Goal: Task Accomplishment & Management: Manage account settings

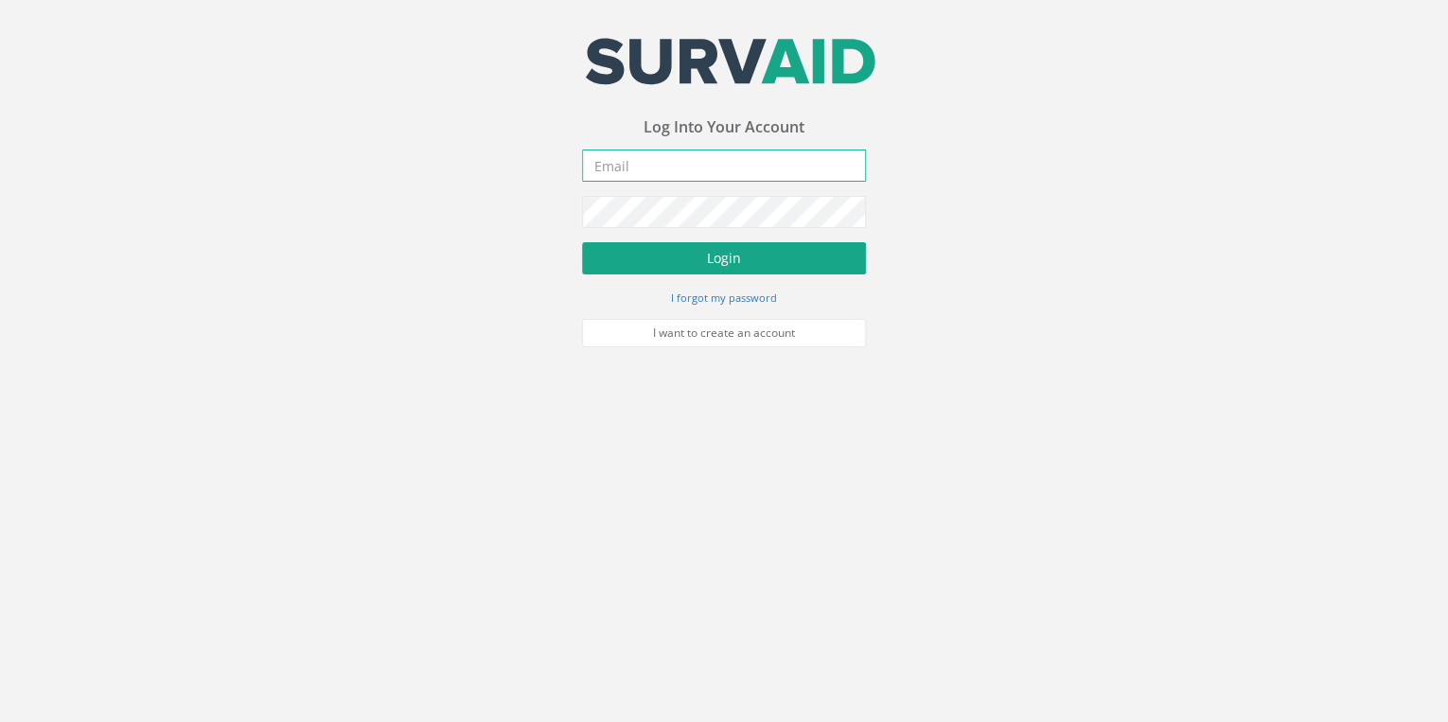
type input "[PERSON_NAME][EMAIL_ADDRESS][PERSON_NAME][DOMAIN_NAME]"
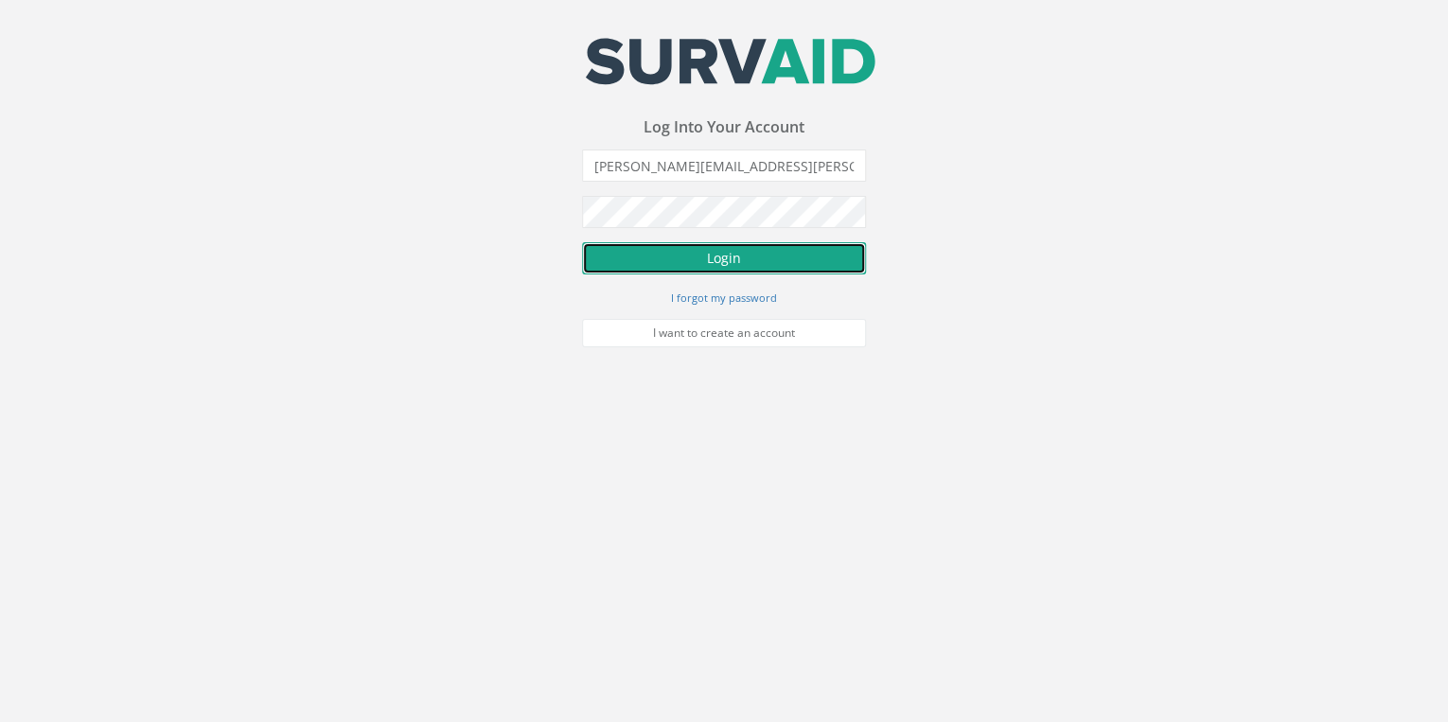
click at [710, 265] on button "Login" at bounding box center [724, 258] width 284 height 32
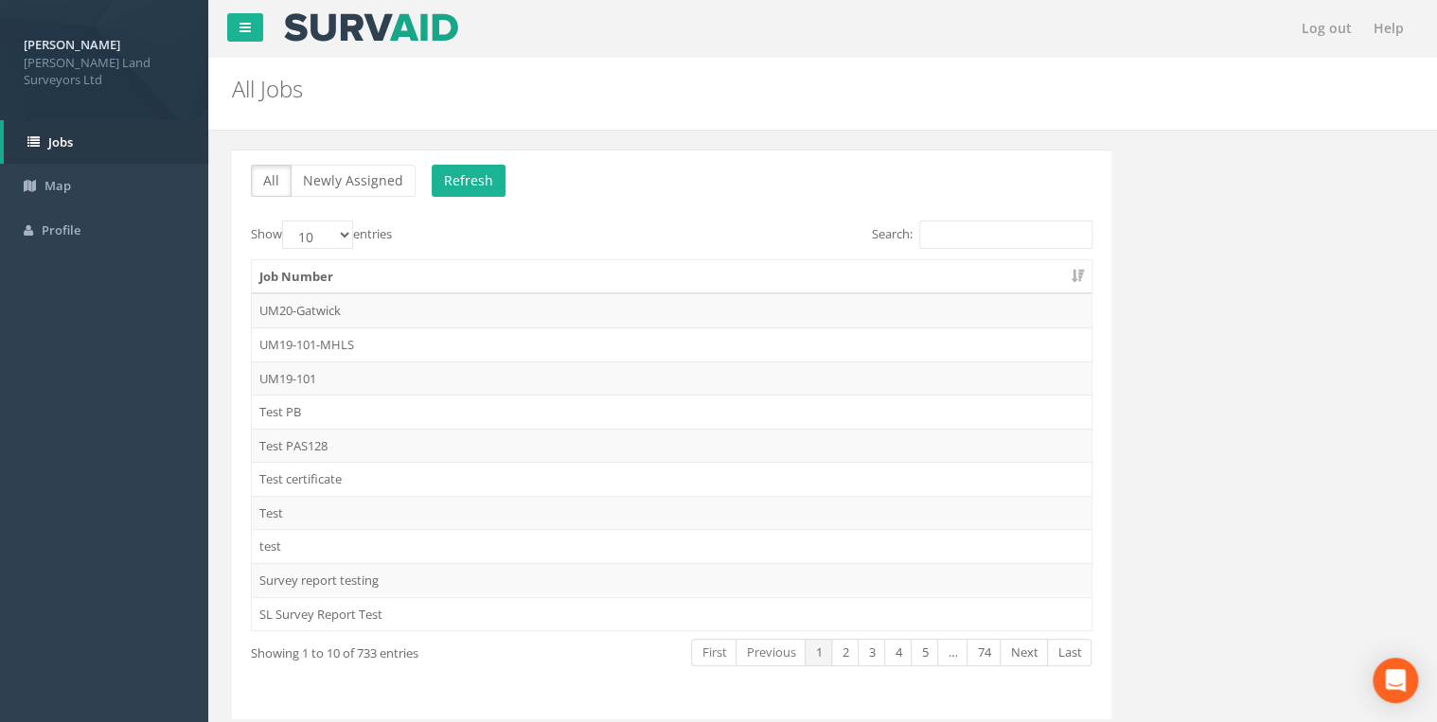
click at [356, 235] on label "Show 10 25 50 100 entries" at bounding box center [321, 235] width 141 height 28
click at [353, 235] on select "10 25 50 100" at bounding box center [317, 235] width 71 height 28
click at [346, 235] on select "10 25 50 100" at bounding box center [317, 235] width 71 height 28
select select "25"
click at [285, 221] on select "10 25 50 100" at bounding box center [317, 235] width 71 height 28
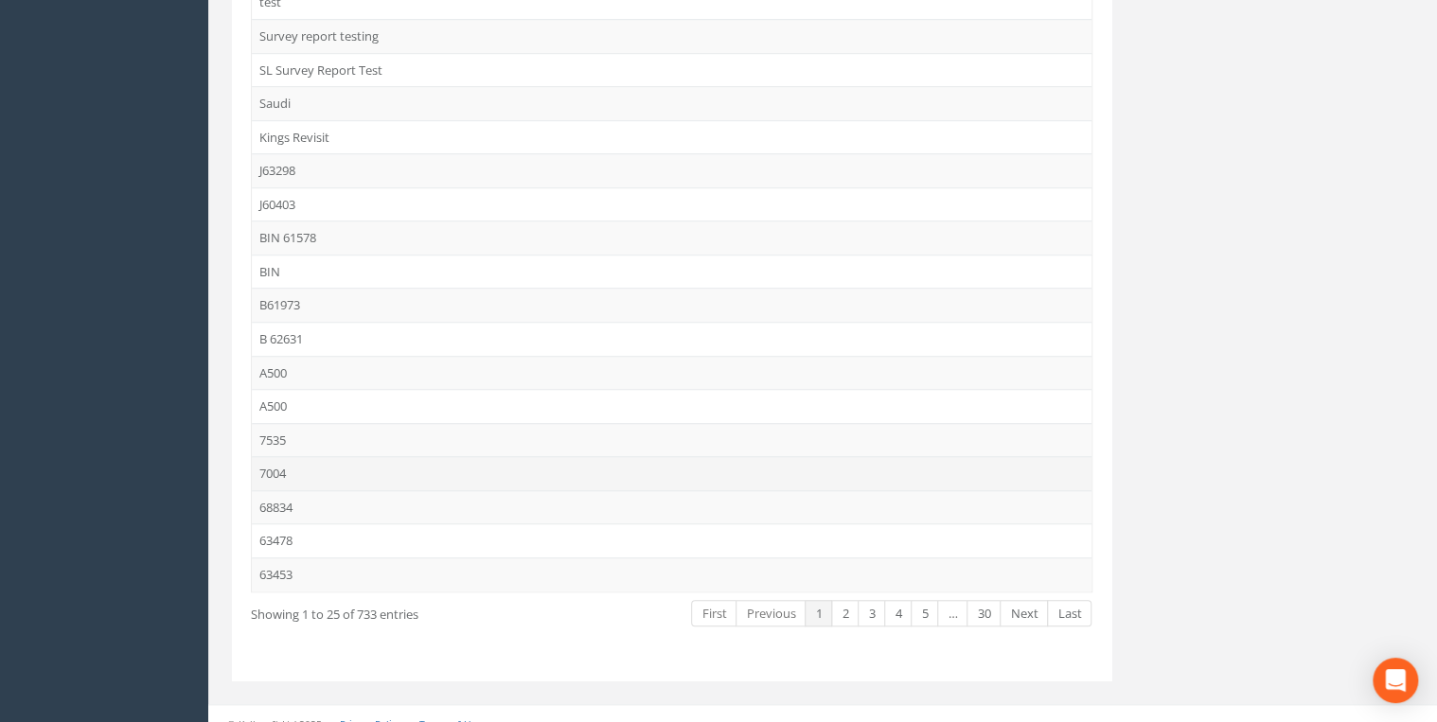
scroll to position [557, 0]
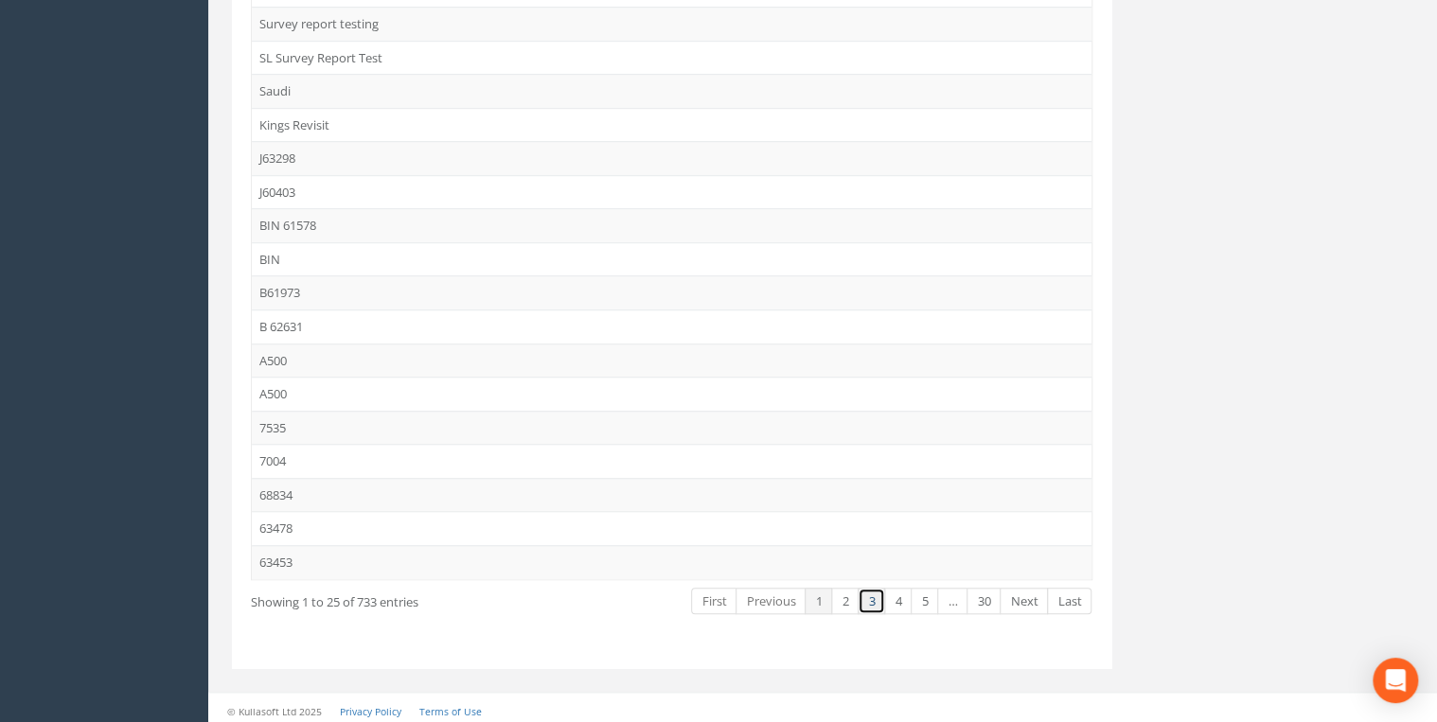
click at [875, 598] on link "3" at bounding box center [871, 601] width 27 height 27
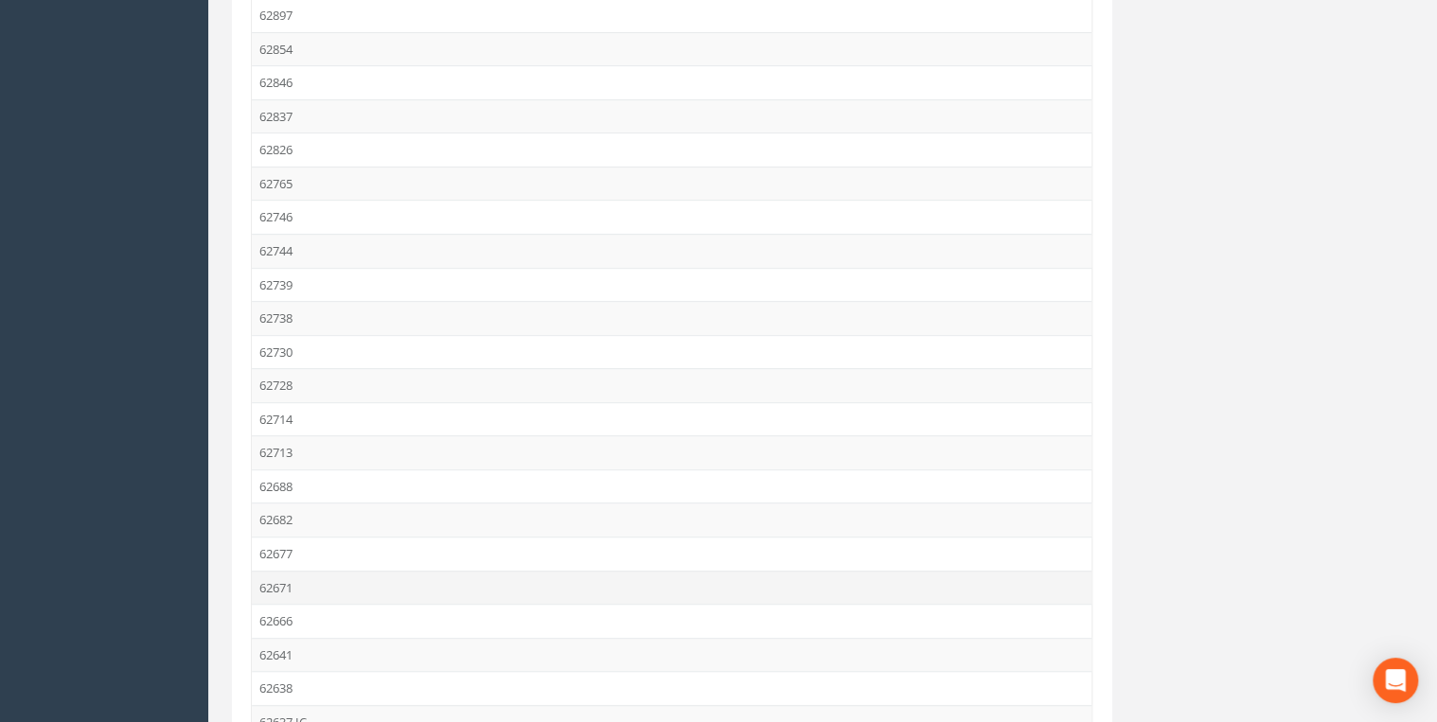
scroll to position [102, 0]
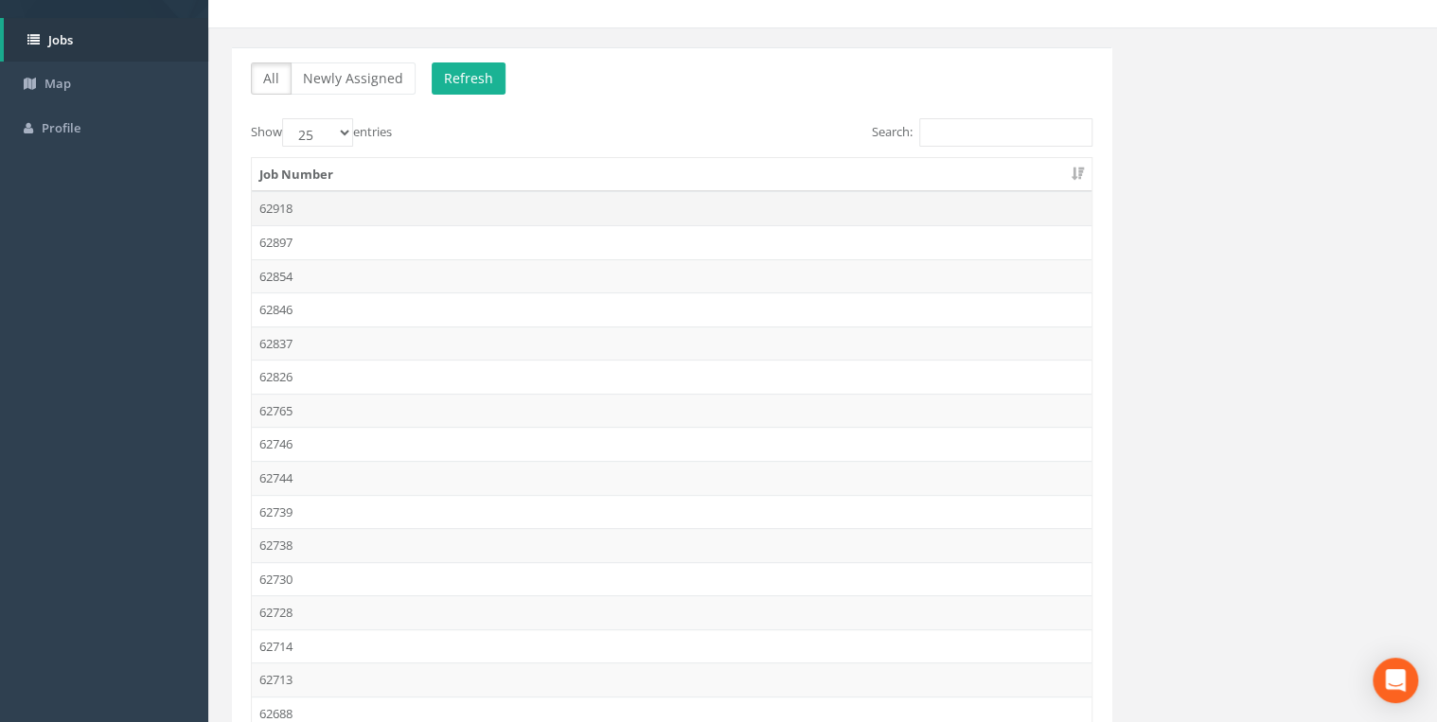
click at [274, 199] on td "62918" at bounding box center [672, 208] width 840 height 34
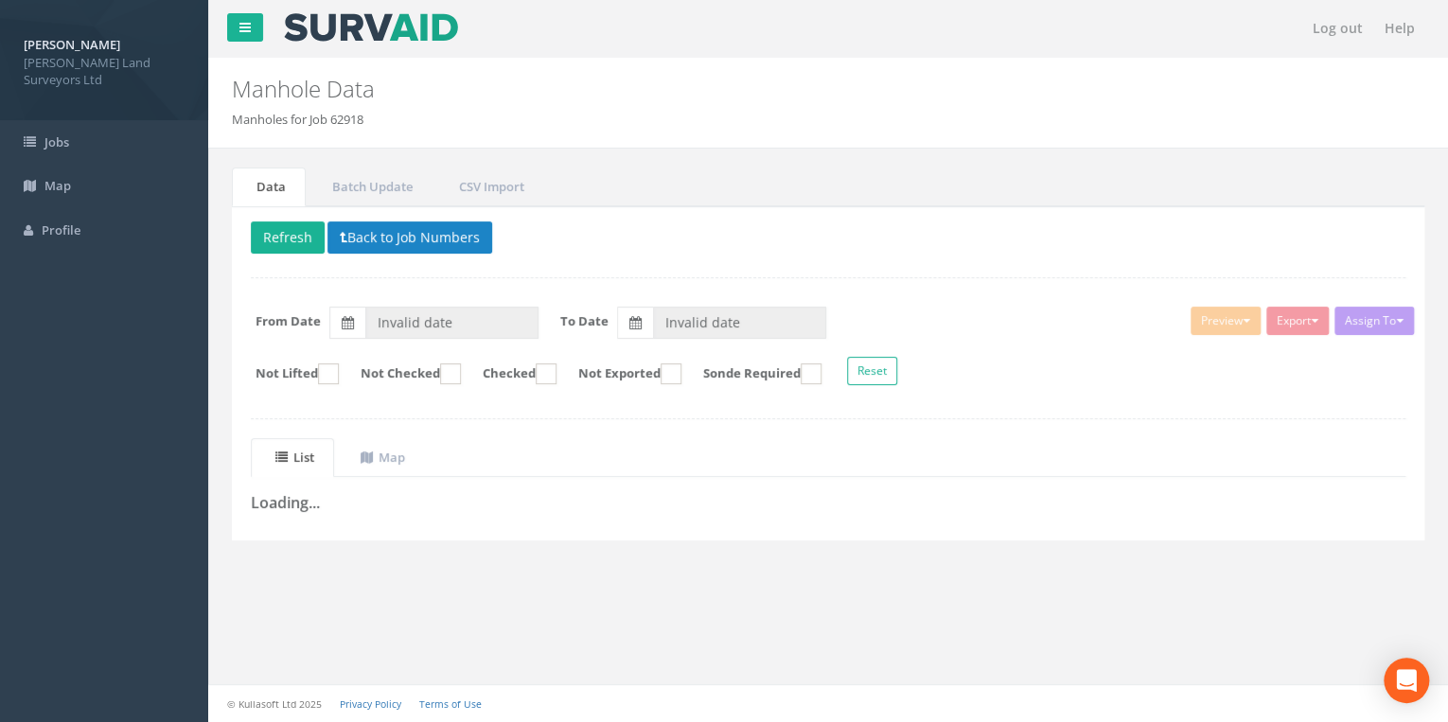
type input "[DATE]"
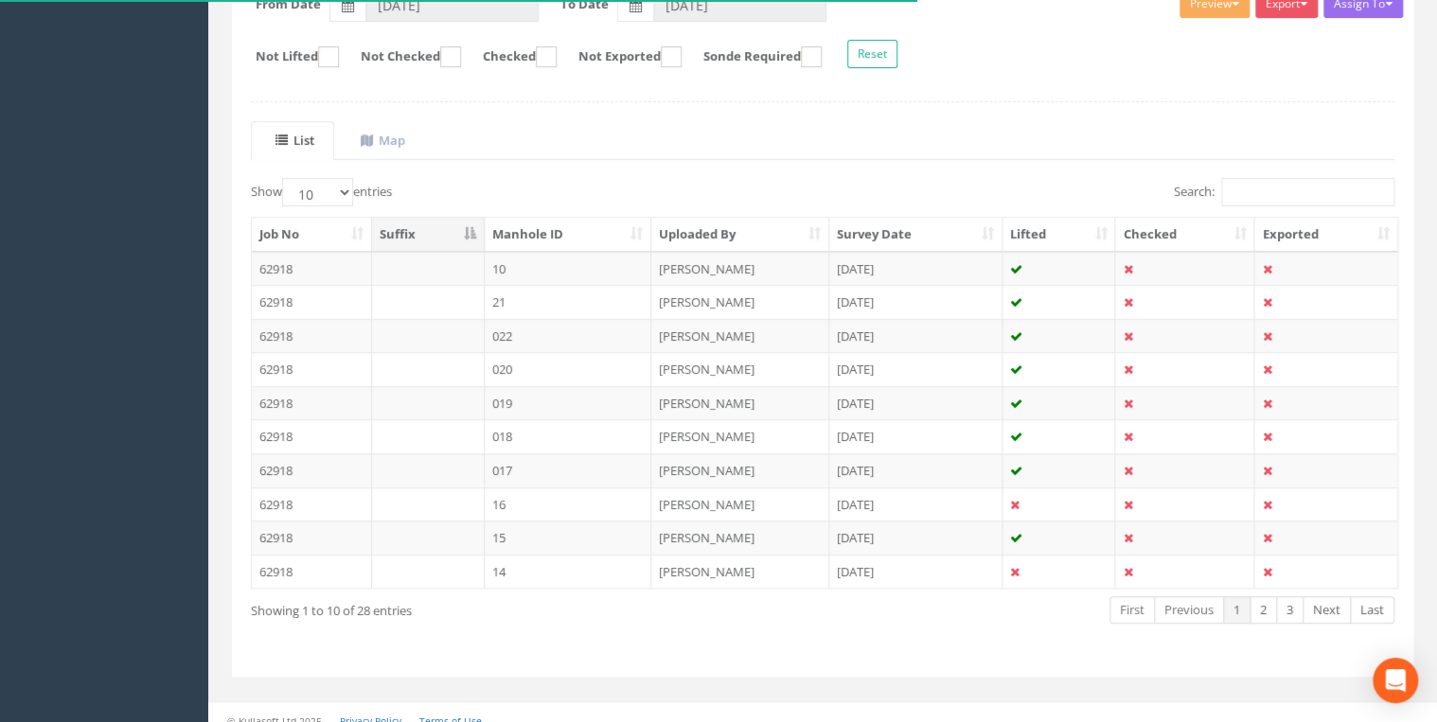
scroll to position [328, 0]
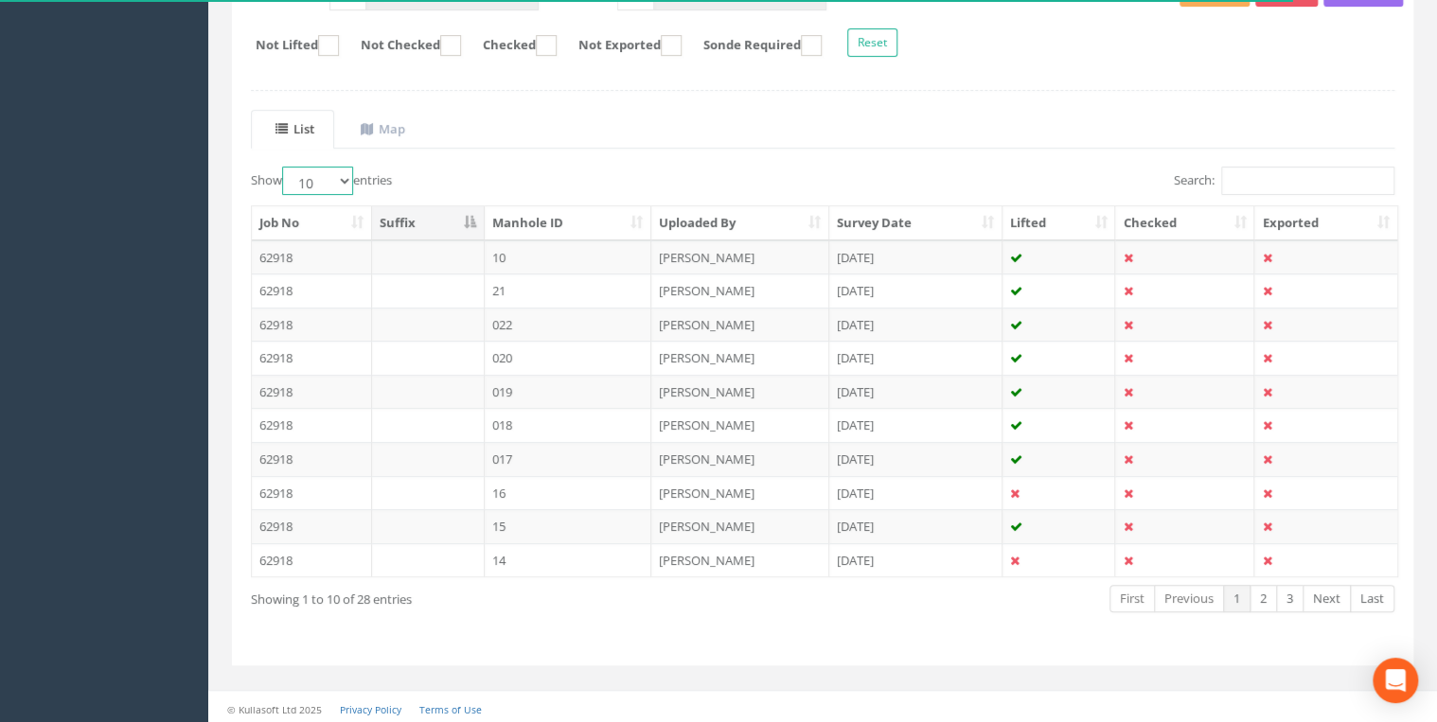
click at [345, 182] on select "10 25 50 100" at bounding box center [317, 181] width 71 height 28
select select "50"
click at [285, 167] on select "10 25 50 100" at bounding box center [317, 181] width 71 height 28
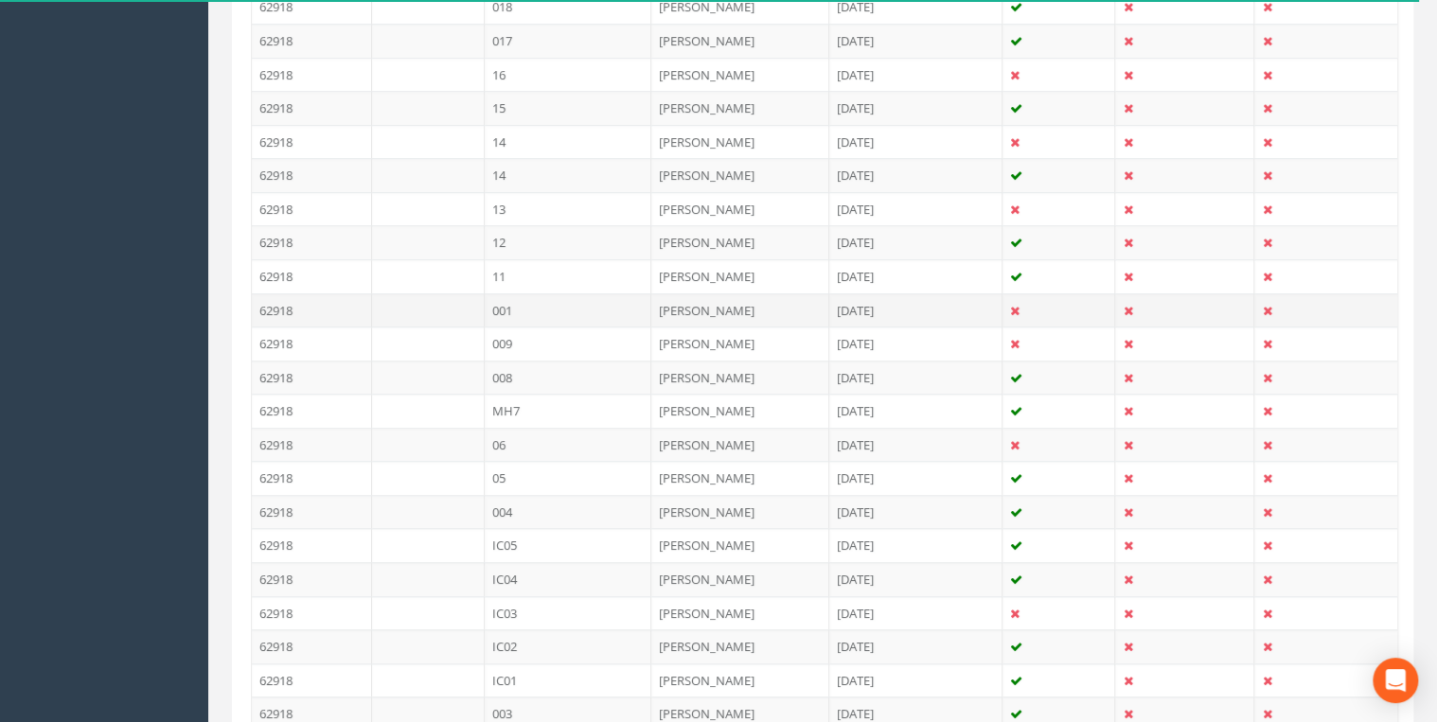
scroll to position [783, 0]
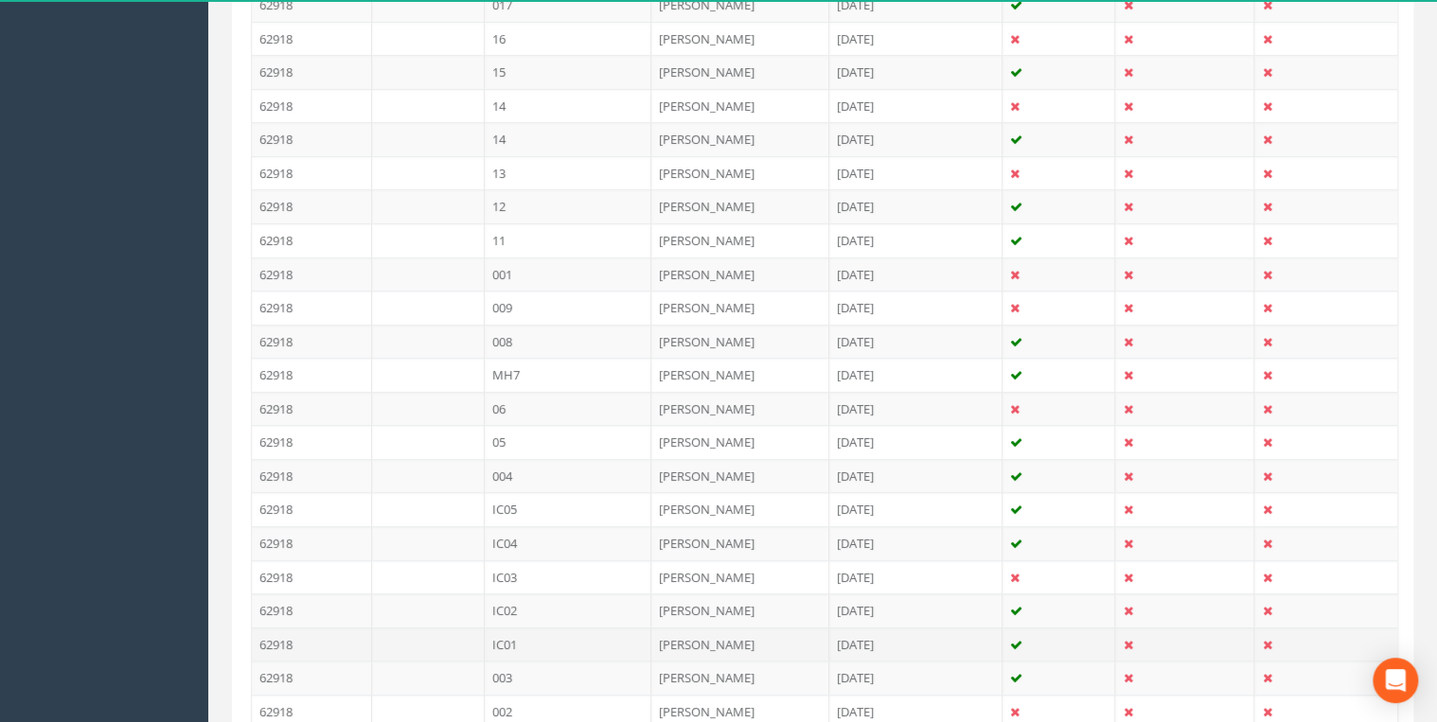
click at [516, 637] on td "IC01" at bounding box center [569, 645] width 168 height 34
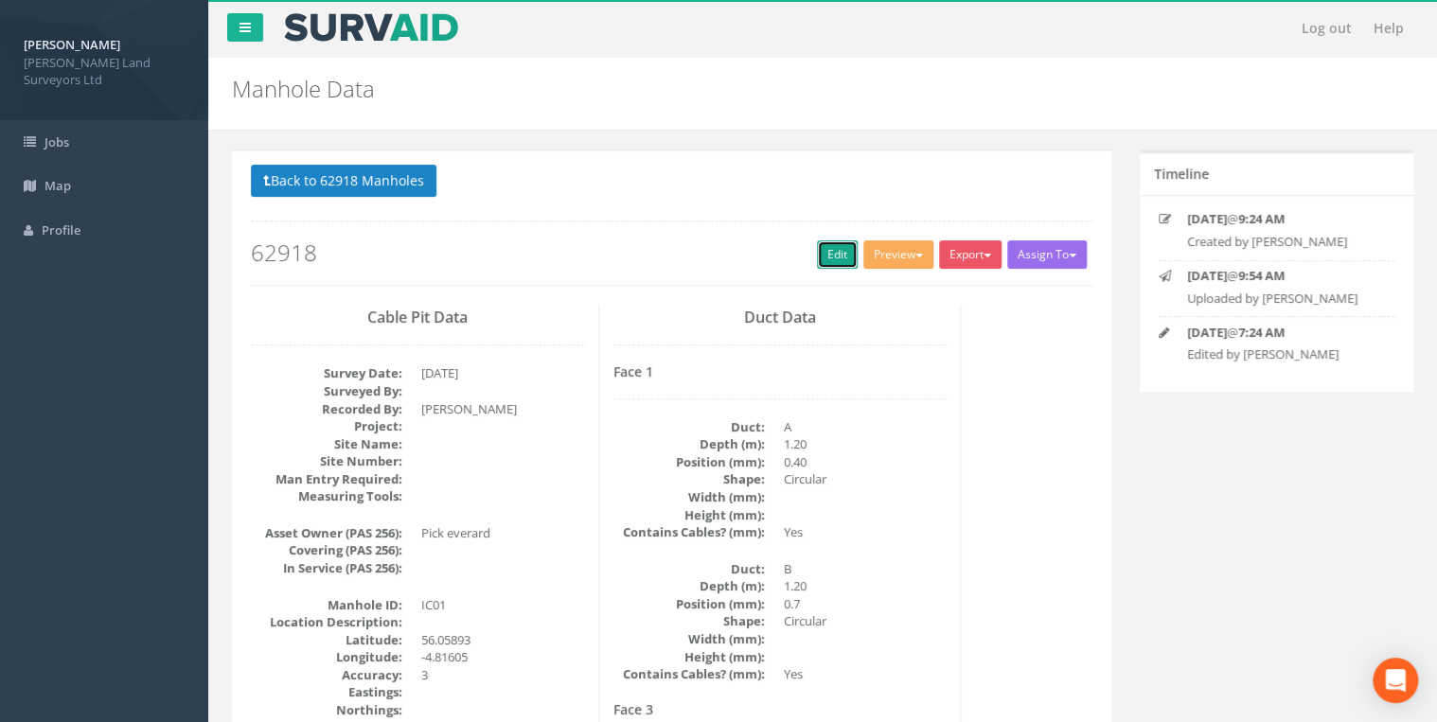
click at [825, 258] on link "Edit" at bounding box center [837, 254] width 41 height 28
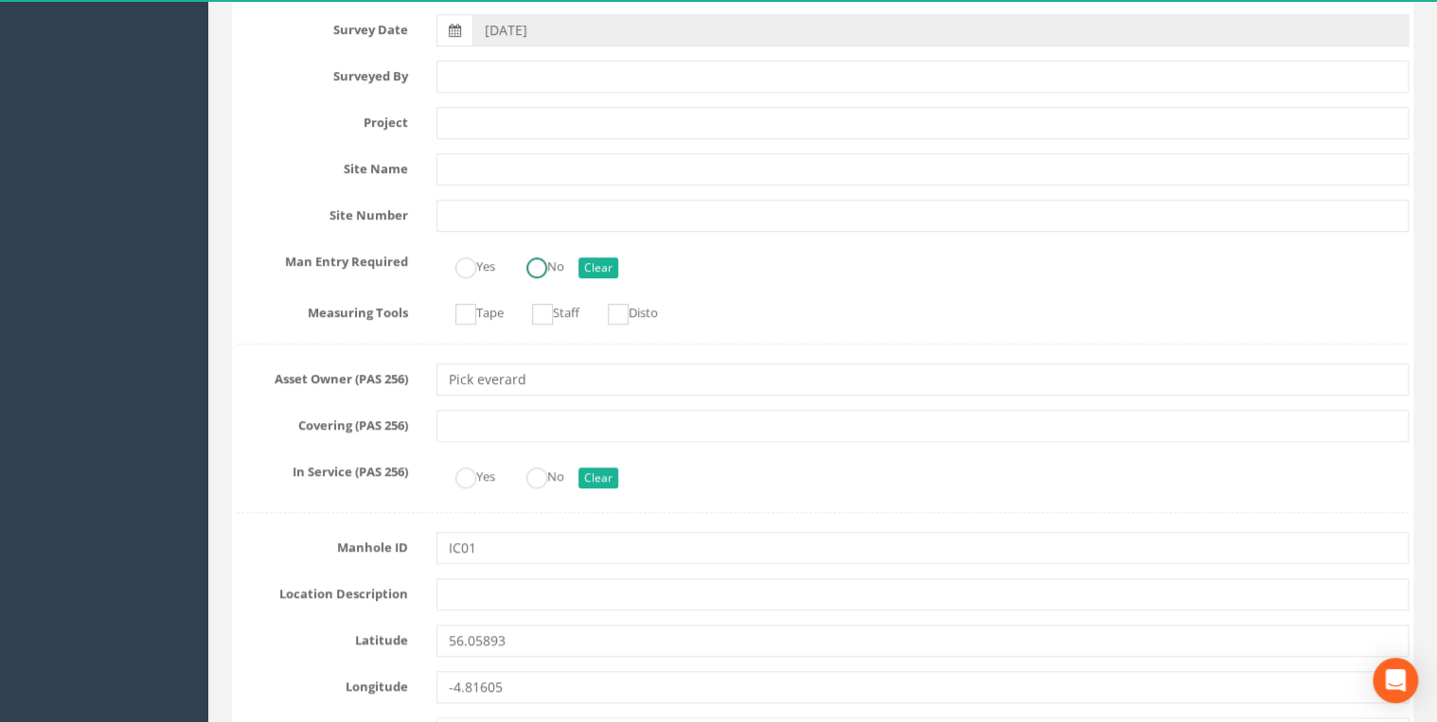
scroll to position [454, 0]
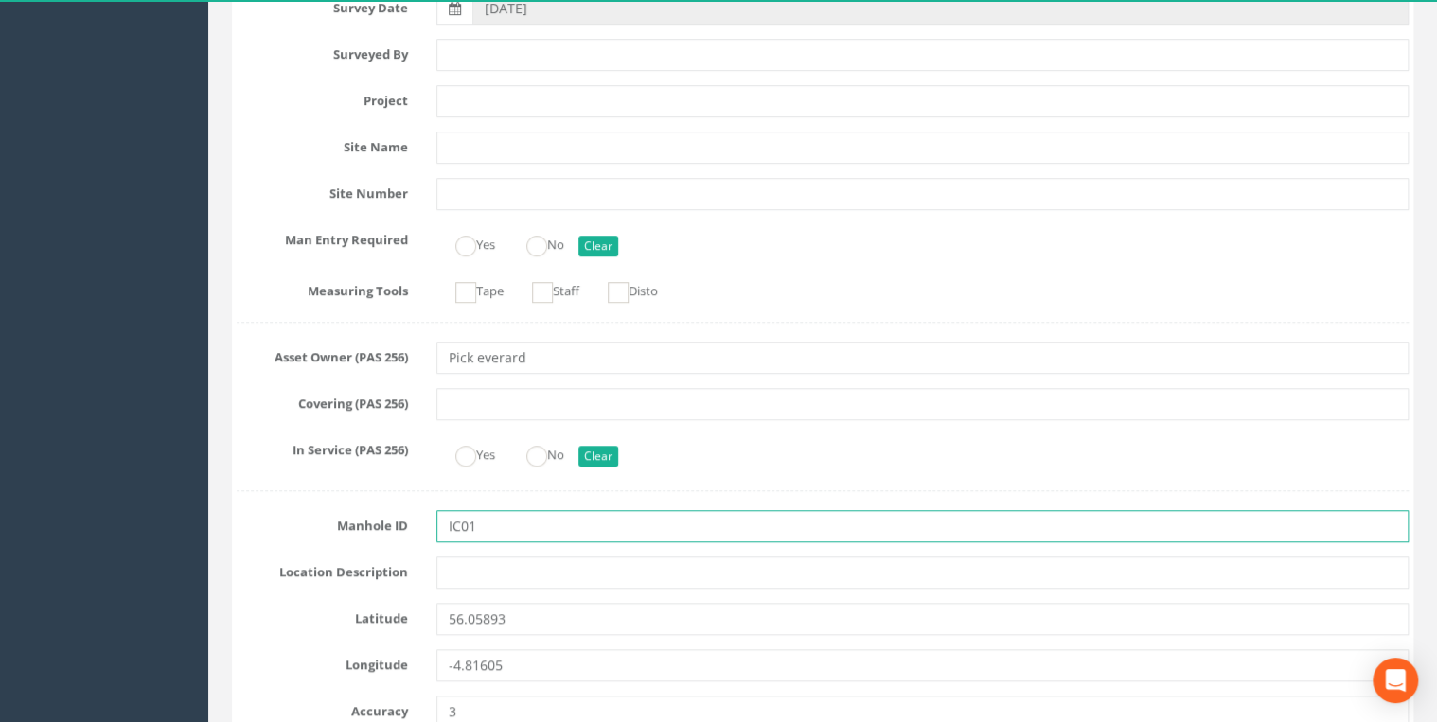
click at [538, 517] on input "IC01" at bounding box center [922, 526] width 972 height 32
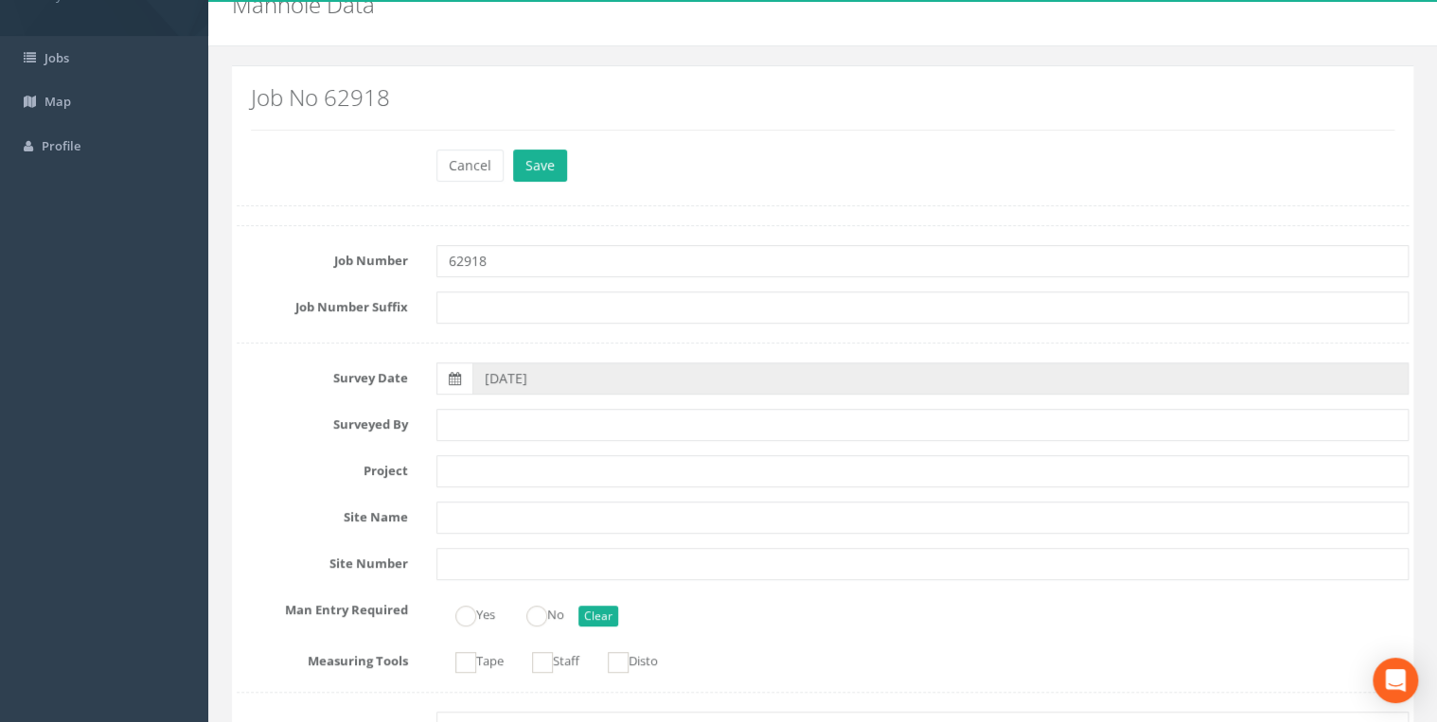
scroll to position [0, 0]
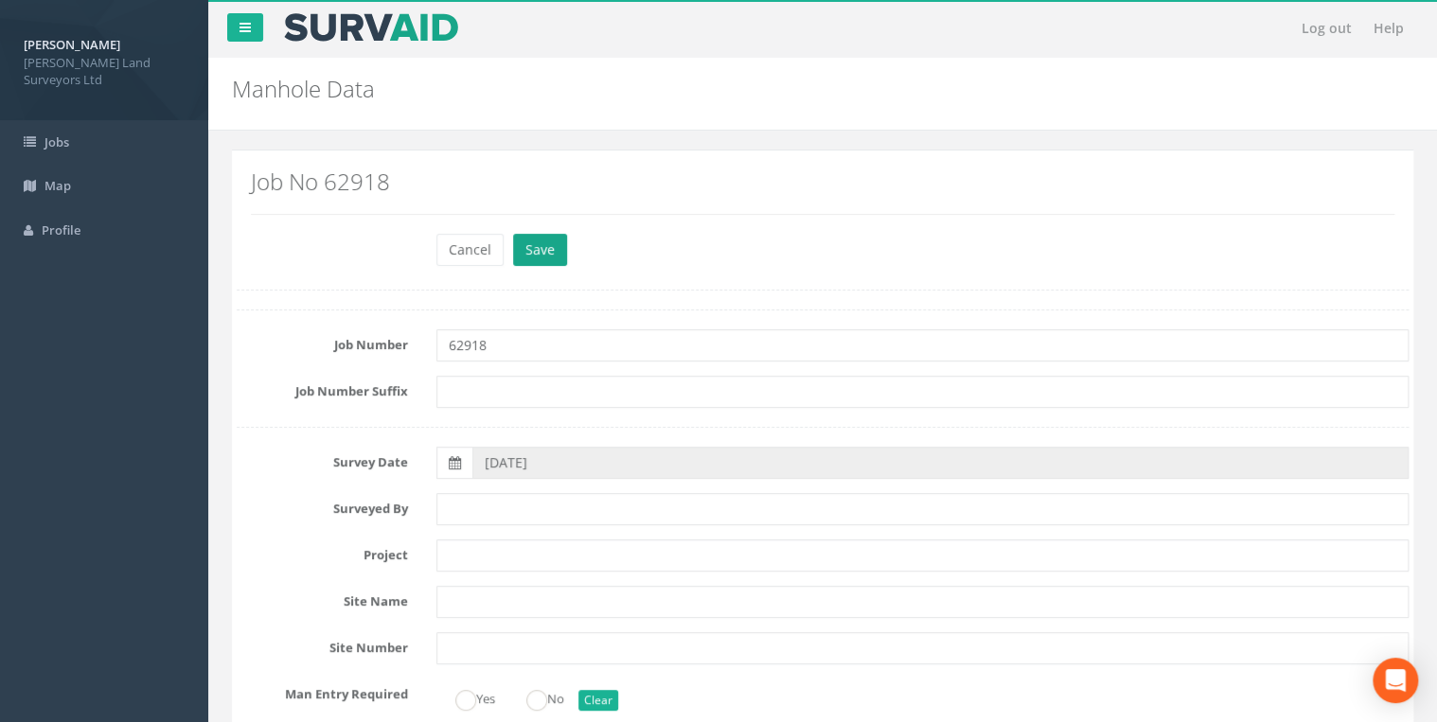
type input "IC01G"
click at [558, 257] on button "Save" at bounding box center [540, 250] width 54 height 32
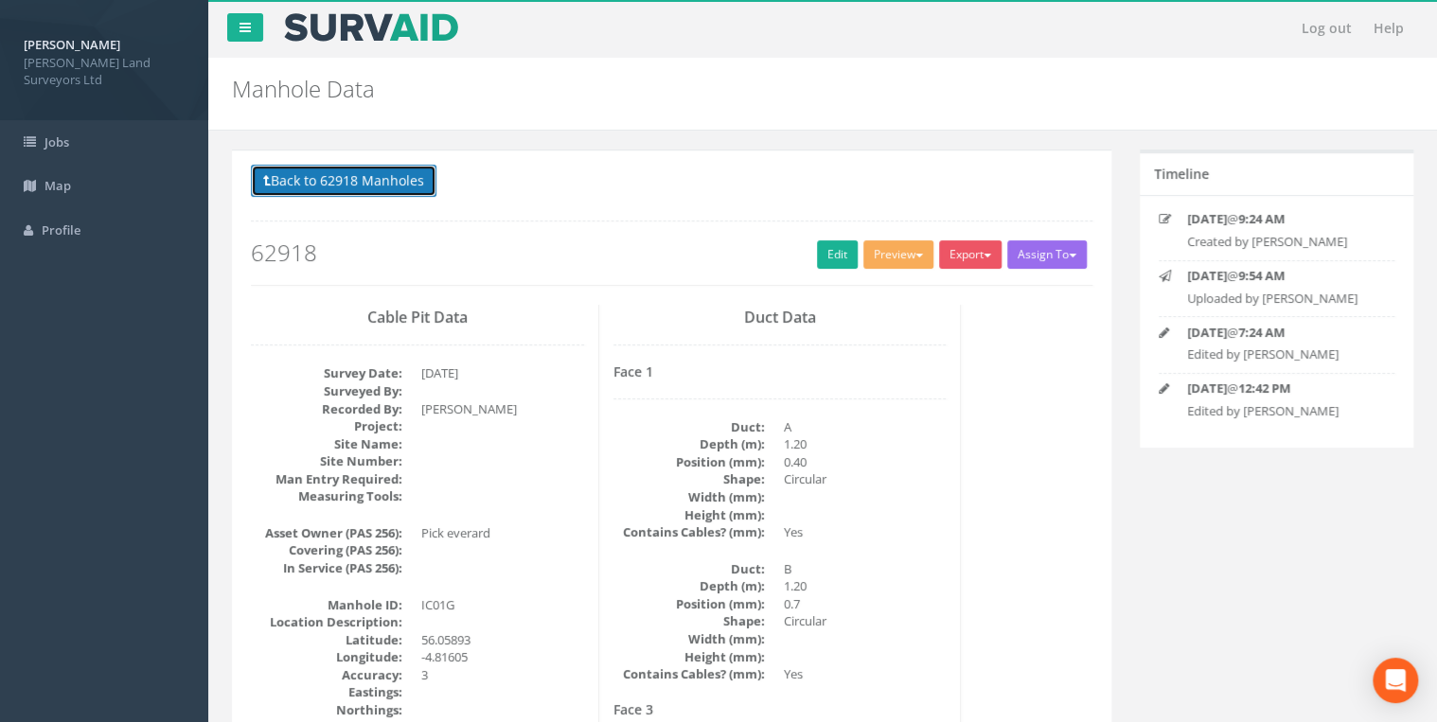
click at [398, 171] on button "Back to 62918 Manholes" at bounding box center [344, 181] width 186 height 32
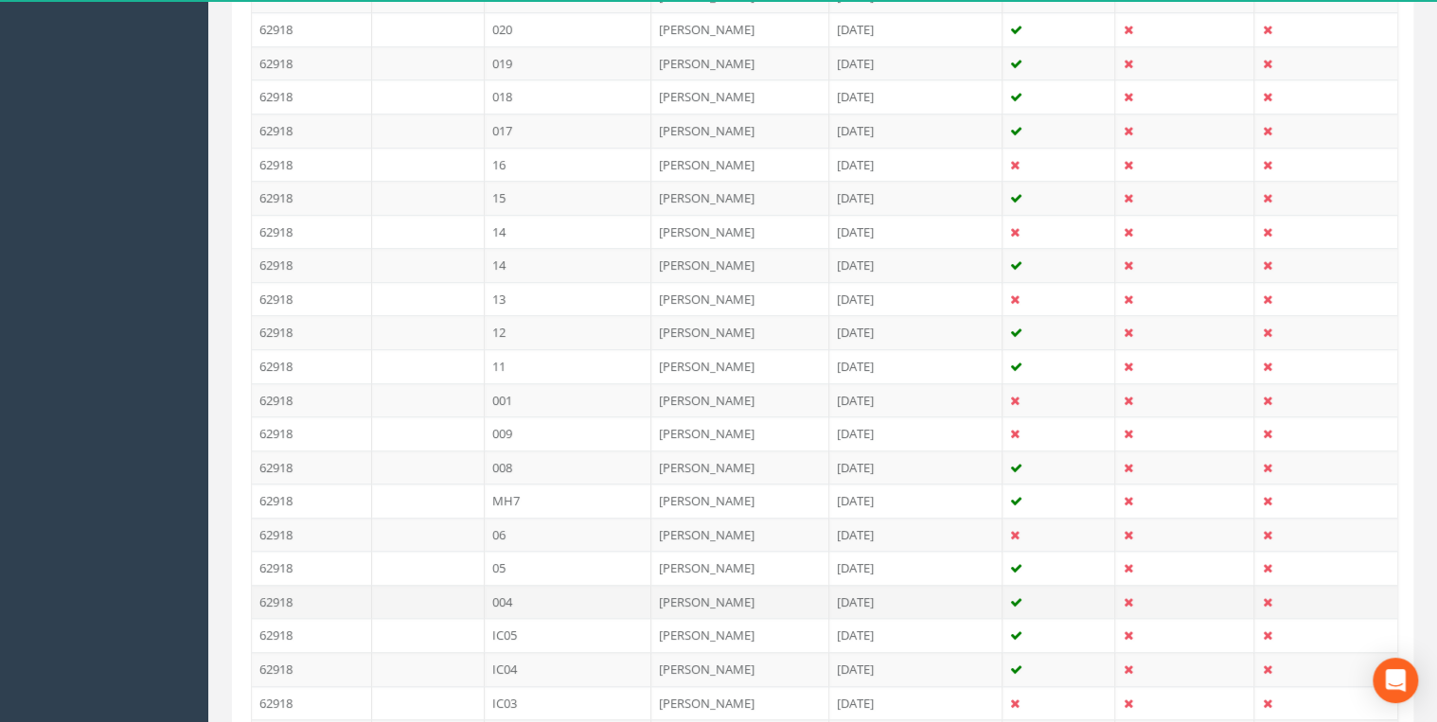
scroll to position [682, 0]
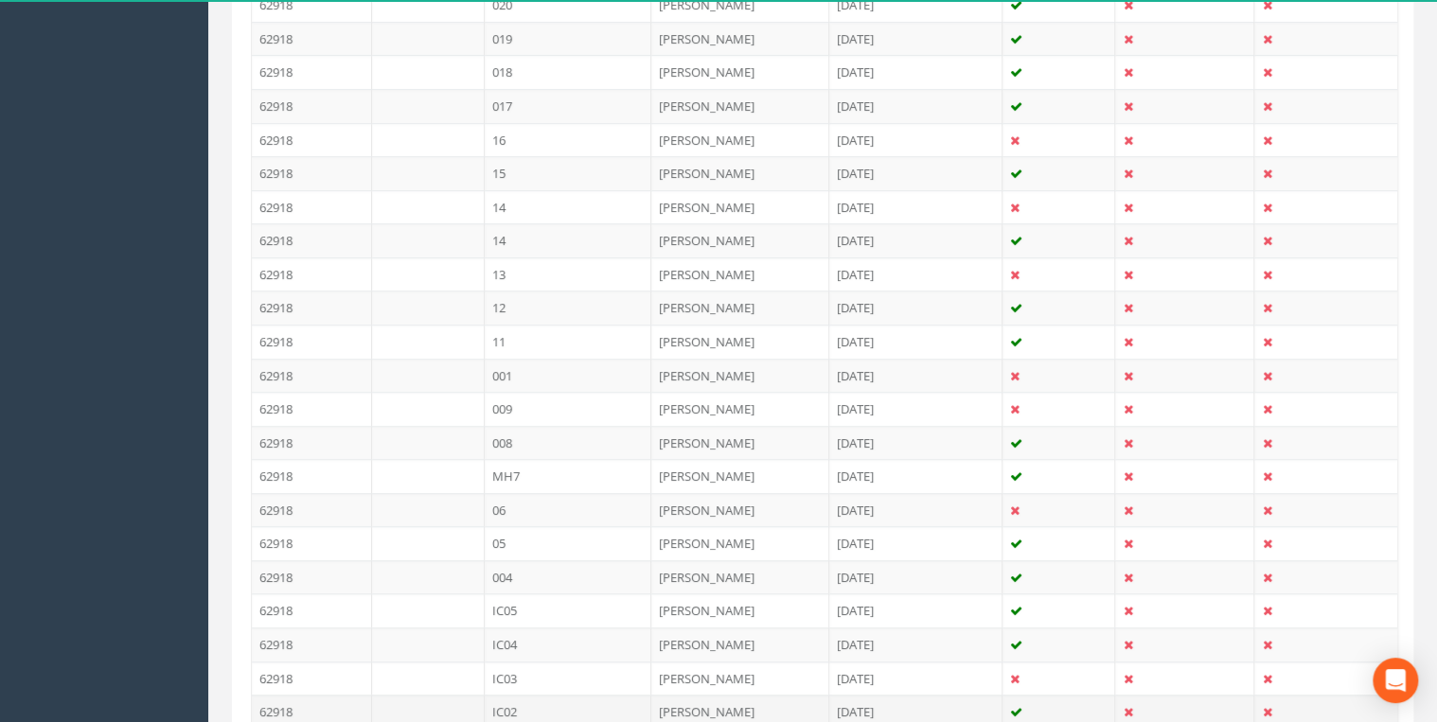
click at [524, 701] on td "IC02" at bounding box center [569, 712] width 168 height 34
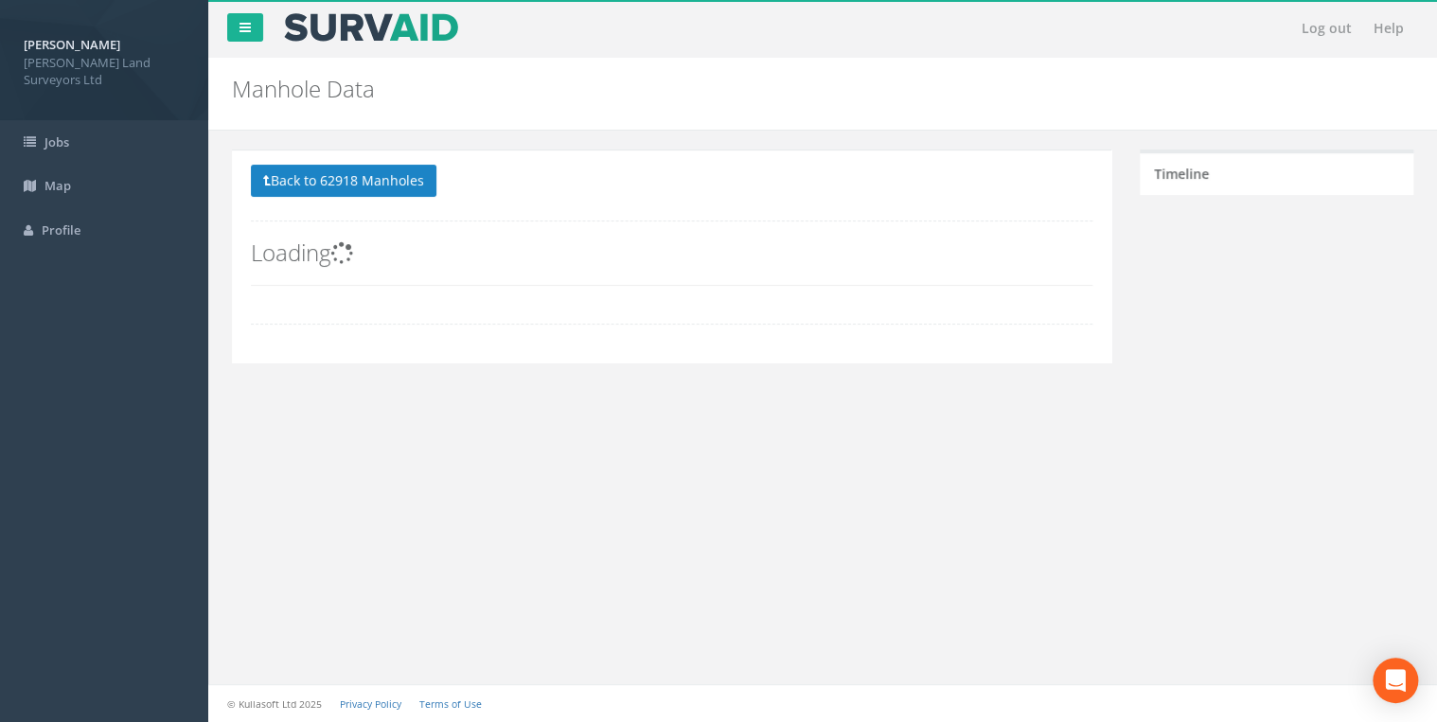
scroll to position [0, 0]
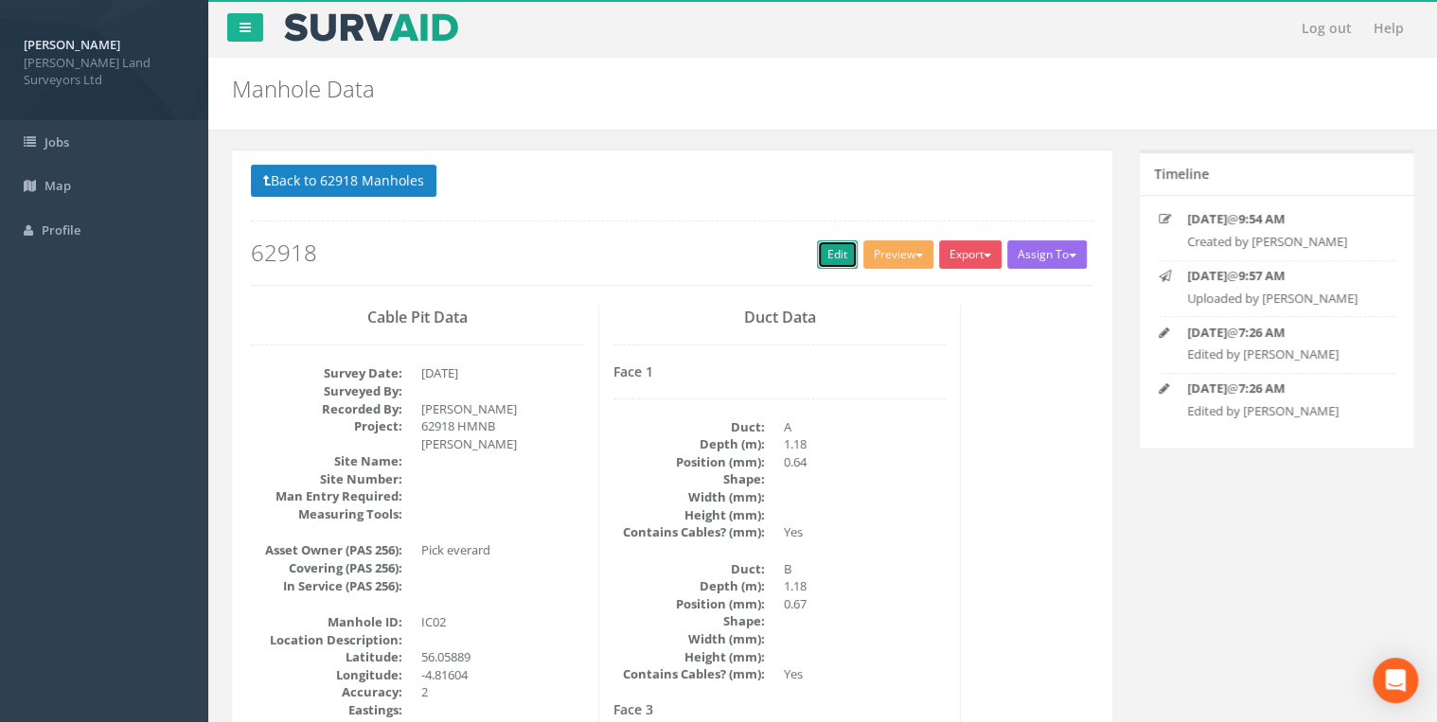
click at [831, 246] on link "Edit" at bounding box center [837, 254] width 41 height 28
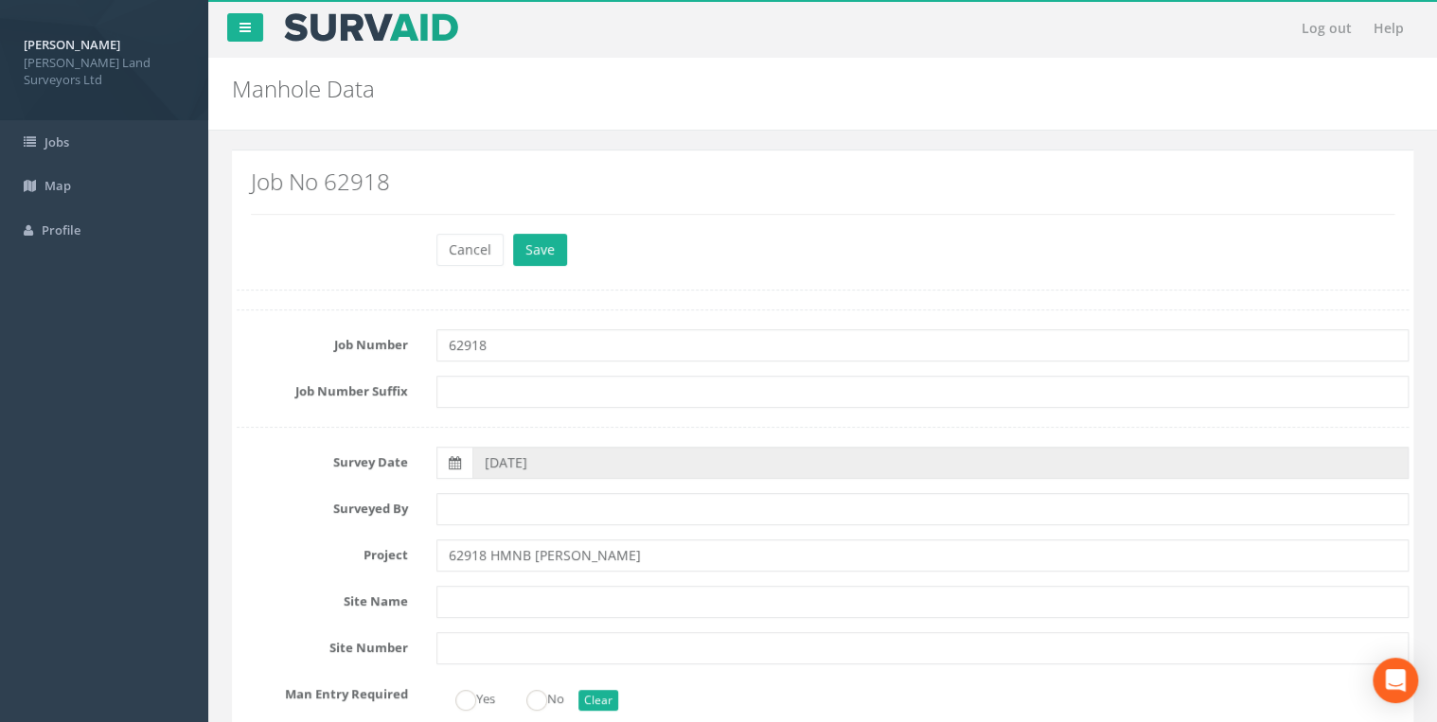
scroll to position [303, 0]
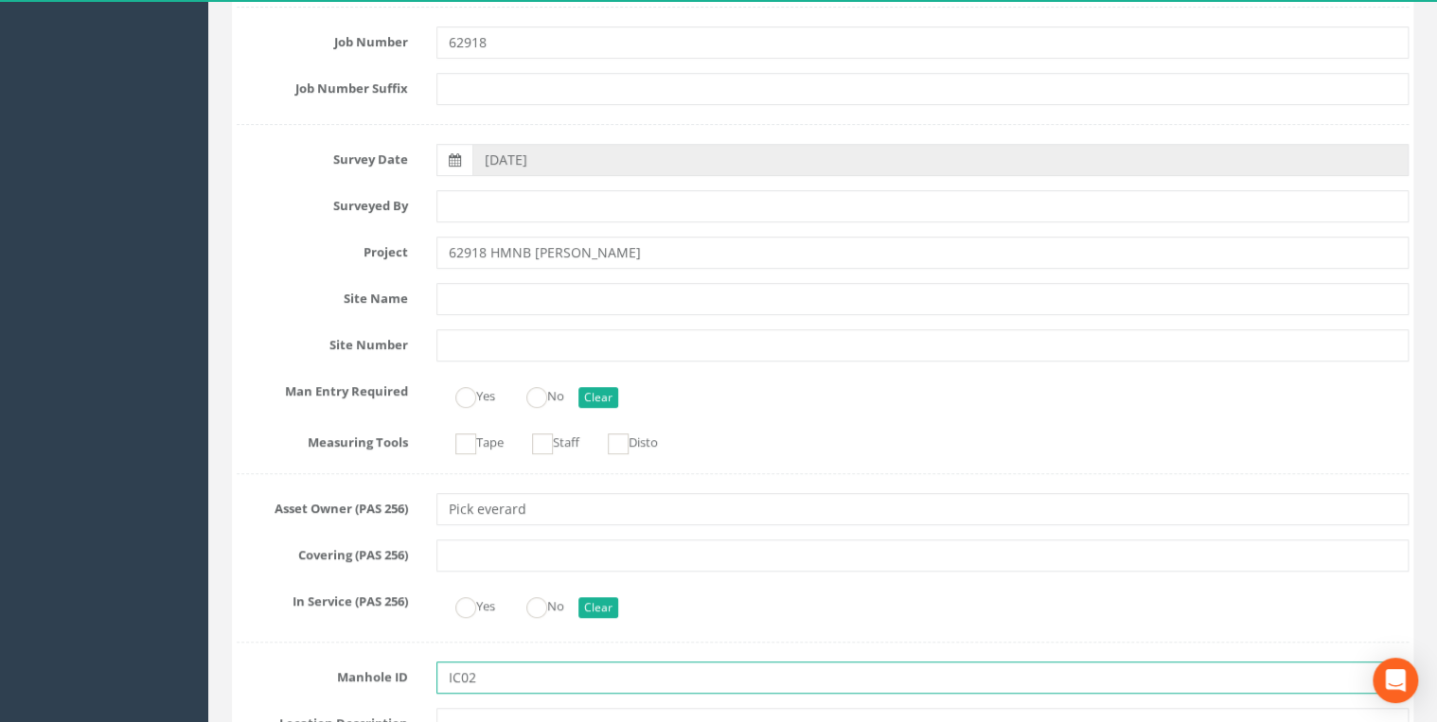
click at [525, 676] on input "IC02" at bounding box center [922, 678] width 972 height 32
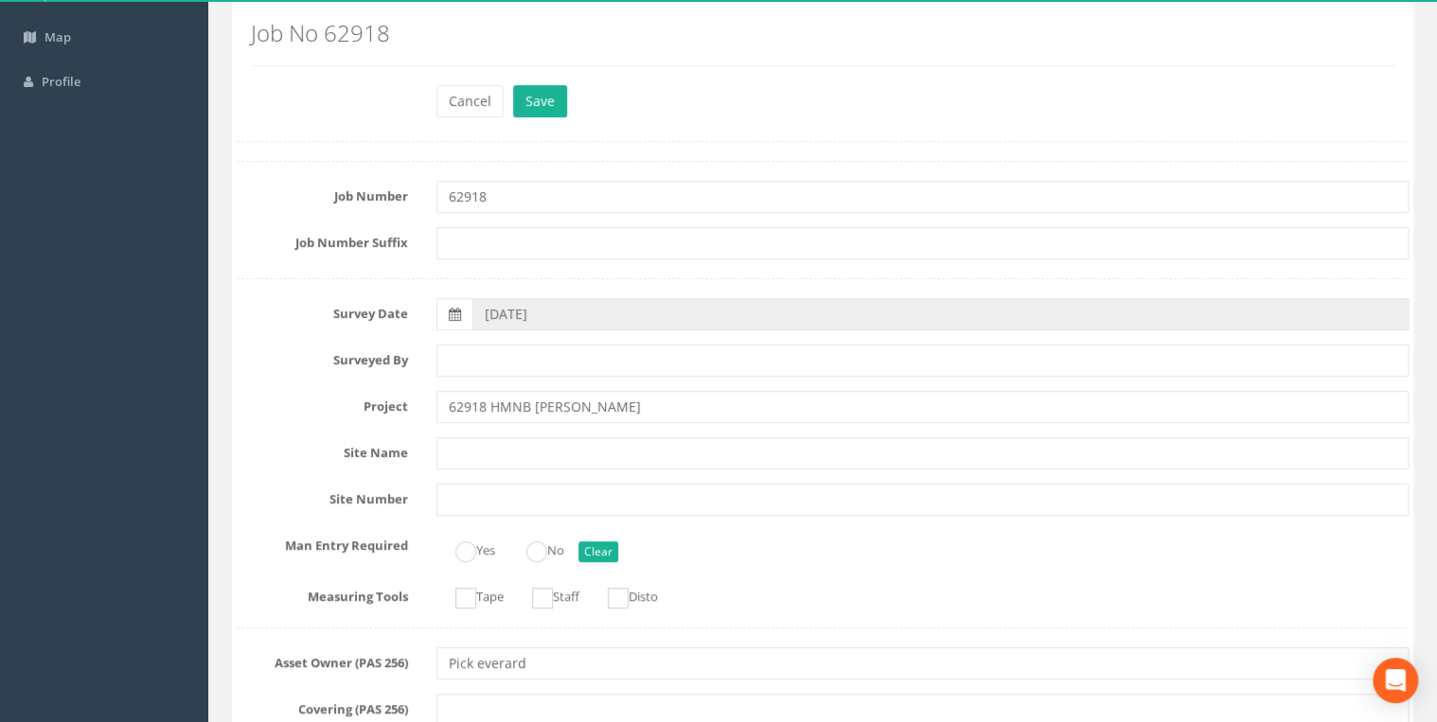
scroll to position [0, 0]
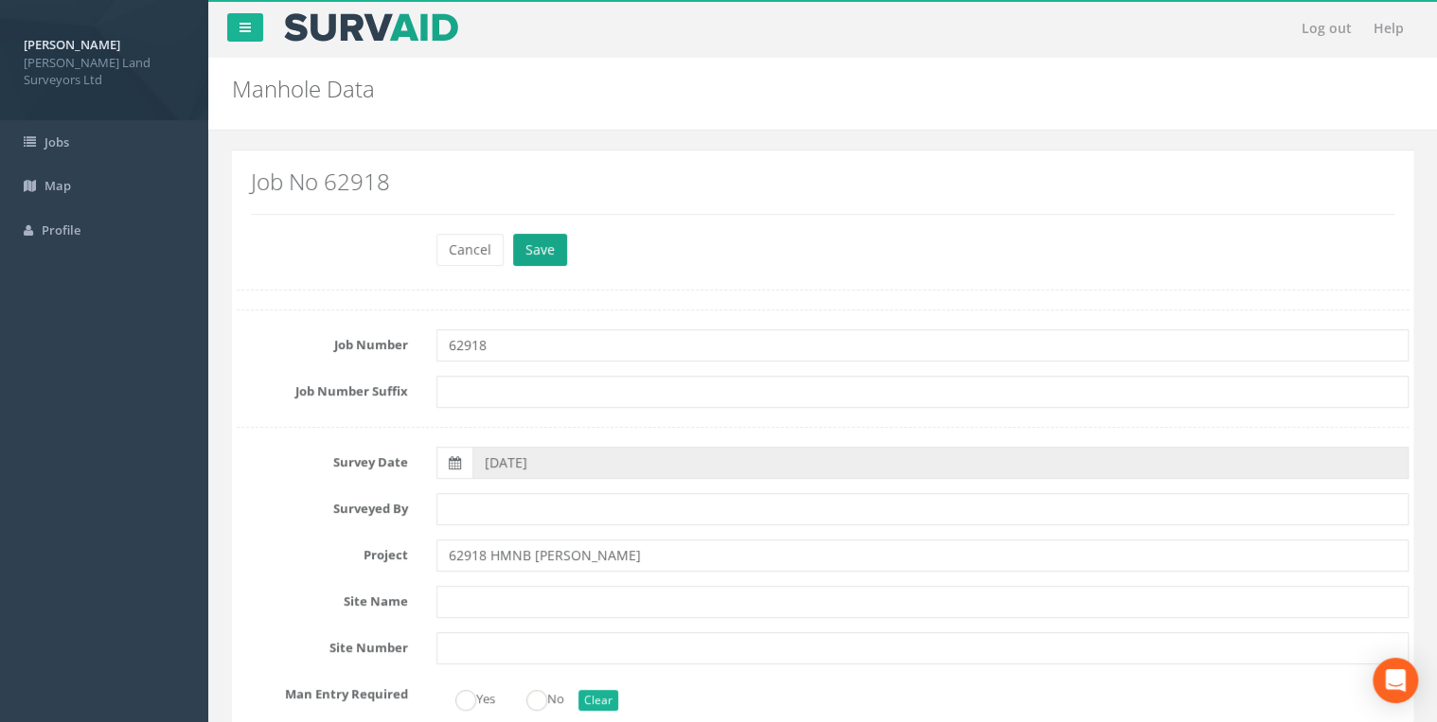
type input "IC02G"
click at [544, 249] on button "Save" at bounding box center [540, 250] width 54 height 32
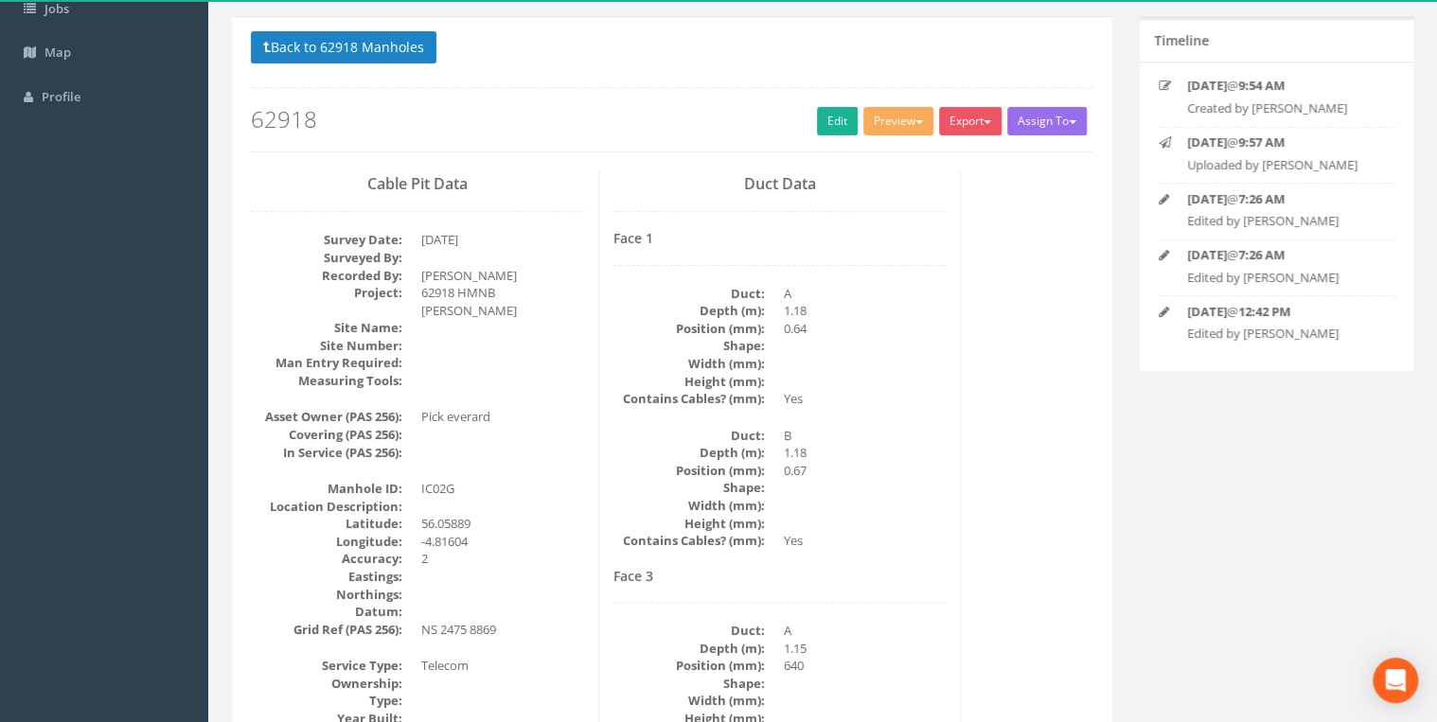
scroll to position [151, 0]
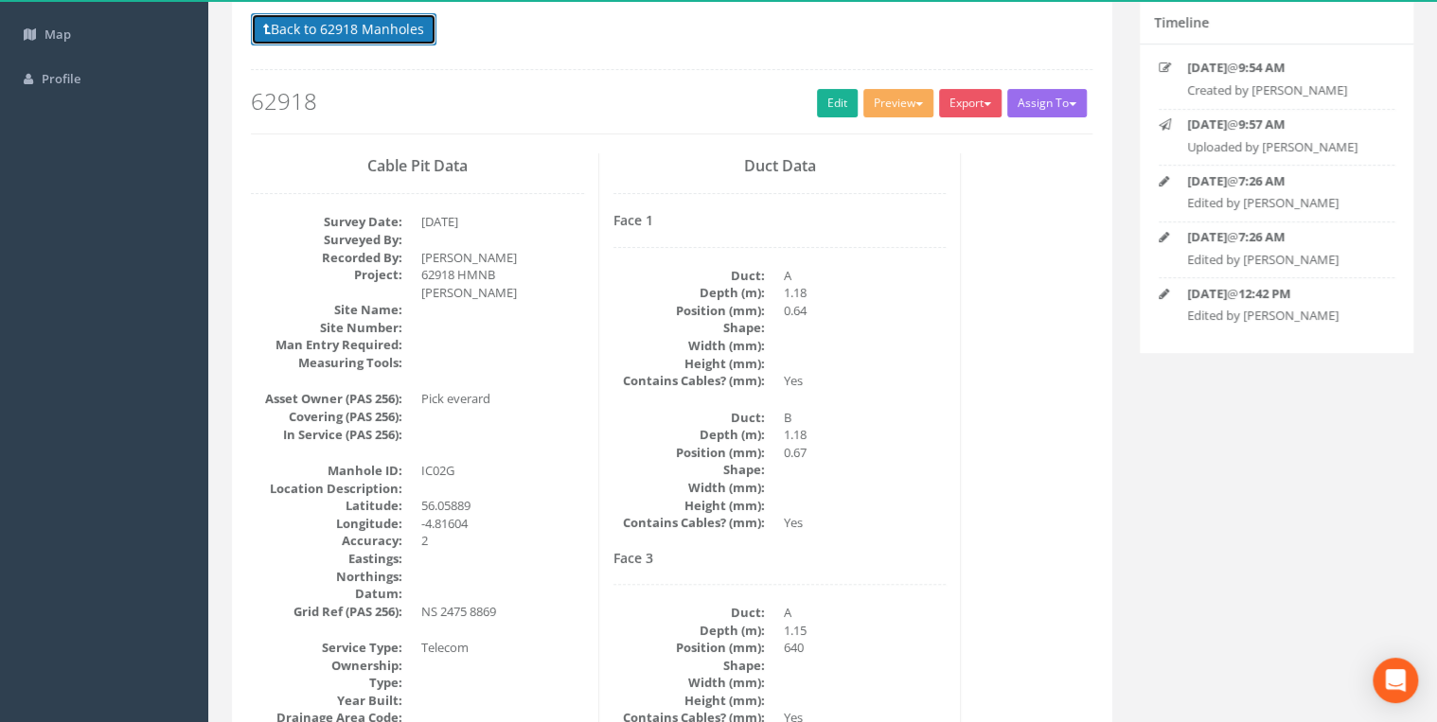
click at [389, 42] on button "Back to 62918 Manholes" at bounding box center [344, 29] width 186 height 32
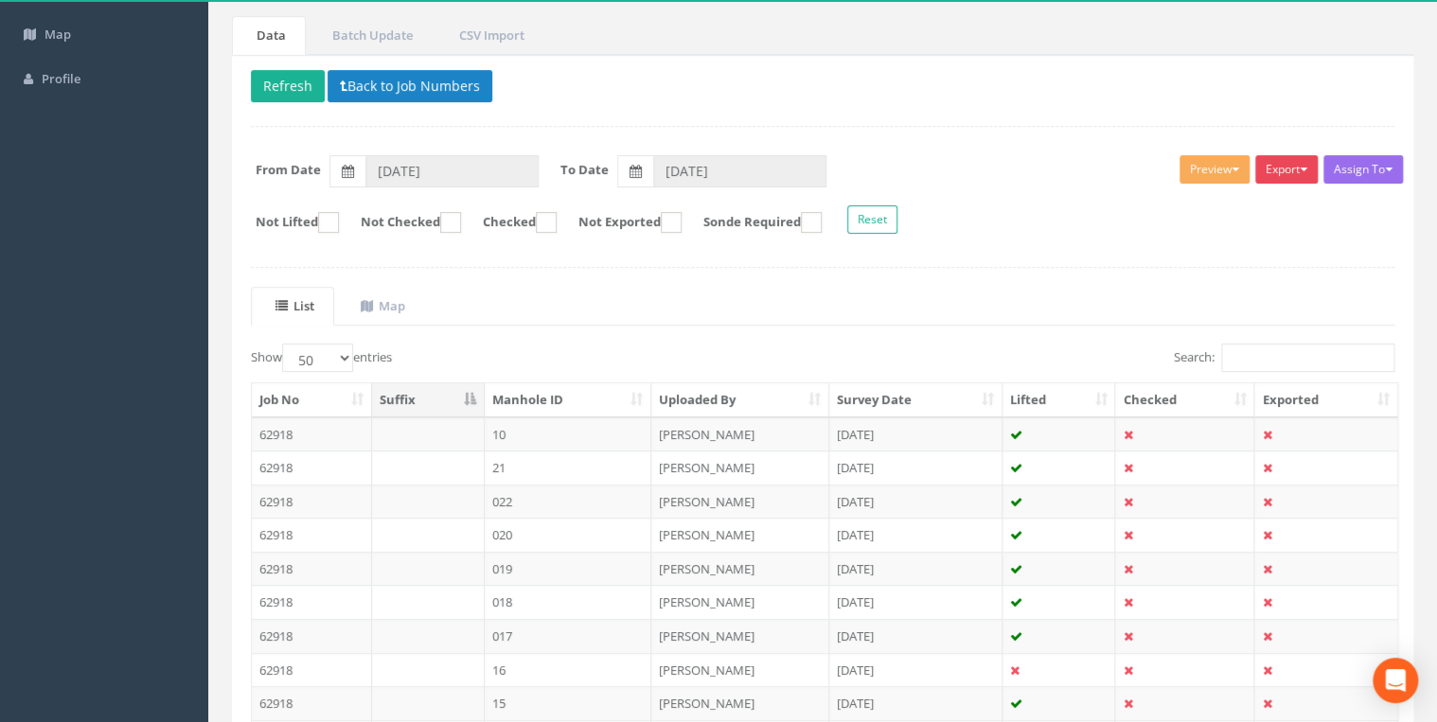
click at [1301, 170] on span "button" at bounding box center [1304, 170] width 8 height 4
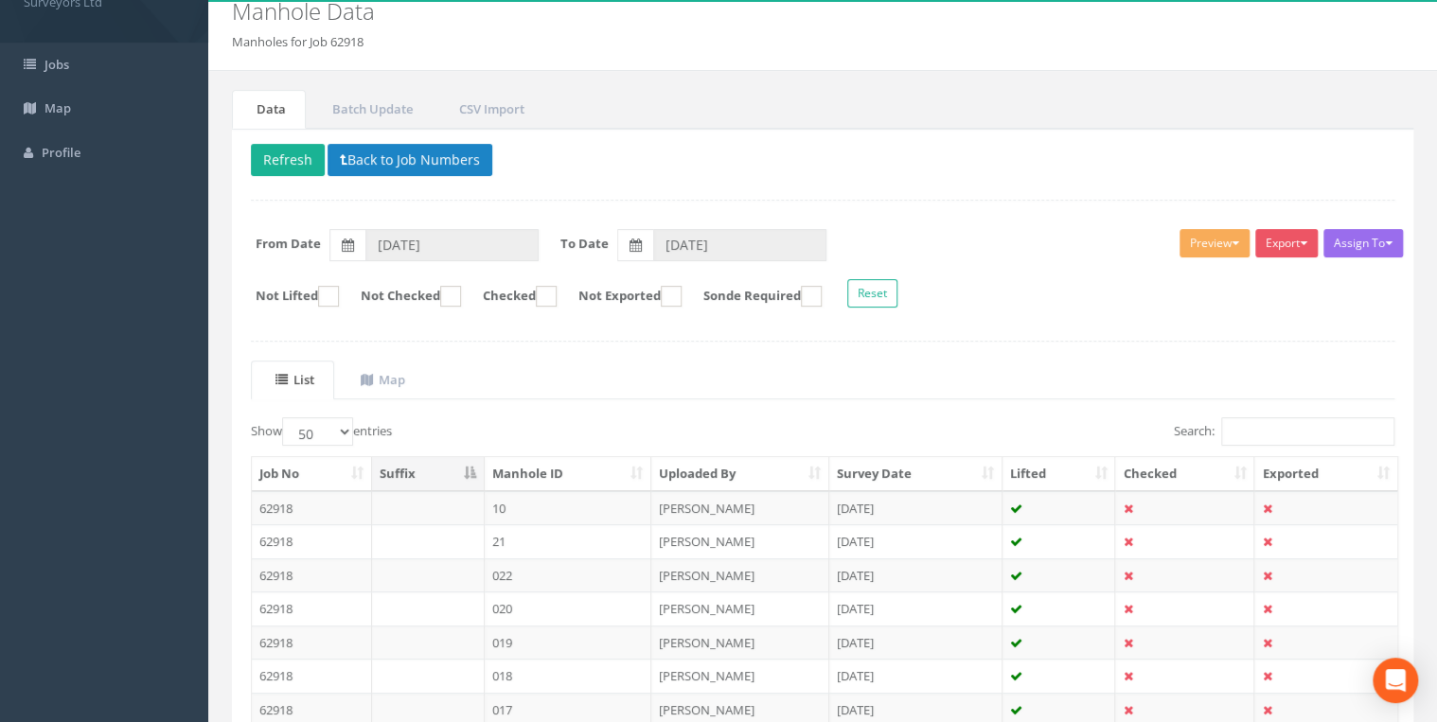
scroll to position [76, 0]
click at [1287, 251] on button "Export" at bounding box center [1286, 245] width 62 height 28
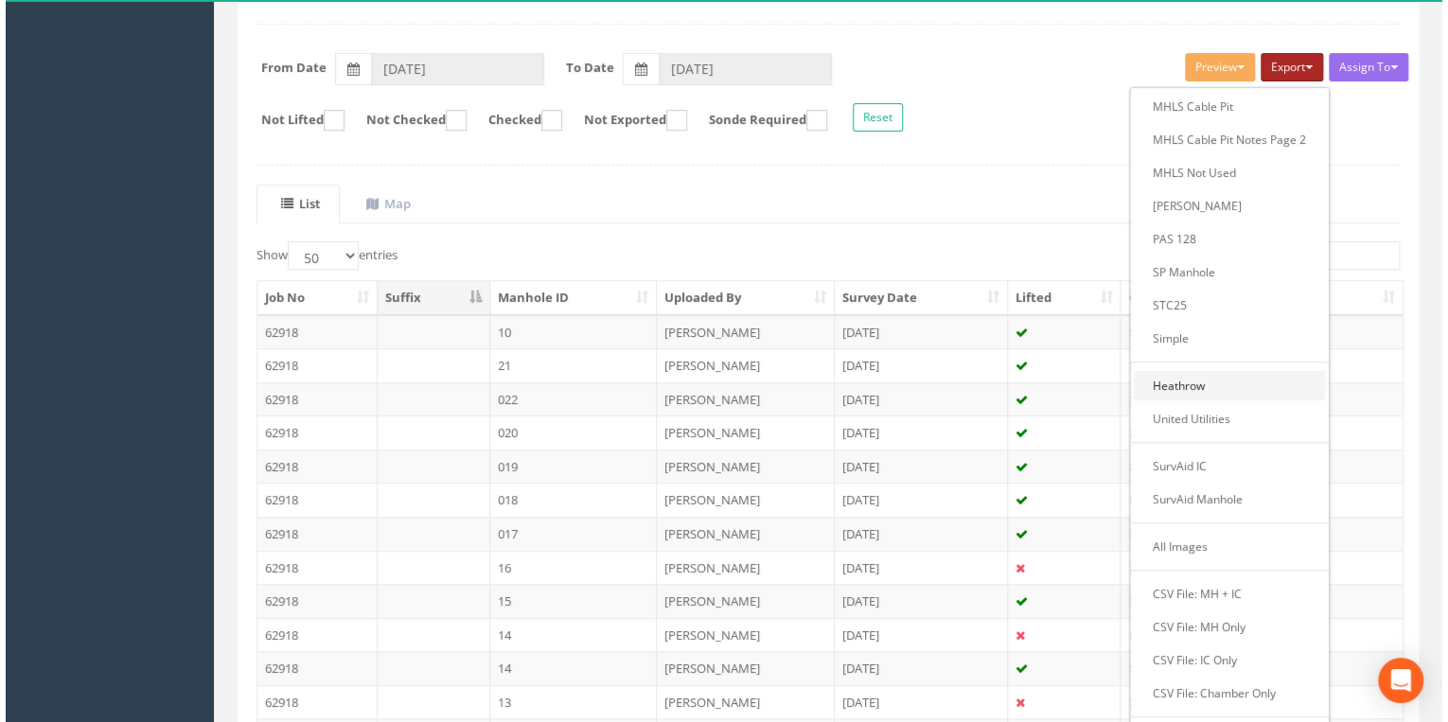
scroll to position [227, 0]
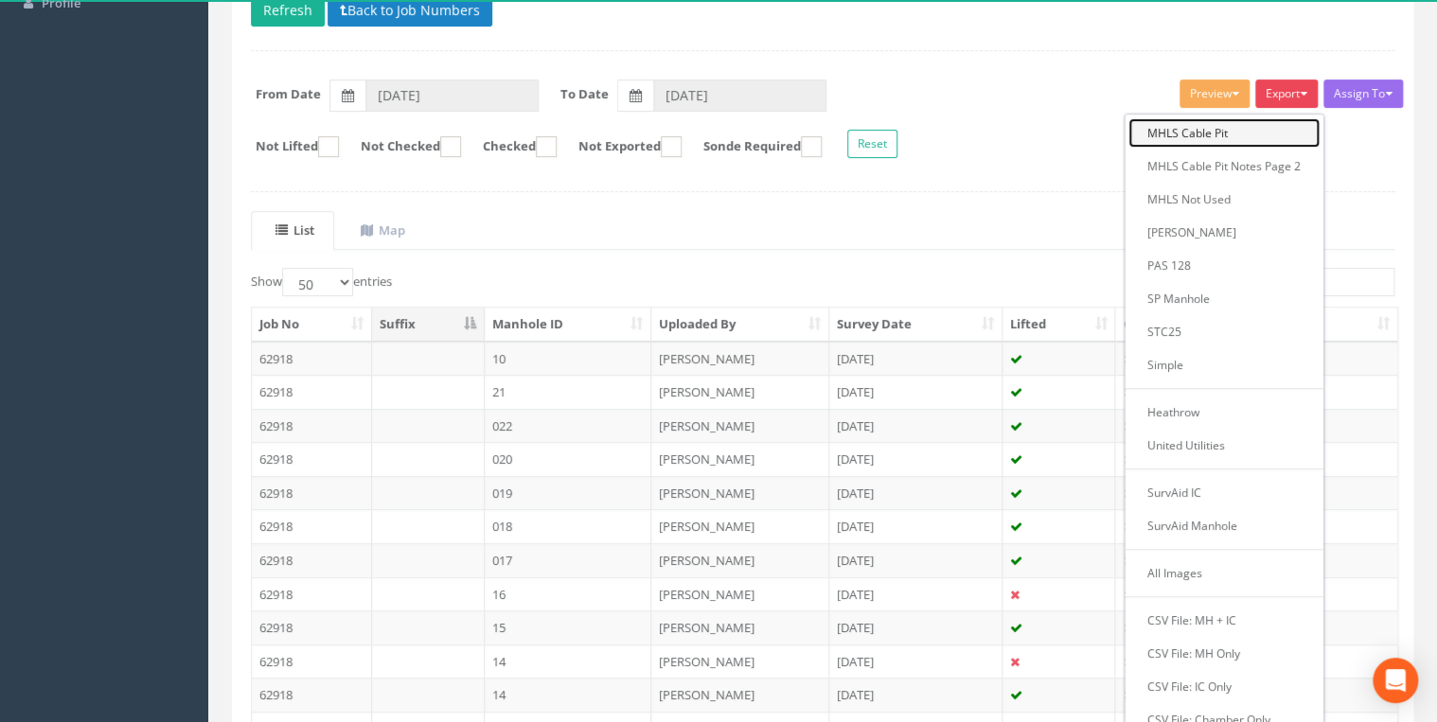
click at [1230, 128] on link "MHLS Cable Pit" at bounding box center [1223, 132] width 191 height 29
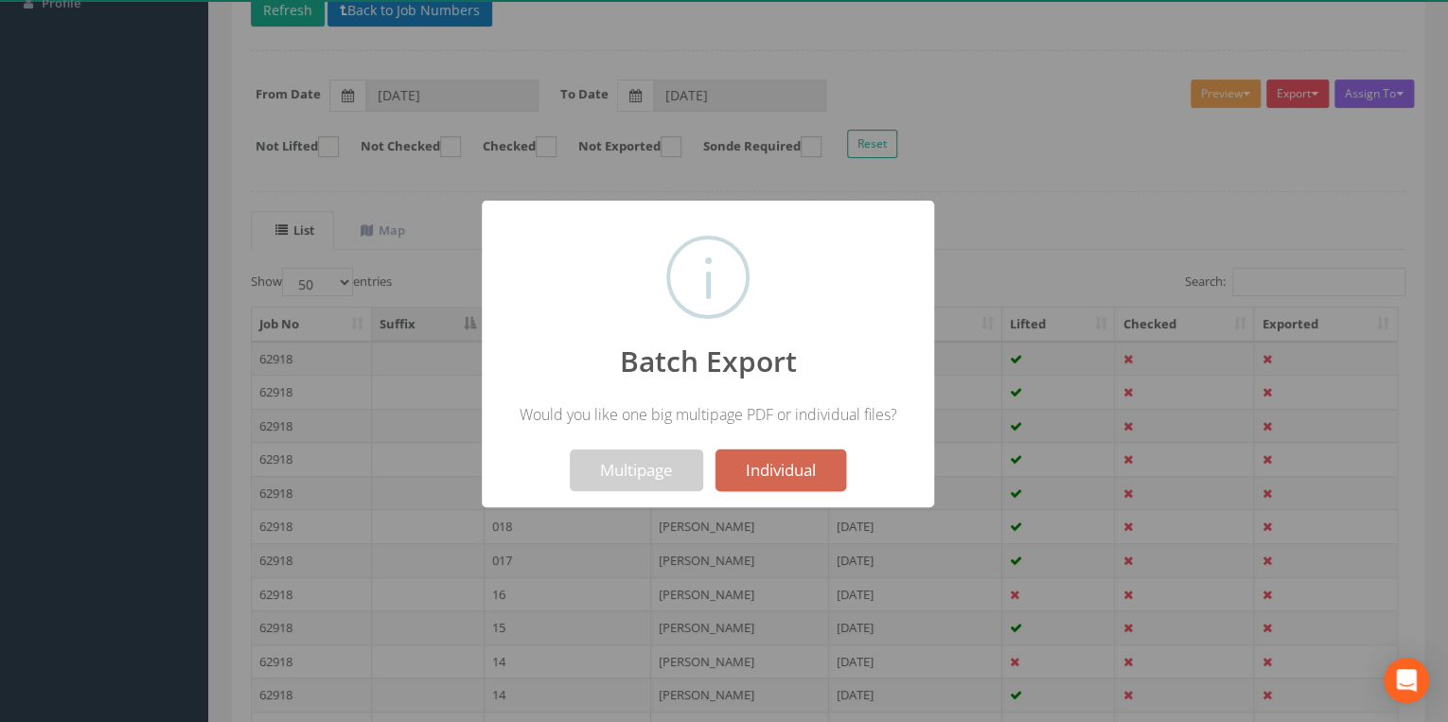
click at [766, 462] on button "Individual" at bounding box center [781, 471] width 131 height 42
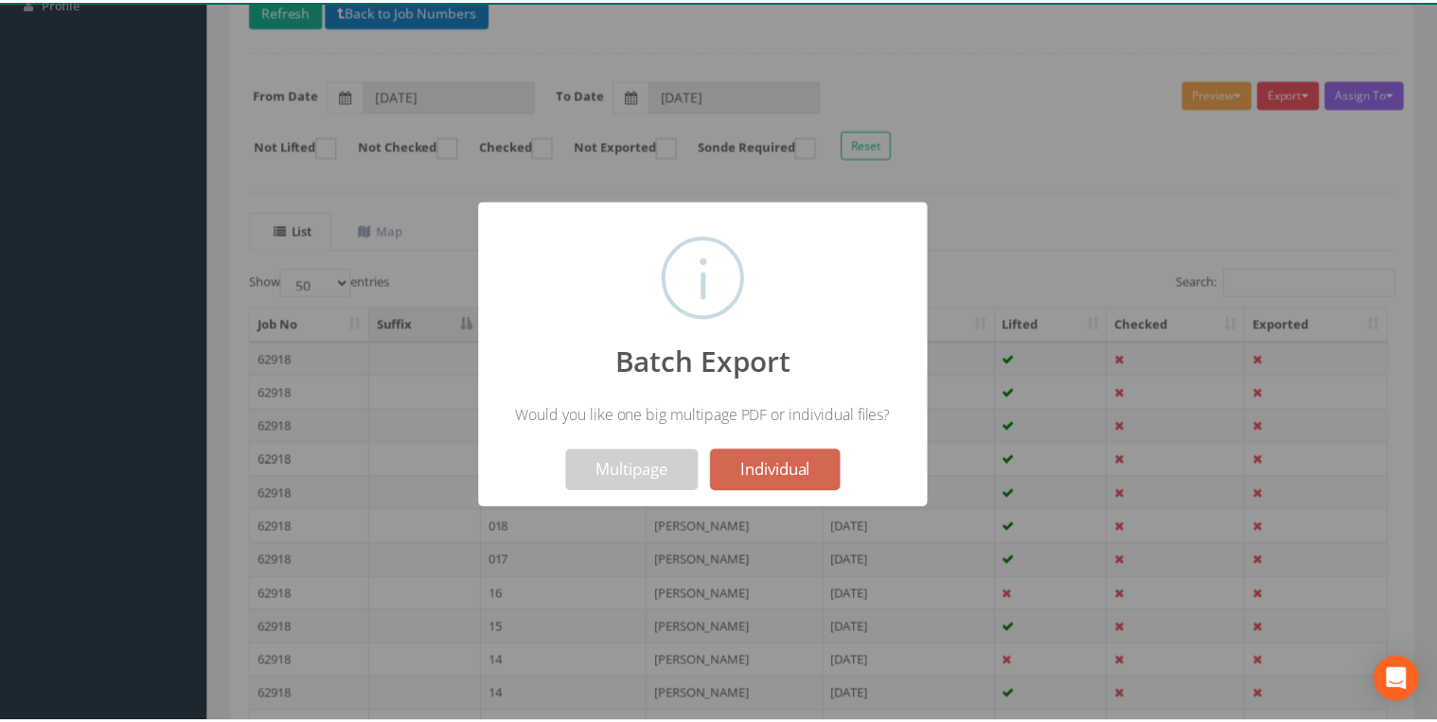
scroll to position [287, 0]
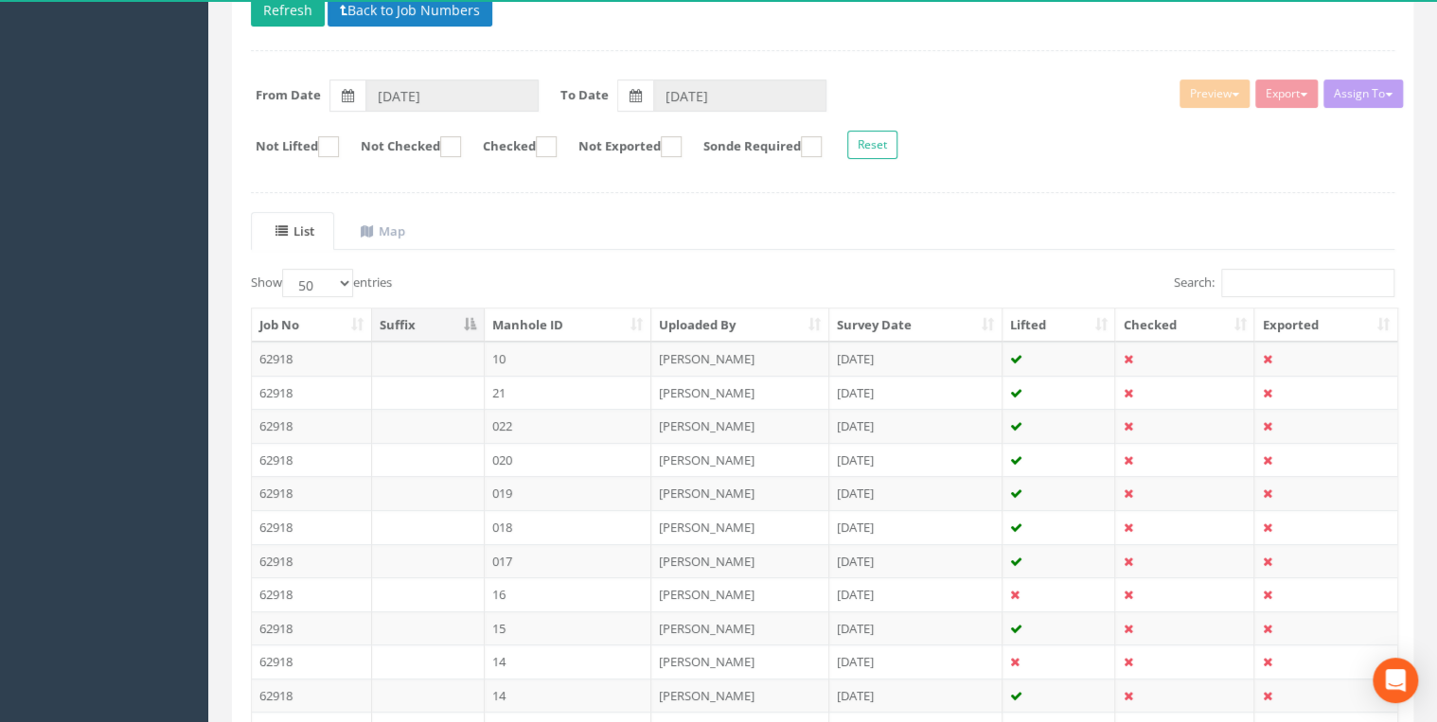
click at [1040, 118] on div "Assign To Utility Mapping No Companies Added Export MHLS Cable Pit MHLS Cable P…" at bounding box center [823, 121] width 1172 height 103
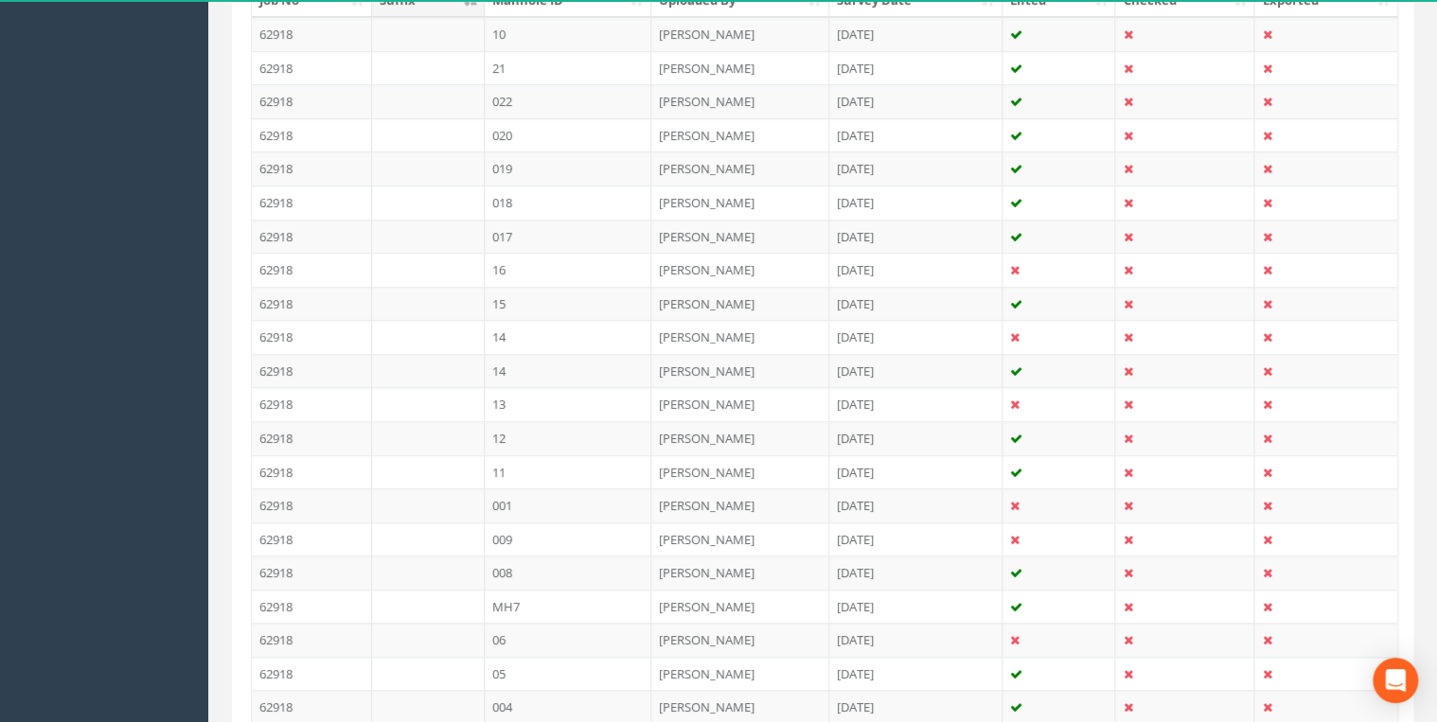
scroll to position [309, 0]
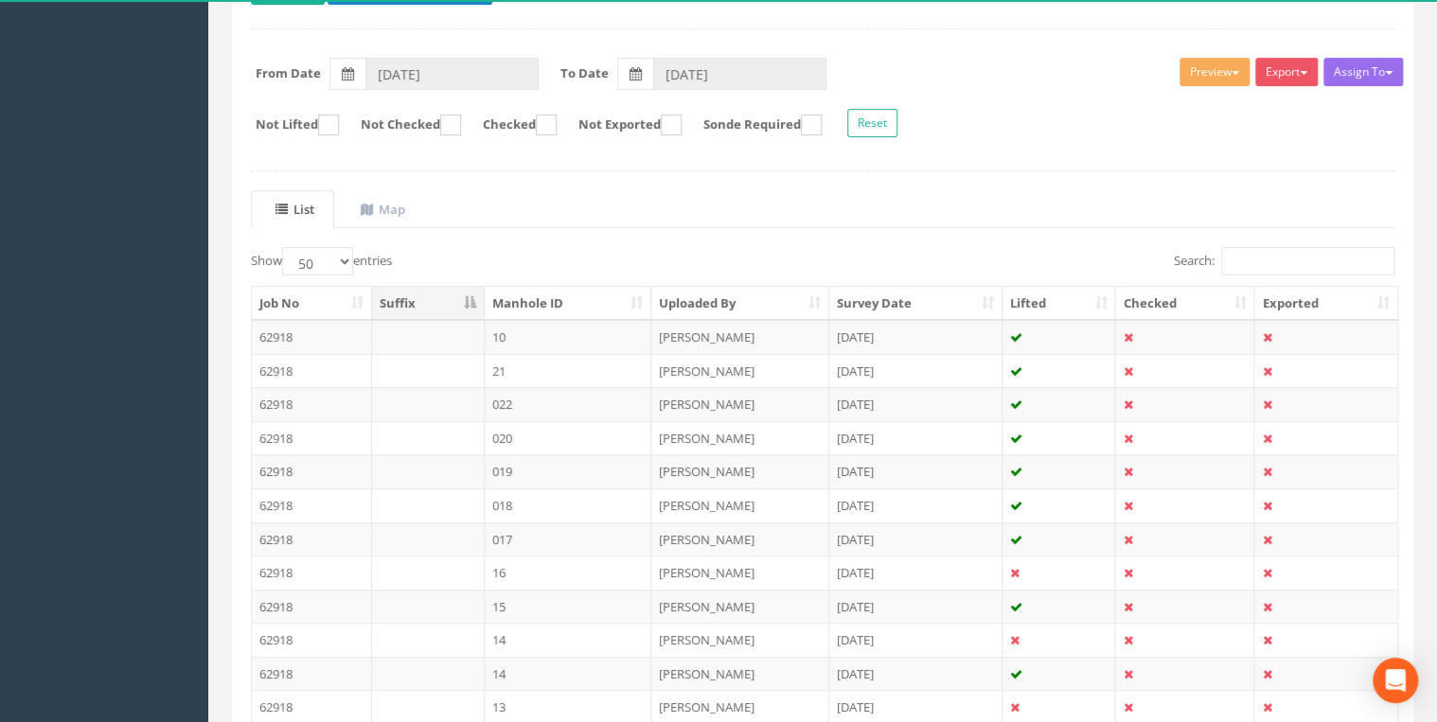
click at [557, 288] on th "Manhole ID" at bounding box center [569, 304] width 168 height 34
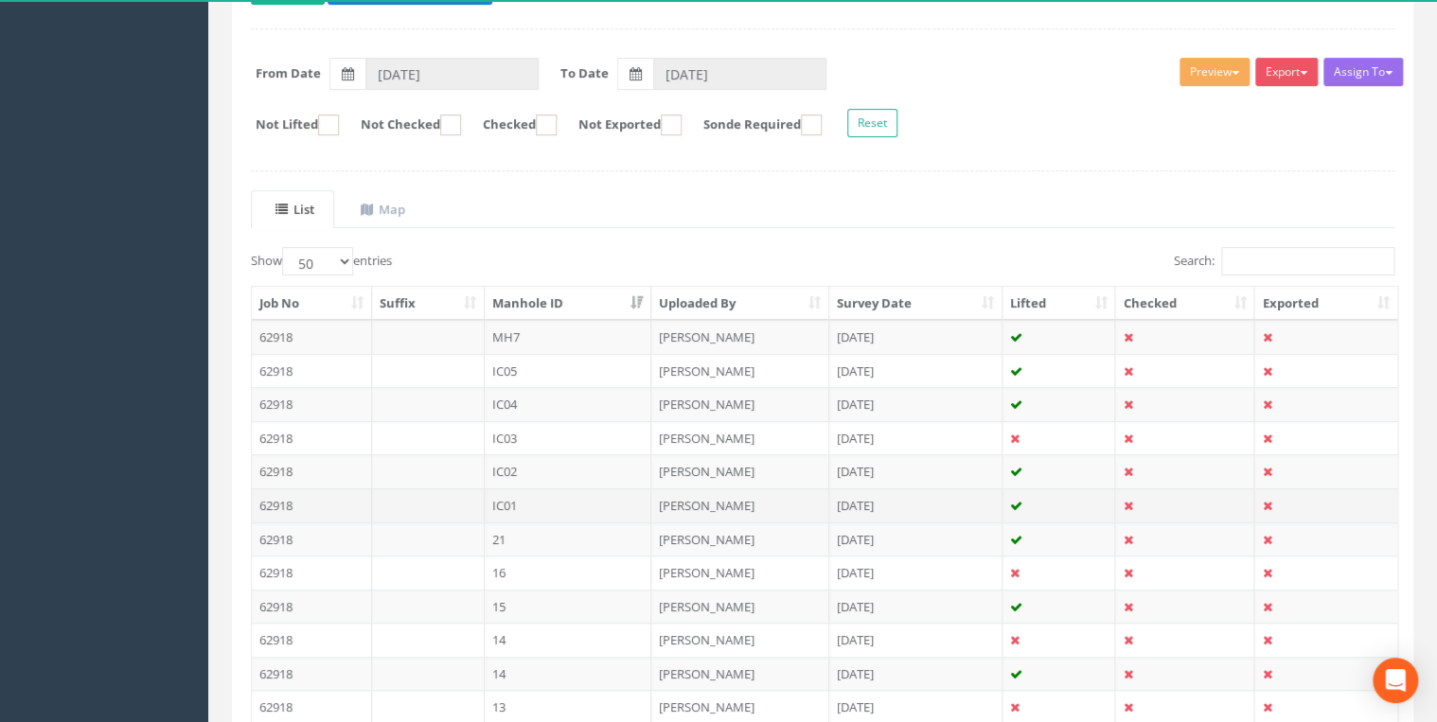
click at [560, 496] on td "IC01" at bounding box center [569, 505] width 168 height 34
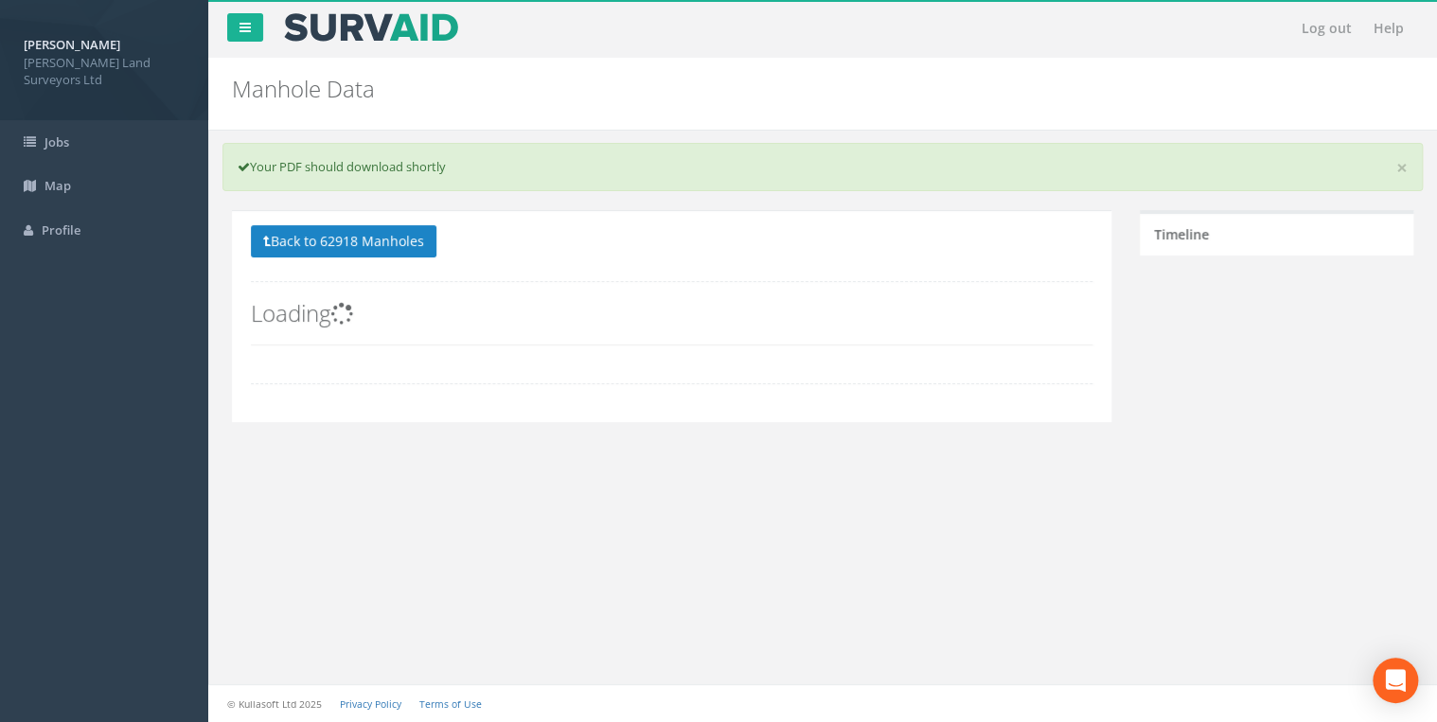
scroll to position [0, 0]
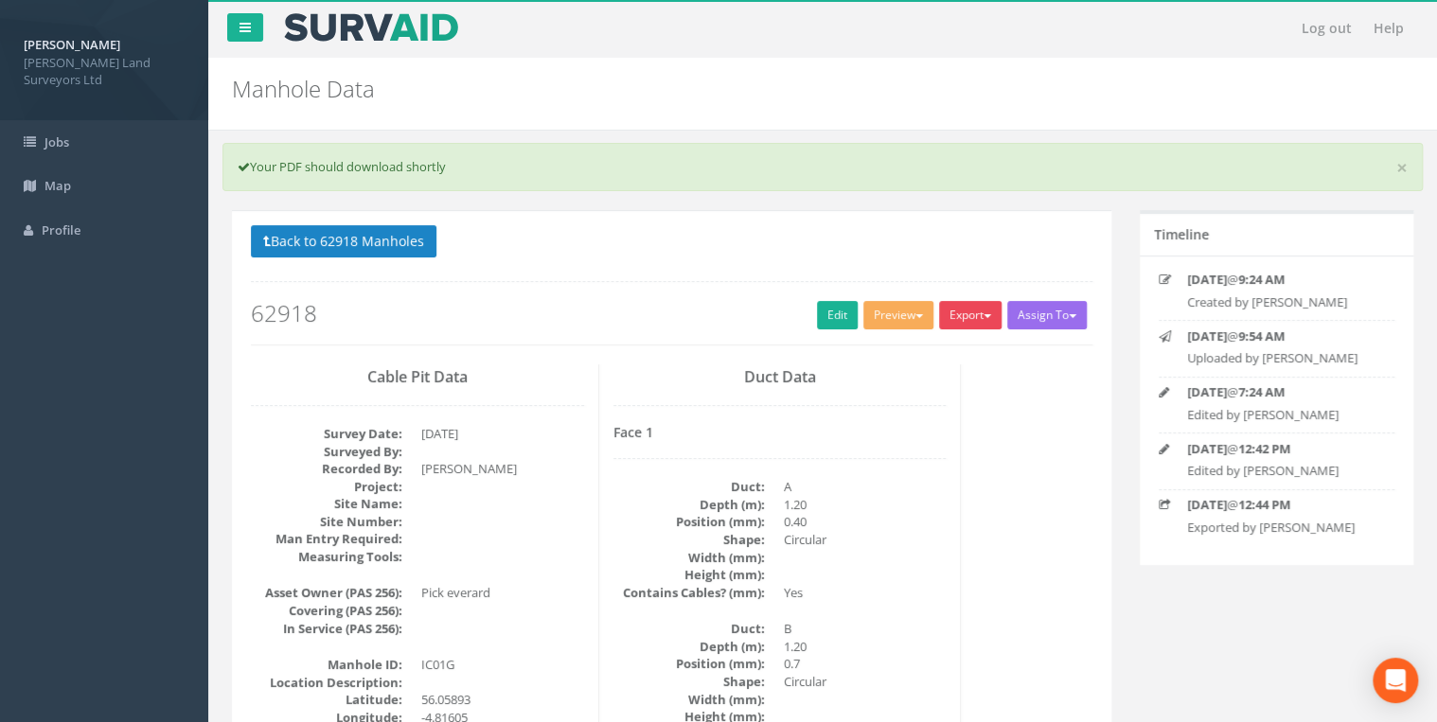
click at [980, 314] on button "Export" at bounding box center [970, 315] width 62 height 28
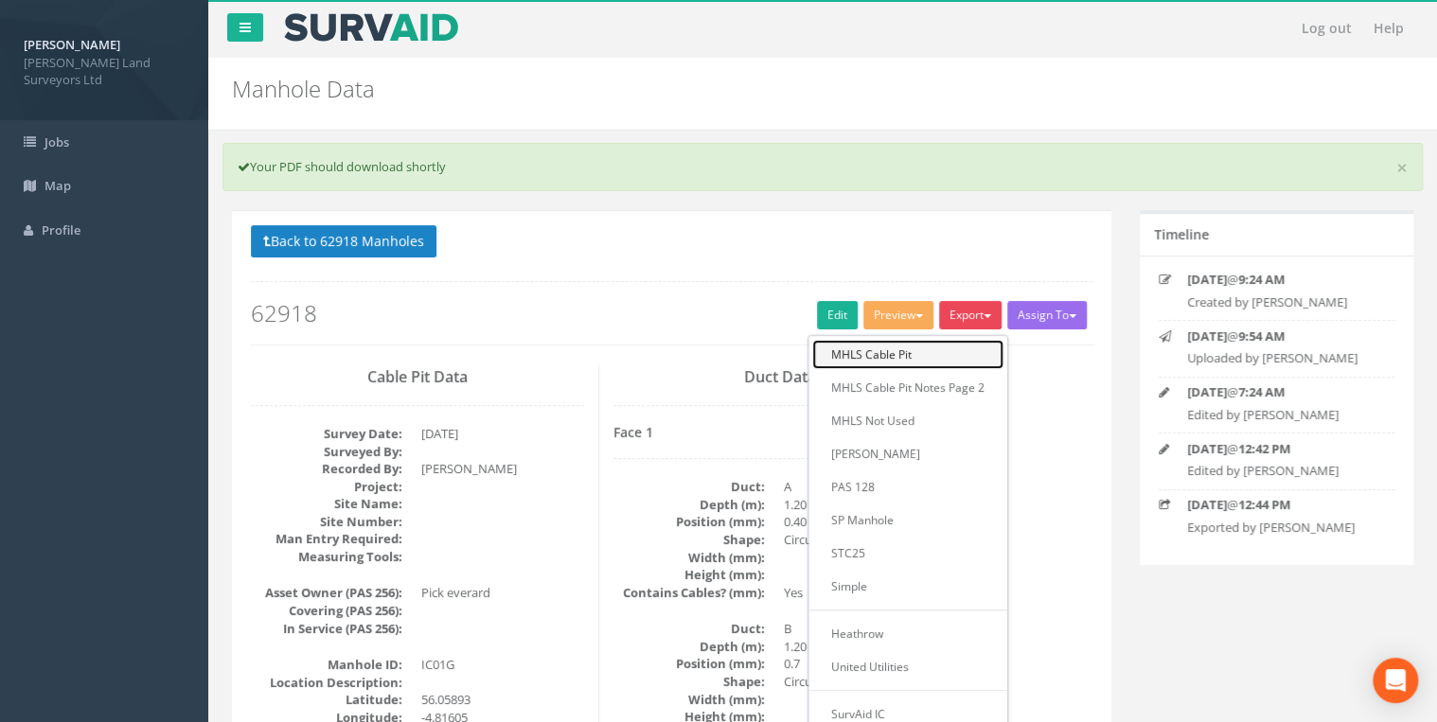
click at [890, 358] on link "MHLS Cable Pit" at bounding box center [907, 354] width 191 height 29
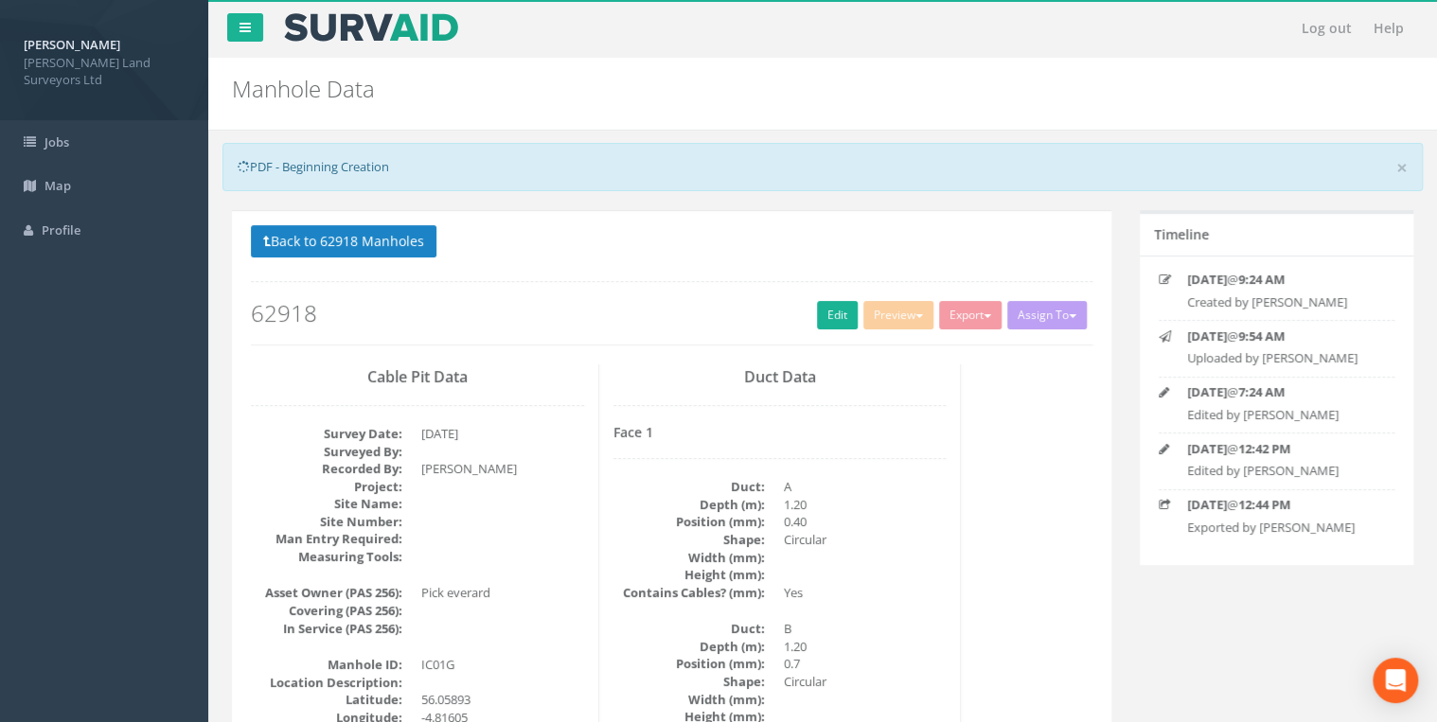
click at [977, 40] on nav "Log out Help" at bounding box center [822, 28] width 1229 height 57
click at [327, 234] on button "Back to 62918 Manholes" at bounding box center [344, 241] width 186 height 32
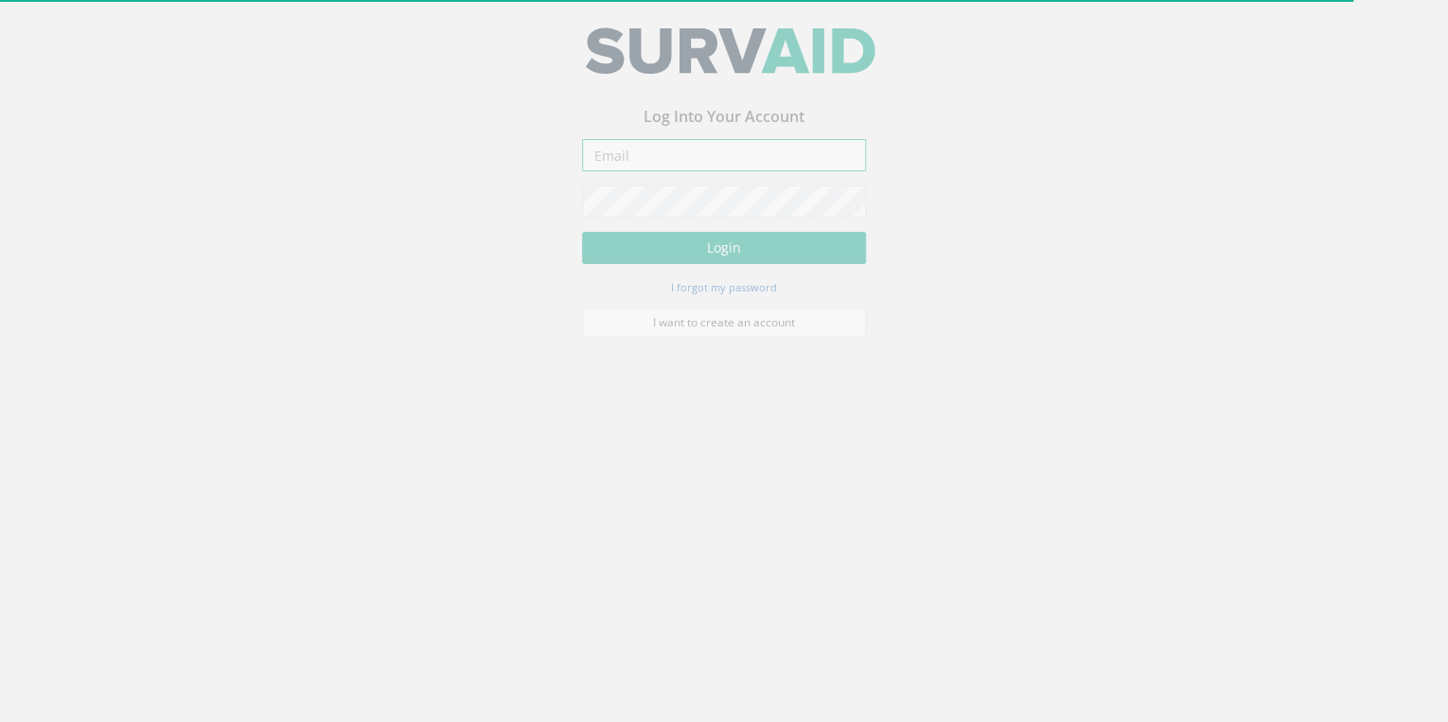
type input "[PERSON_NAME][EMAIL_ADDRESS][PERSON_NAME][DOMAIN_NAME]"
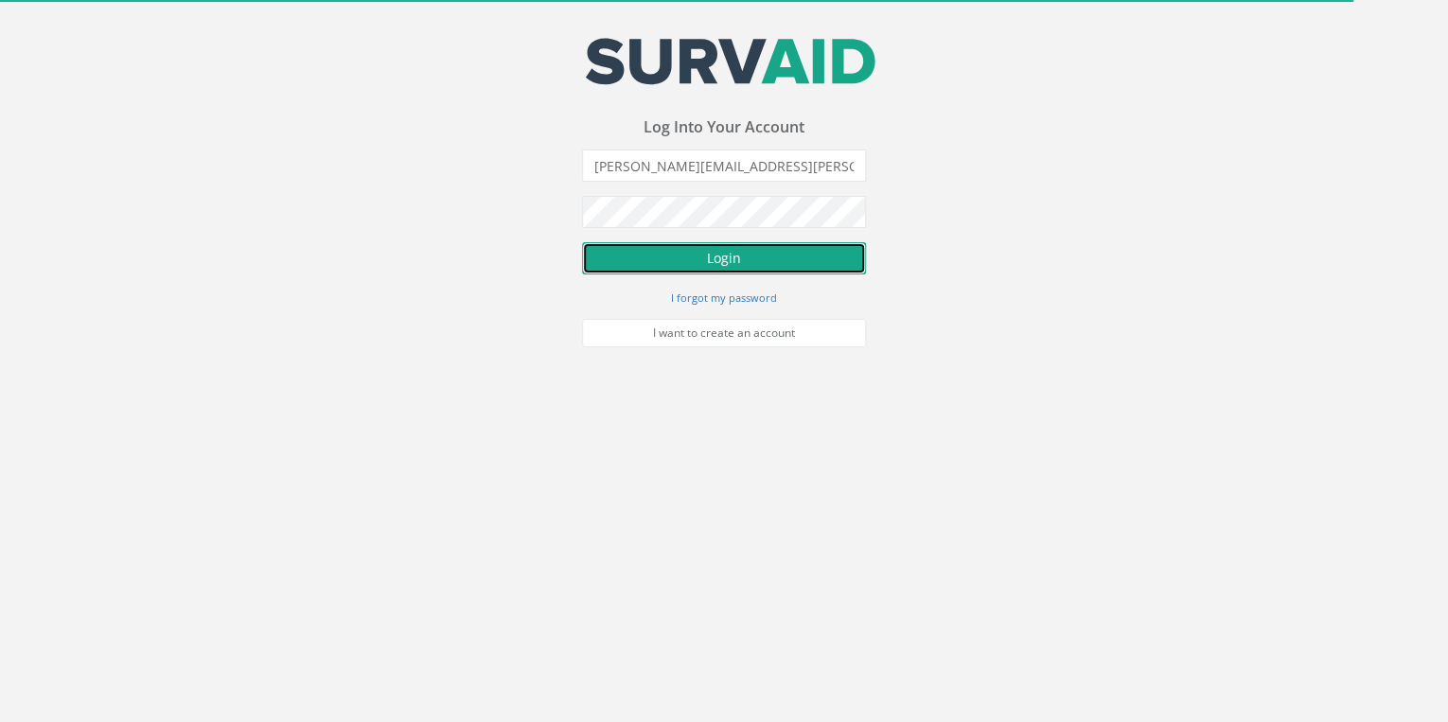
click at [721, 254] on button "Login" at bounding box center [724, 258] width 284 height 32
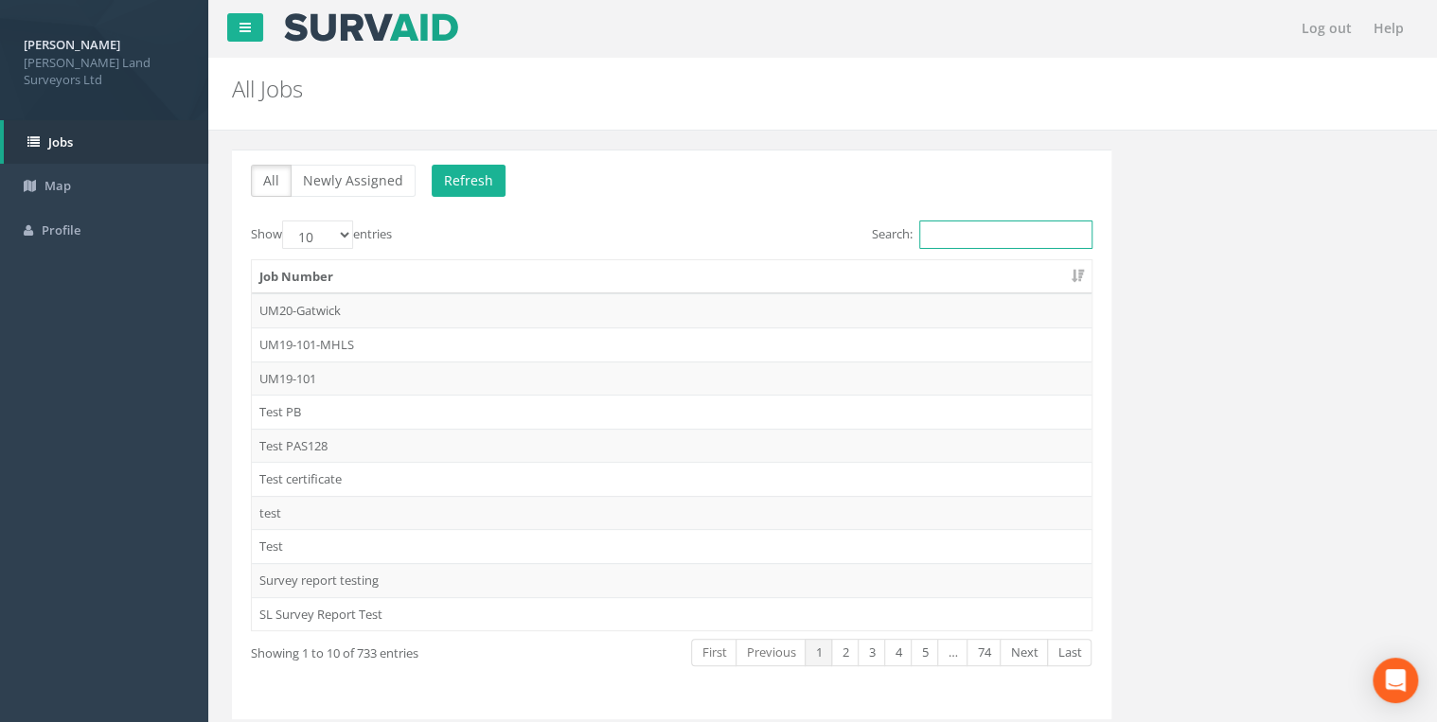
click at [968, 239] on input "Search:" at bounding box center [1005, 235] width 173 height 28
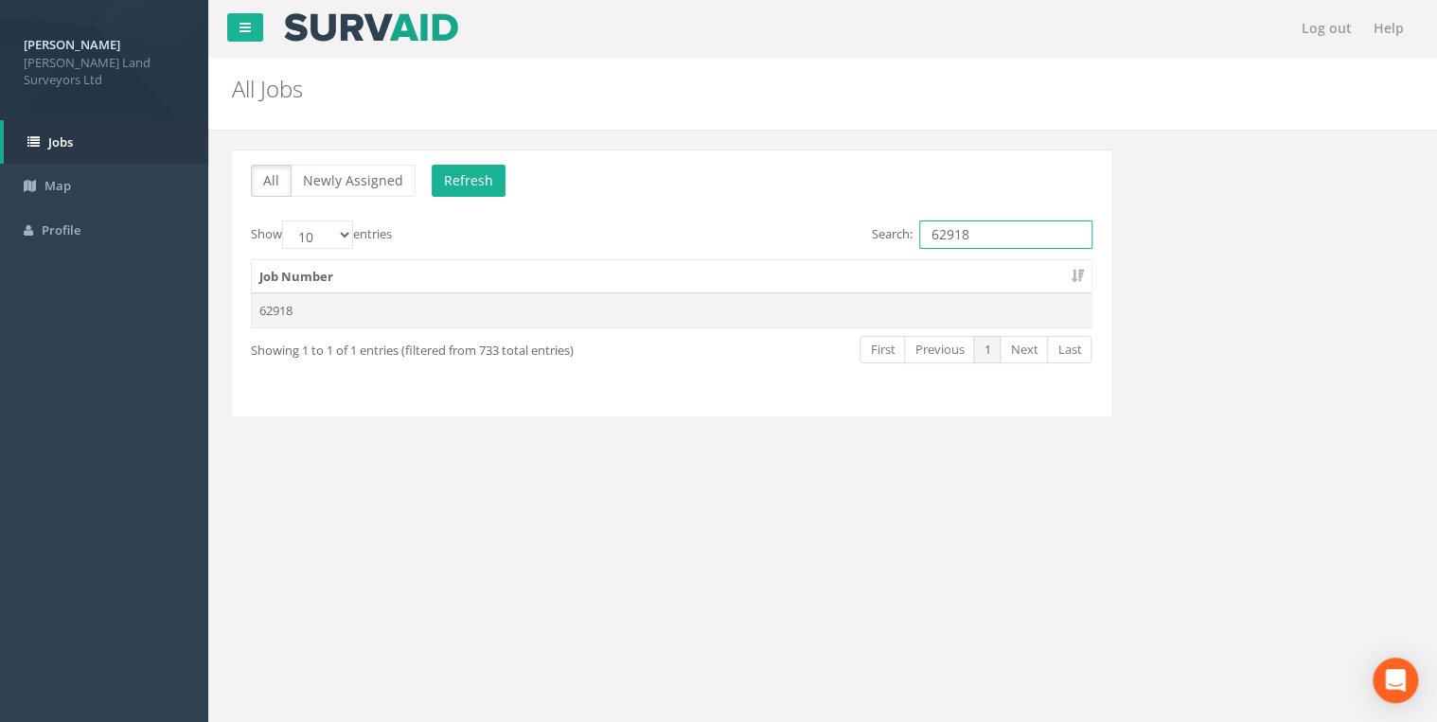
type input "62918"
click at [731, 312] on td "62918" at bounding box center [672, 310] width 840 height 34
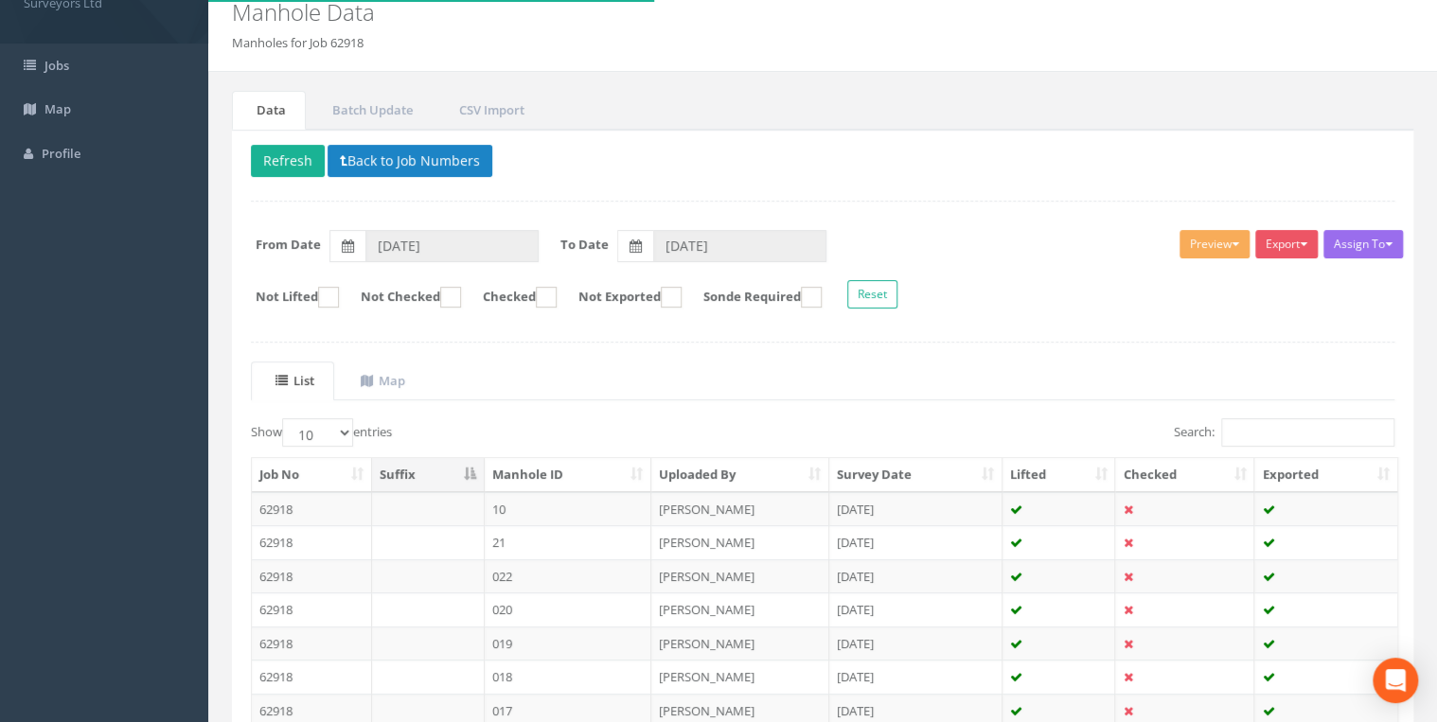
scroll to position [151, 0]
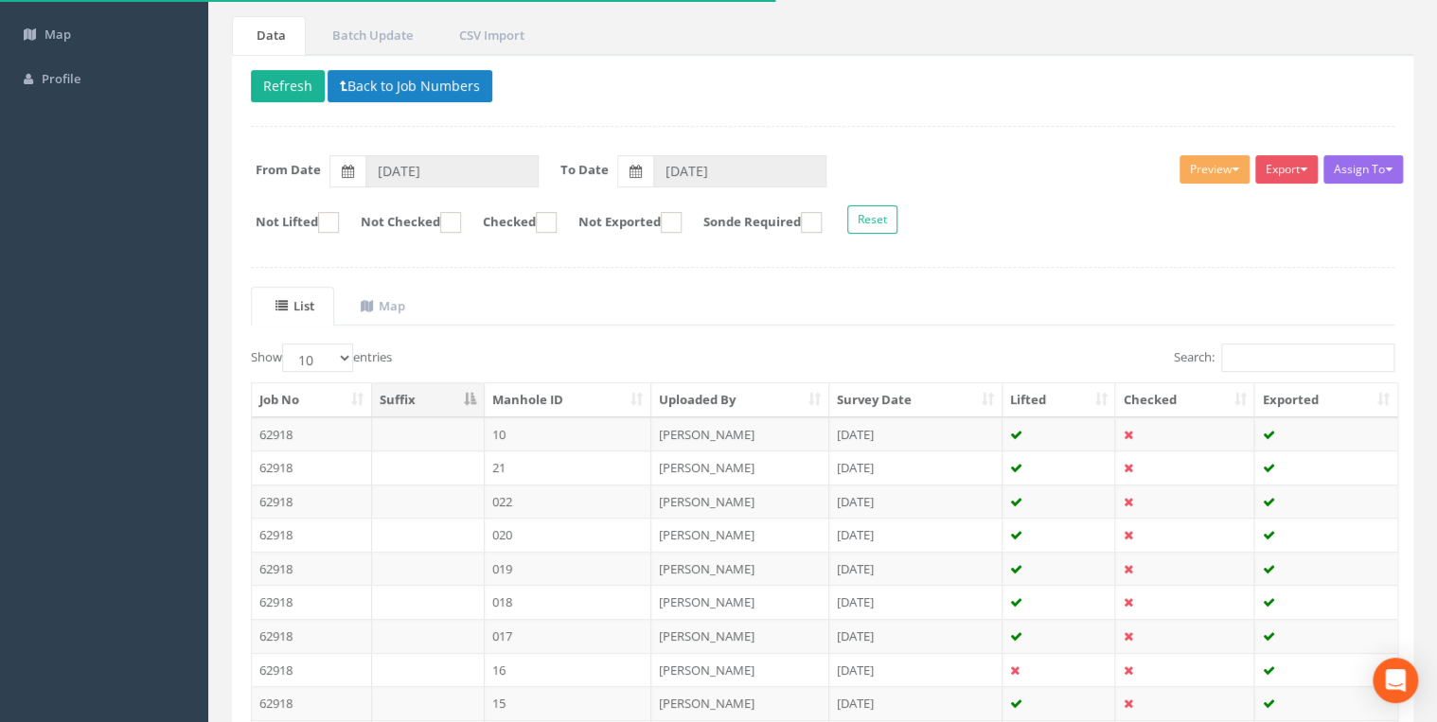
click at [529, 383] on th "Manhole ID" at bounding box center [569, 400] width 168 height 34
click at [530, 385] on th "Manhole ID" at bounding box center [569, 400] width 168 height 34
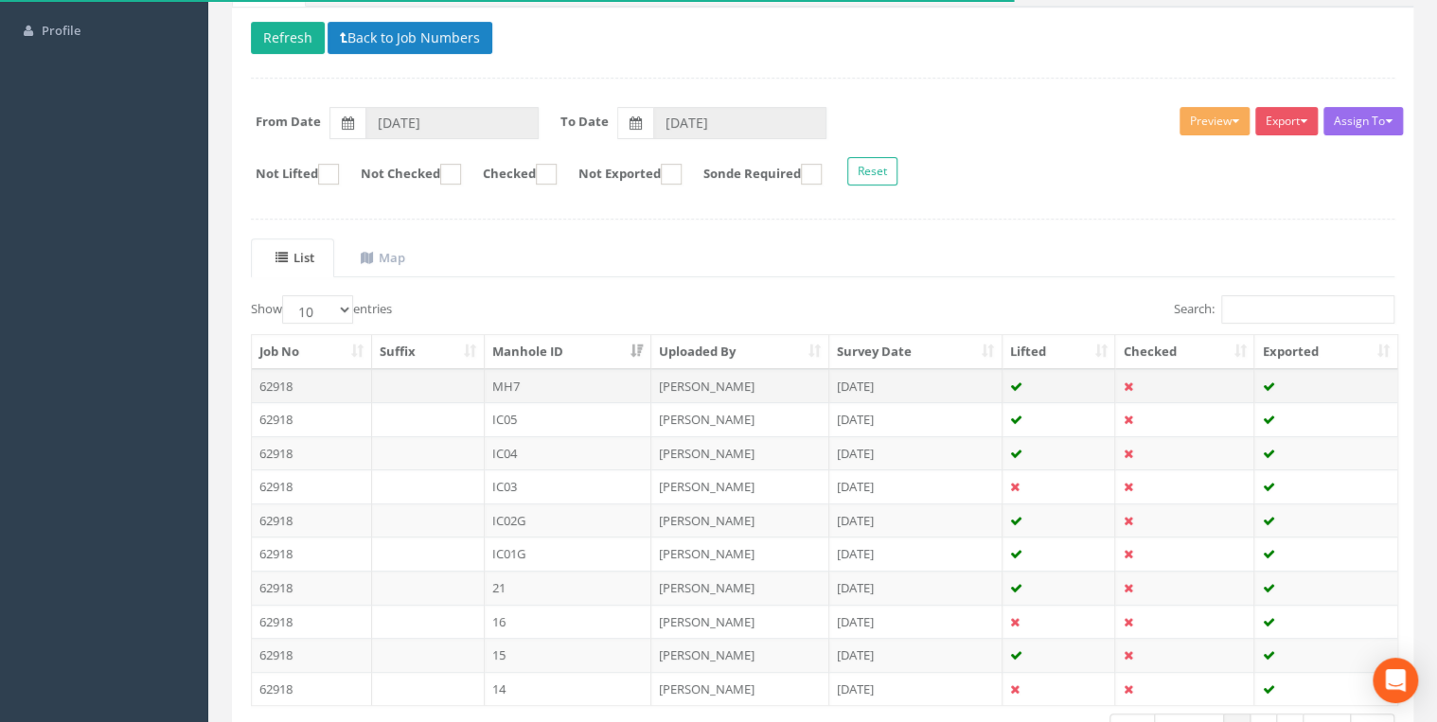
scroll to position [227, 0]
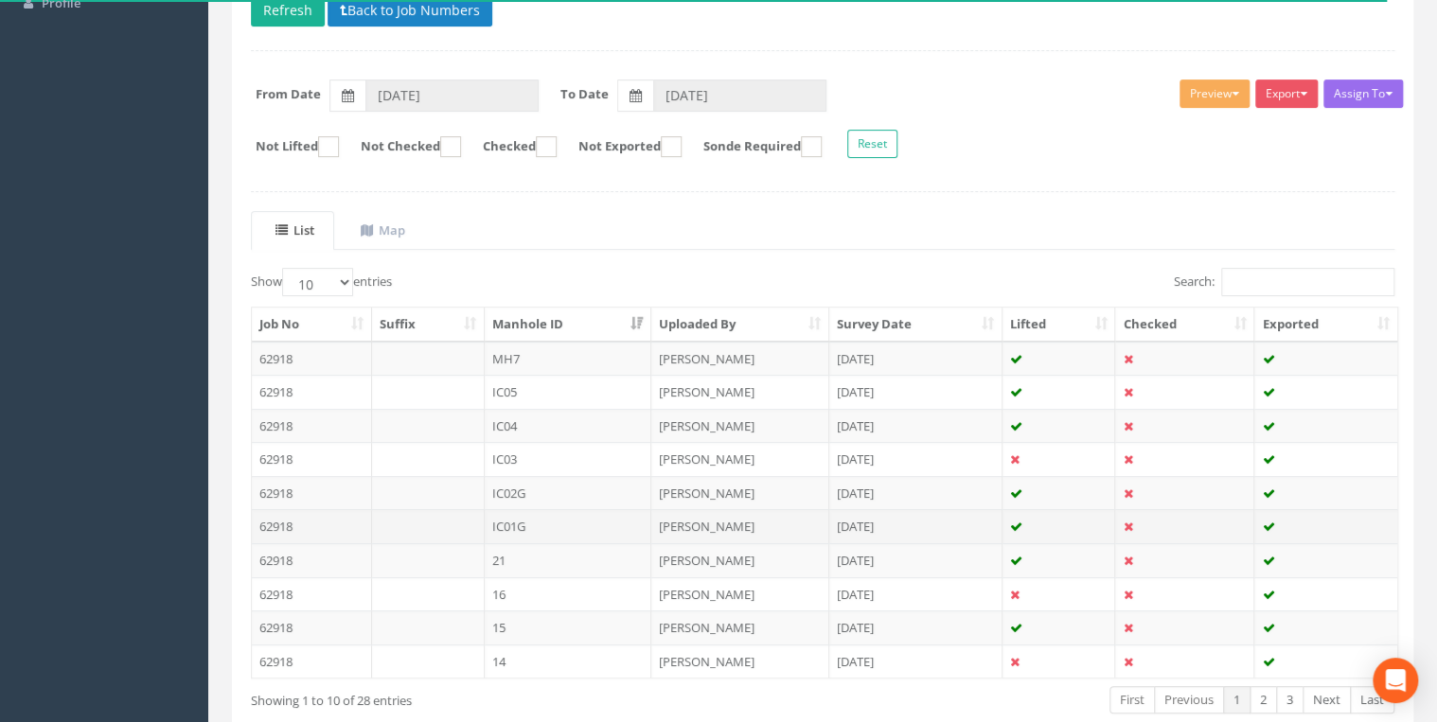
click at [552, 519] on td "IC01G" at bounding box center [569, 526] width 168 height 34
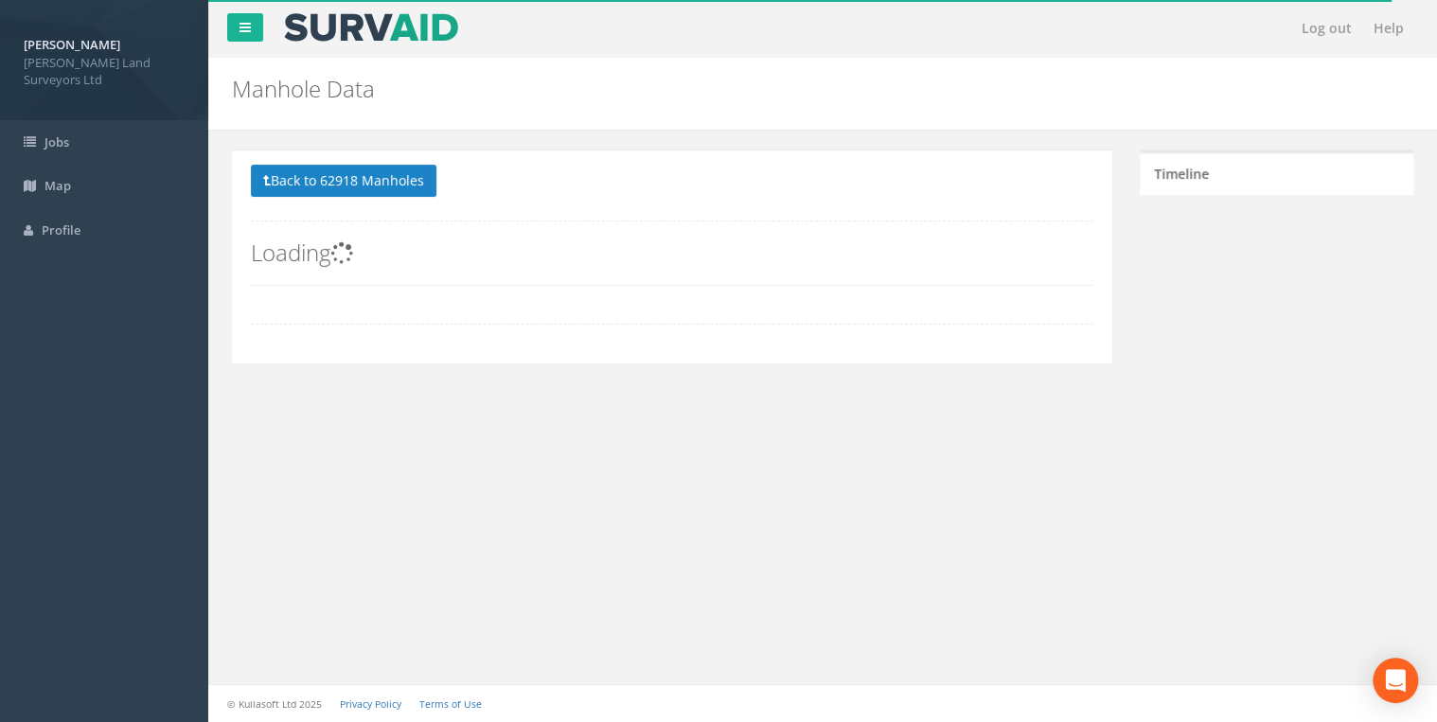
scroll to position [0, 0]
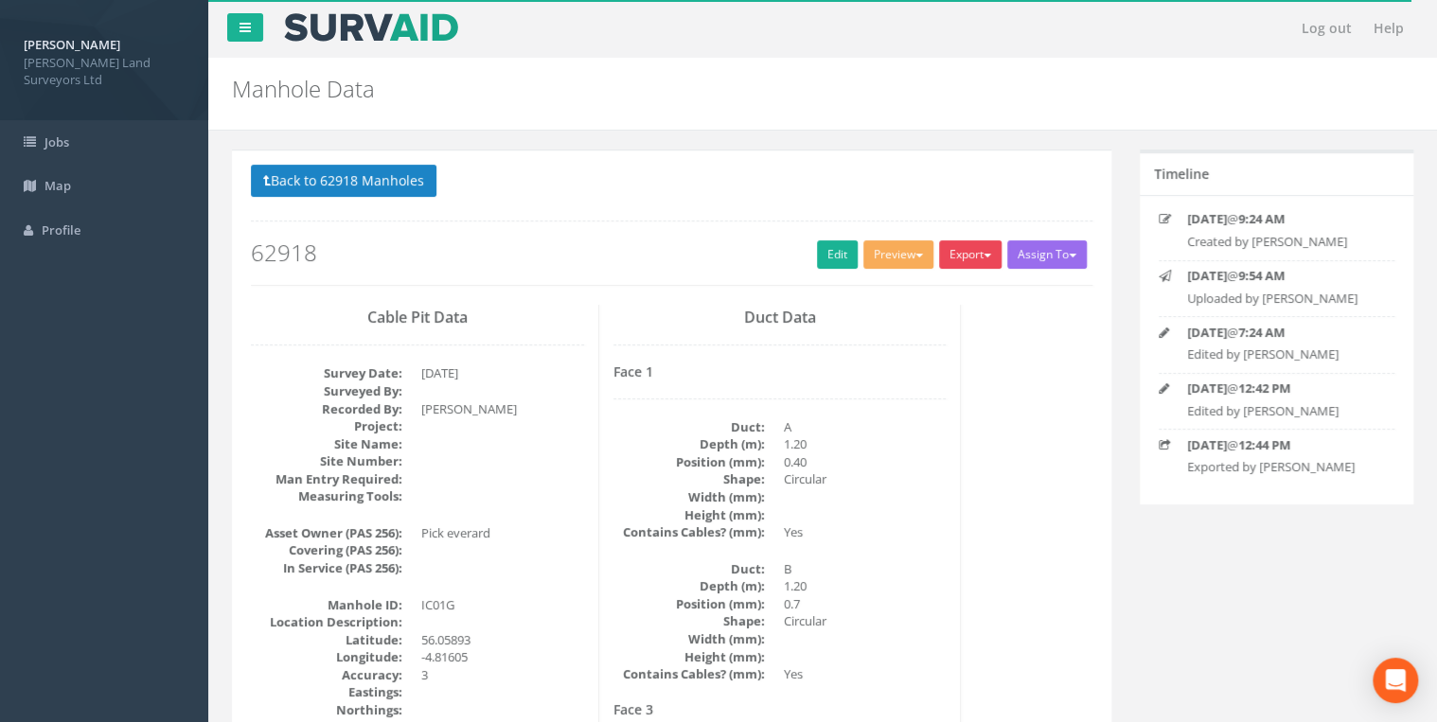
click at [971, 257] on button "Export" at bounding box center [970, 254] width 62 height 28
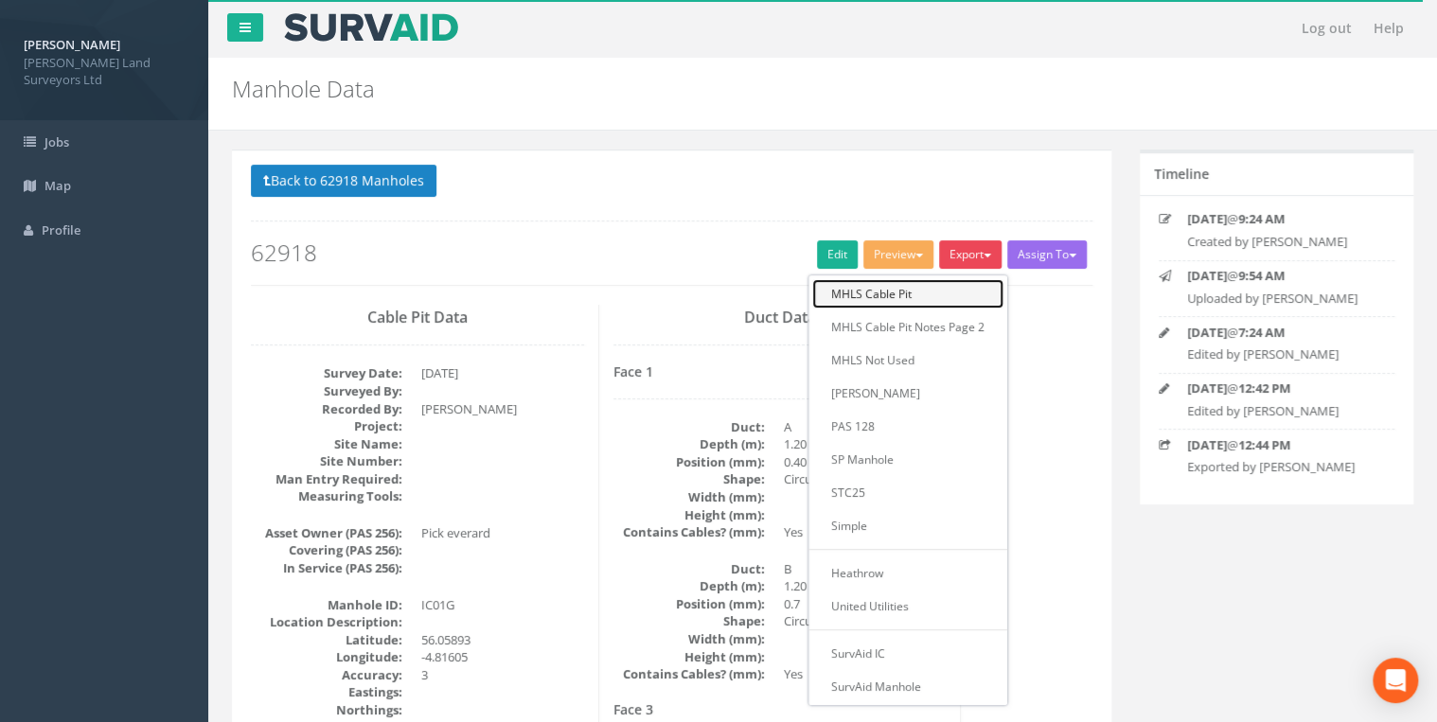
click at [934, 290] on link "MHLS Cable Pit" at bounding box center [907, 293] width 191 height 29
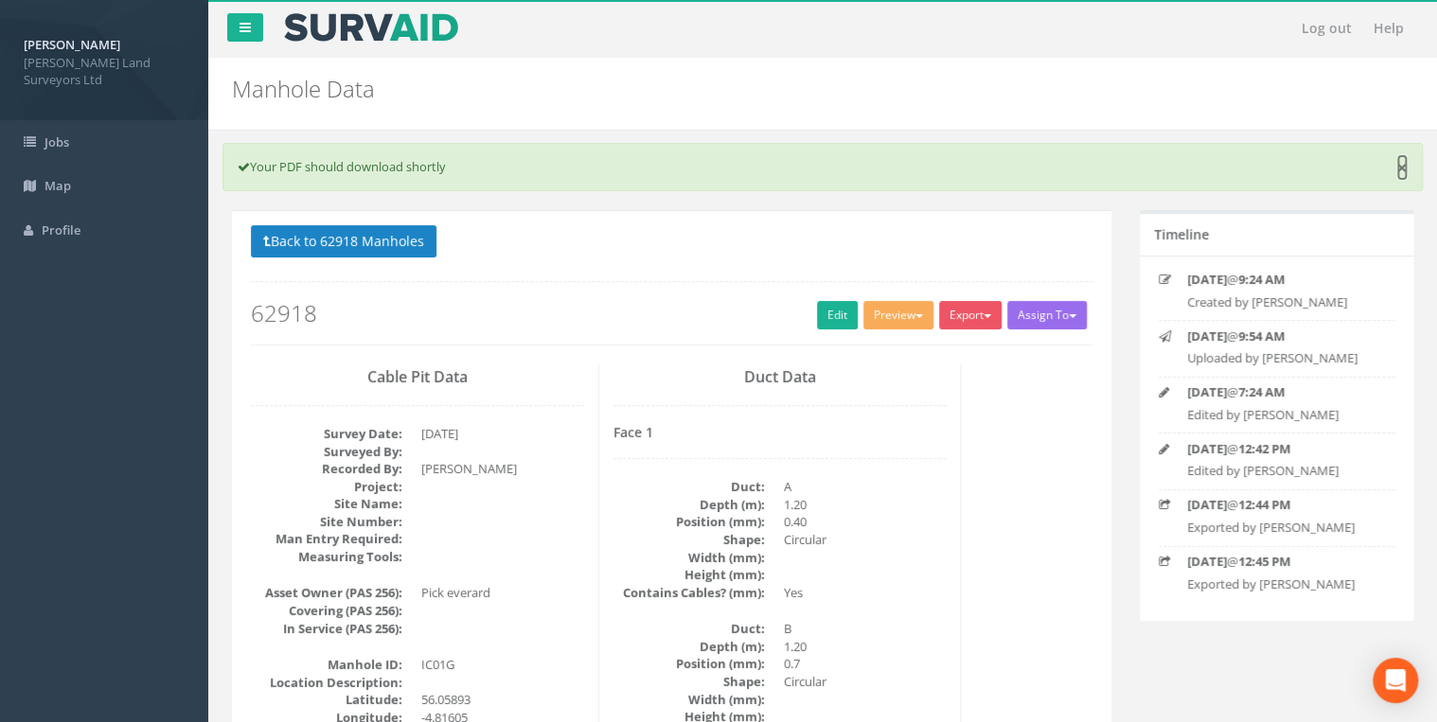
click at [1403, 167] on link "×" at bounding box center [1401, 168] width 11 height 20
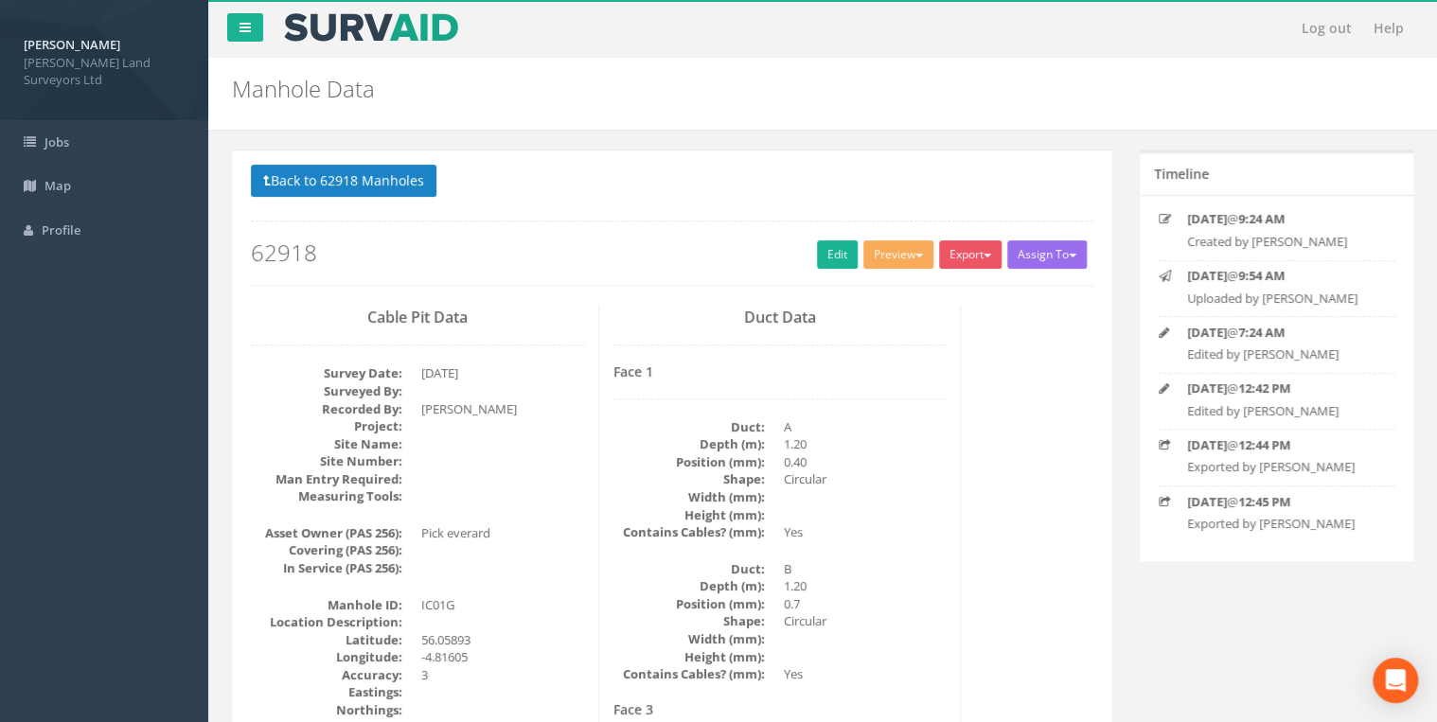
click at [1029, 121] on div "Manhole Data Manholes for Job 62918" at bounding box center [822, 94] width 1229 height 73
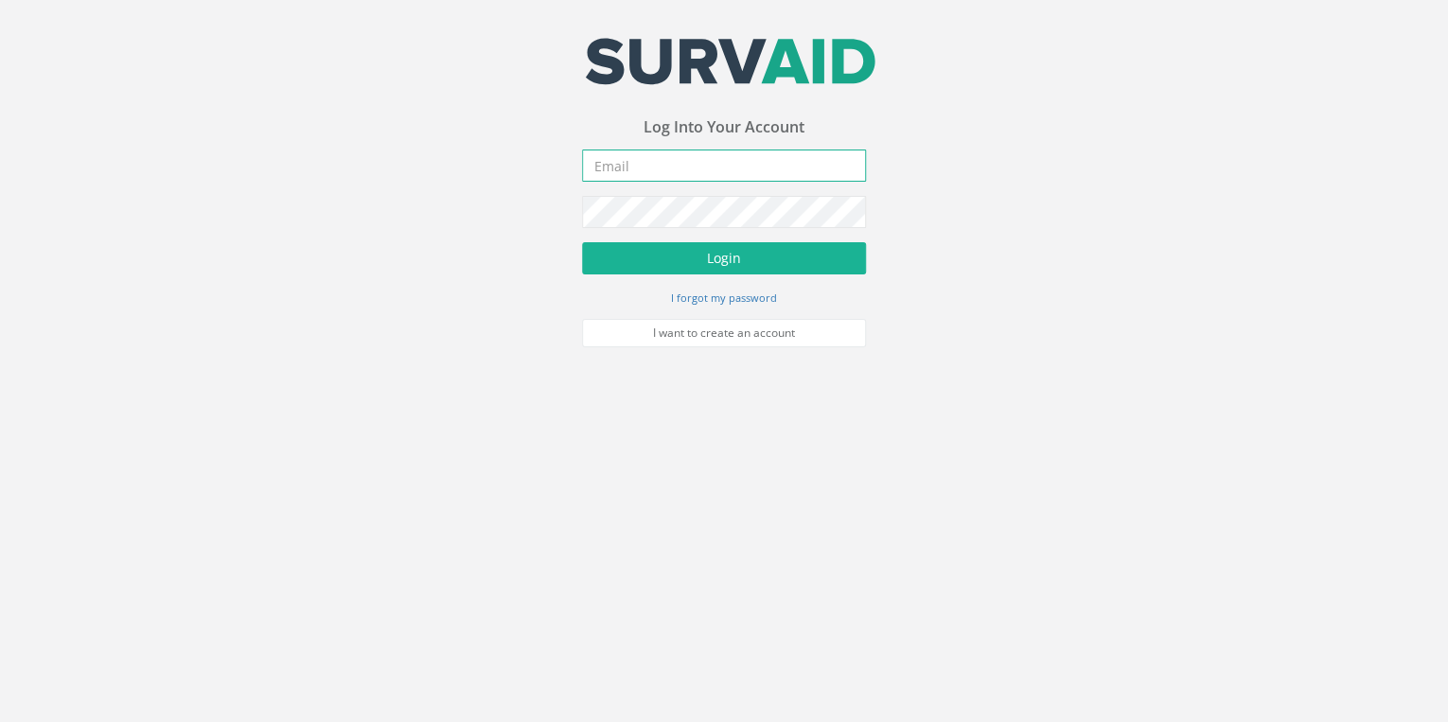
type input "[PERSON_NAME][EMAIL_ADDRESS][PERSON_NAME][DOMAIN_NAME]"
click at [702, 240] on form "[PERSON_NAME][EMAIL_ADDRESS][PERSON_NAME][DOMAIN_NAME] Incorrect Username or Pa…" at bounding box center [724, 249] width 284 height 198
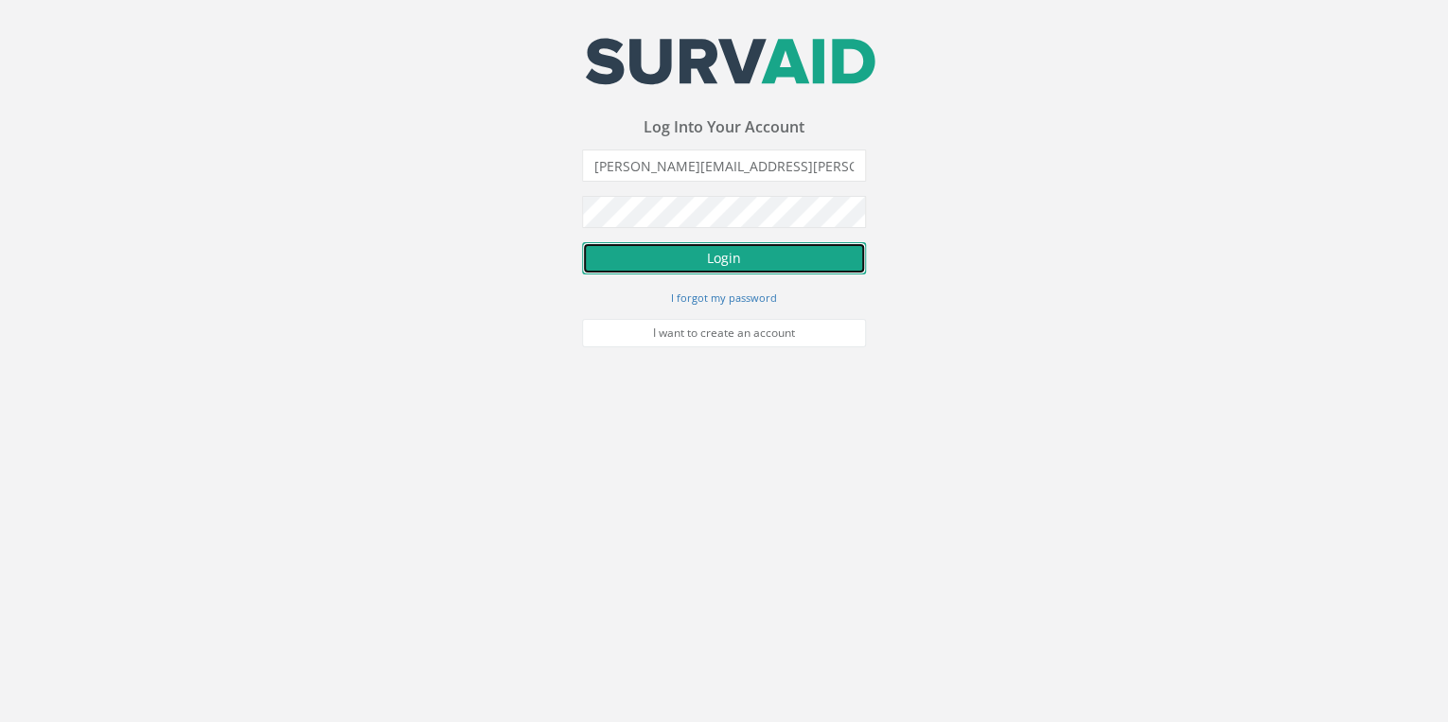
click at [703, 264] on button "Login" at bounding box center [724, 258] width 284 height 32
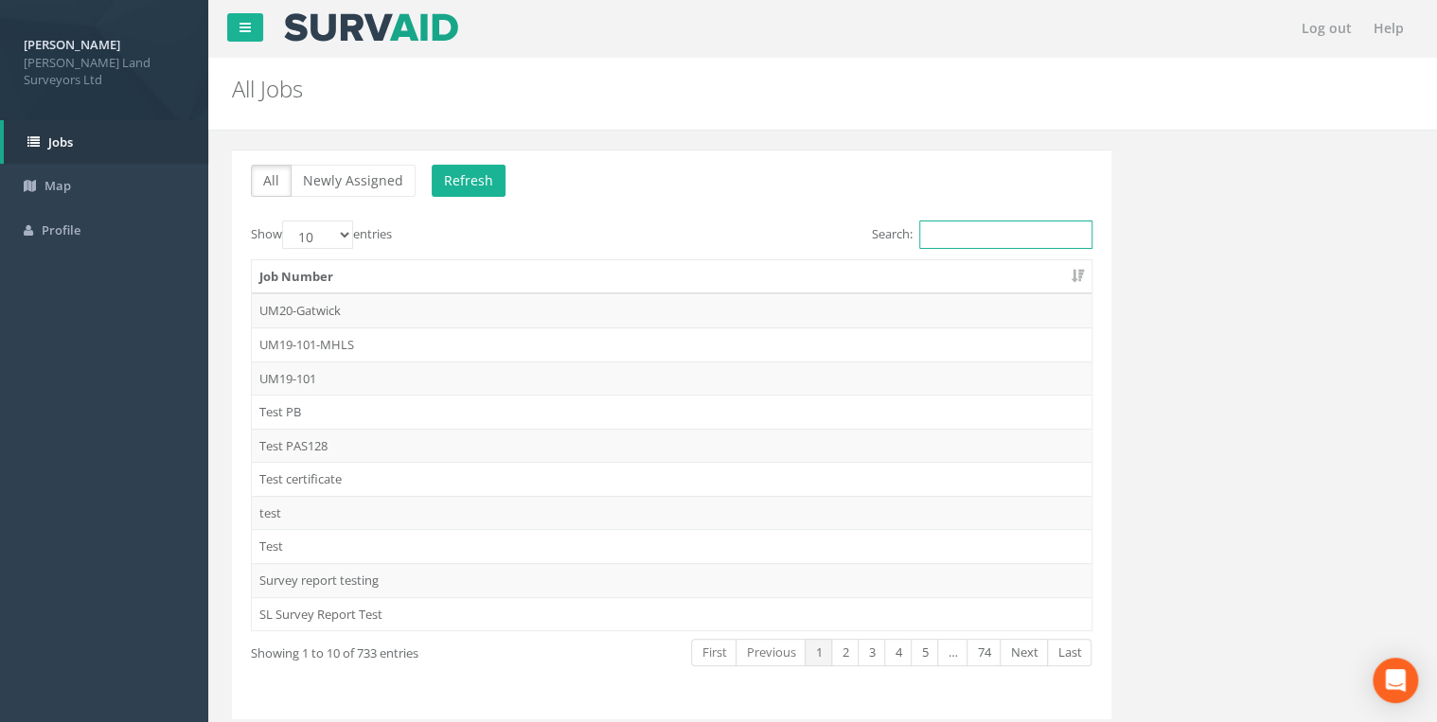
click at [952, 235] on input "Search:" at bounding box center [1005, 235] width 173 height 28
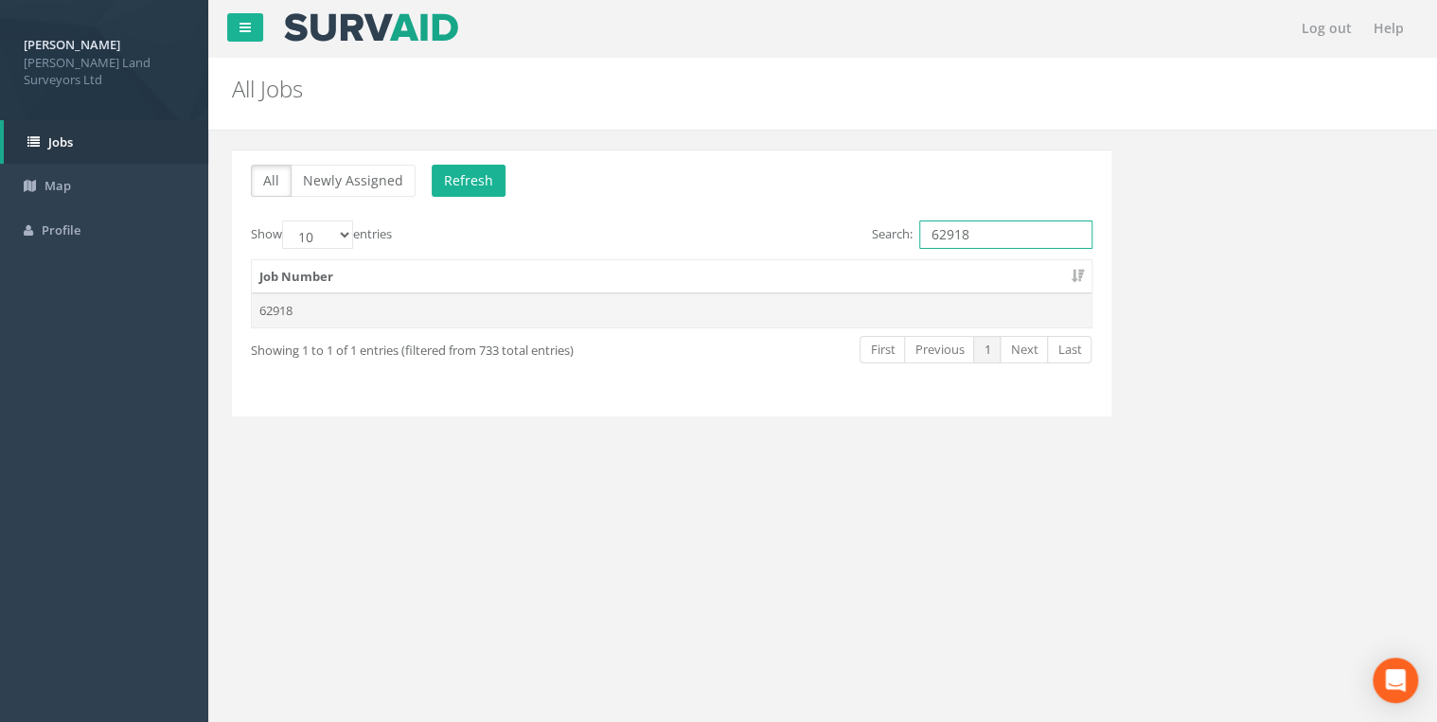
type input "62918"
click at [718, 323] on td "62918" at bounding box center [672, 310] width 840 height 34
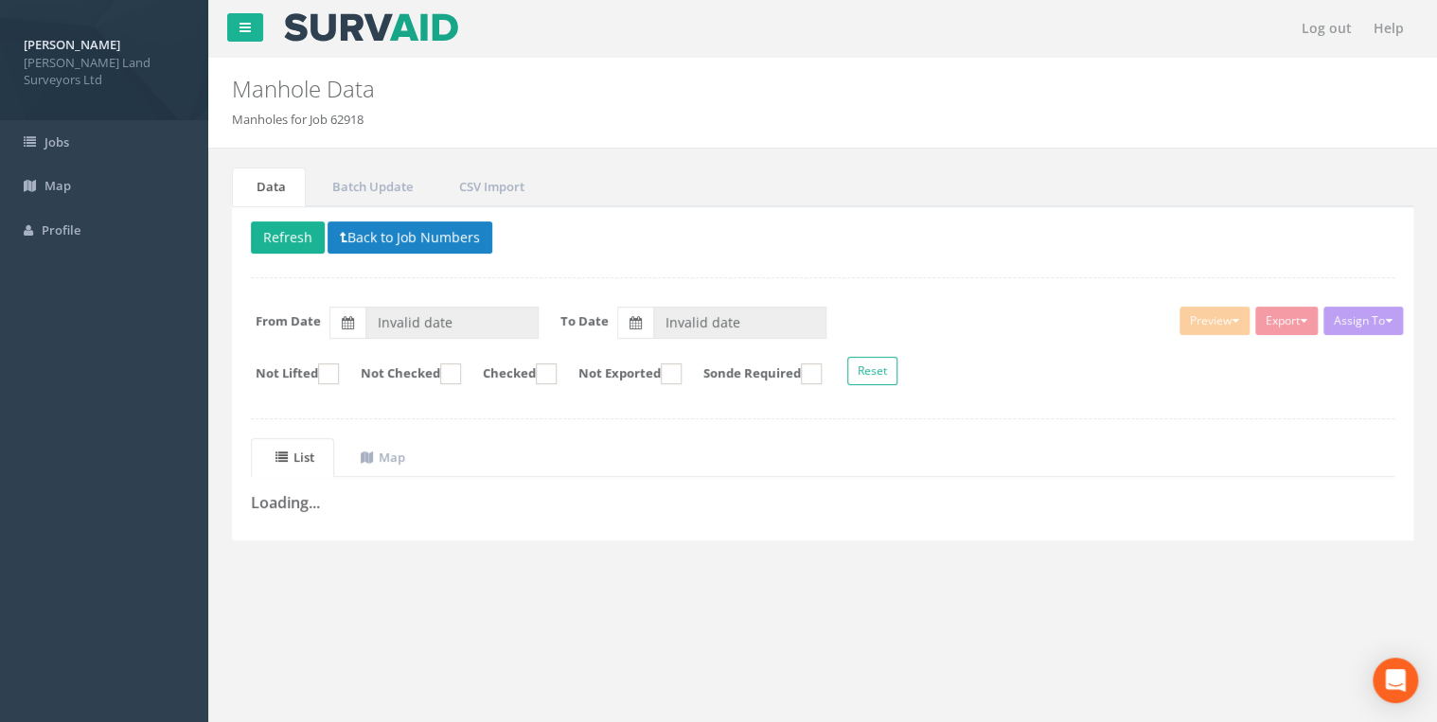
type input "[DATE]"
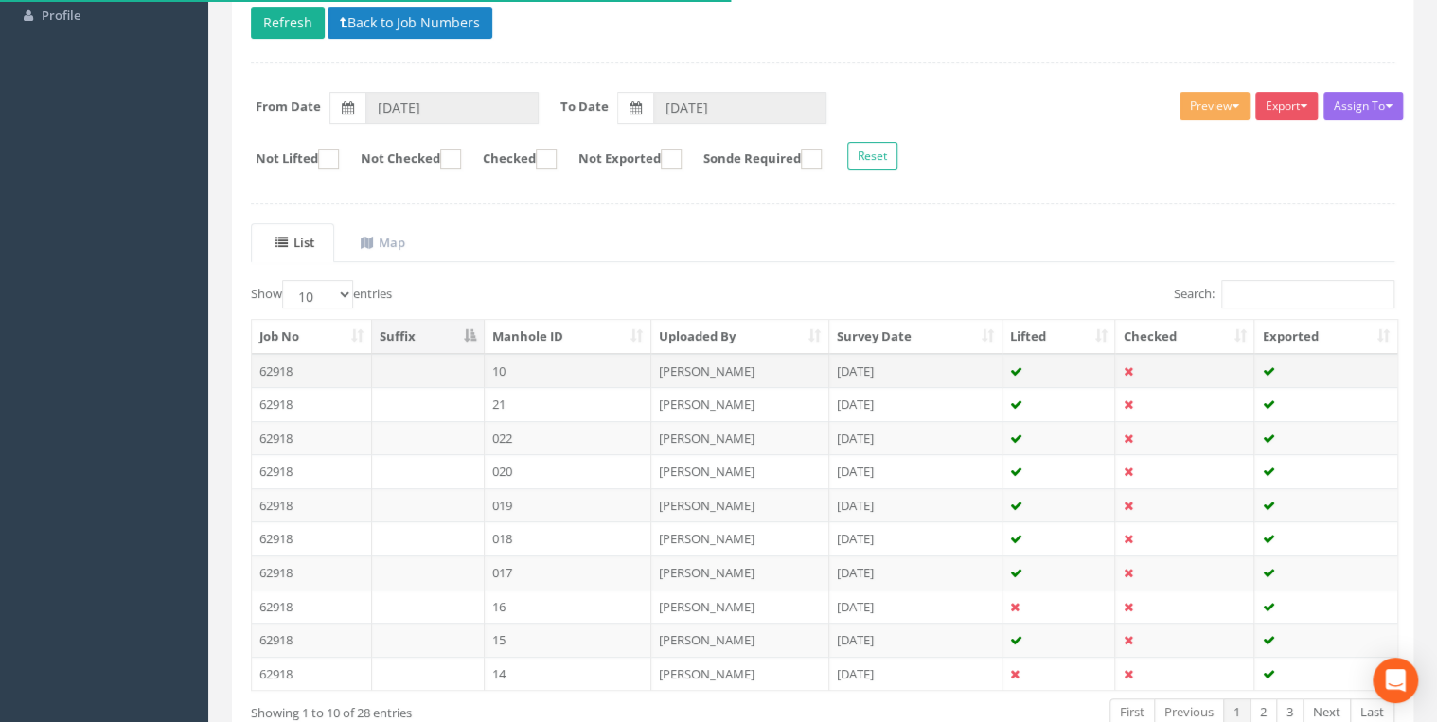
scroll to position [303, 0]
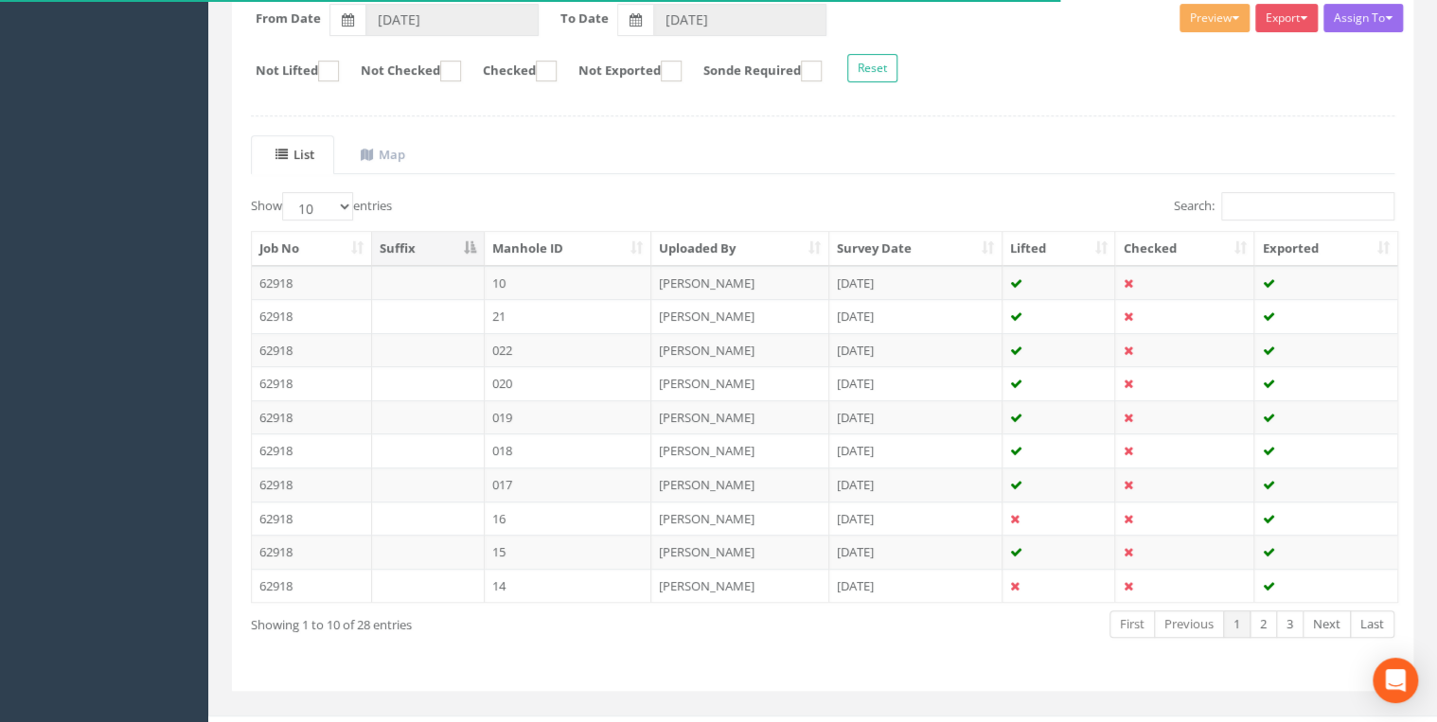
click at [540, 256] on th "Manhole ID" at bounding box center [569, 249] width 168 height 34
click at [541, 251] on th "Manhole ID" at bounding box center [569, 249] width 168 height 34
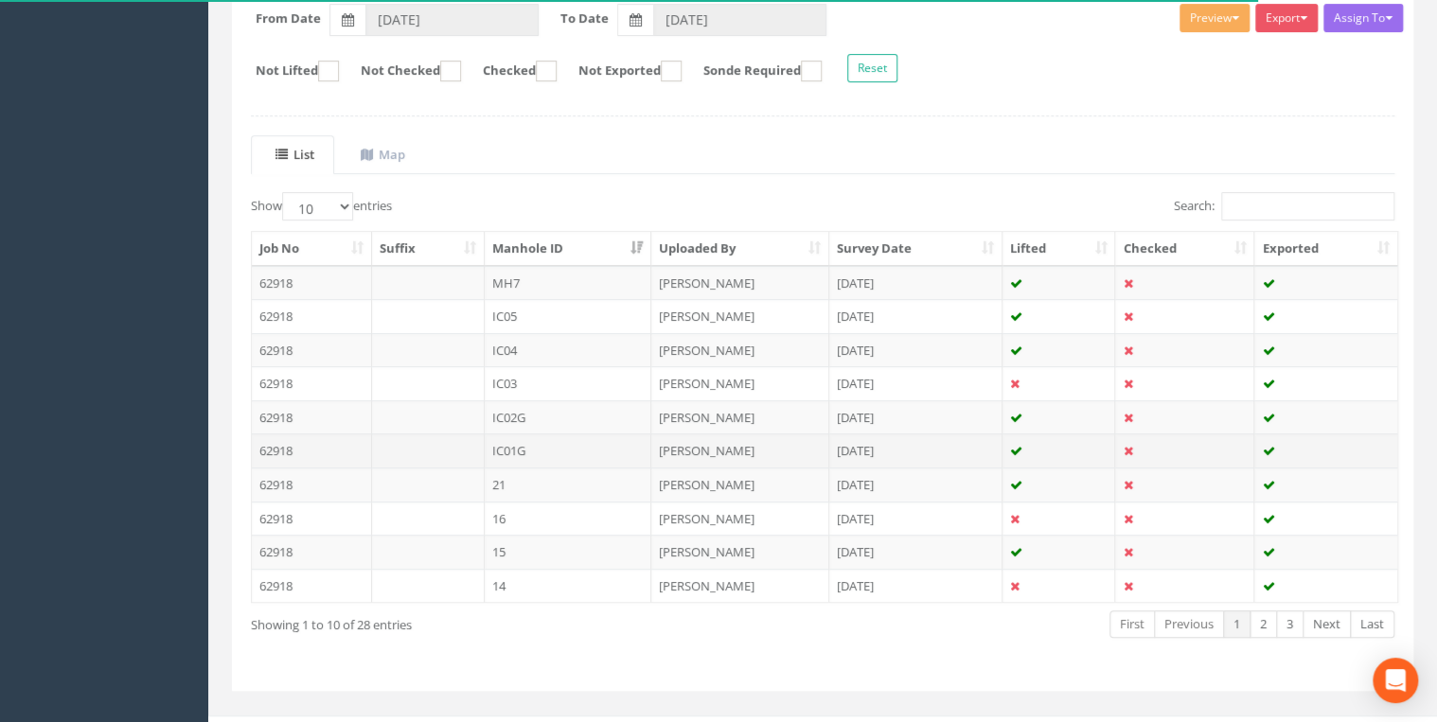
click at [553, 437] on td "IC01G" at bounding box center [569, 451] width 168 height 34
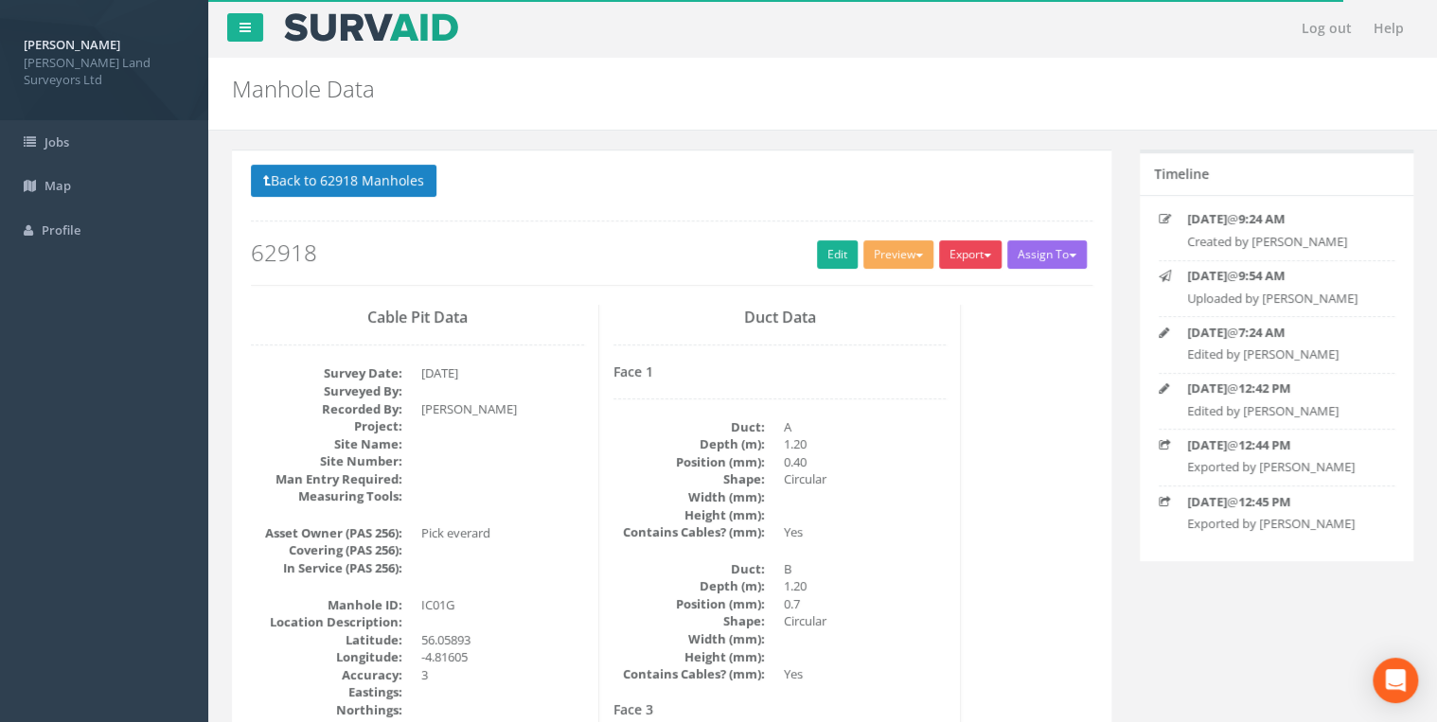
click at [966, 256] on button "Export" at bounding box center [970, 254] width 62 height 28
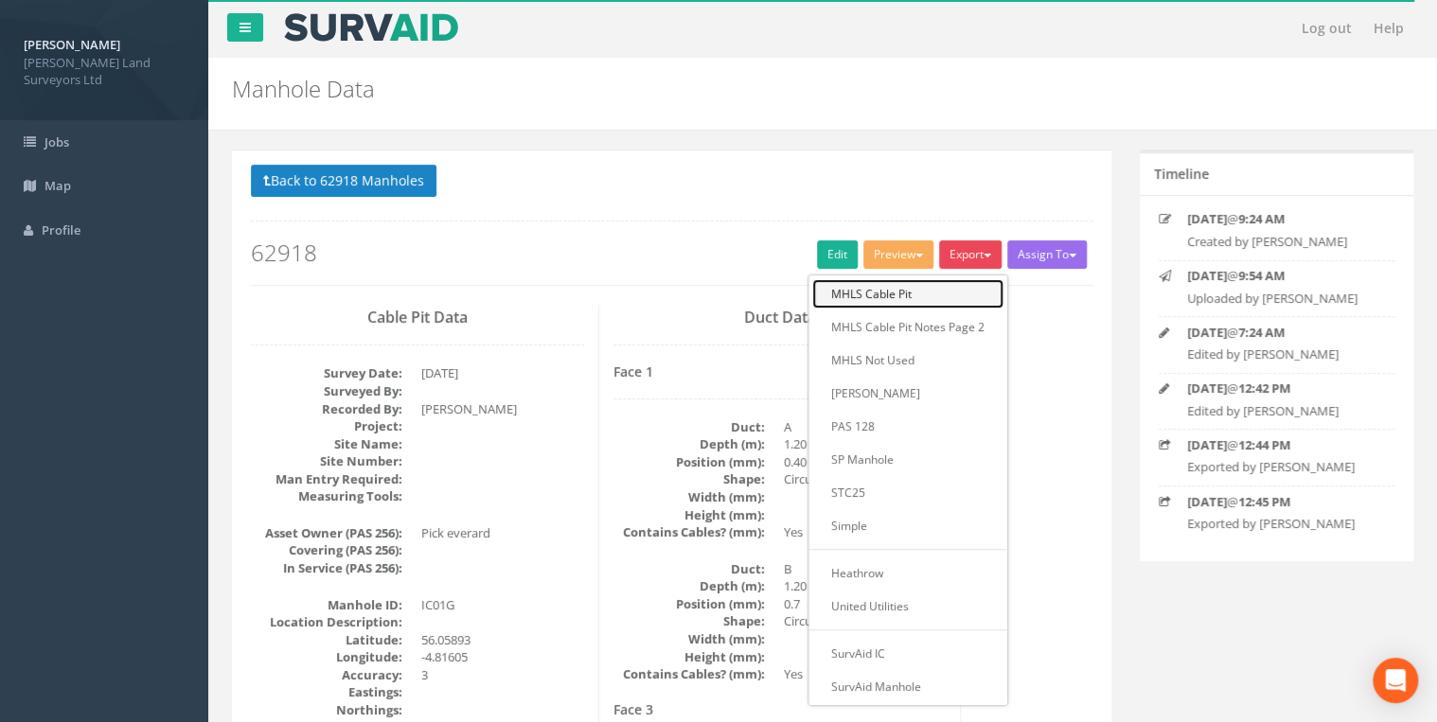
click at [928, 292] on link "MHLS Cable Pit" at bounding box center [907, 293] width 191 height 29
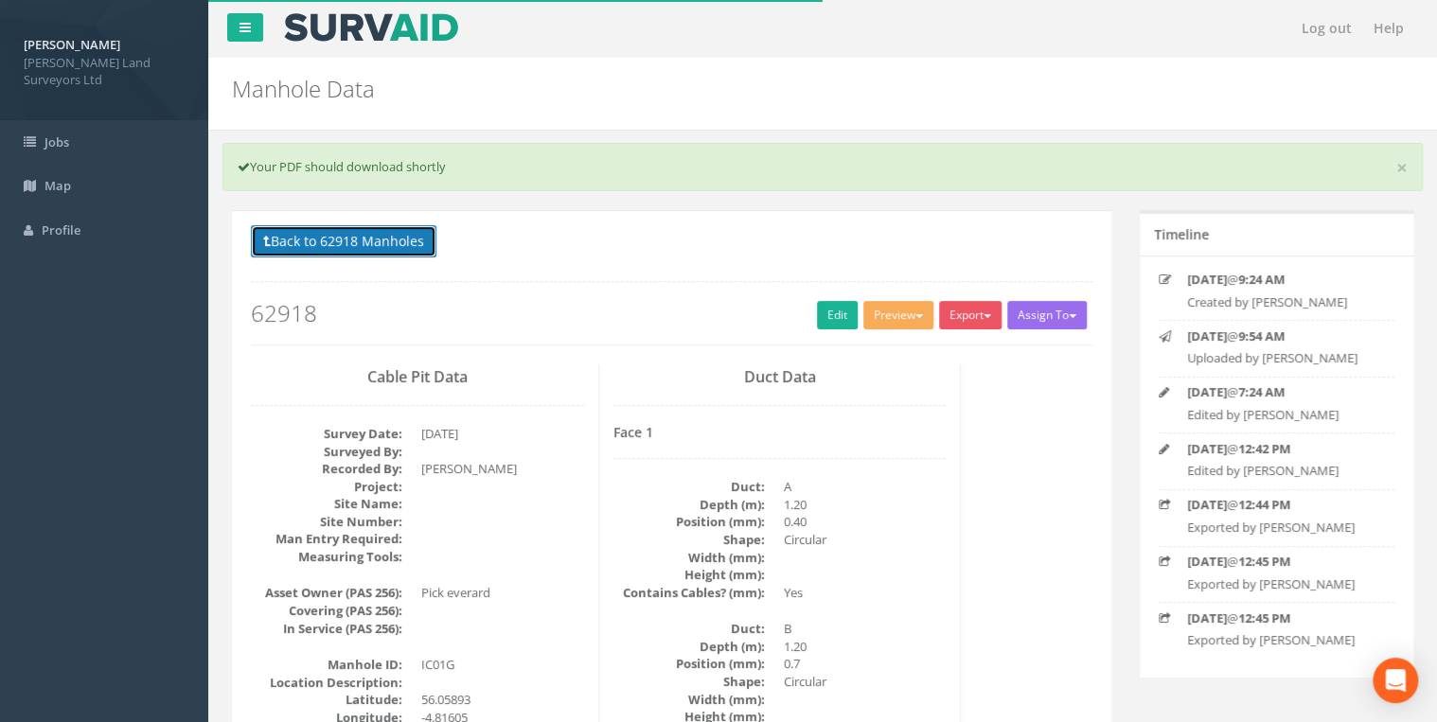
click at [341, 243] on button "Back to 62918 Manholes" at bounding box center [344, 241] width 186 height 32
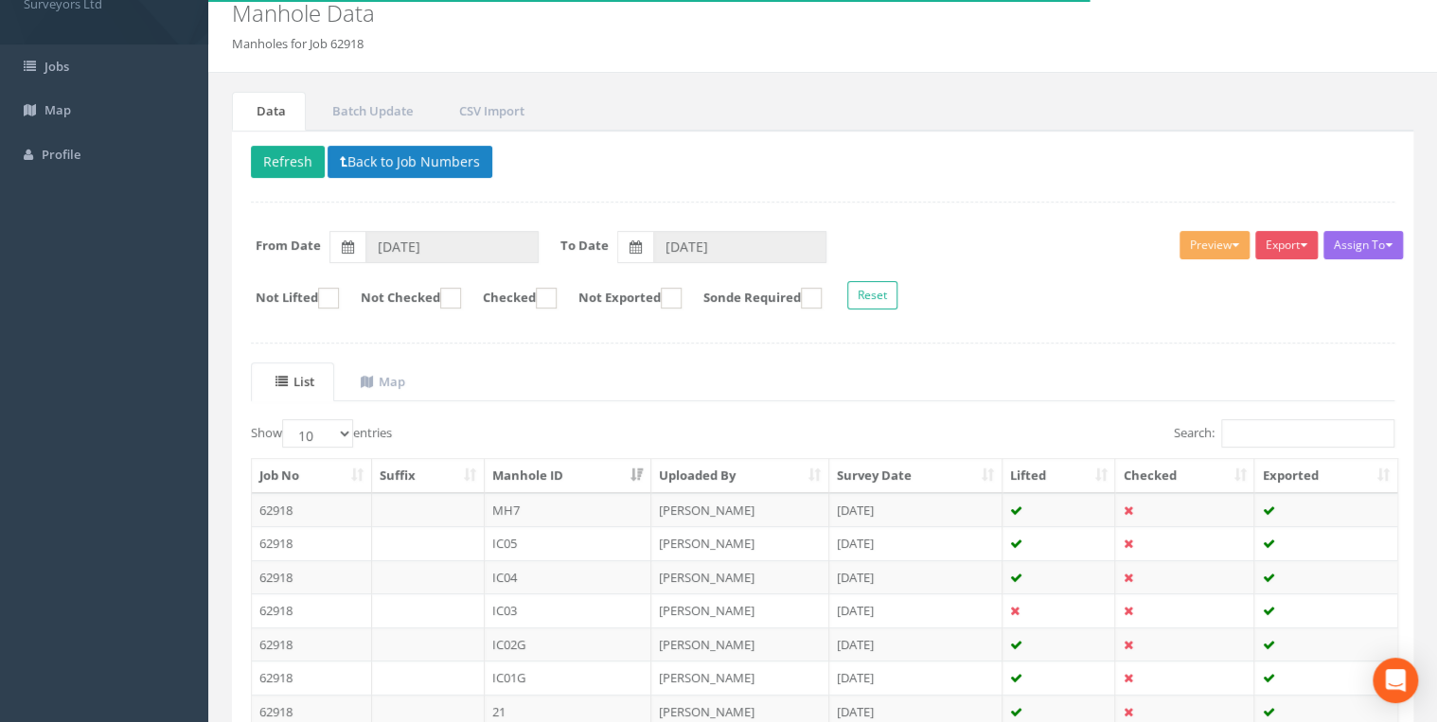
scroll to position [151, 0]
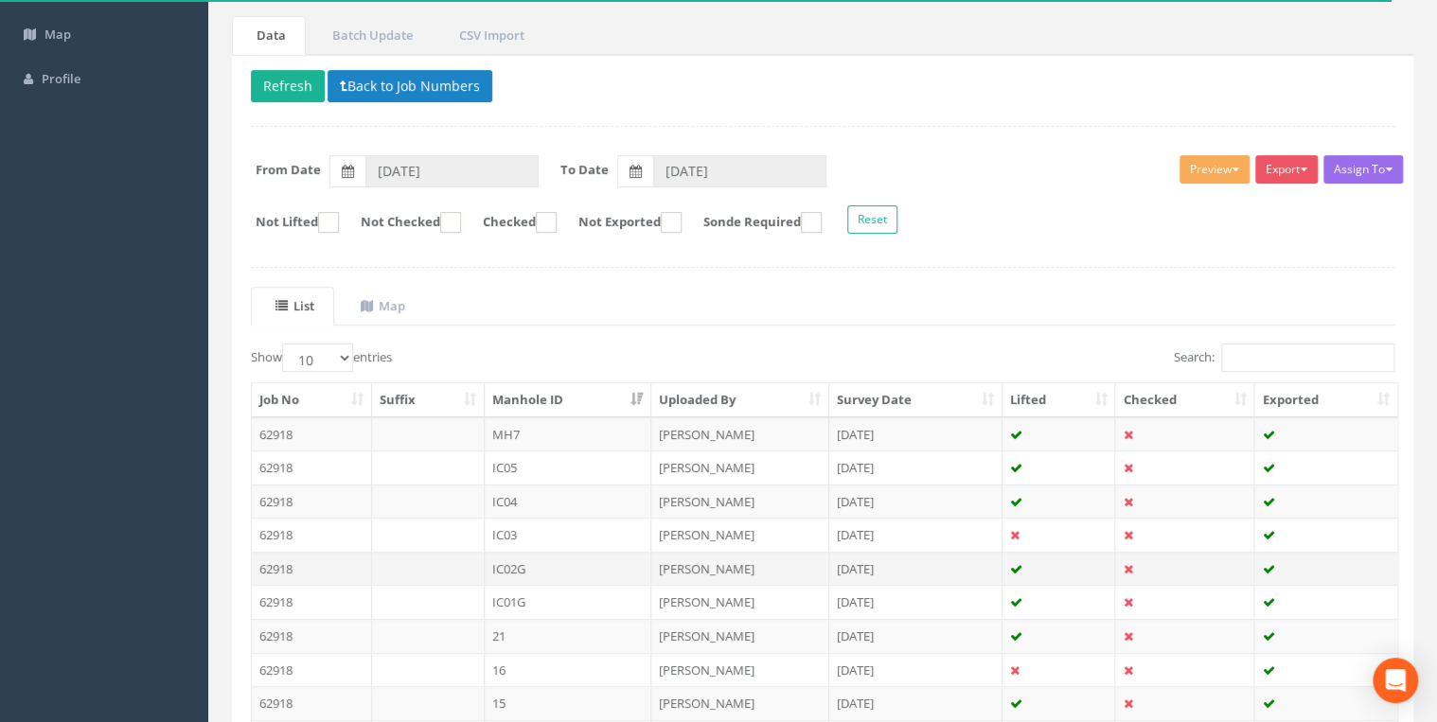
click at [579, 568] on td "IC02G" at bounding box center [569, 569] width 168 height 34
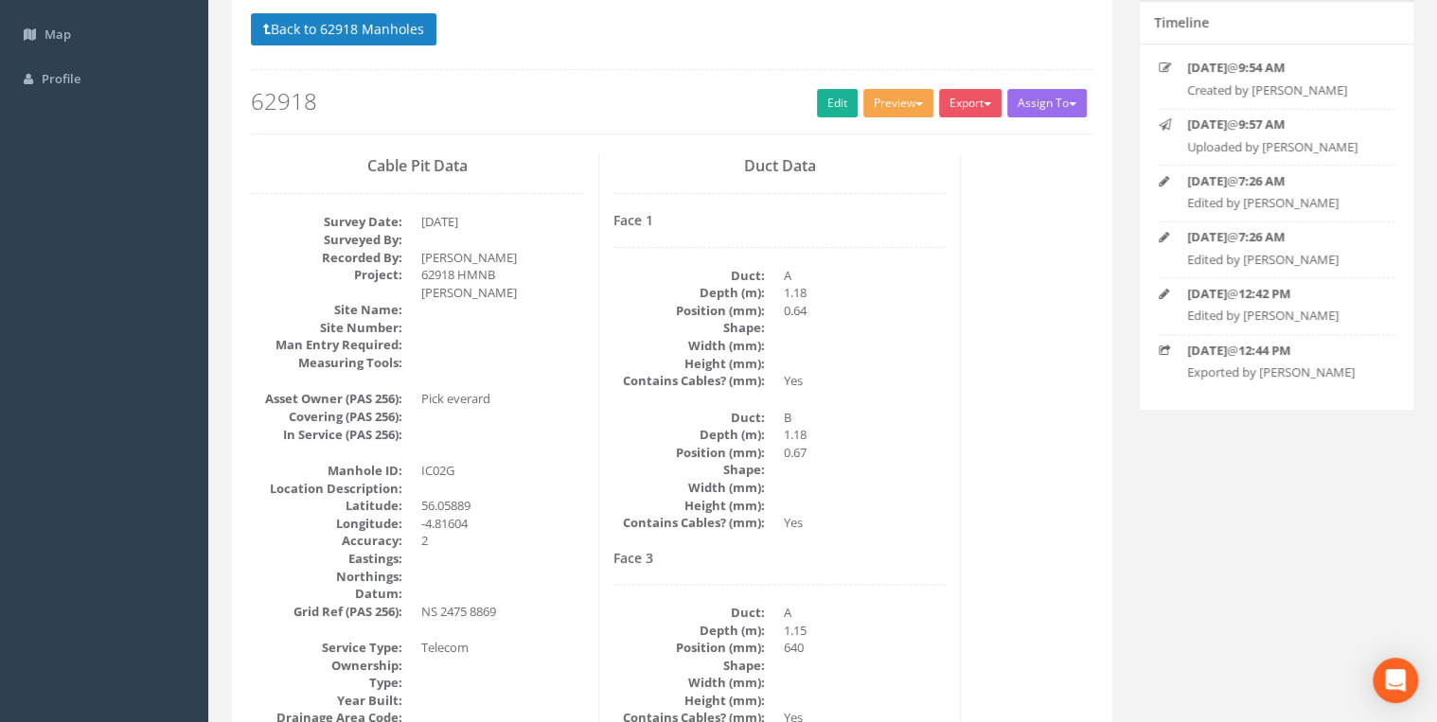
click at [909, 108] on button "Preview" at bounding box center [898, 103] width 70 height 28
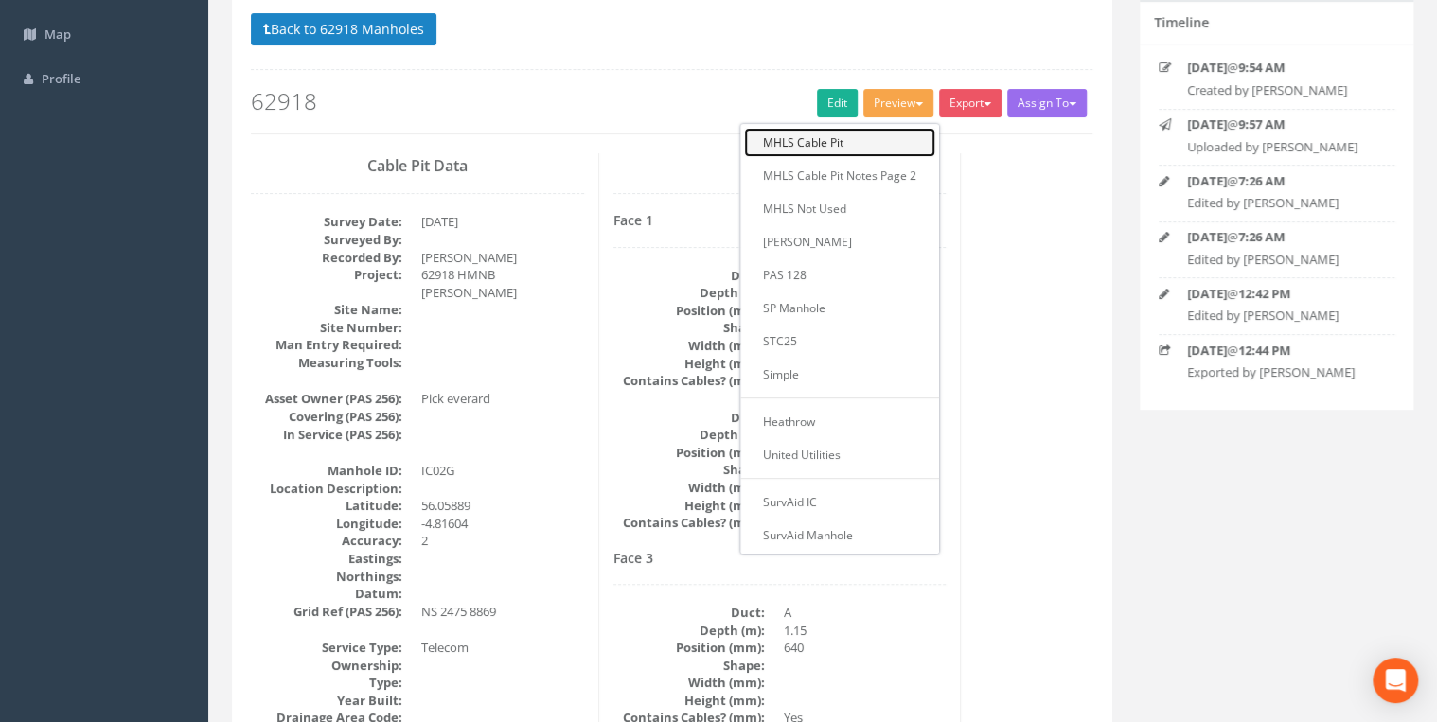
click at [870, 150] on link "MHLS Cable Pit" at bounding box center [839, 142] width 191 height 29
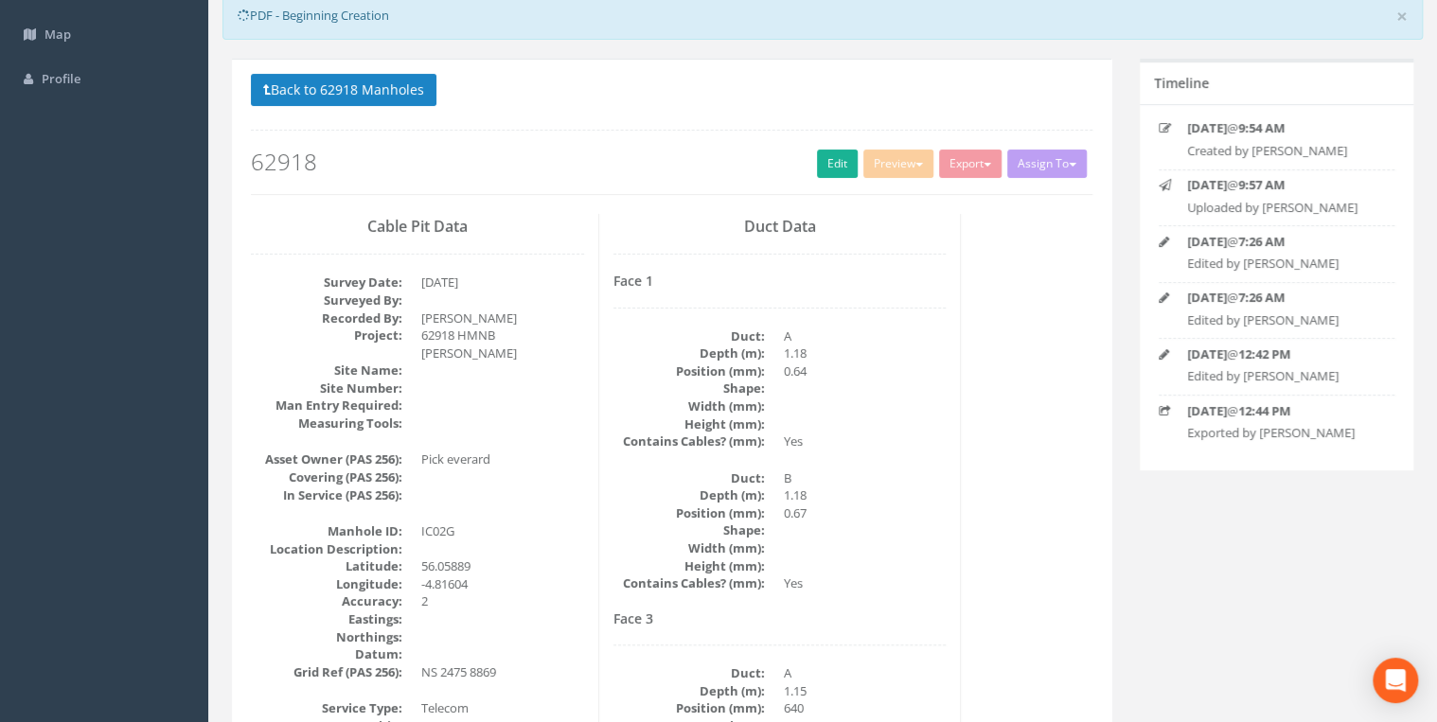
scroll to position [211, 0]
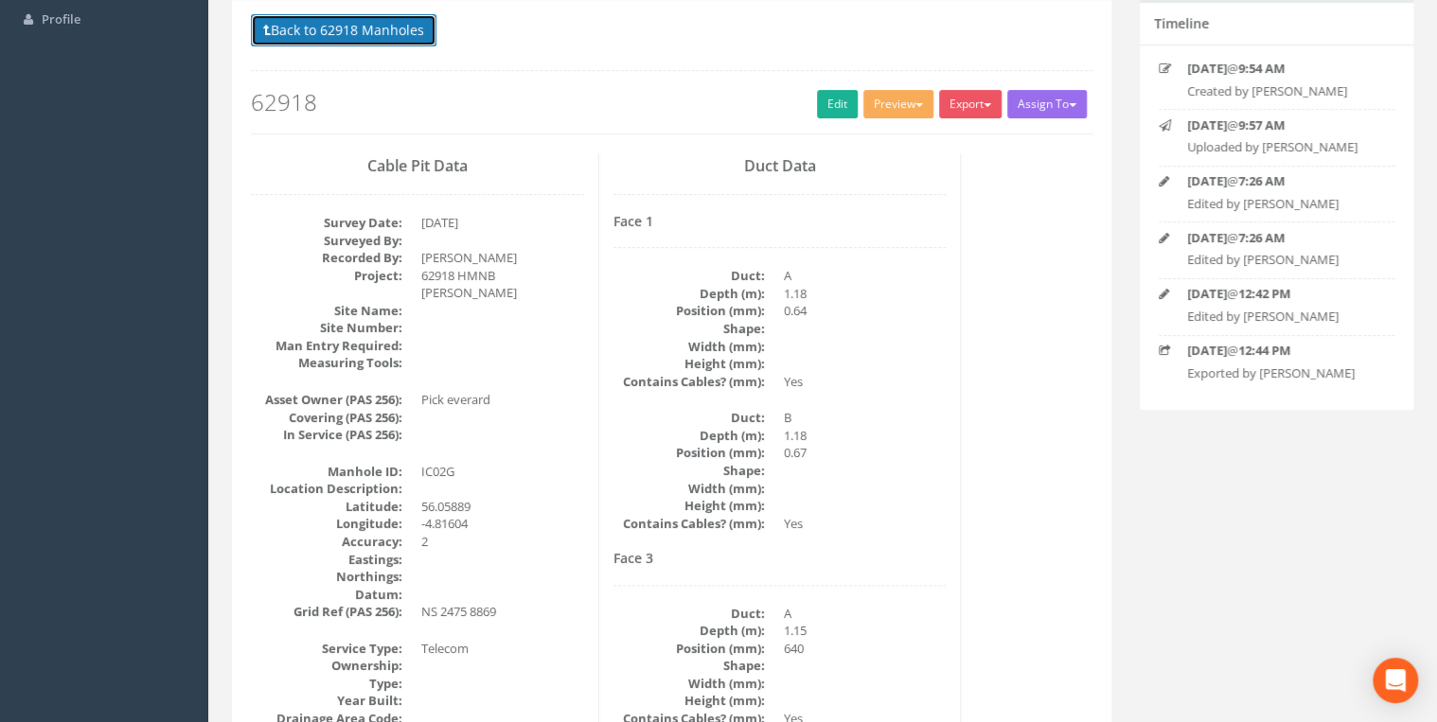
click at [348, 38] on button "Back to 62918 Manholes" at bounding box center [344, 30] width 186 height 32
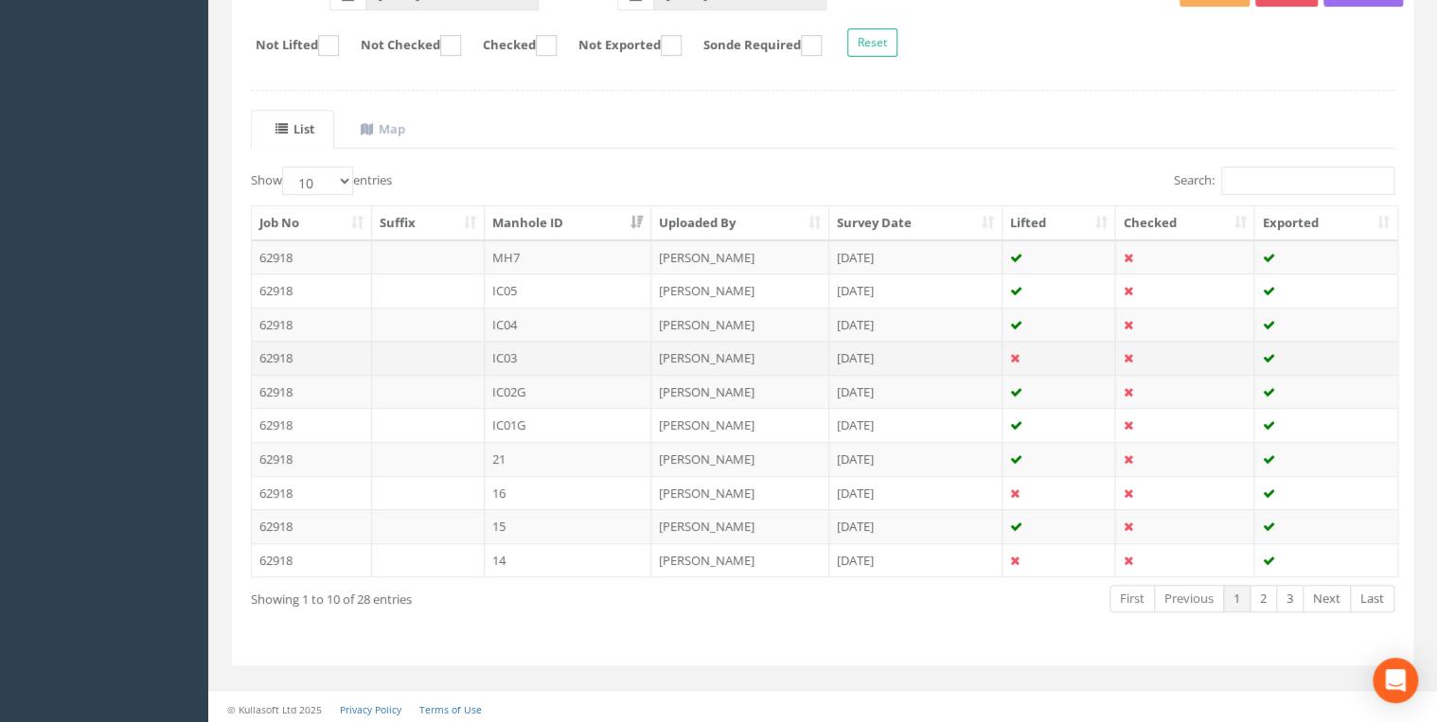
click at [553, 362] on td "IC03" at bounding box center [569, 358] width 168 height 34
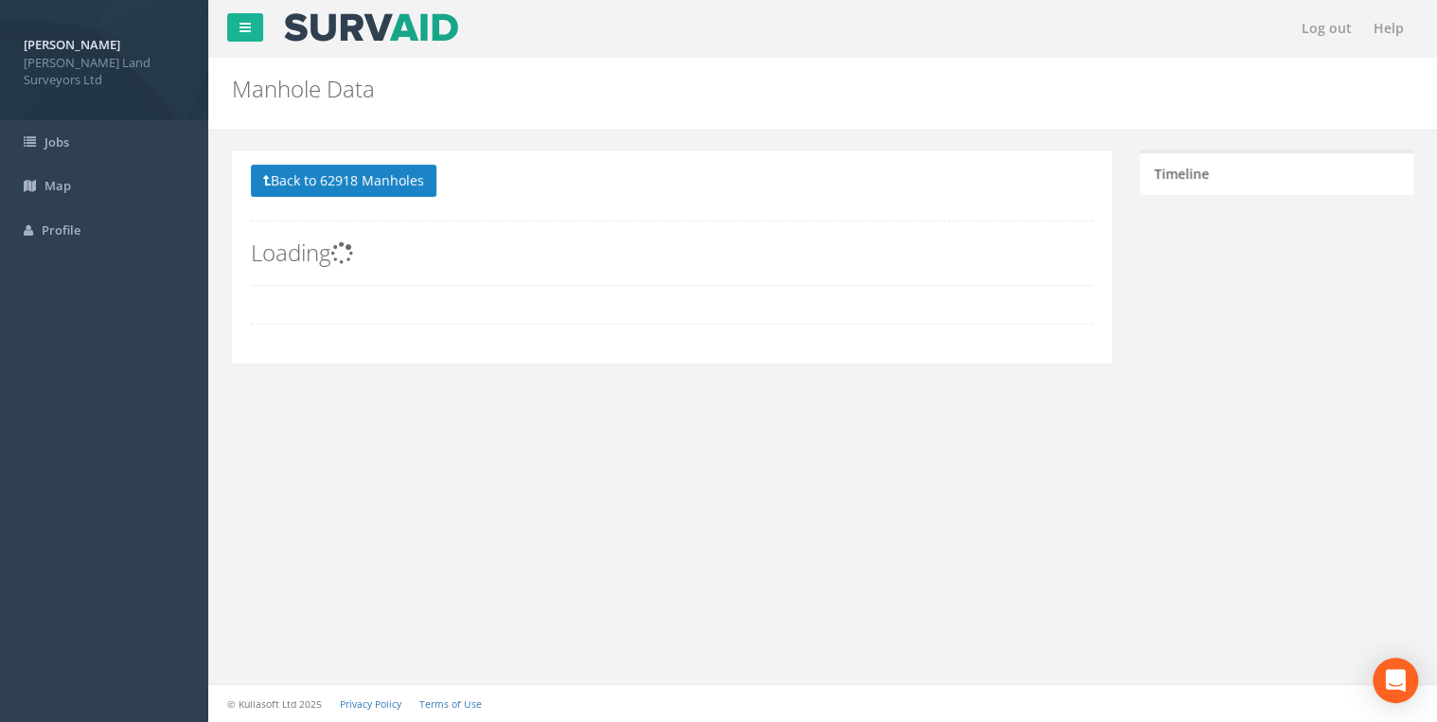
scroll to position [0, 0]
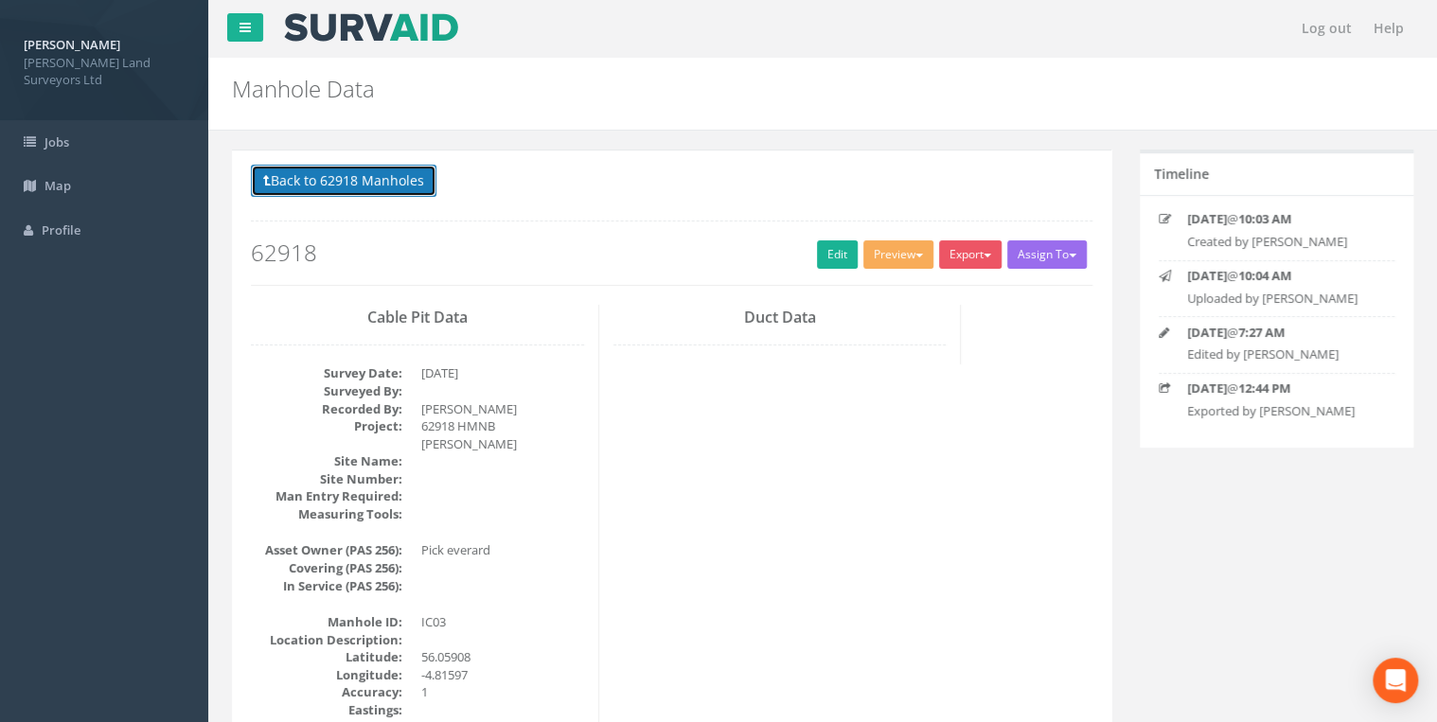
click at [352, 184] on button "Back to 62918 Manholes" at bounding box center [344, 181] width 186 height 32
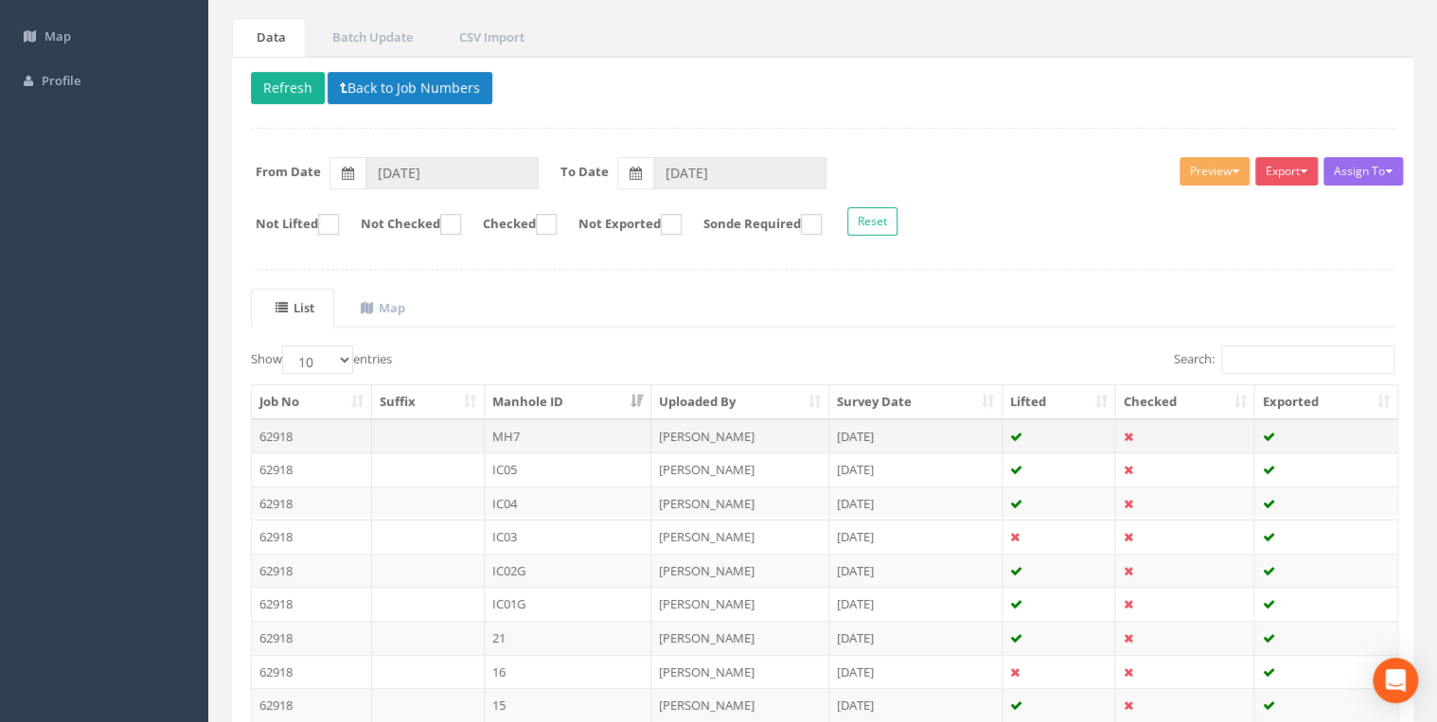
scroll to position [151, 0]
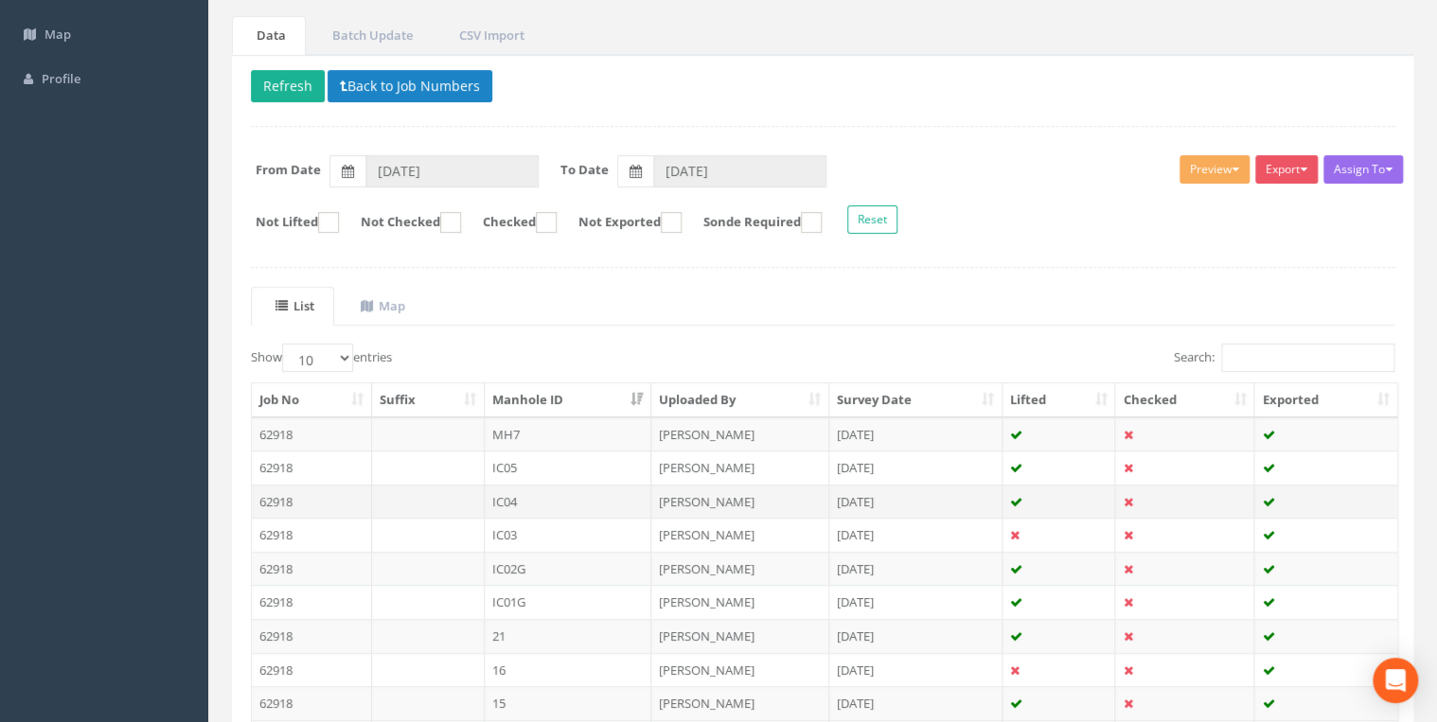
click at [596, 501] on td "IC04" at bounding box center [569, 502] width 168 height 34
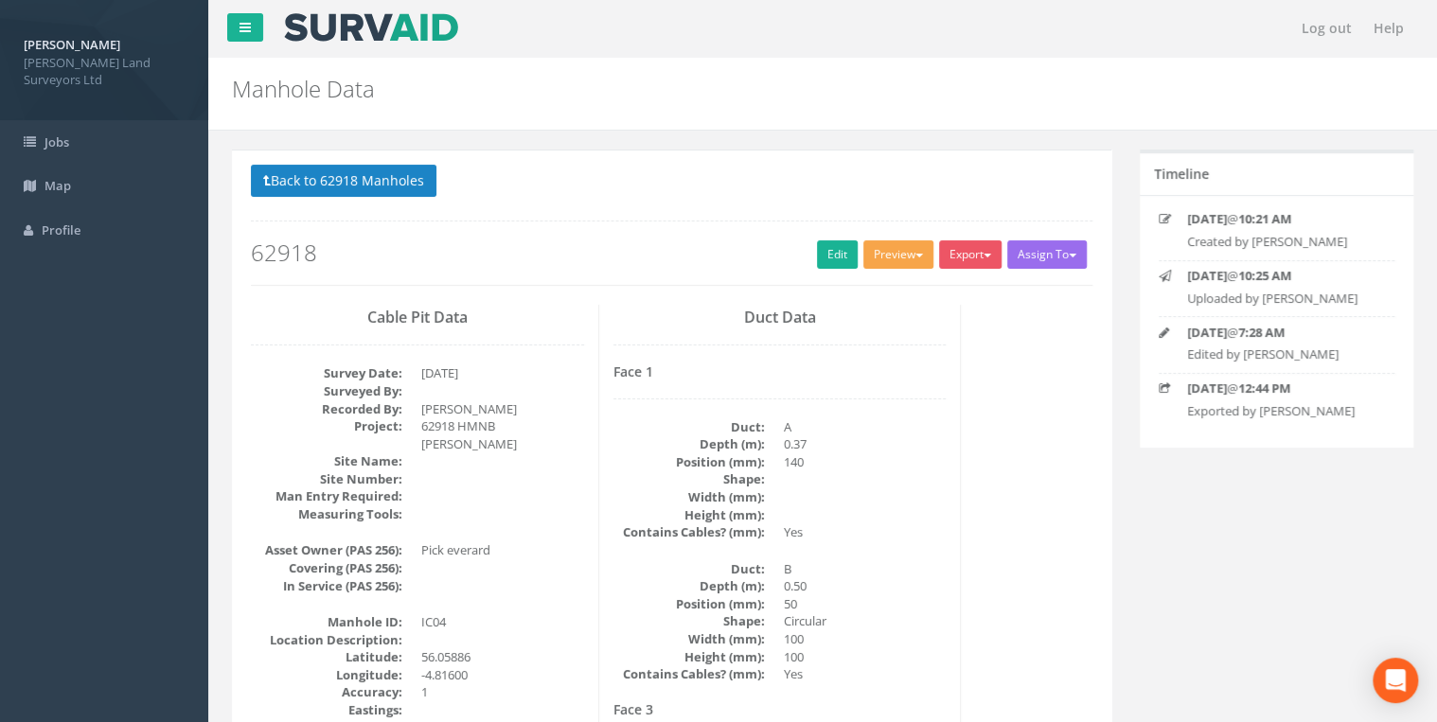
click at [895, 252] on button "Preview" at bounding box center [898, 254] width 70 height 28
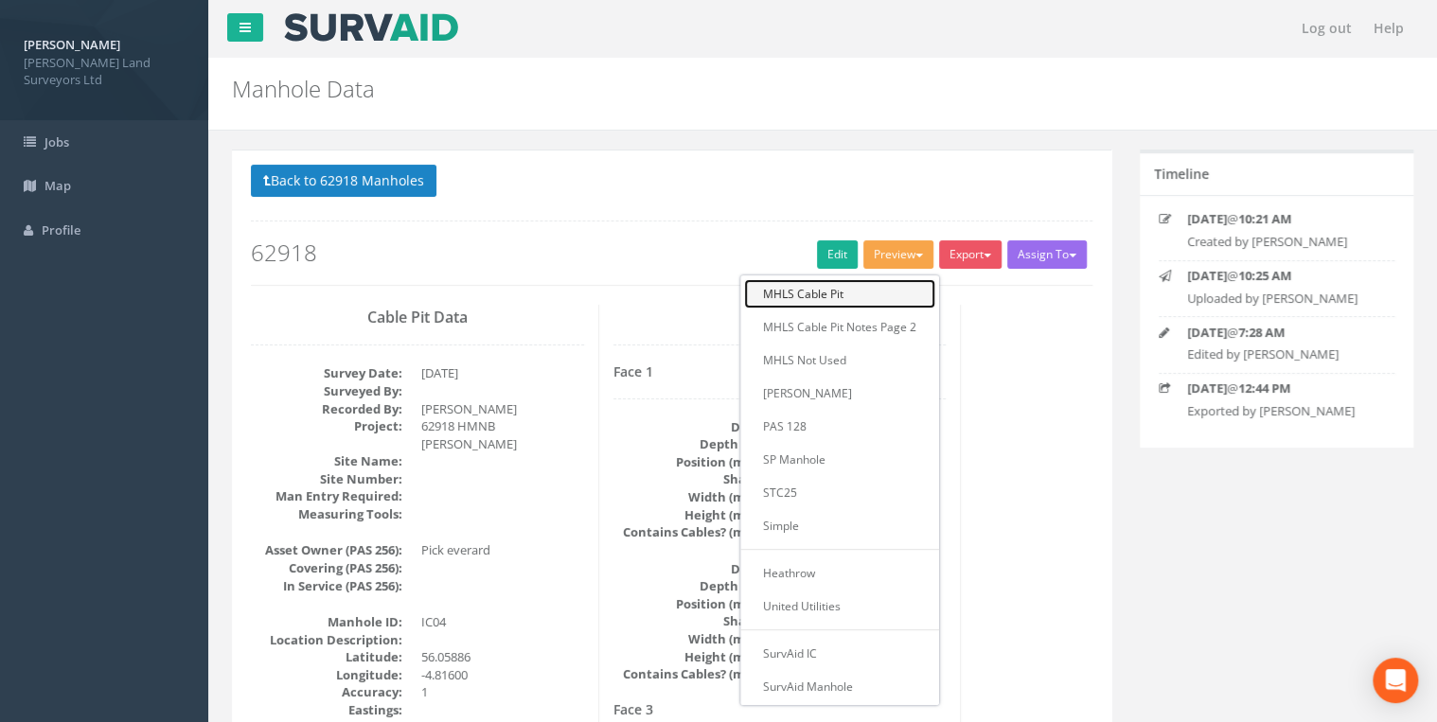
click at [872, 292] on link "MHLS Cable Pit" at bounding box center [839, 293] width 191 height 29
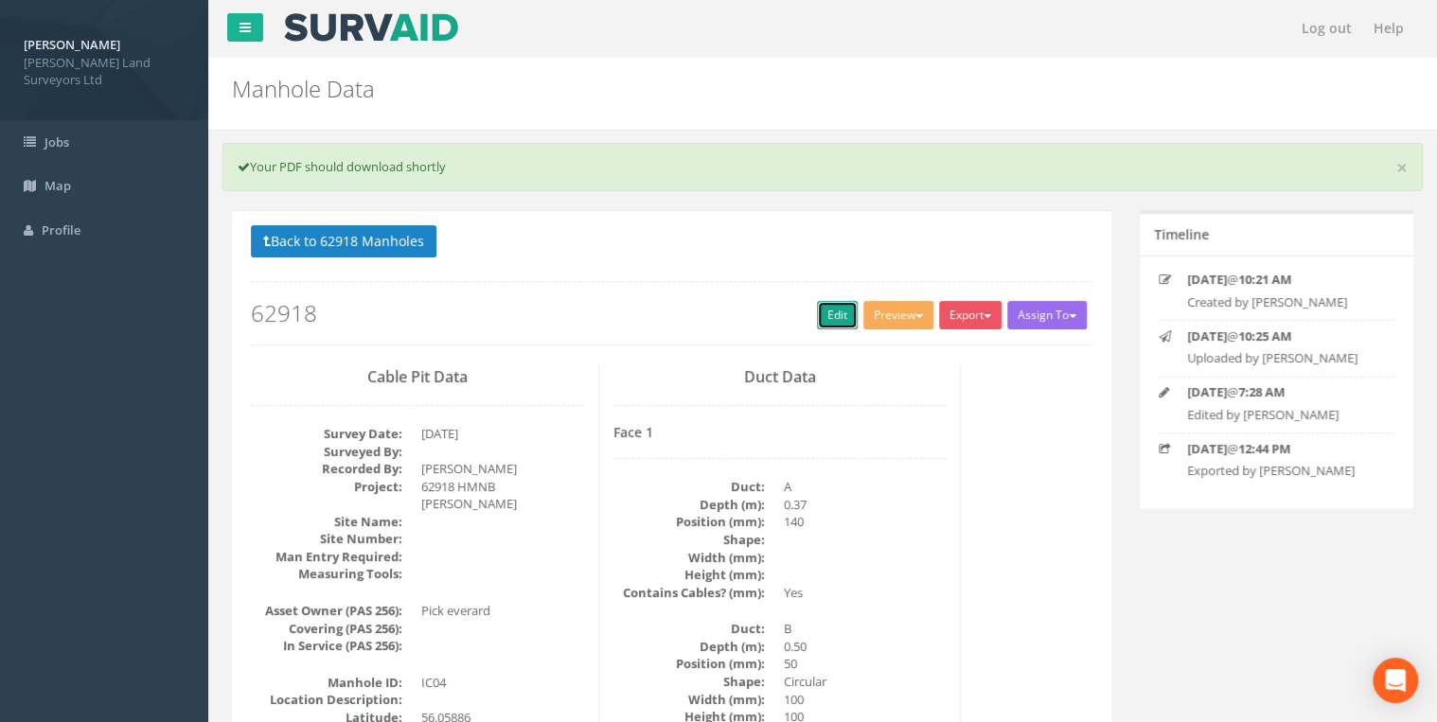
click at [824, 306] on link "Edit" at bounding box center [837, 315] width 41 height 28
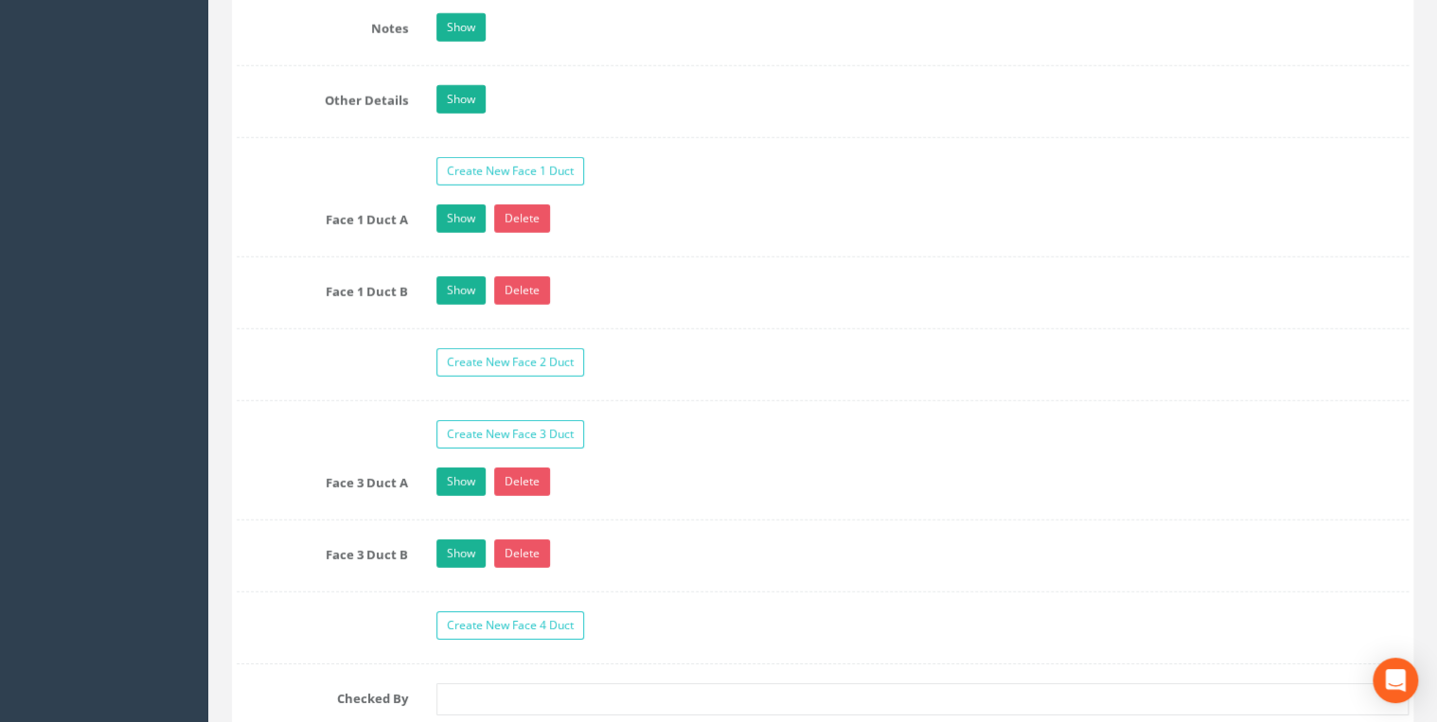
scroll to position [2726, 0]
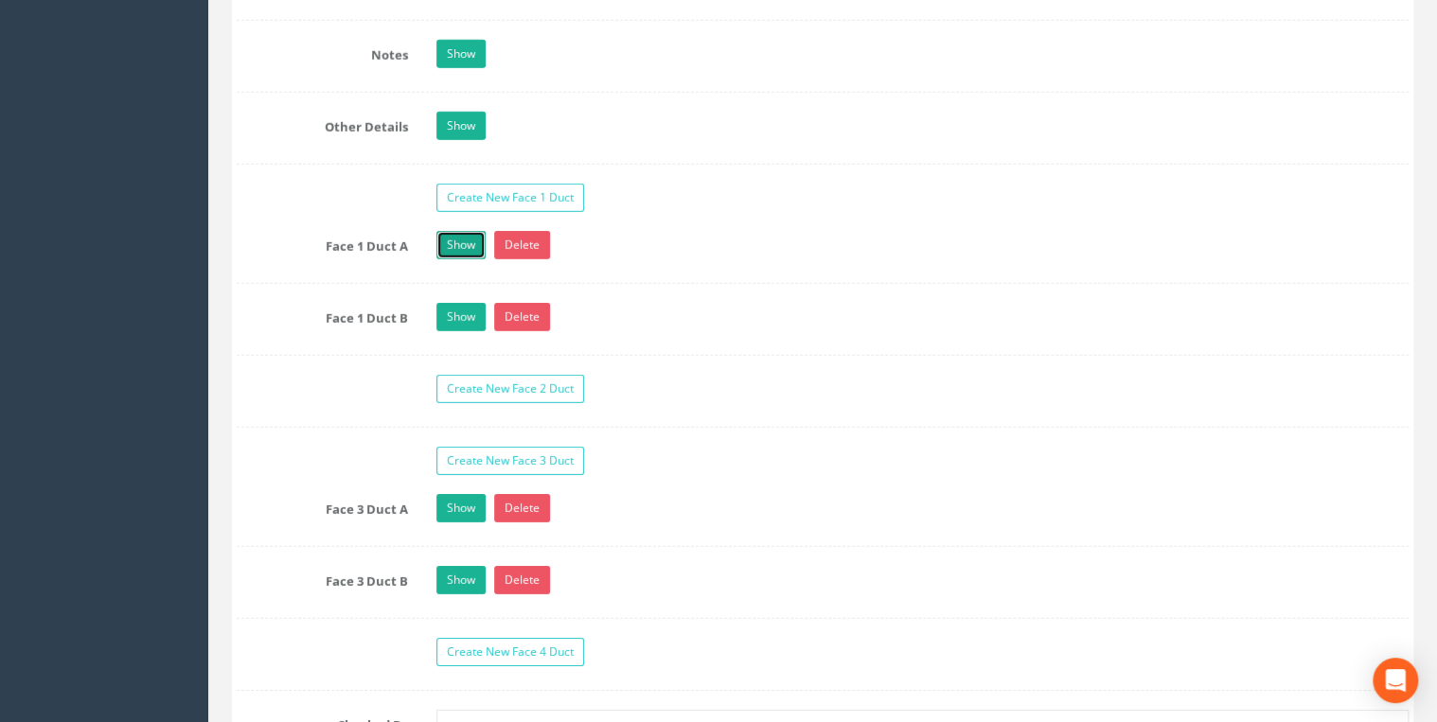
click at [458, 249] on link "Show" at bounding box center [460, 245] width 49 height 28
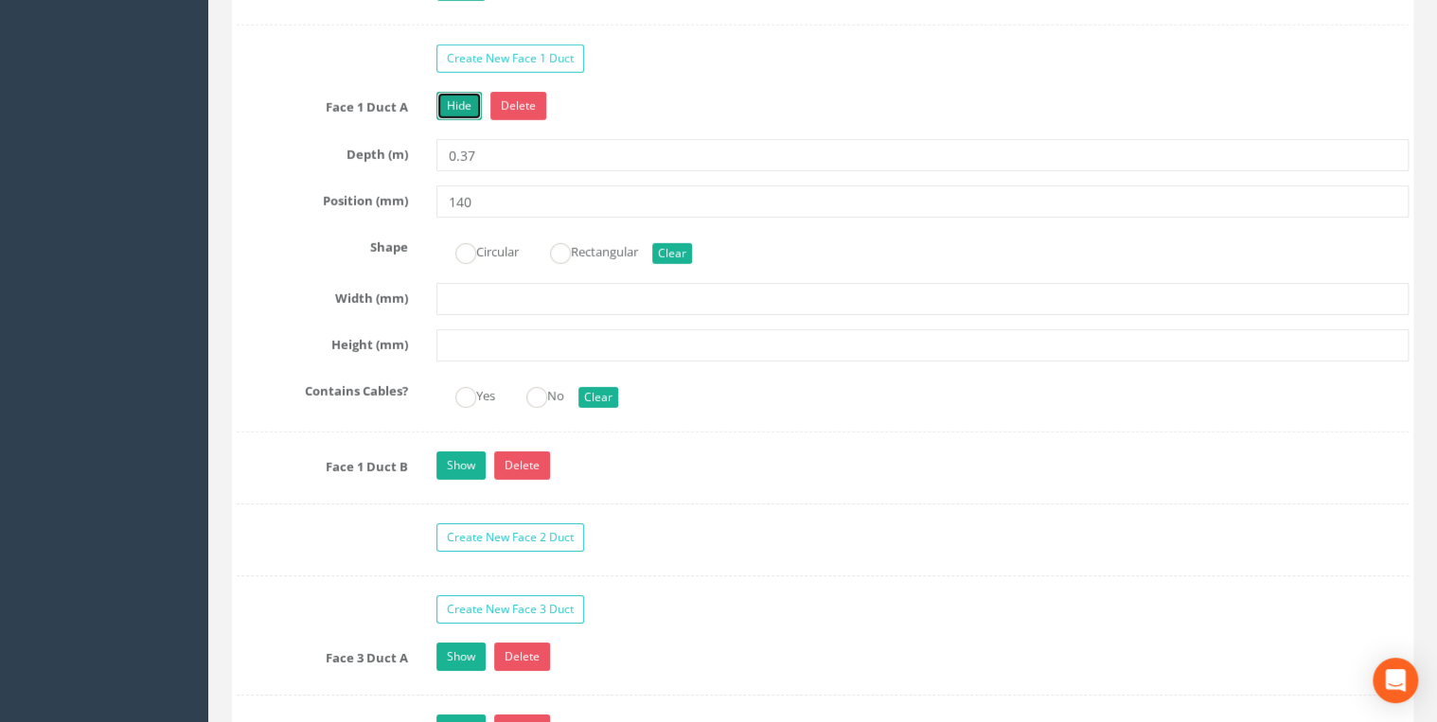
scroll to position [2878, 0]
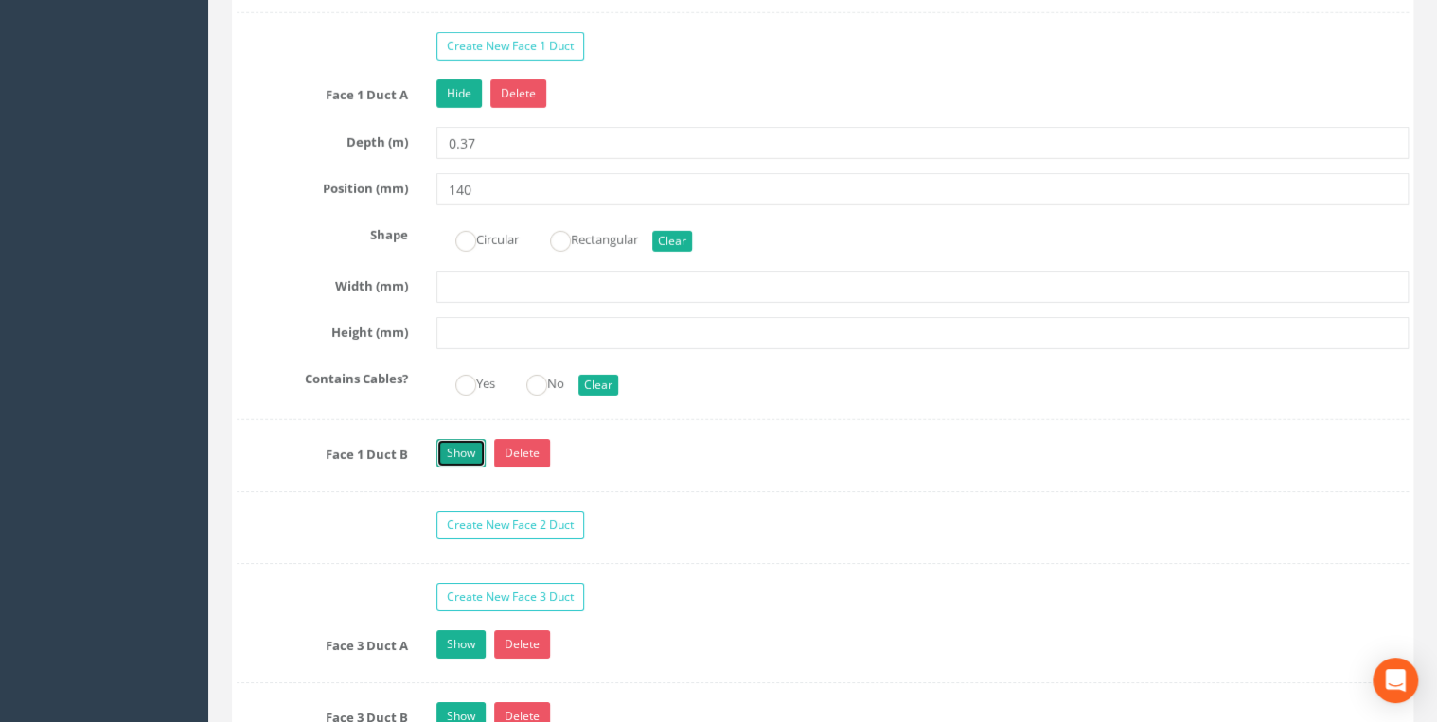
click at [466, 451] on link "Show" at bounding box center [460, 453] width 49 height 28
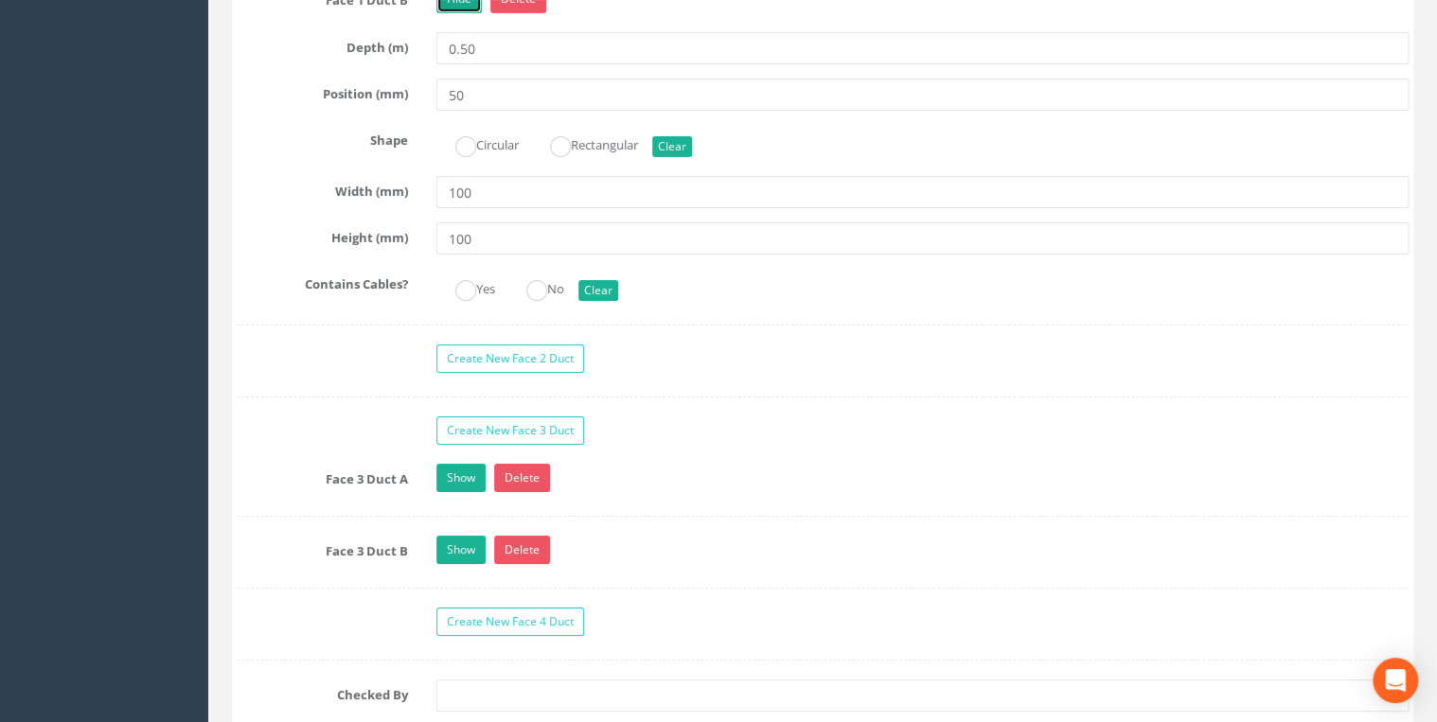
scroll to position [3408, 0]
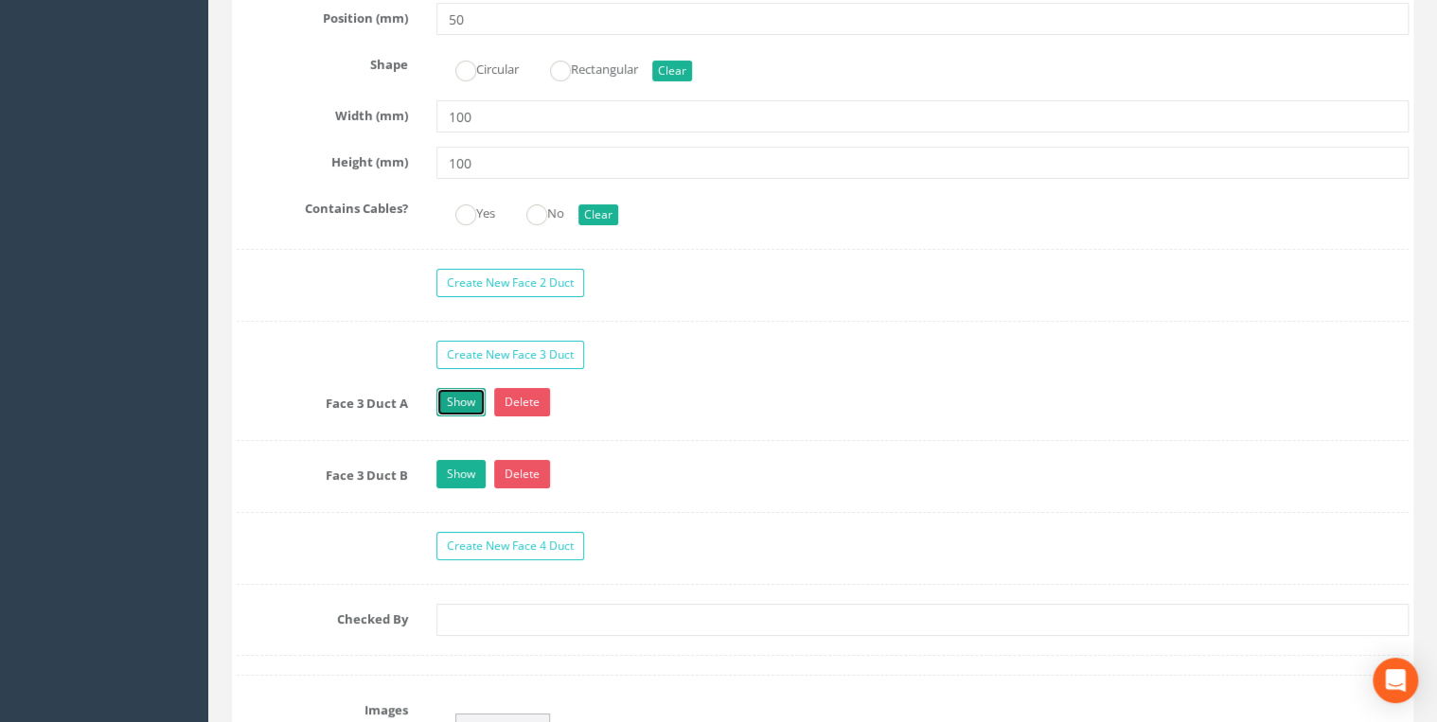
click at [457, 402] on link "Show" at bounding box center [460, 402] width 49 height 28
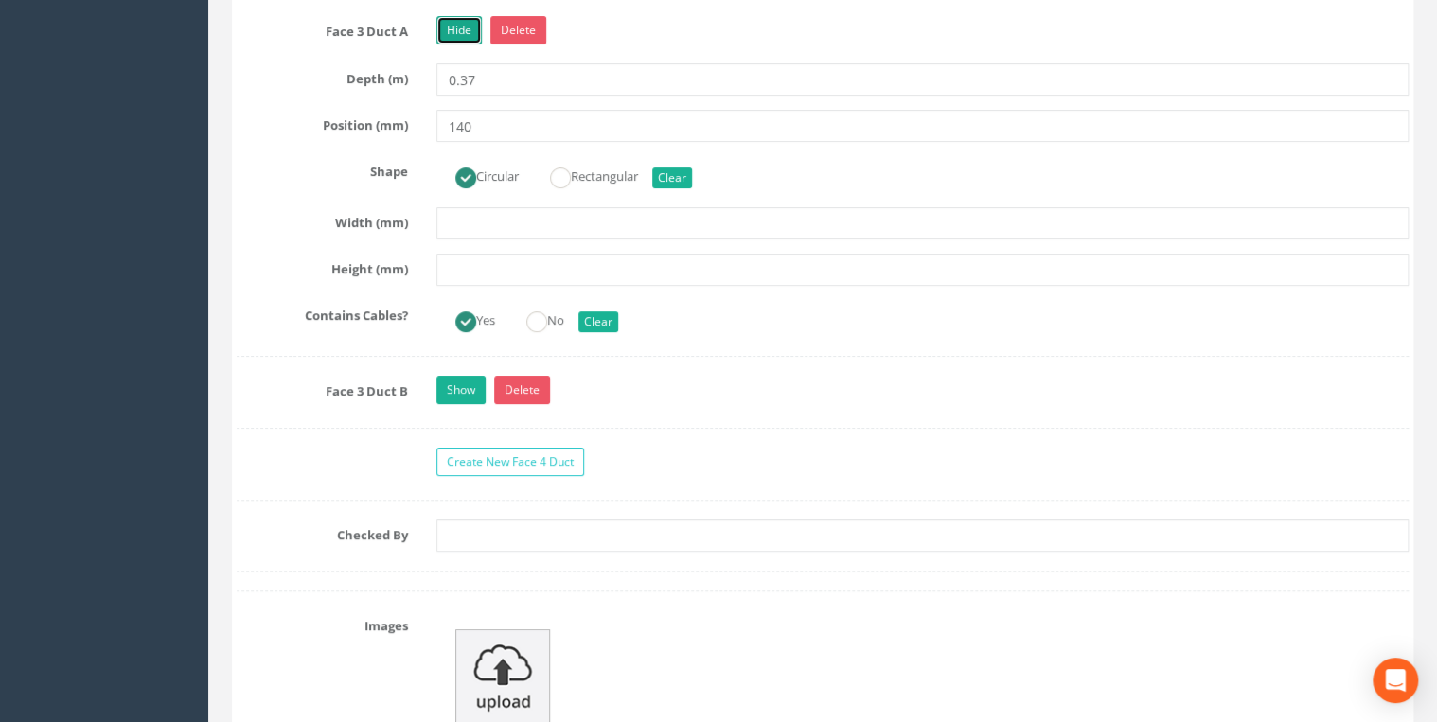
scroll to position [3786, 0]
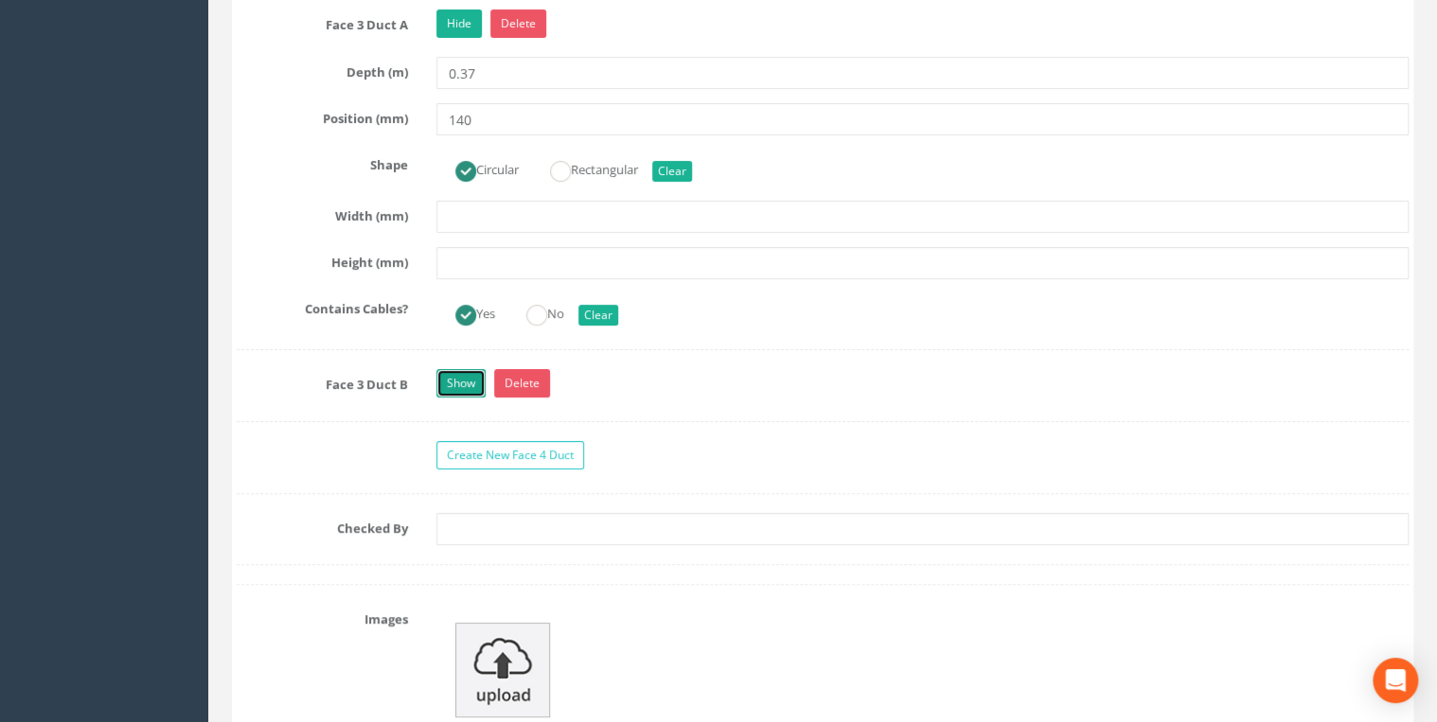
click at [447, 381] on link "Show" at bounding box center [460, 383] width 49 height 28
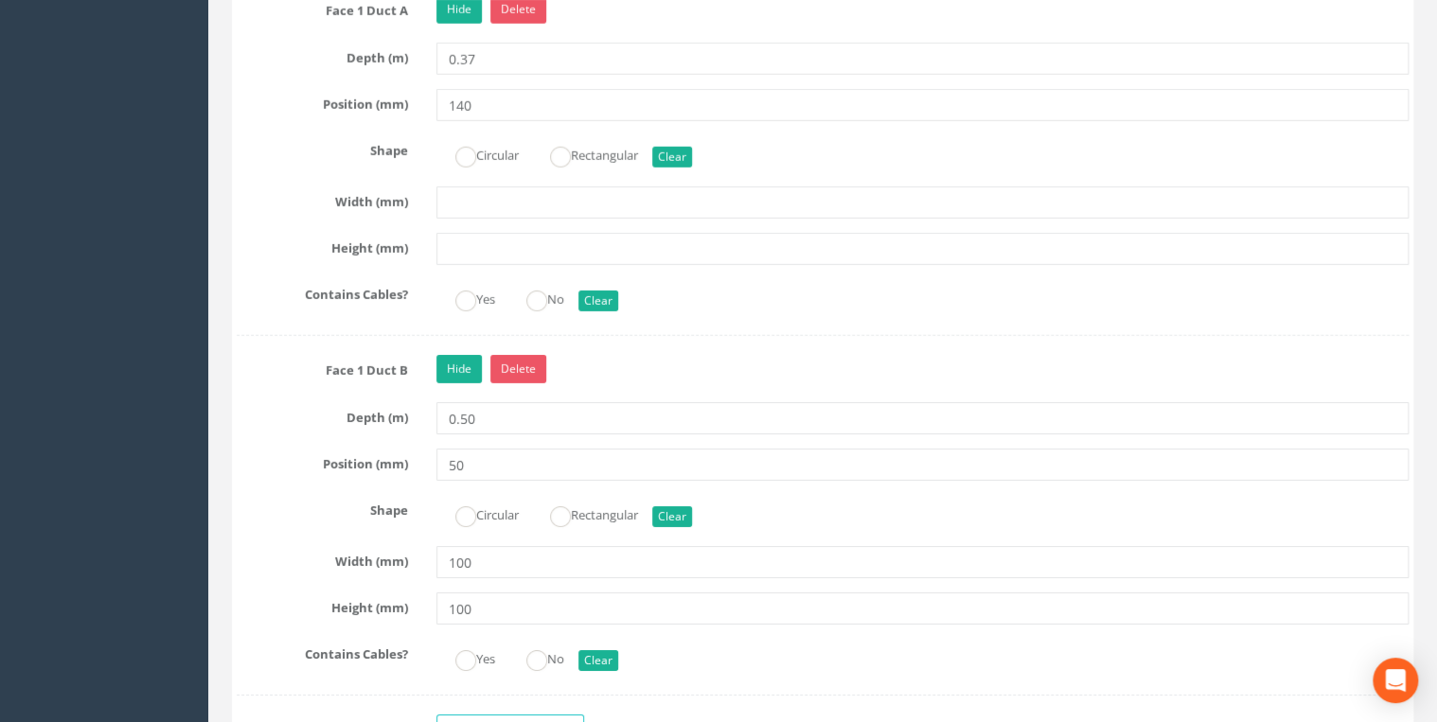
scroll to position [2953, 0]
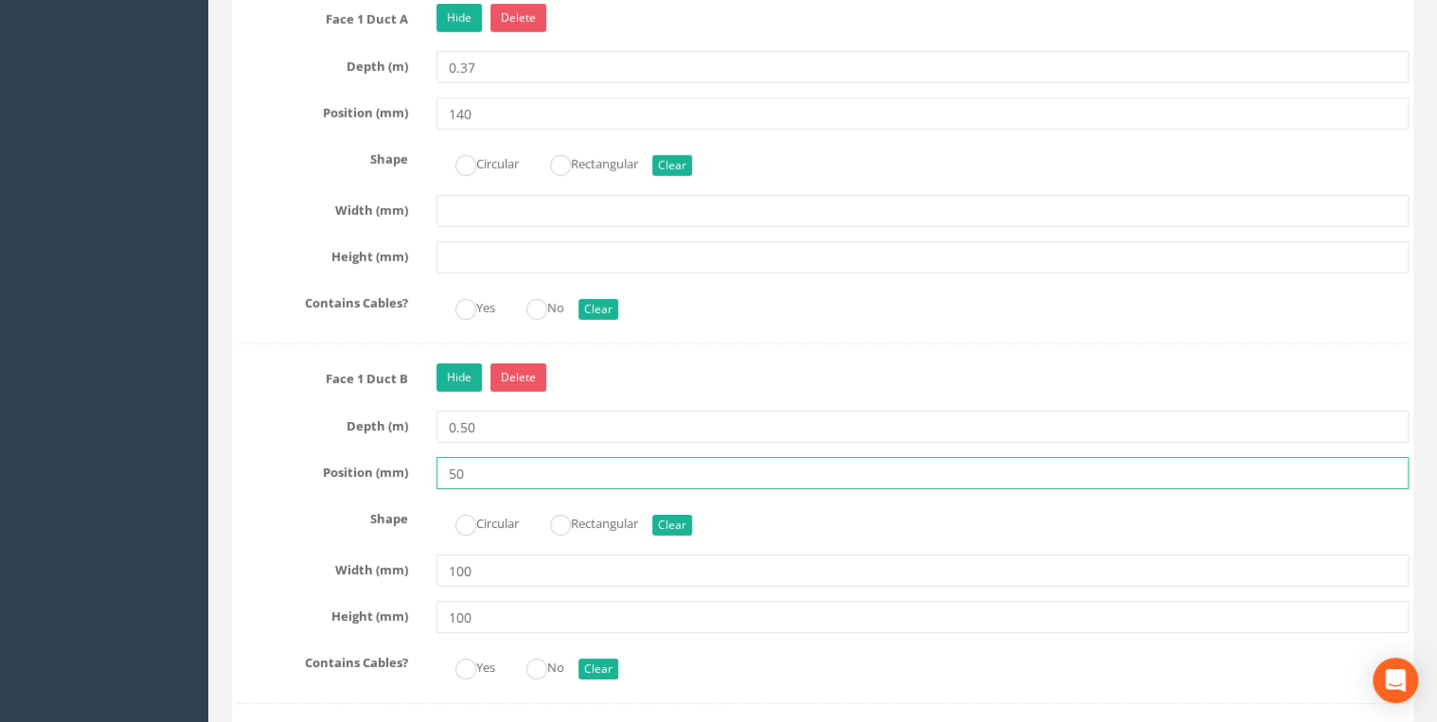
click at [507, 467] on input "50" at bounding box center [922, 473] width 972 height 32
type input "500"
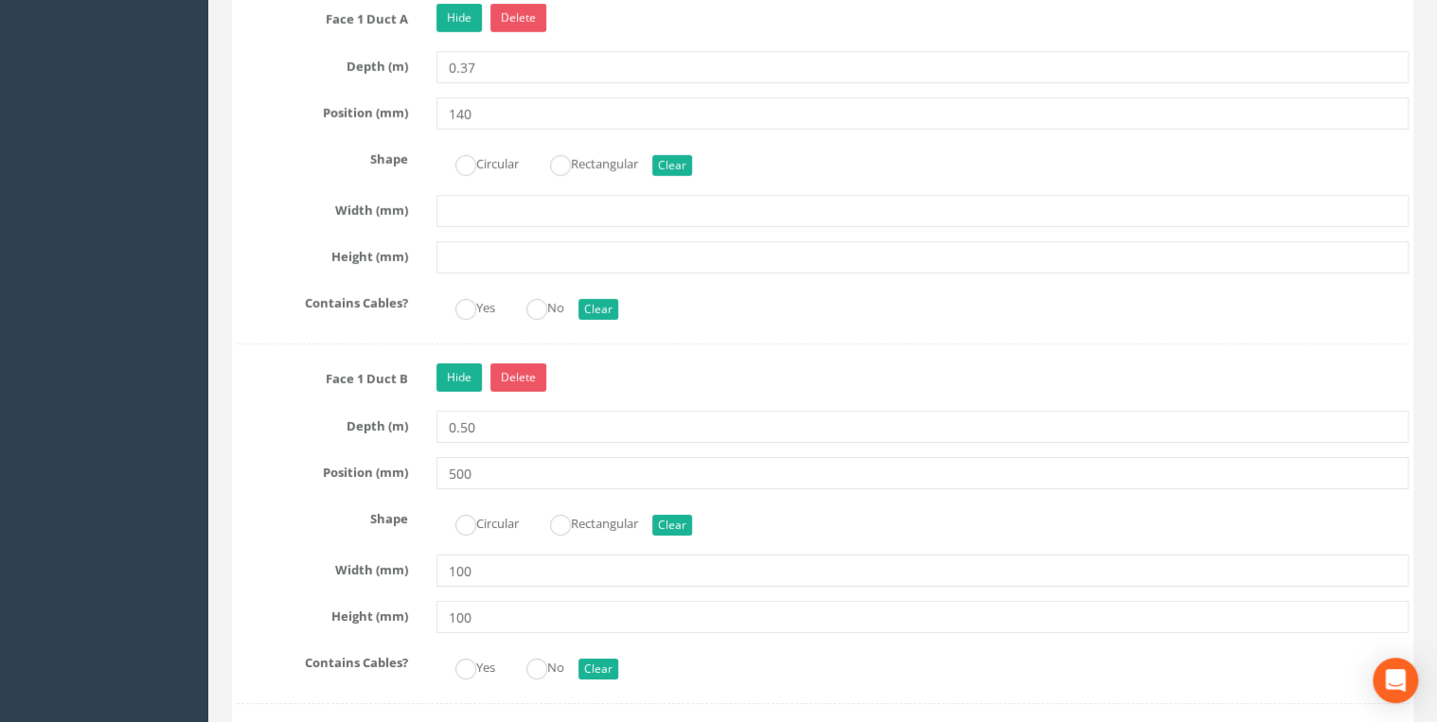
click at [271, 457] on label "Position (mm)" at bounding box center [322, 469] width 200 height 25
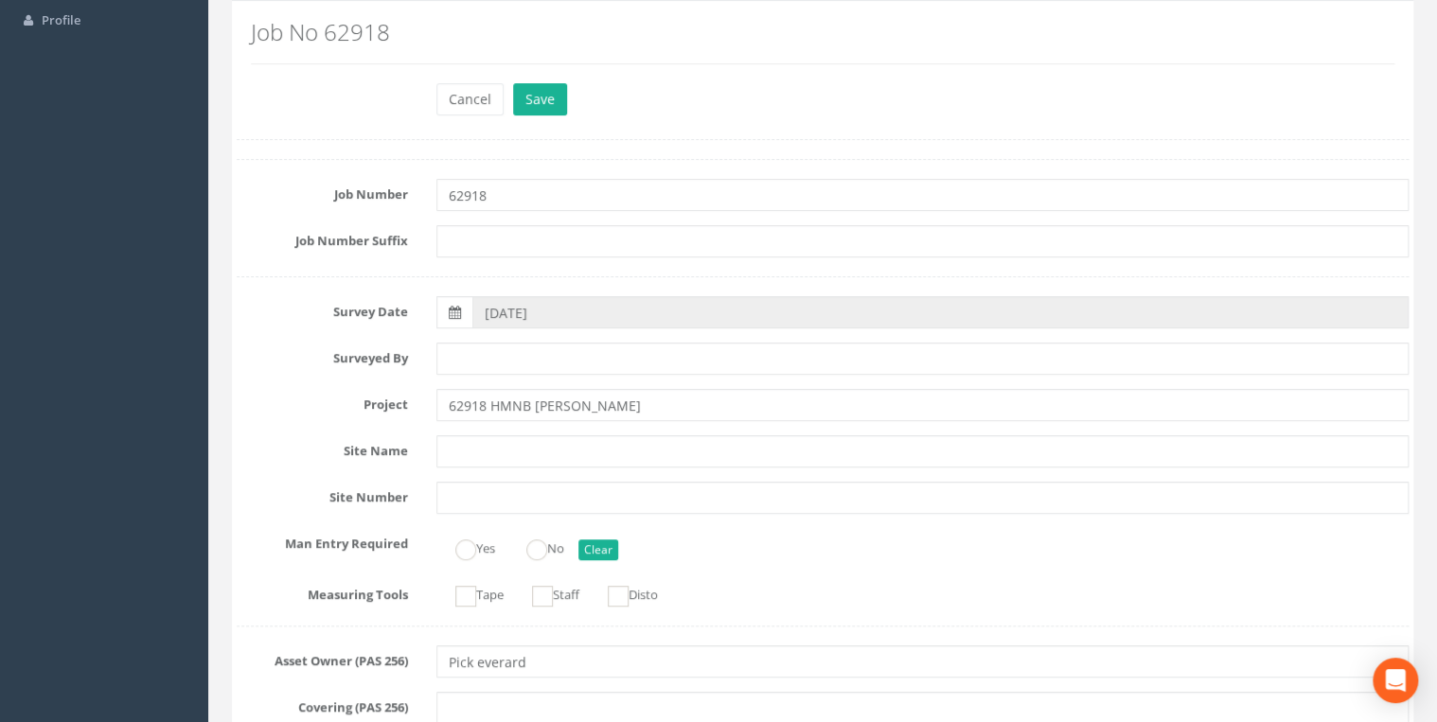
scroll to position [0, 0]
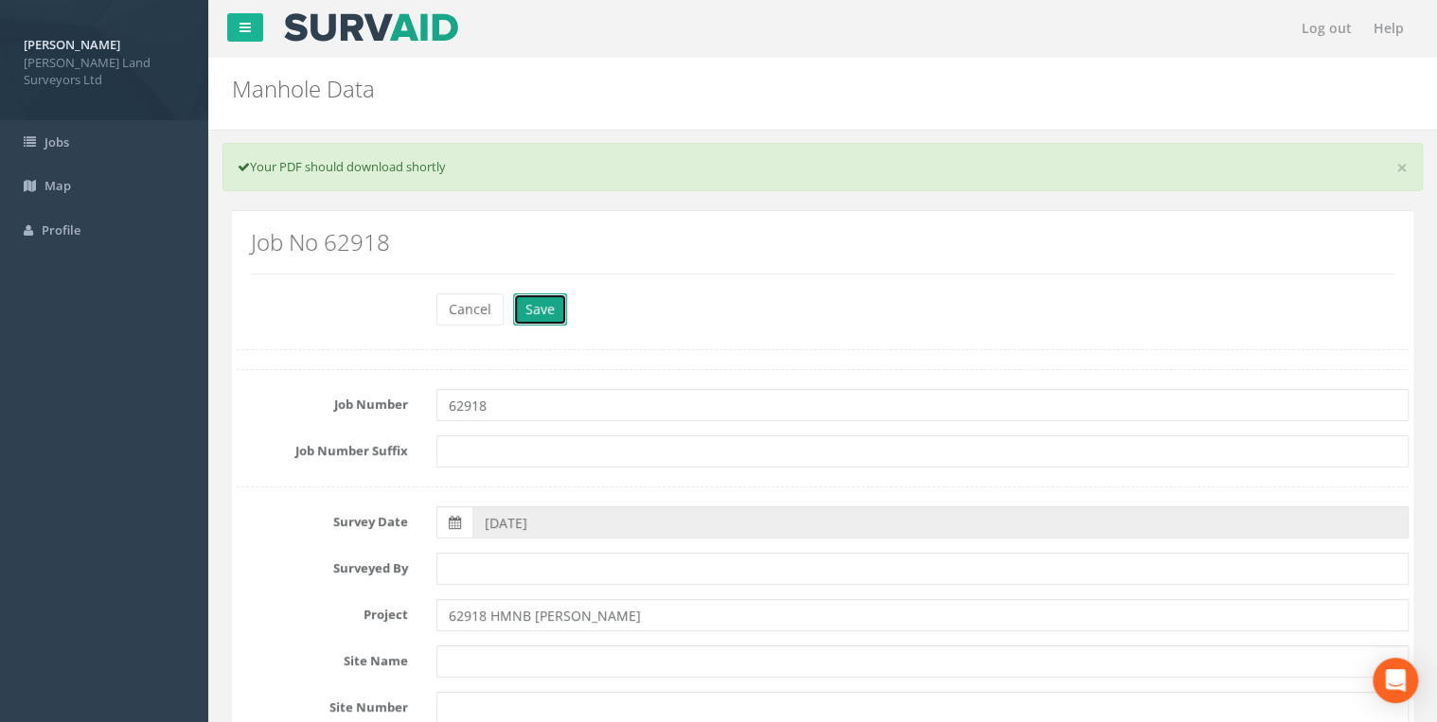
click at [545, 301] on button "Save" at bounding box center [540, 309] width 54 height 32
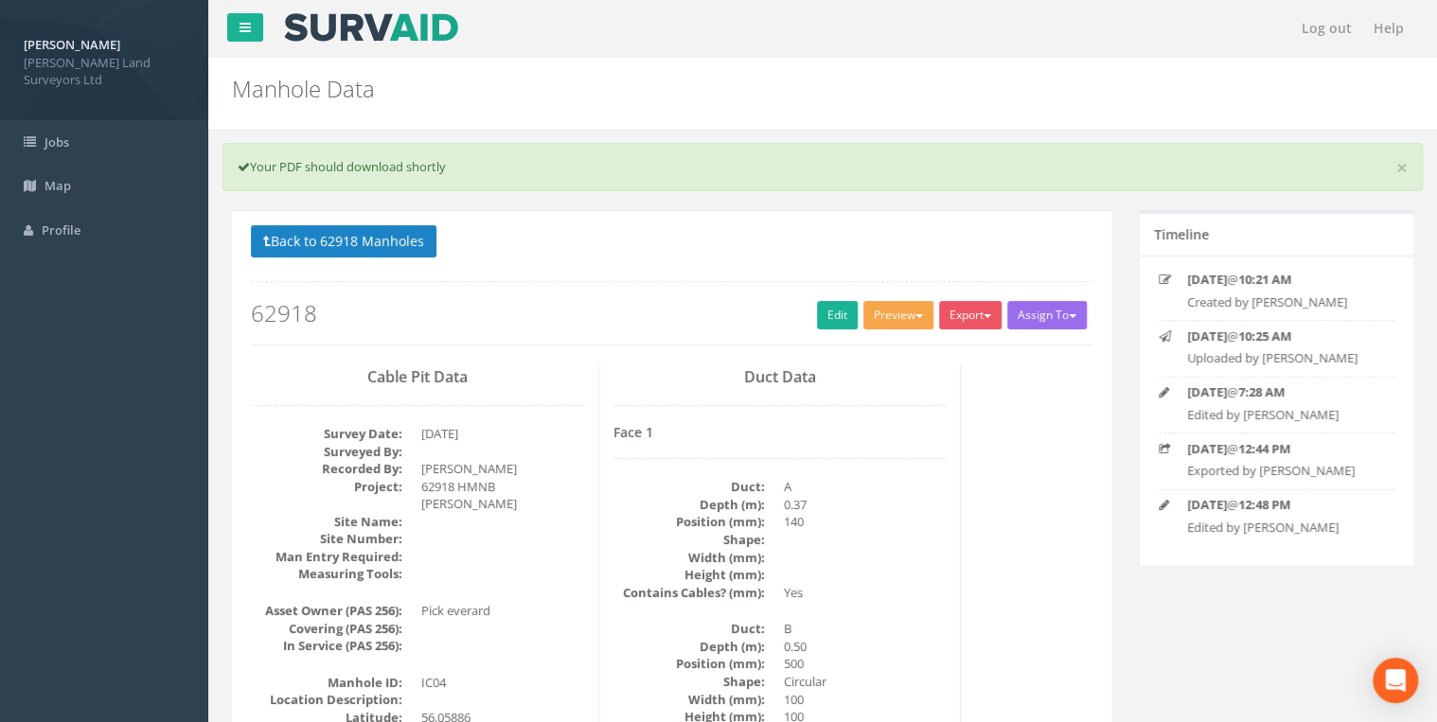
click at [915, 319] on button "Preview" at bounding box center [898, 315] width 70 height 28
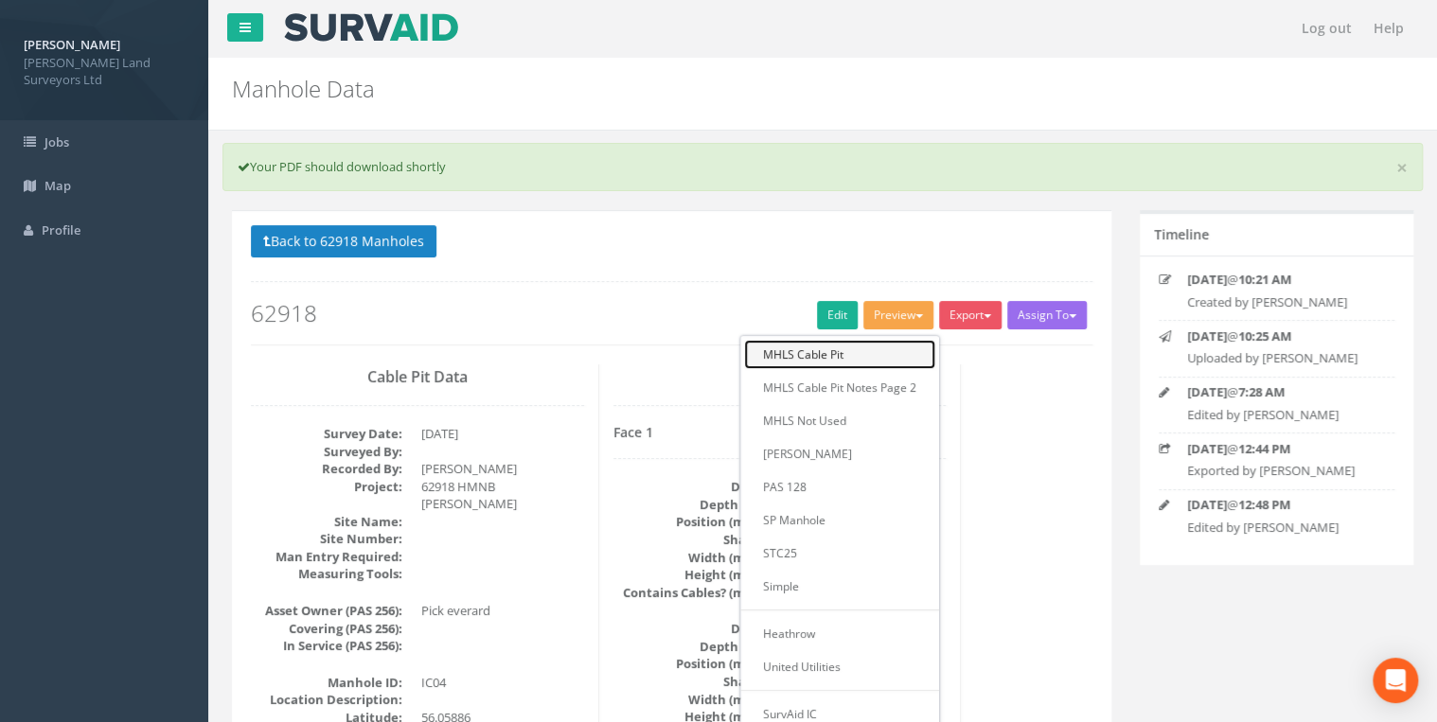
click at [864, 359] on link "MHLS Cable Pit" at bounding box center [839, 354] width 191 height 29
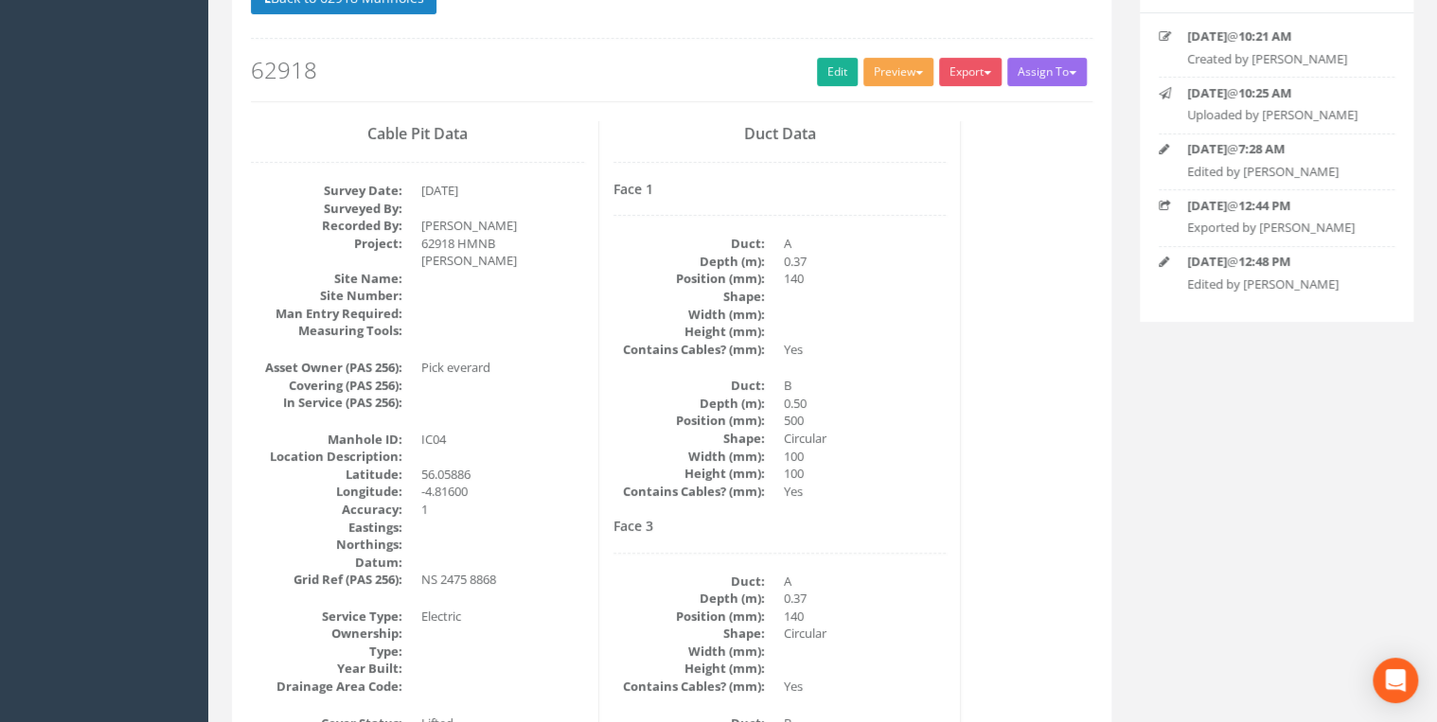
scroll to position [151, 0]
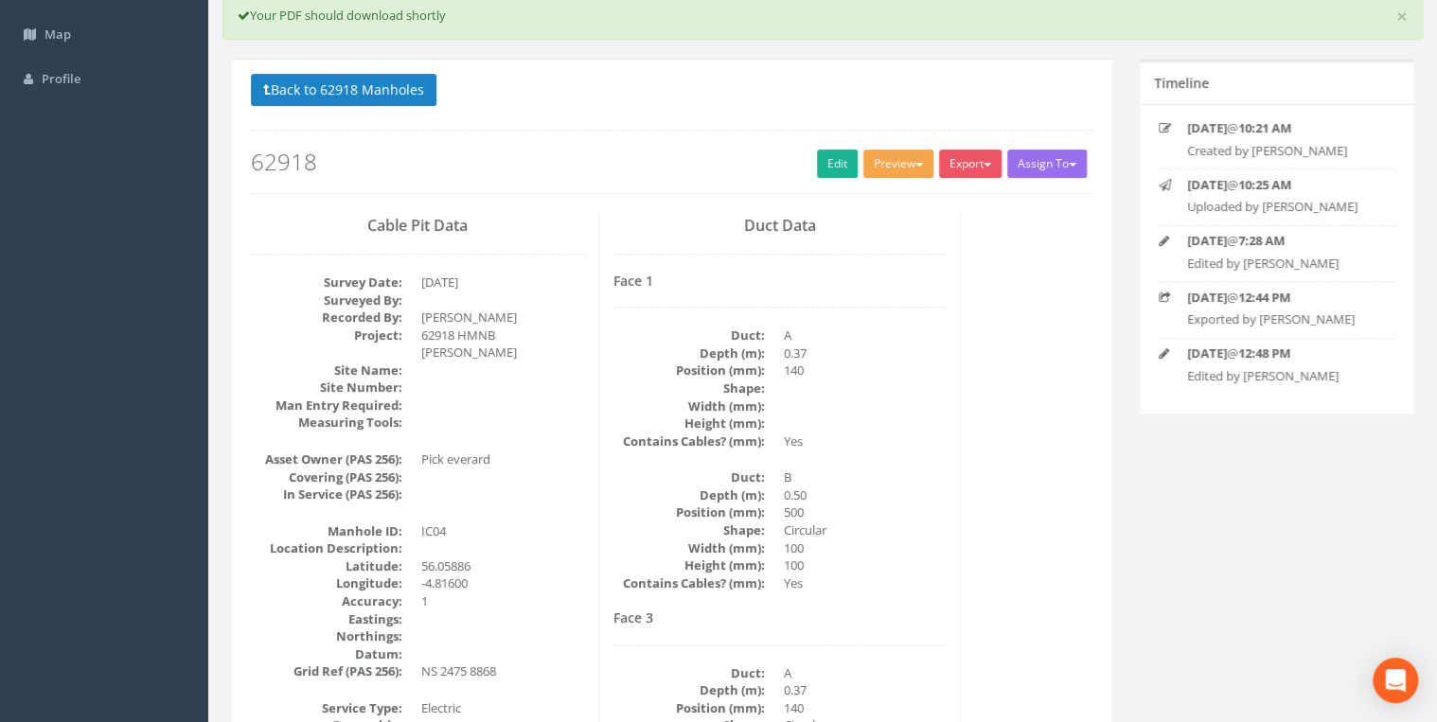
click at [894, 156] on button "Preview" at bounding box center [898, 164] width 70 height 28
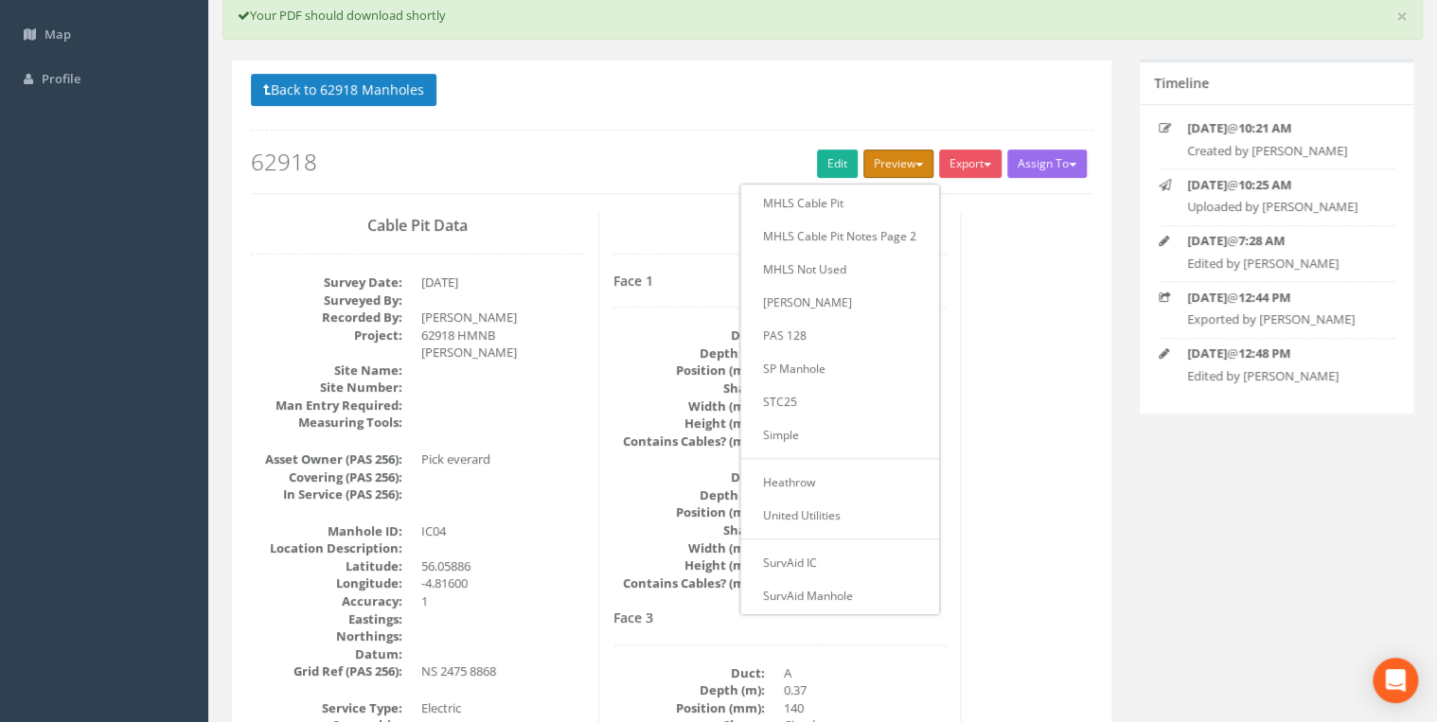
click at [894, 156] on button "Preview" at bounding box center [898, 164] width 70 height 28
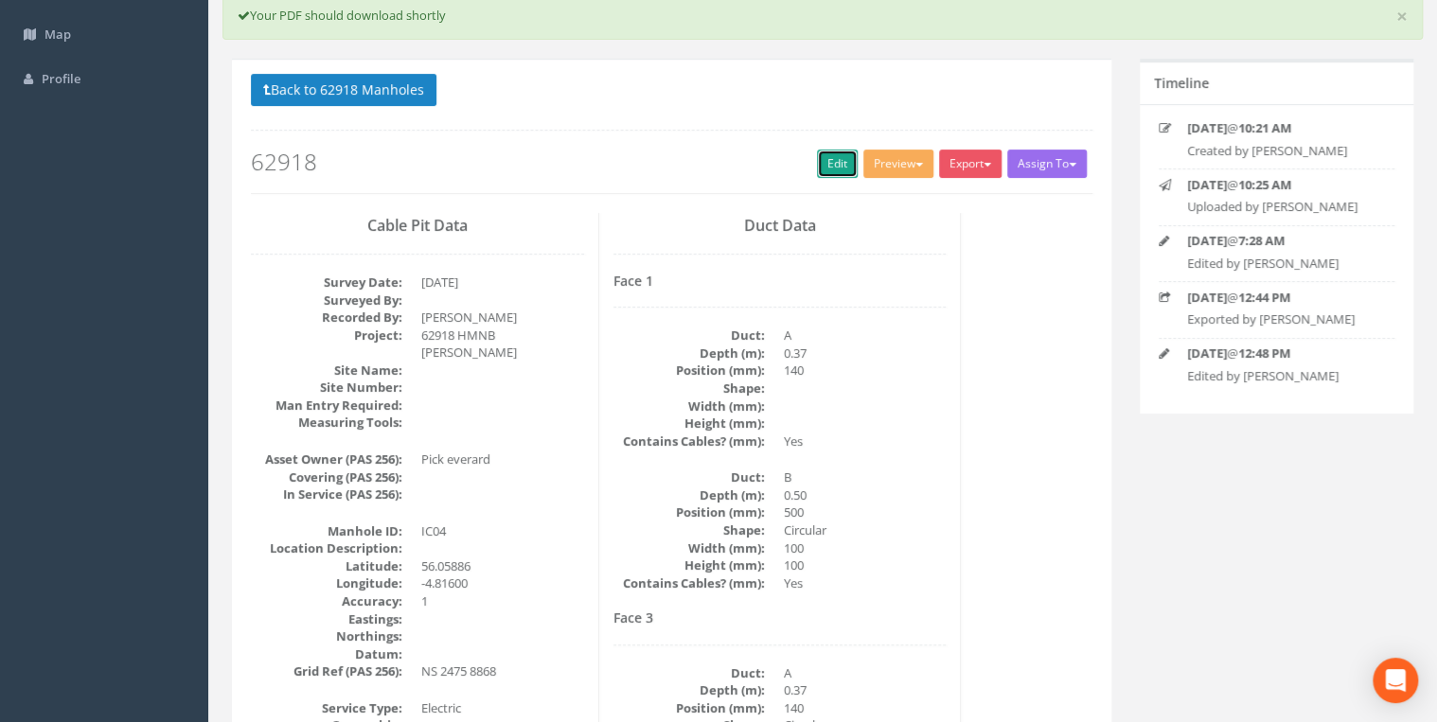
click at [826, 156] on link "Edit" at bounding box center [837, 164] width 41 height 28
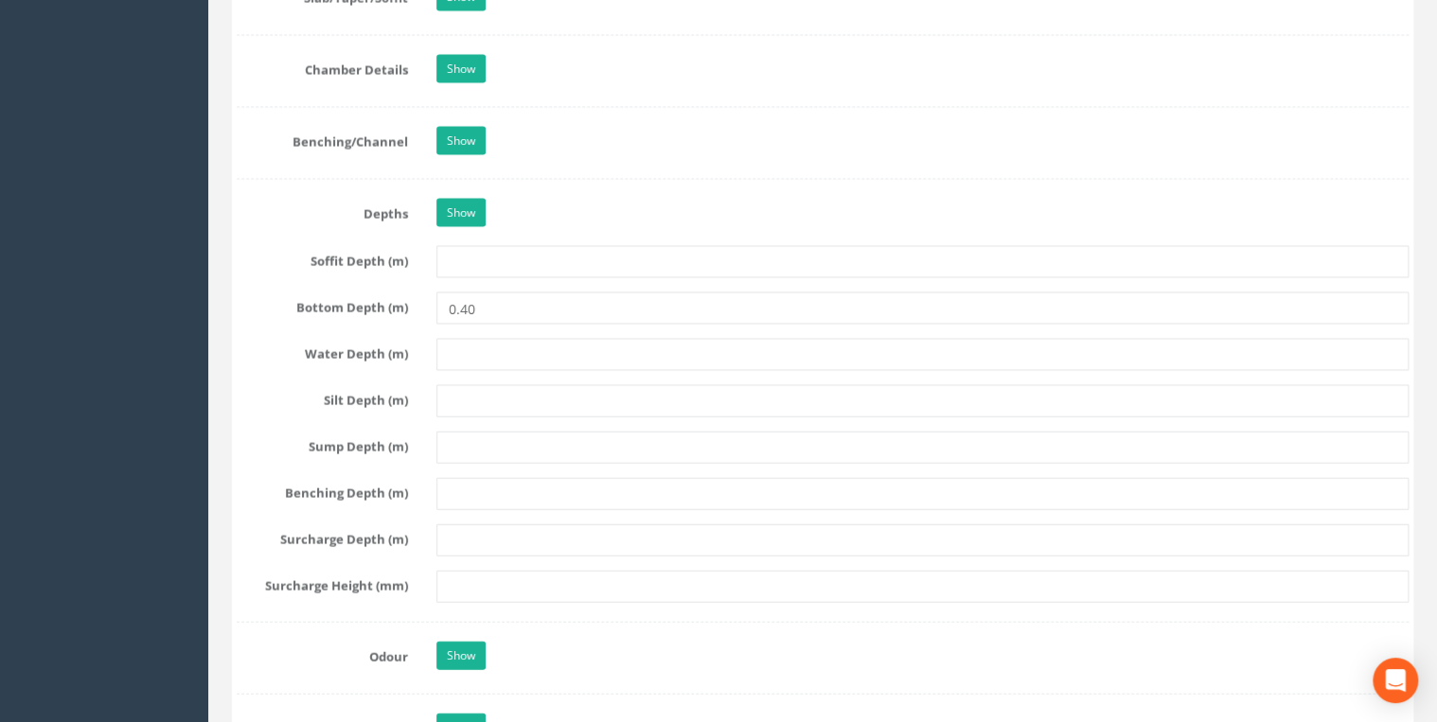
scroll to position [2045, 0]
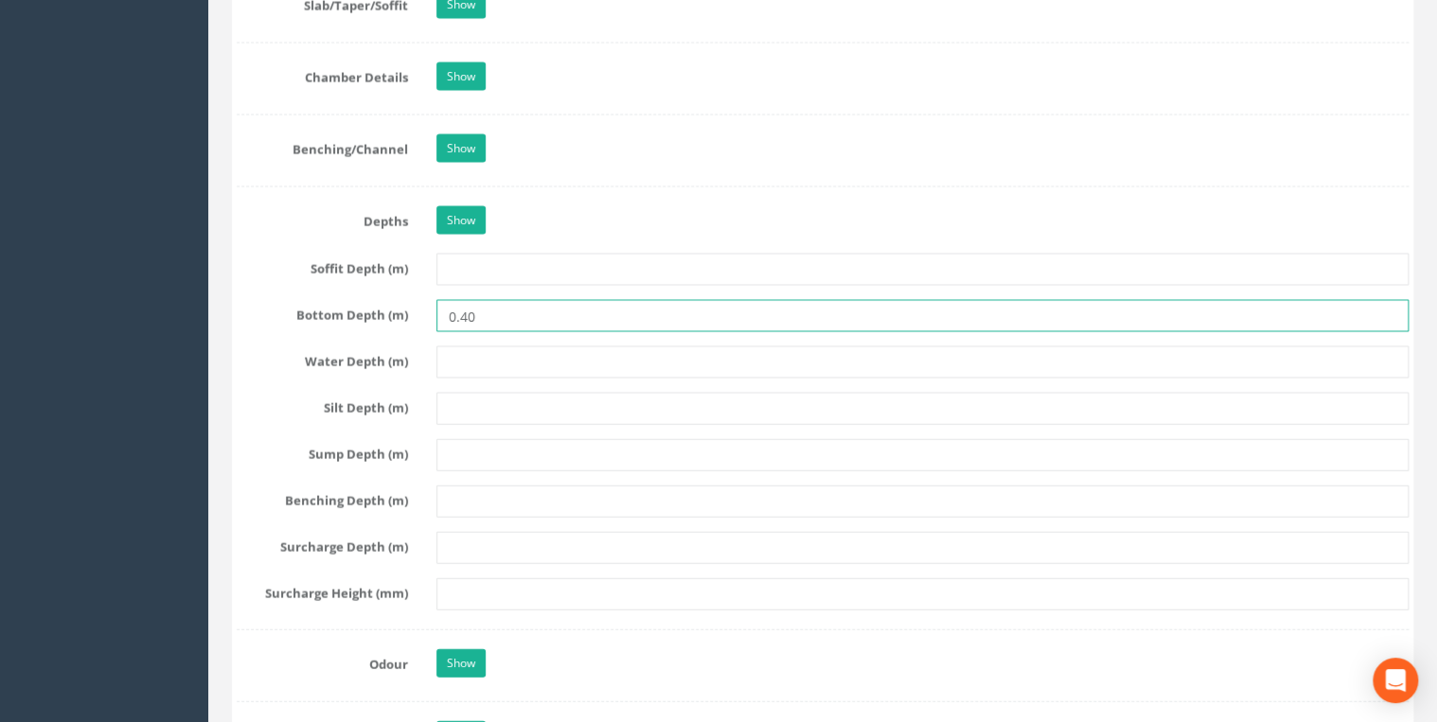
drag, startPoint x: 491, startPoint y: 307, endPoint x: 462, endPoint y: 310, distance: 29.6
click at [462, 310] on input "0.40" at bounding box center [922, 316] width 972 height 32
click at [254, 369] on div "Water Depth (m)" at bounding box center [822, 362] width 1200 height 32
click at [628, 310] on input "0.60" at bounding box center [922, 316] width 972 height 32
type input "0.40"
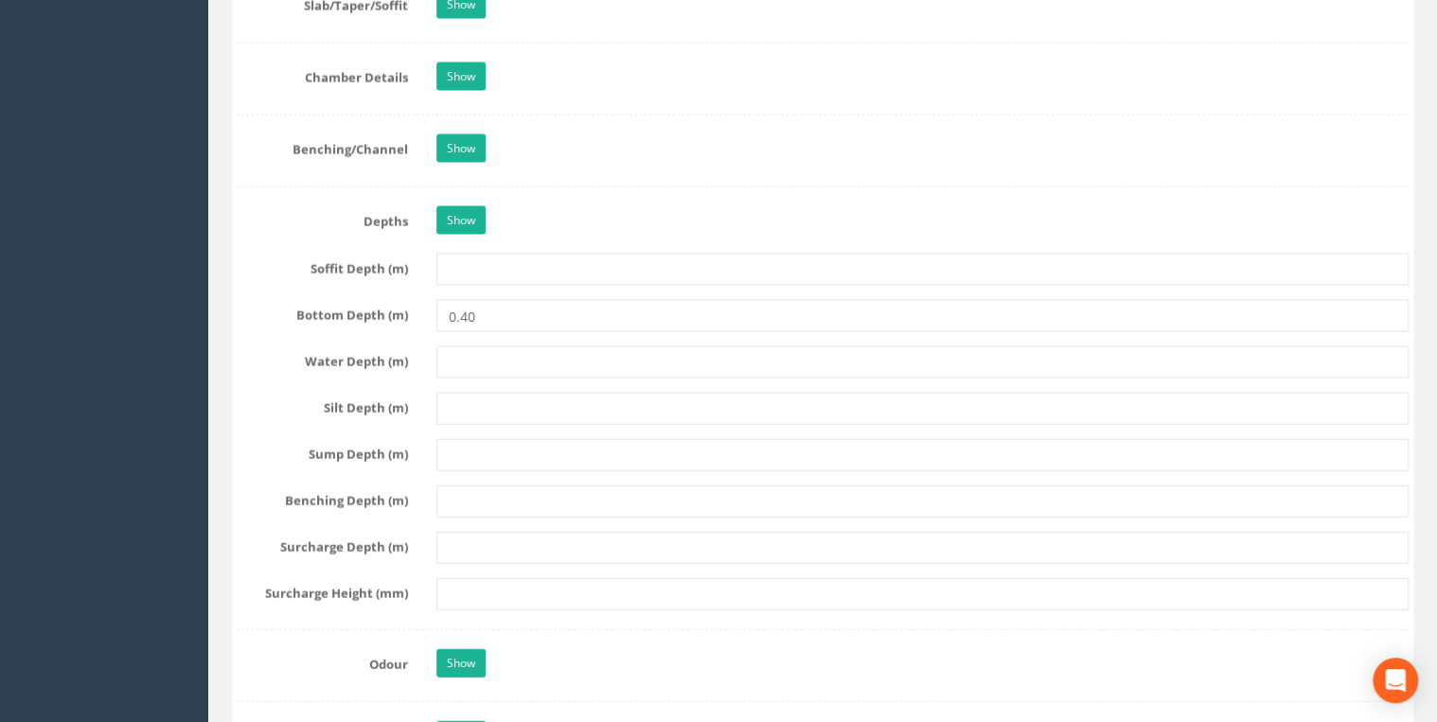
click at [259, 346] on label "Water Depth (m)" at bounding box center [322, 358] width 200 height 25
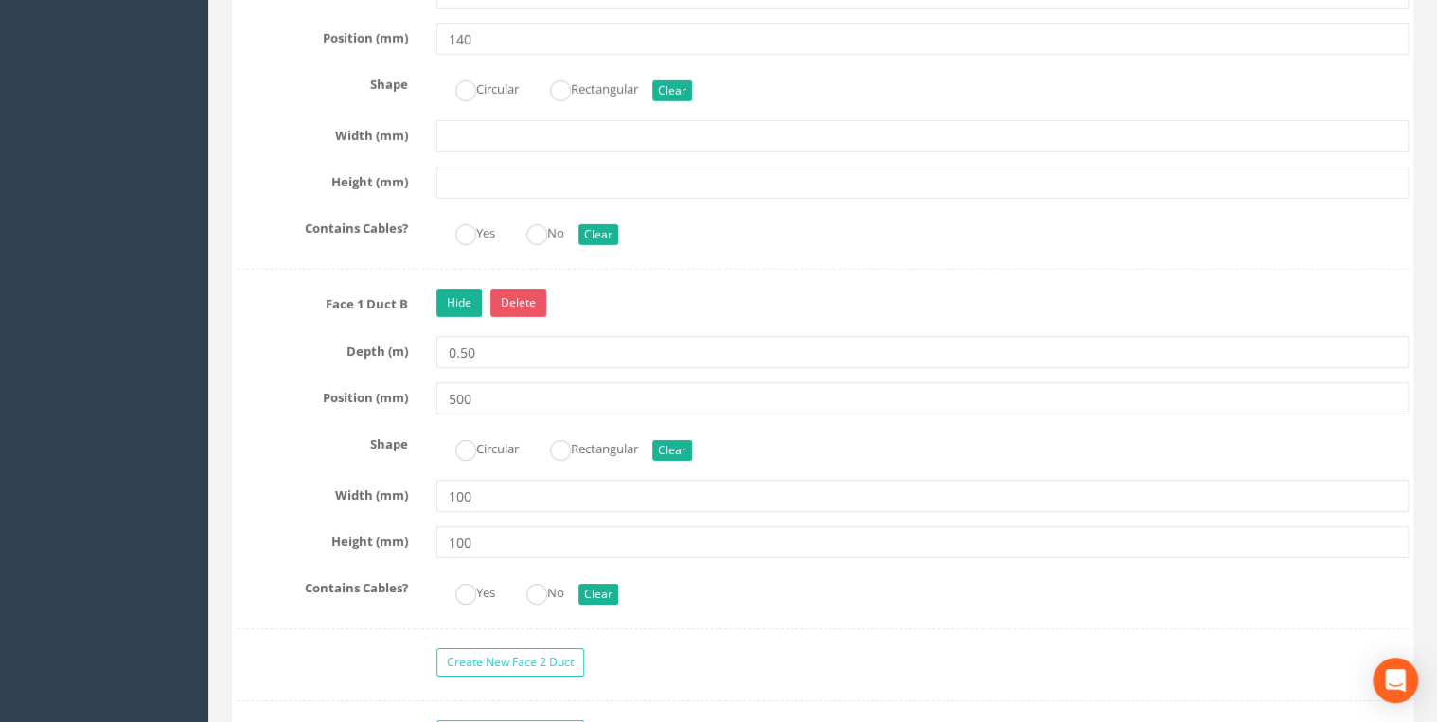
scroll to position [3029, 0]
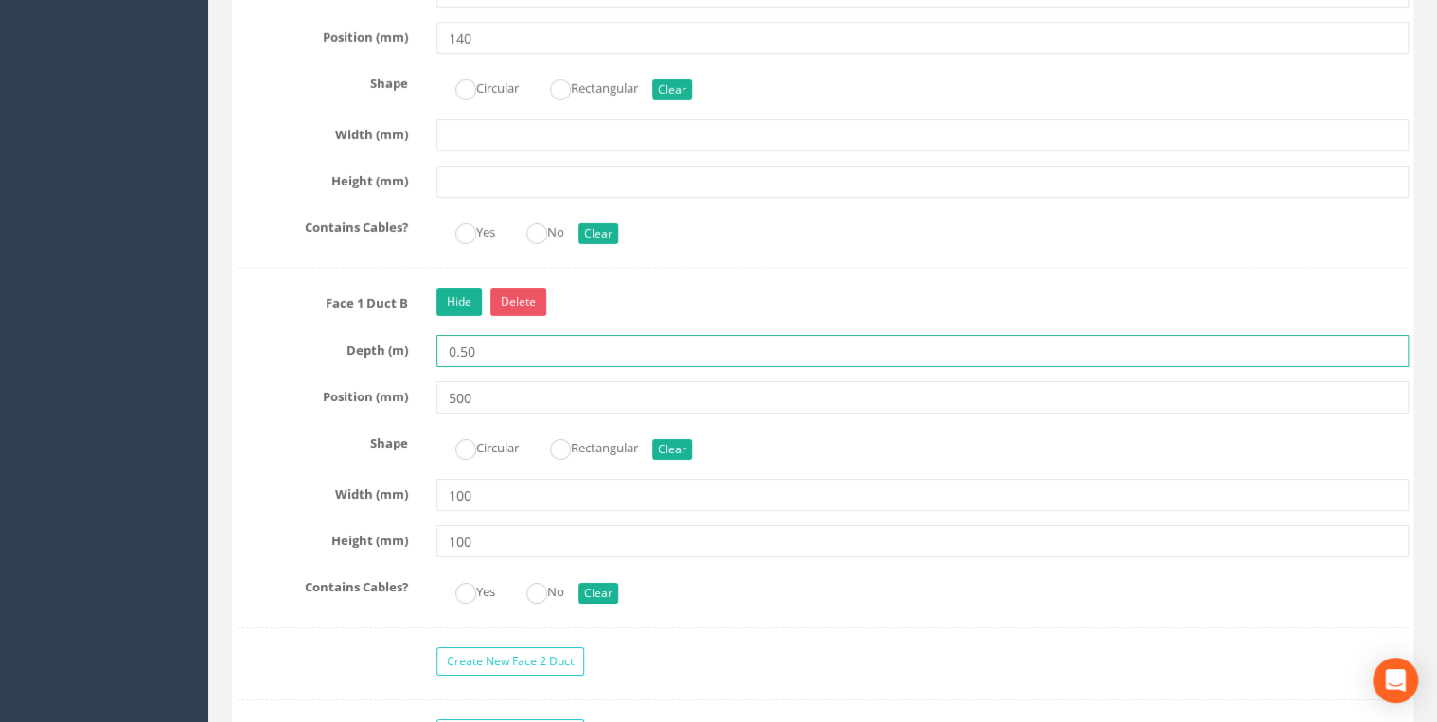
click at [501, 340] on input "0.50" at bounding box center [922, 351] width 972 height 32
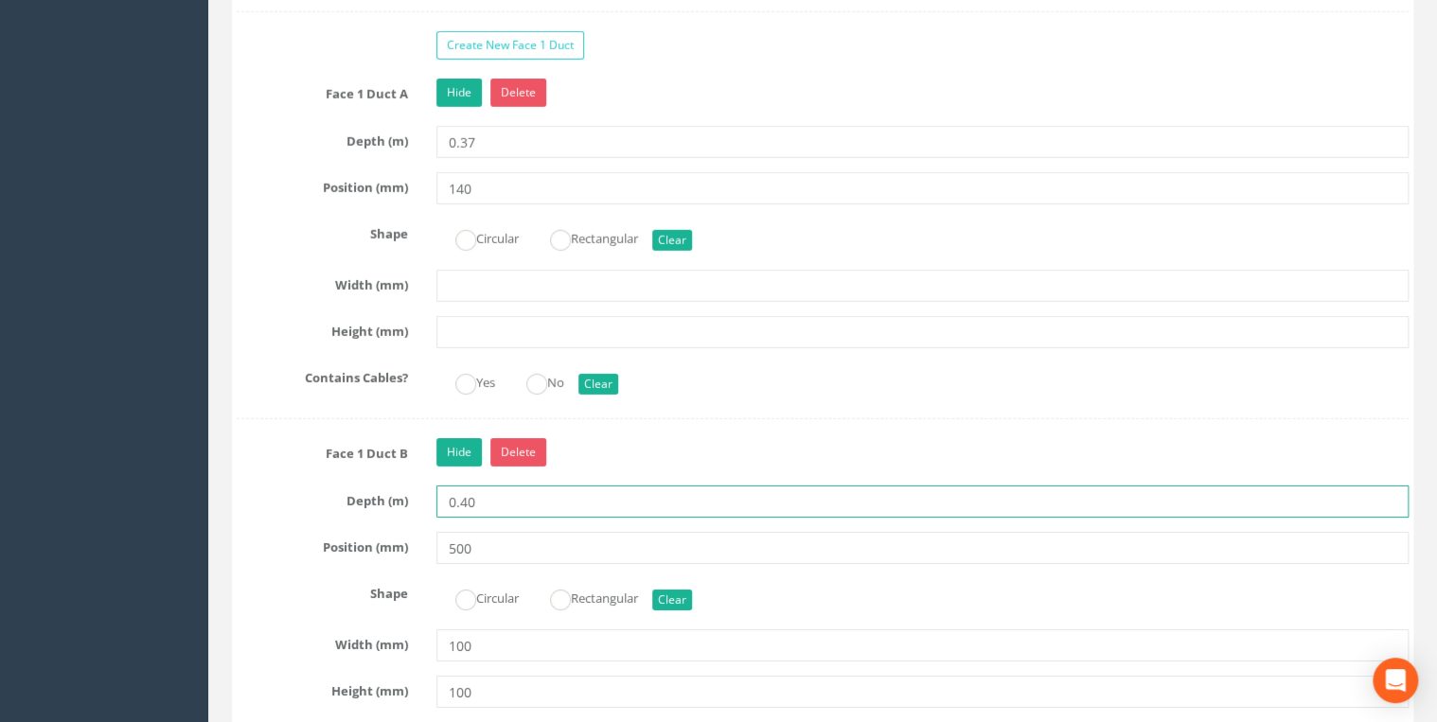
scroll to position [2878, 0]
type input "0.40"
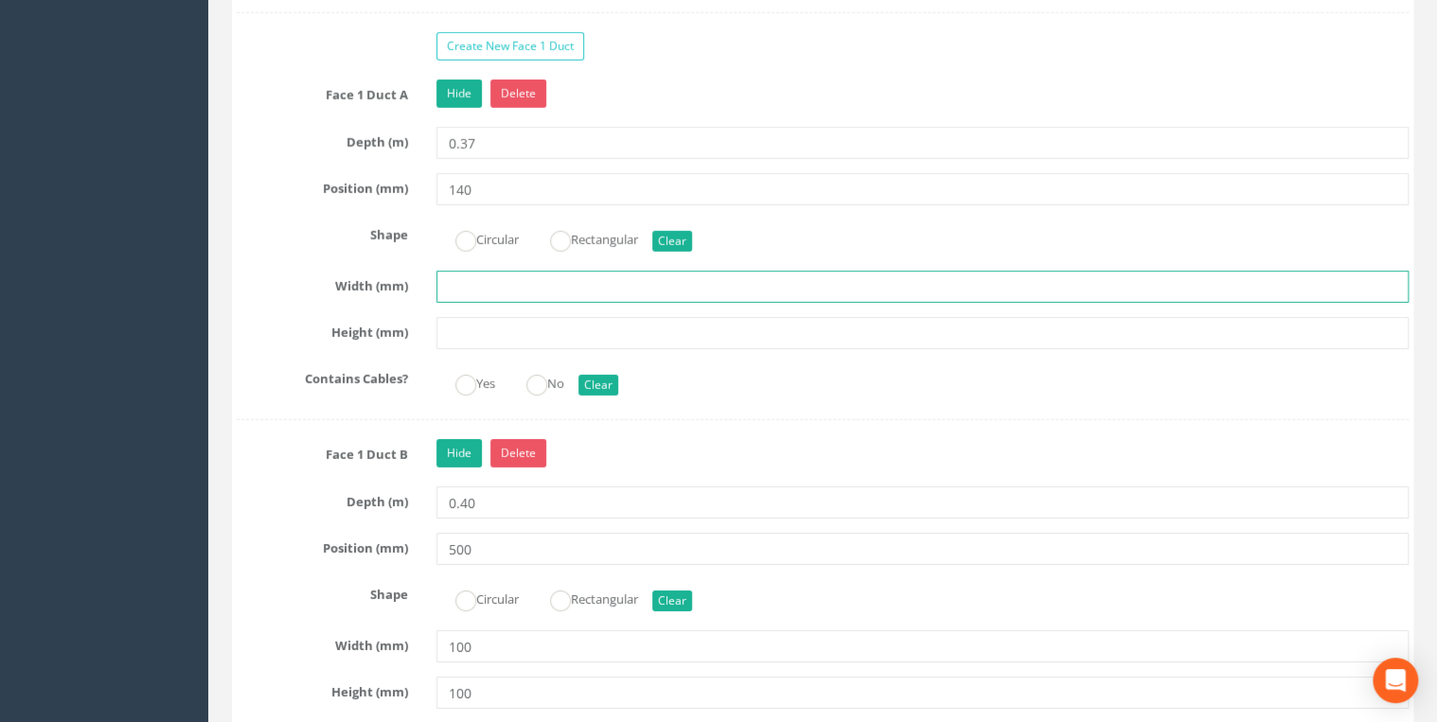
click at [498, 277] on input "text" at bounding box center [922, 287] width 972 height 32
type input "100"
click at [496, 326] on input "text" at bounding box center [922, 333] width 972 height 32
type input "100"
click at [262, 277] on label "Width (mm)" at bounding box center [322, 283] width 200 height 25
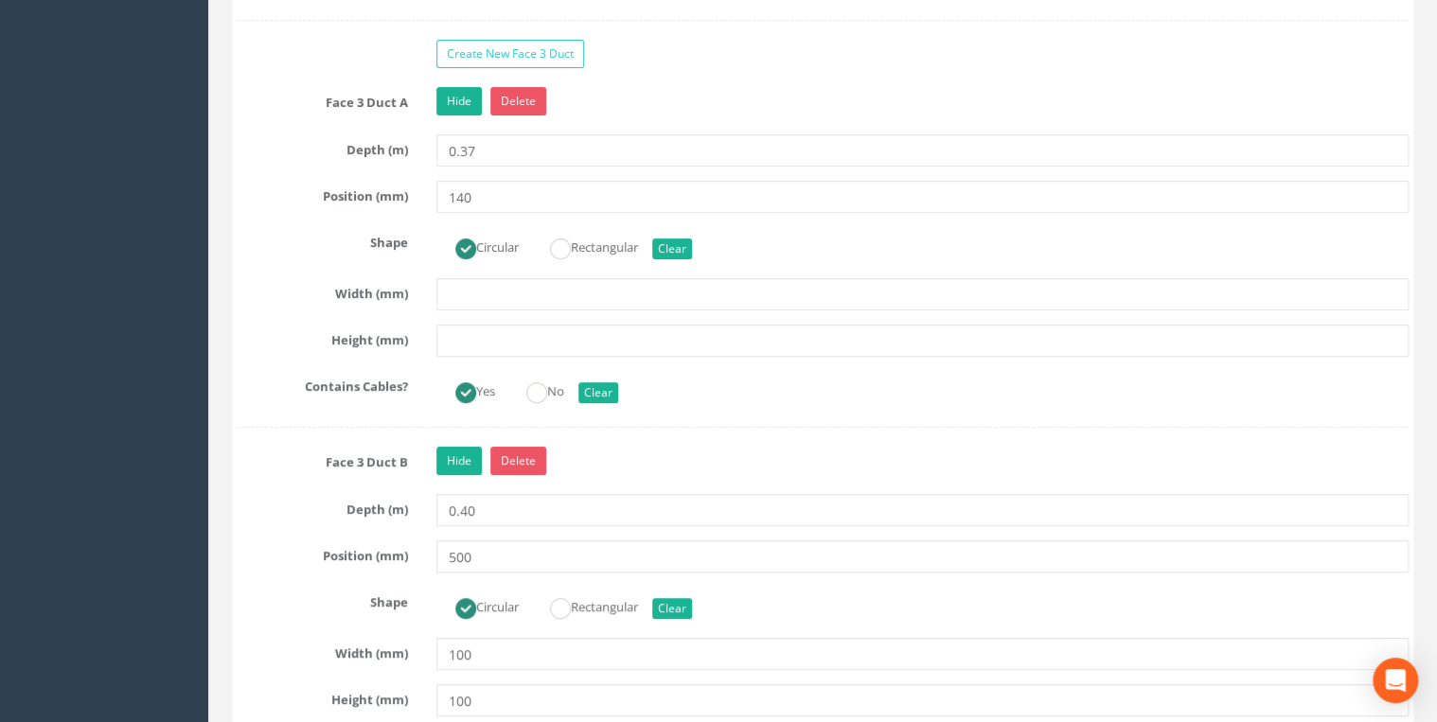
scroll to position [3711, 0]
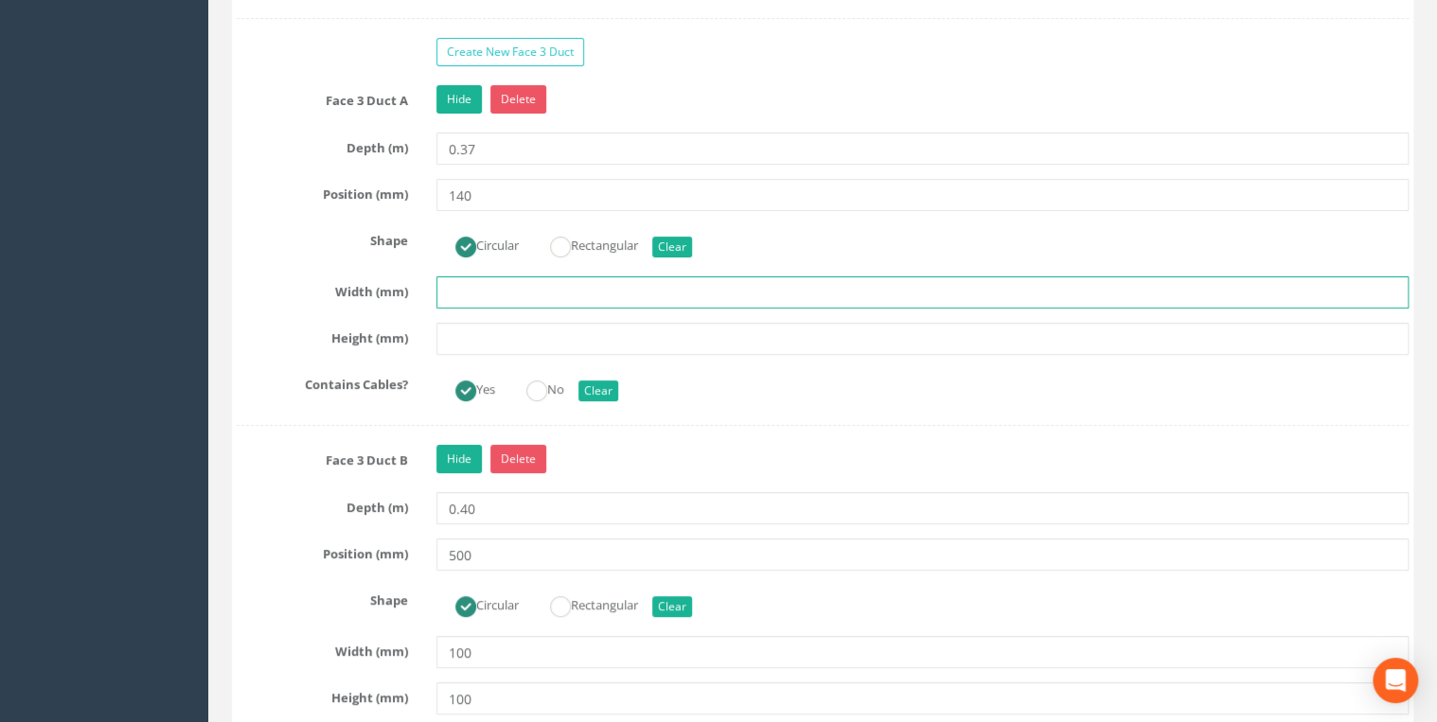
click at [492, 288] on input "text" at bounding box center [922, 292] width 972 height 32
type input "100"
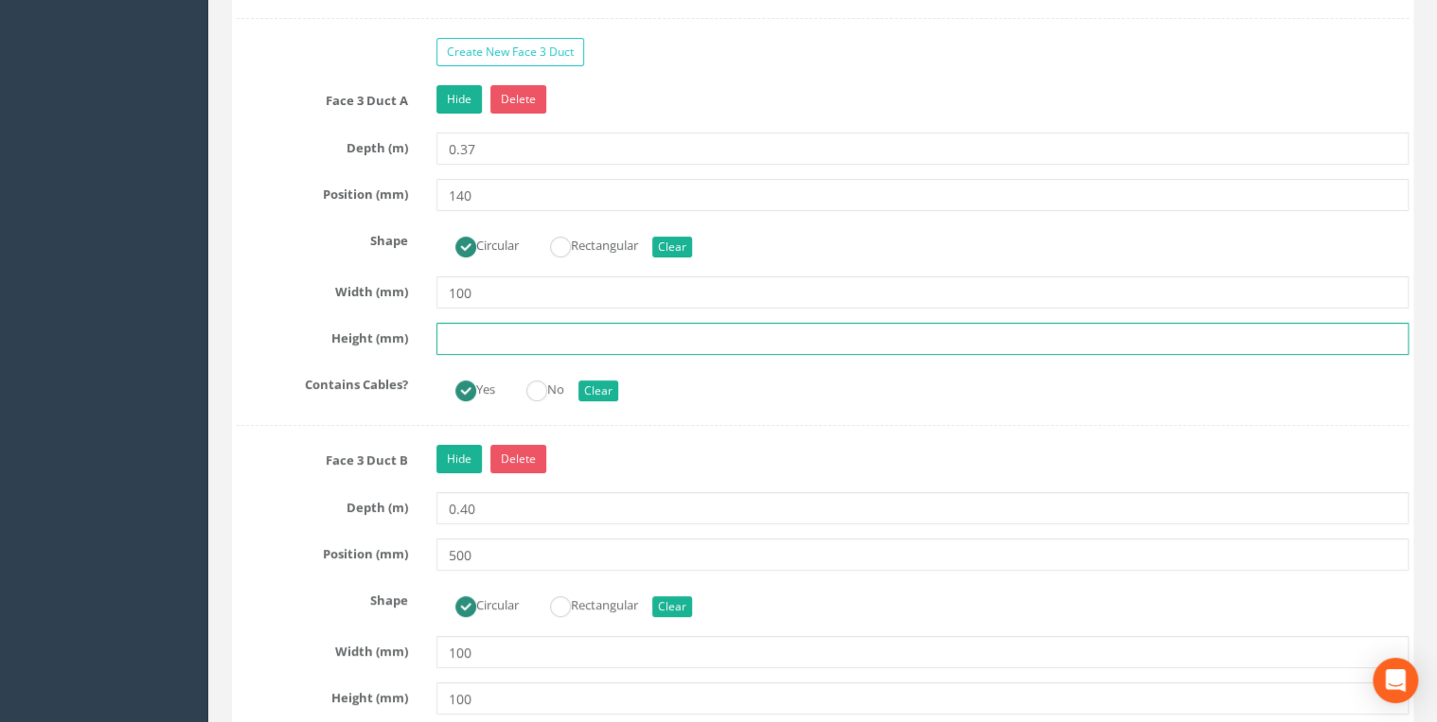
click at [481, 323] on input "text" at bounding box center [922, 339] width 972 height 32
type input "100"
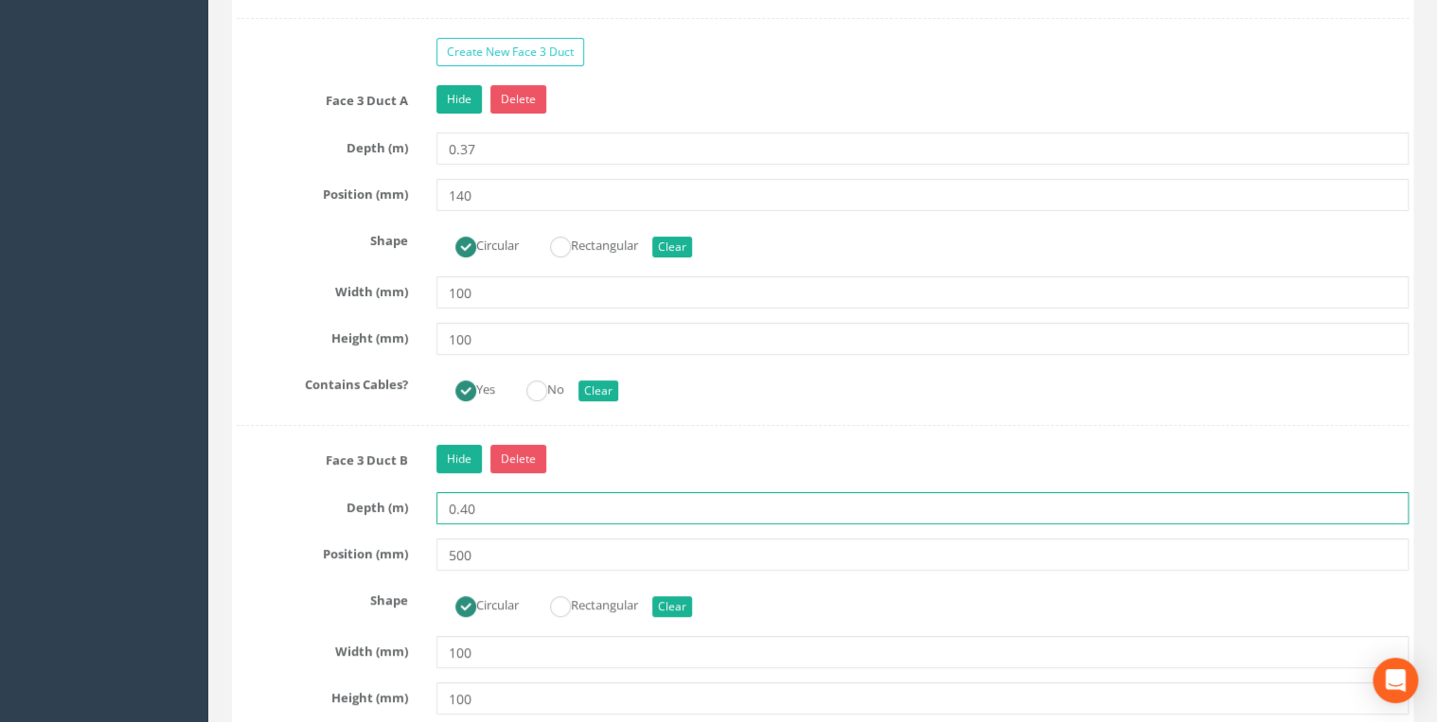
click at [502, 496] on input "0.40" at bounding box center [922, 508] width 972 height 32
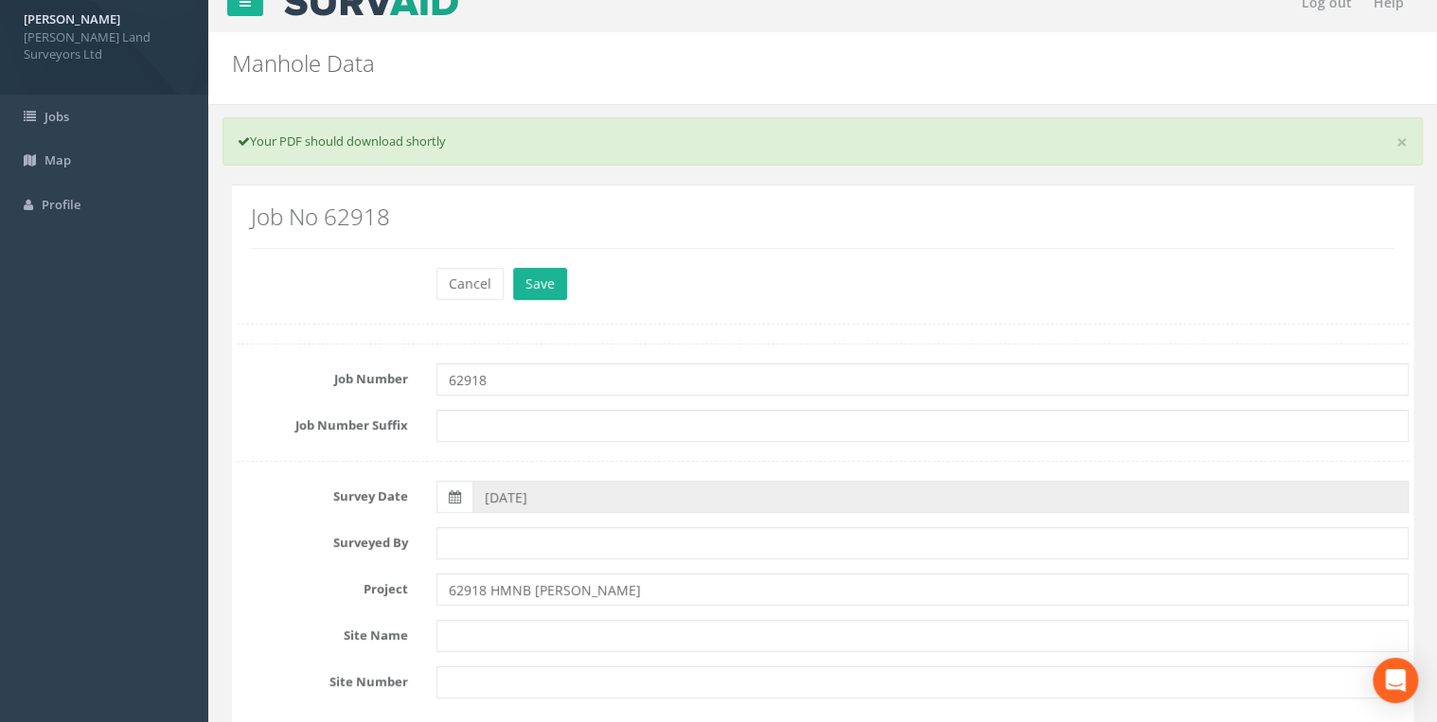
scroll to position [0, 0]
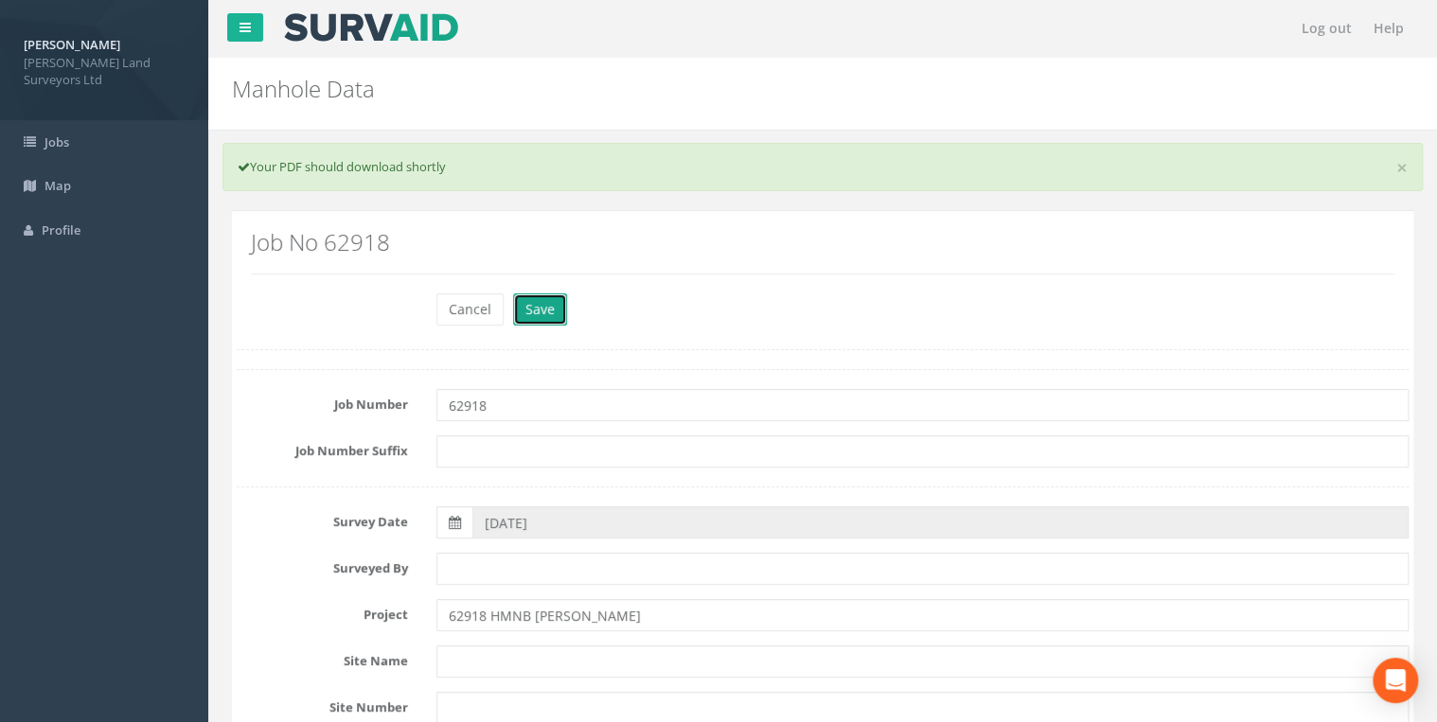
click at [553, 309] on button "Save" at bounding box center [540, 309] width 54 height 32
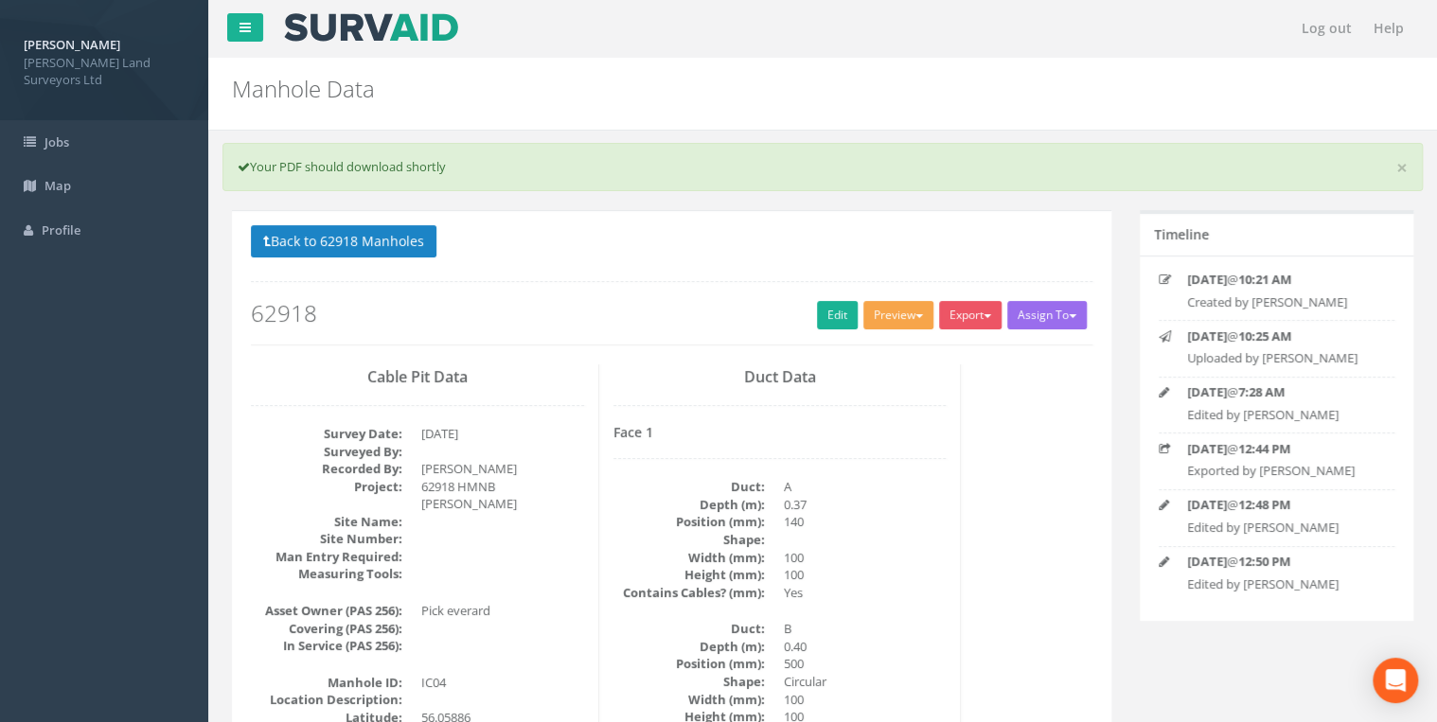
click at [900, 313] on button "Preview" at bounding box center [898, 315] width 70 height 28
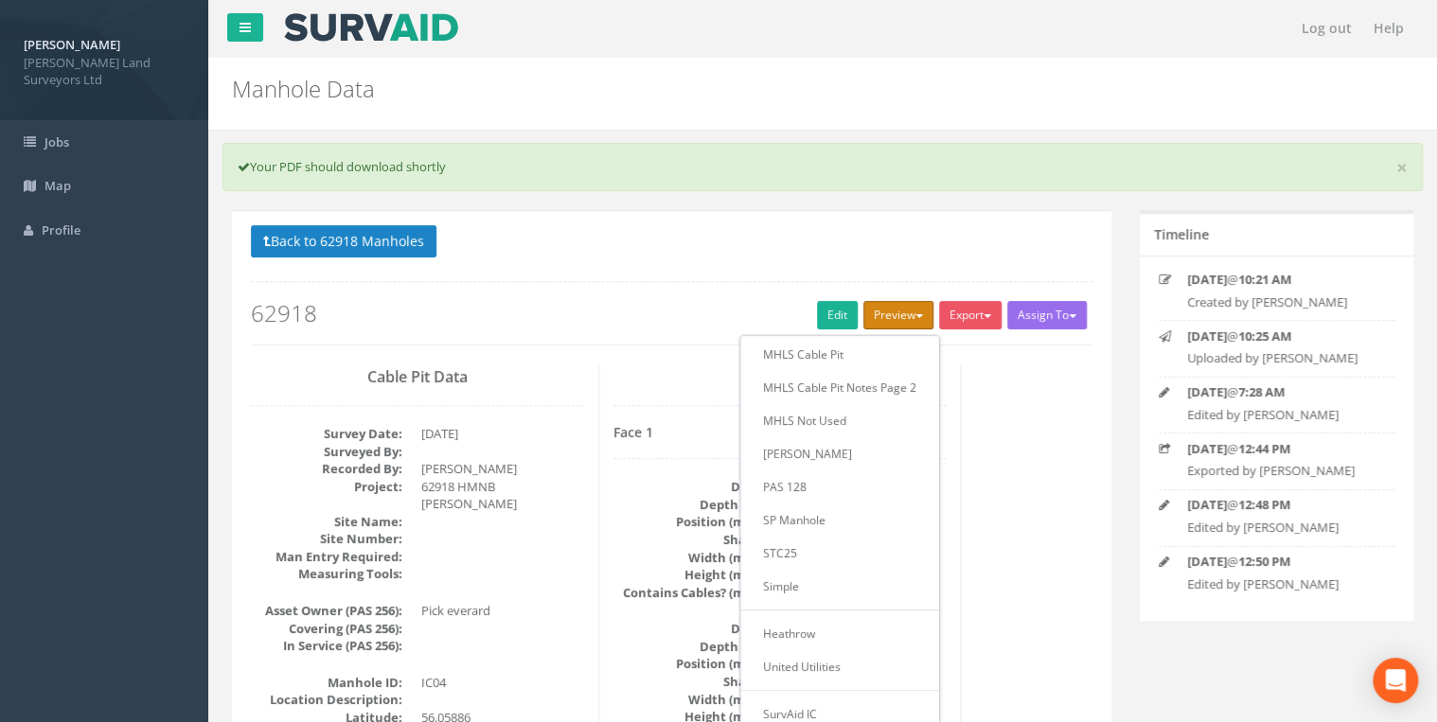
click at [895, 310] on button "Preview" at bounding box center [898, 315] width 70 height 28
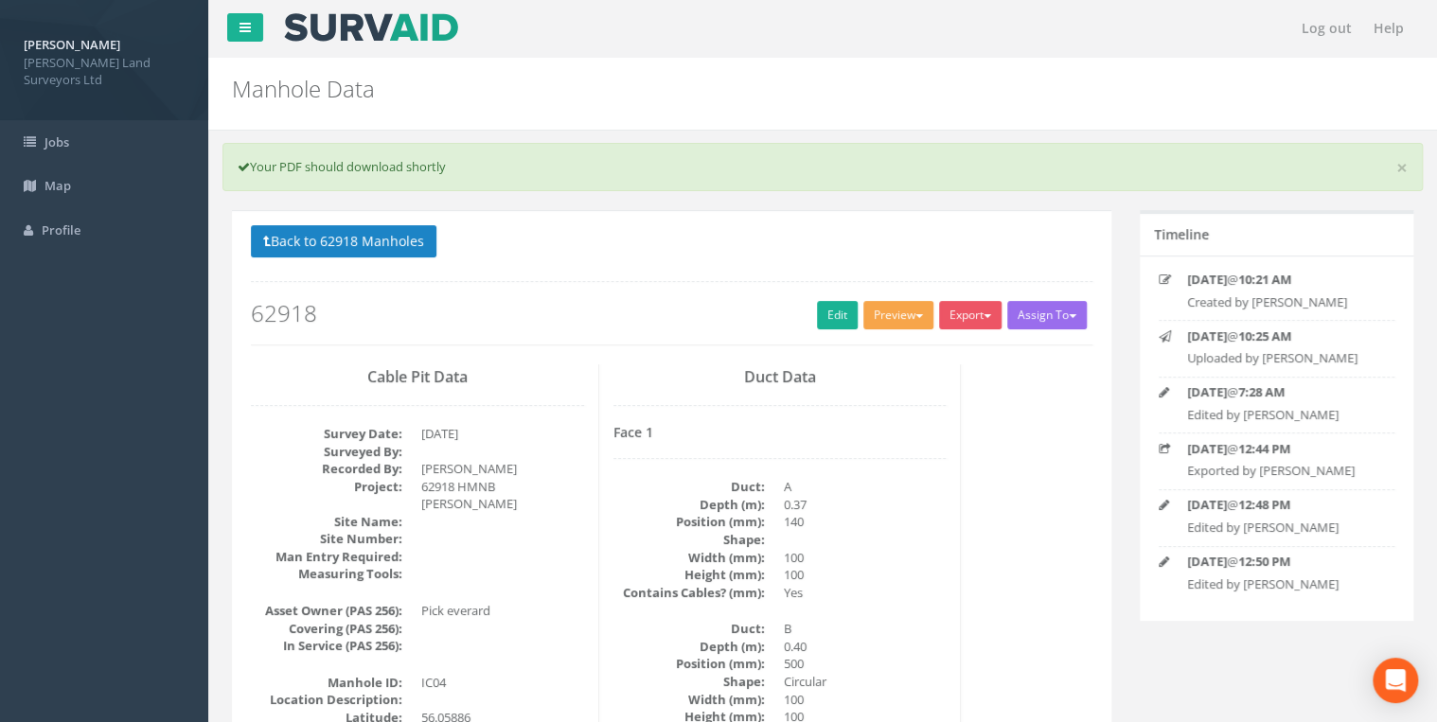
click at [895, 310] on button "Preview" at bounding box center [898, 315] width 70 height 28
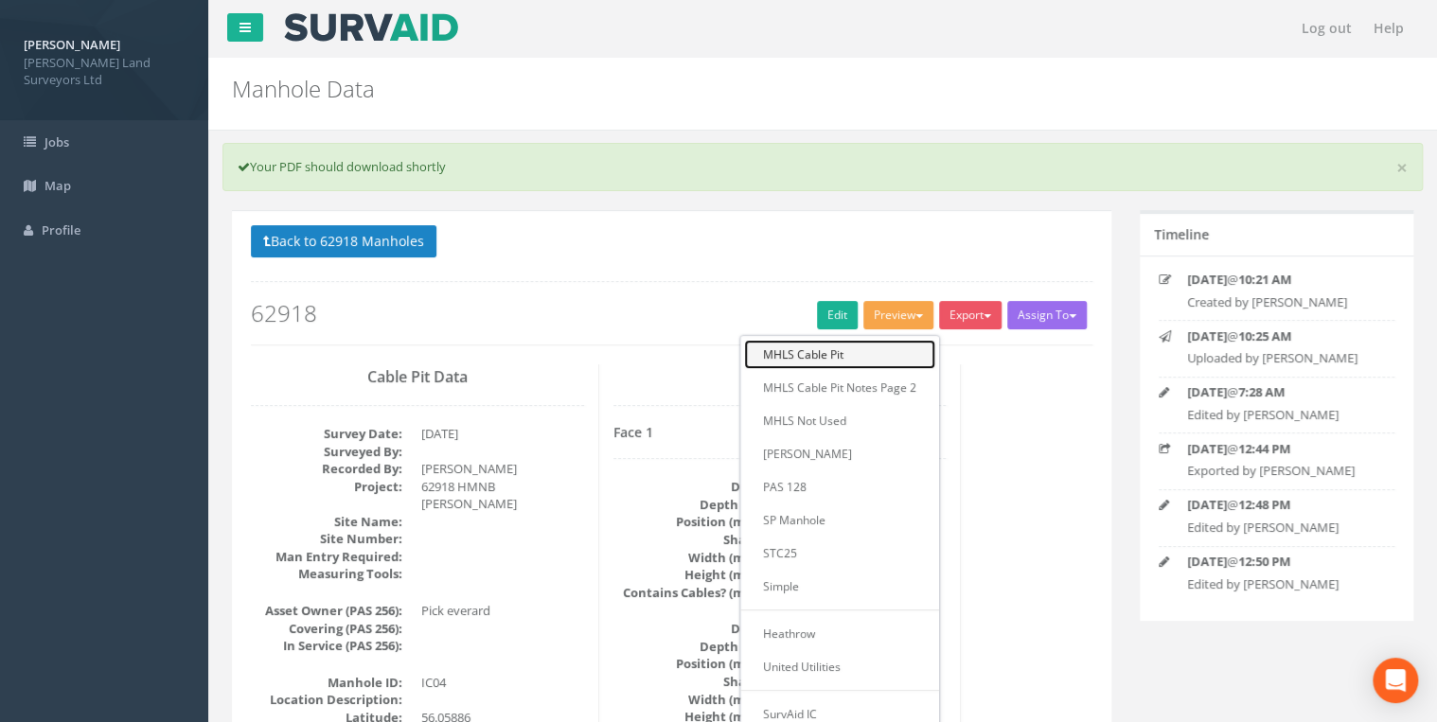
click at [870, 345] on link "MHLS Cable Pit" at bounding box center [839, 354] width 191 height 29
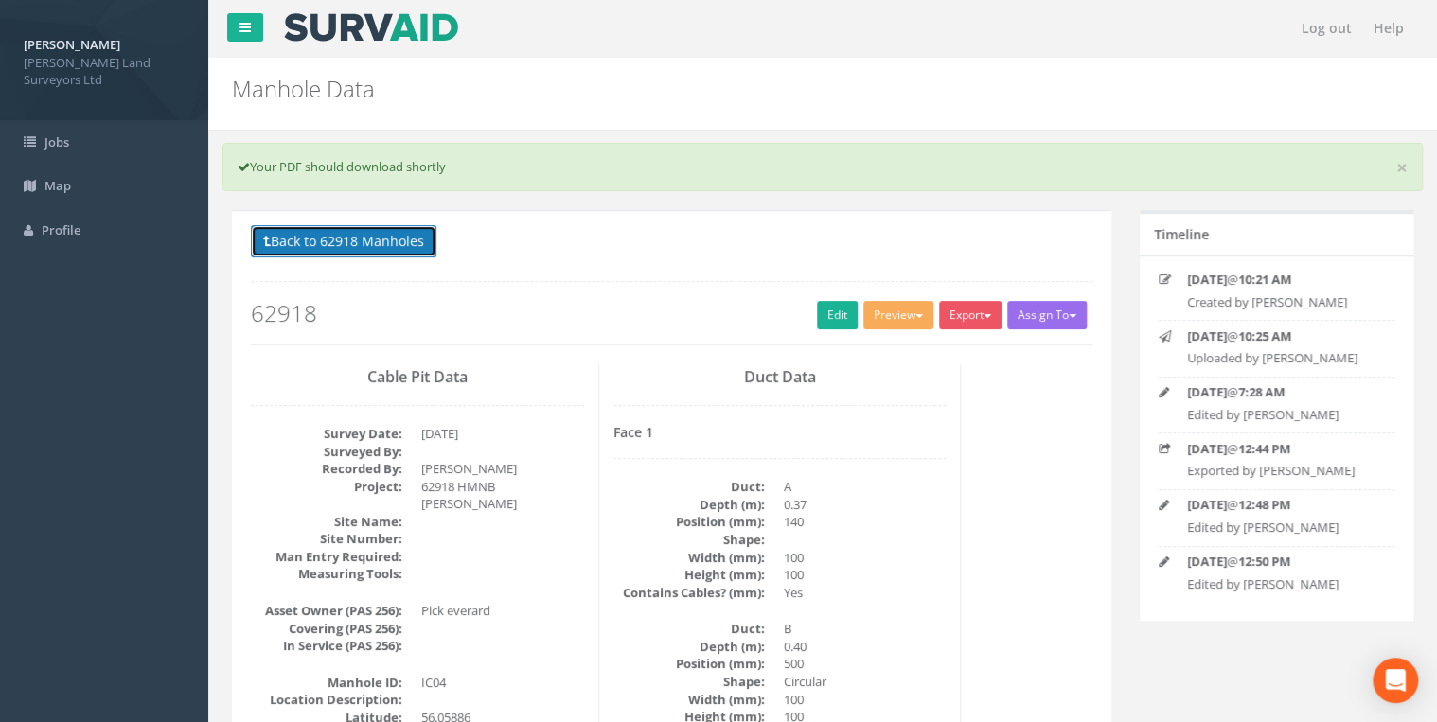
click at [391, 225] on button "Back to 62918 Manholes" at bounding box center [344, 241] width 186 height 32
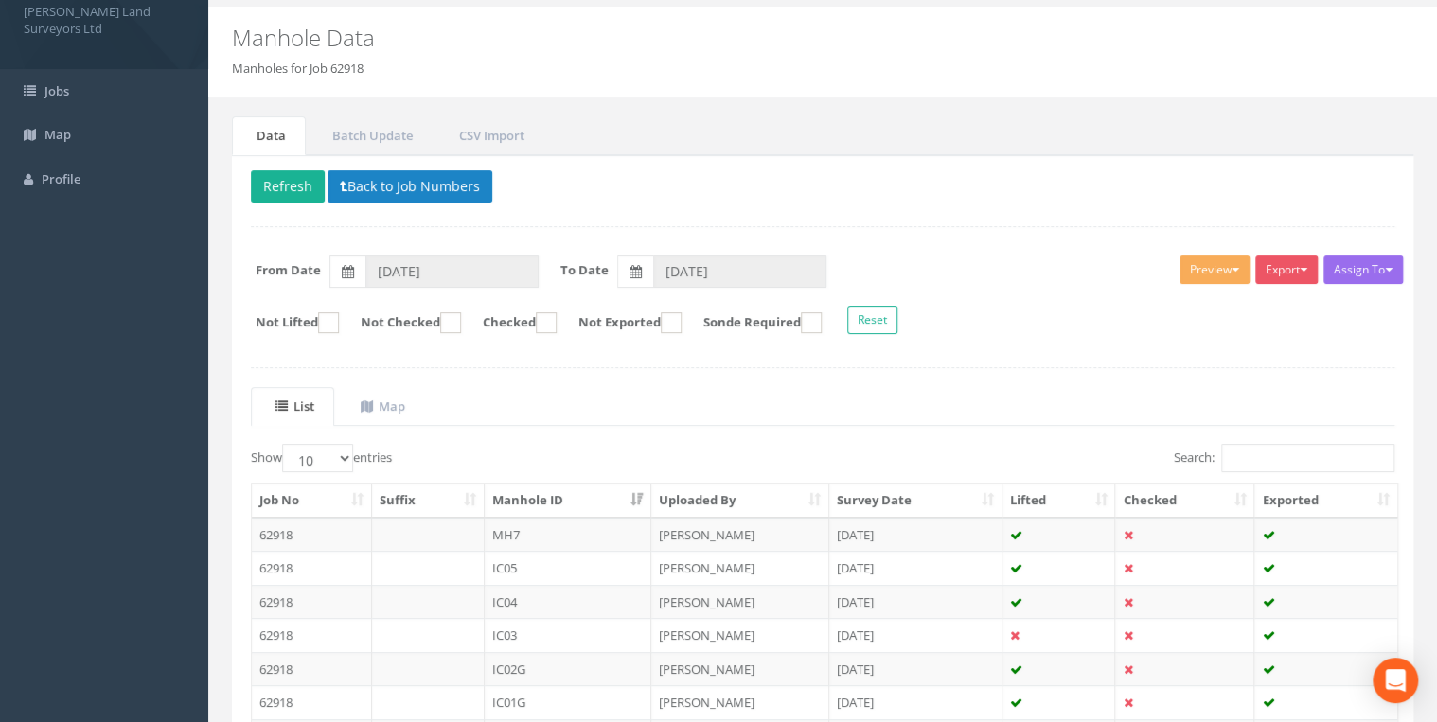
scroll to position [151, 0]
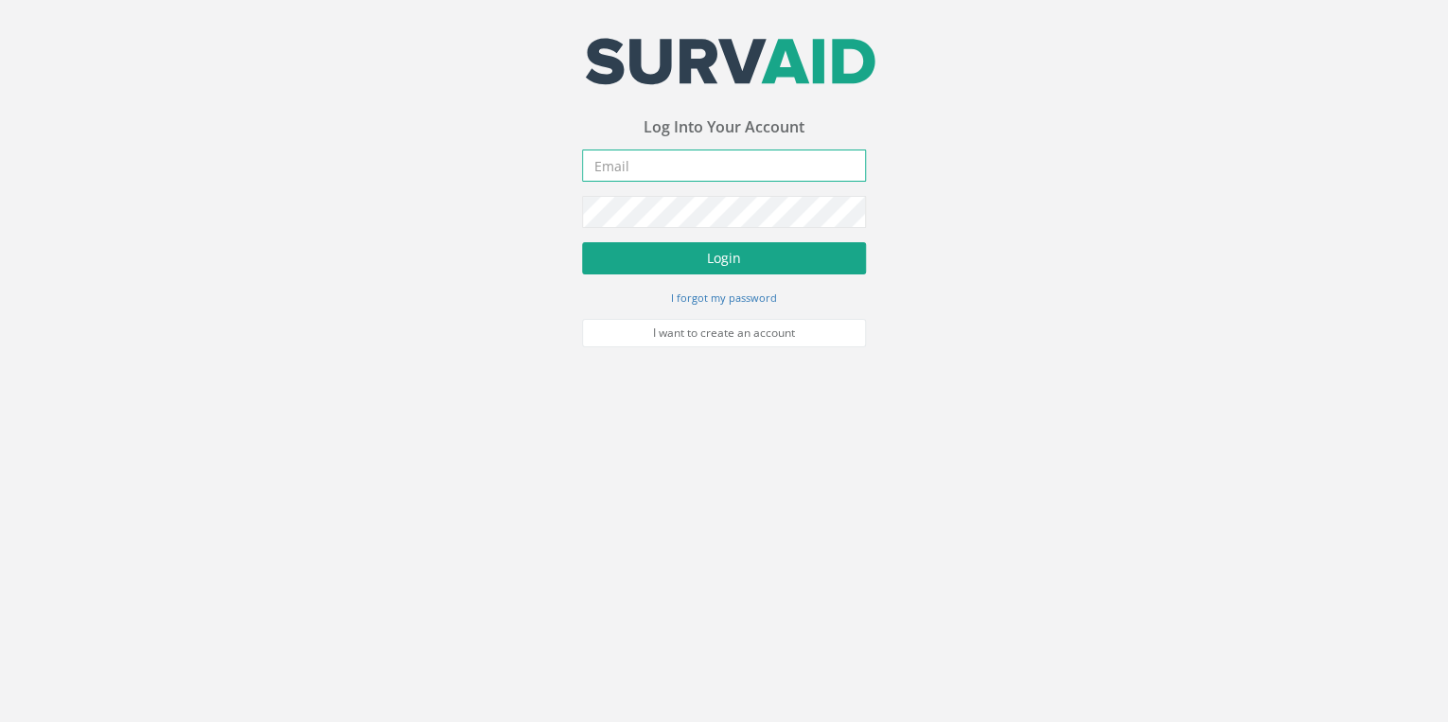
type input "[PERSON_NAME][EMAIL_ADDRESS][PERSON_NAME][DOMAIN_NAME]"
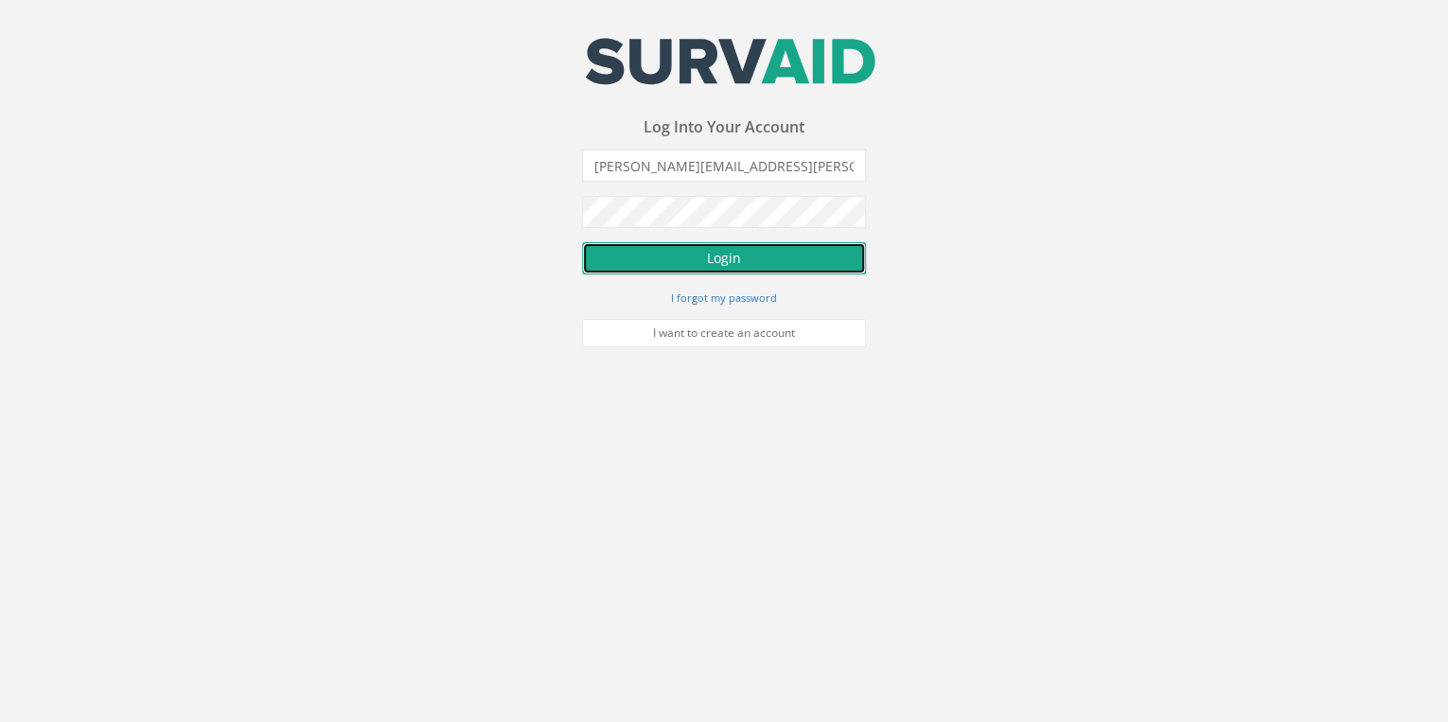
click at [682, 251] on button "Login" at bounding box center [724, 258] width 284 height 32
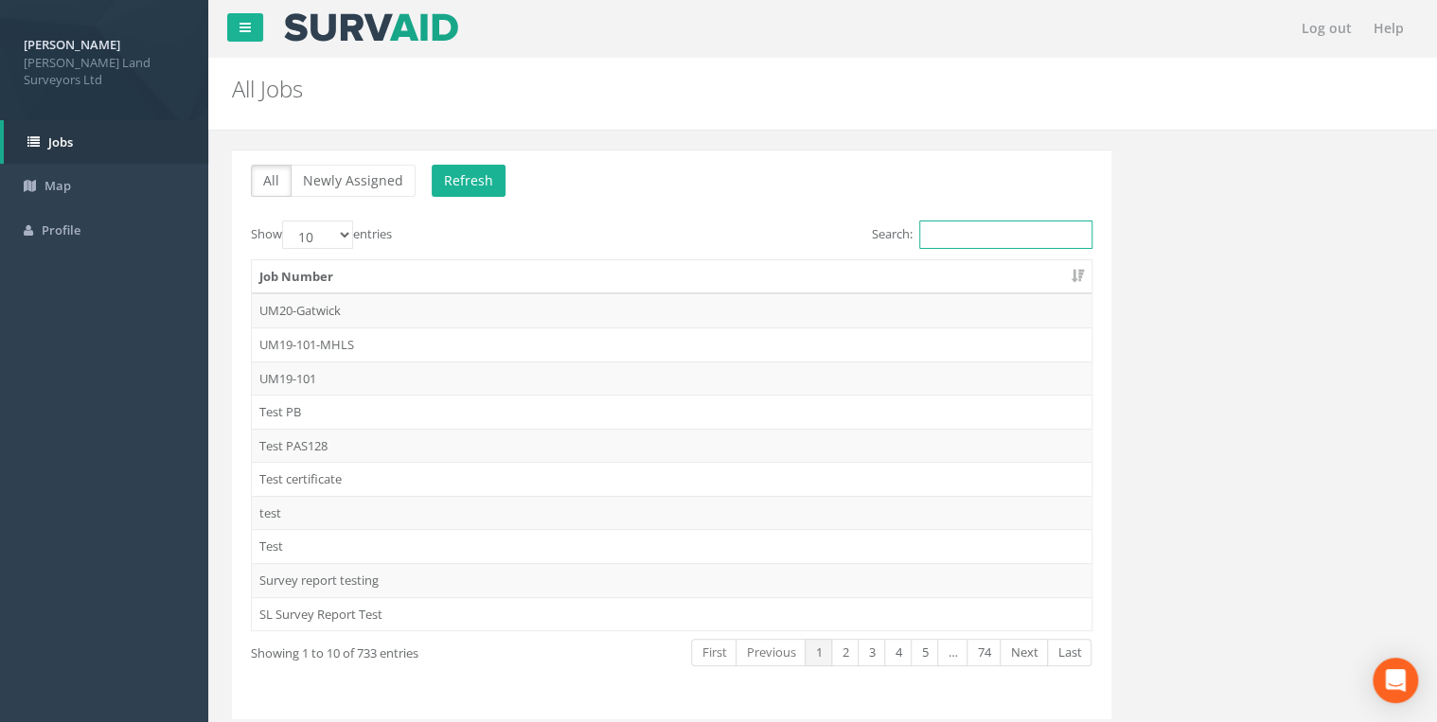
click at [990, 228] on input "Search:" at bounding box center [1005, 235] width 173 height 28
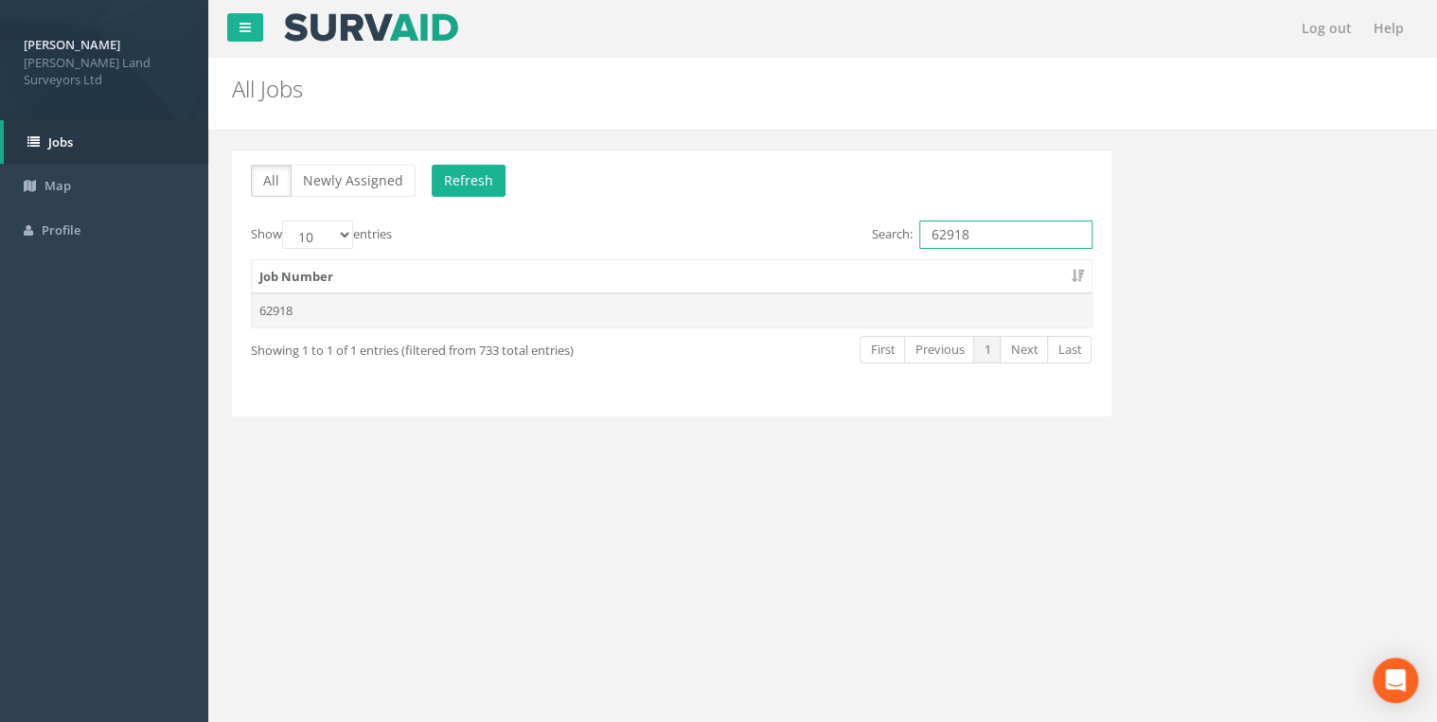
type input "62918"
click at [697, 307] on td "62918" at bounding box center [672, 310] width 840 height 34
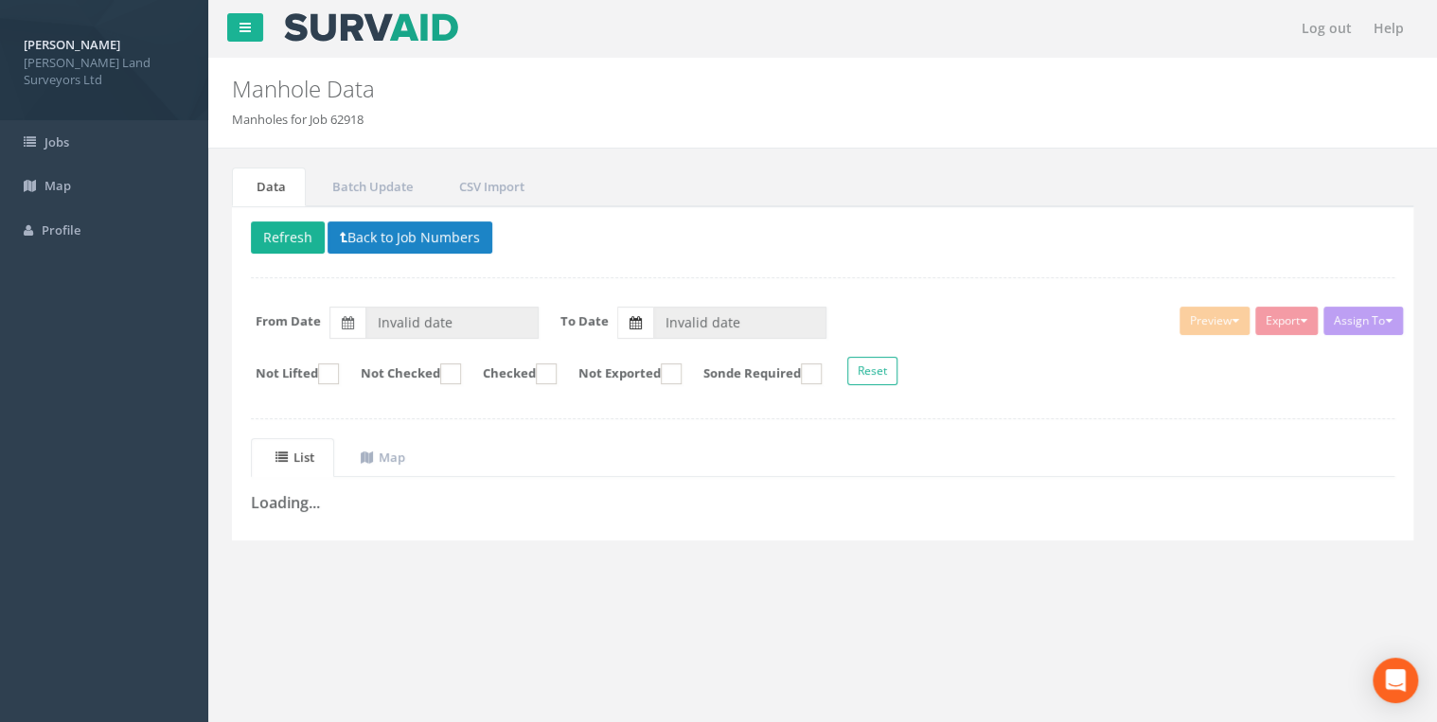
type input "[DATE]"
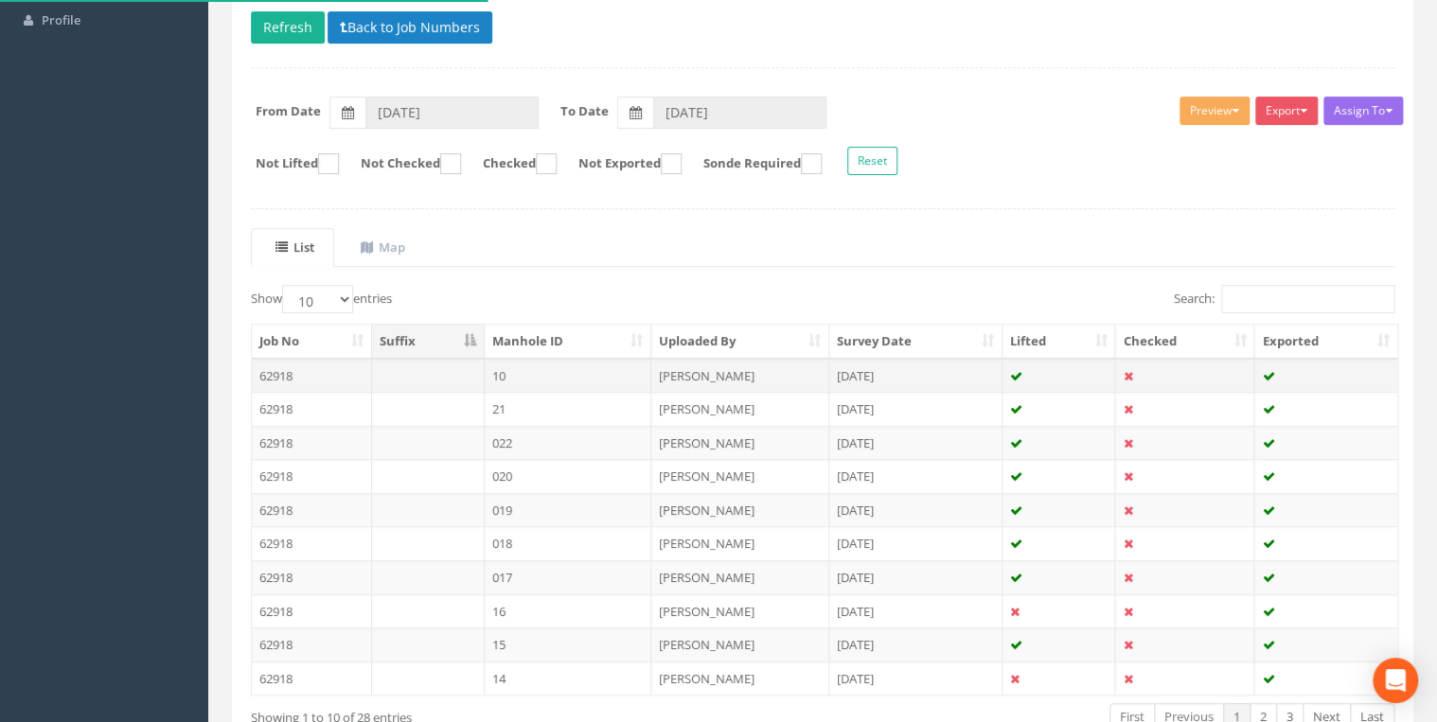
scroll to position [227, 0]
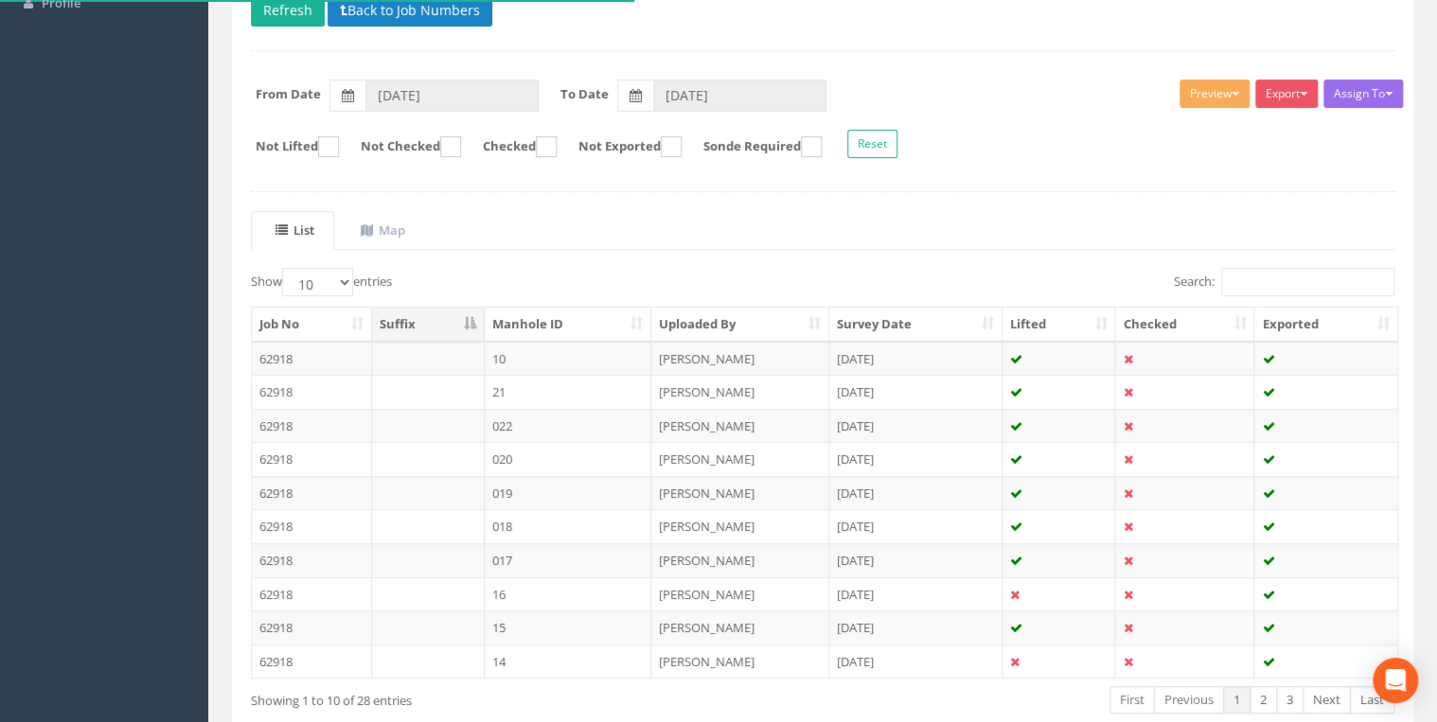
click at [591, 318] on th "Manhole ID" at bounding box center [569, 325] width 168 height 34
click at [561, 420] on td "IC04" at bounding box center [569, 426] width 168 height 34
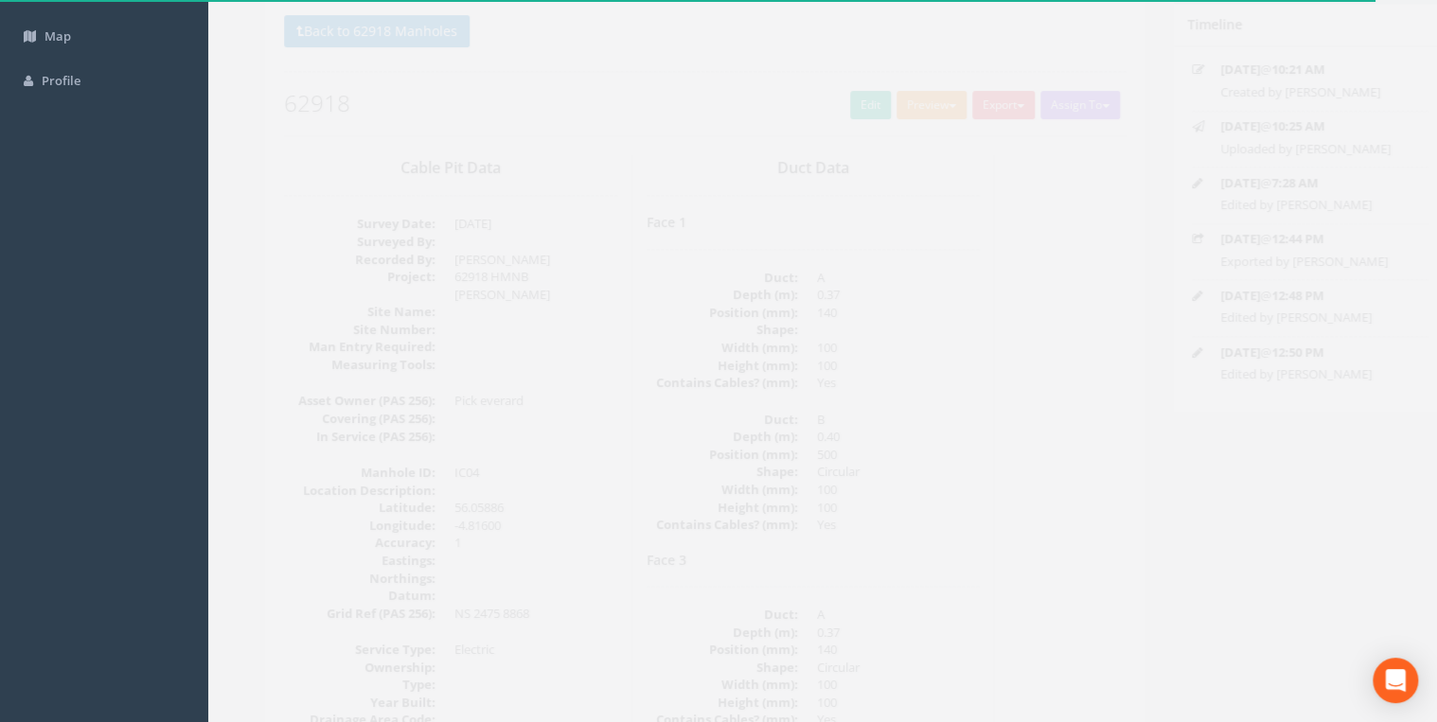
scroll to position [0, 0]
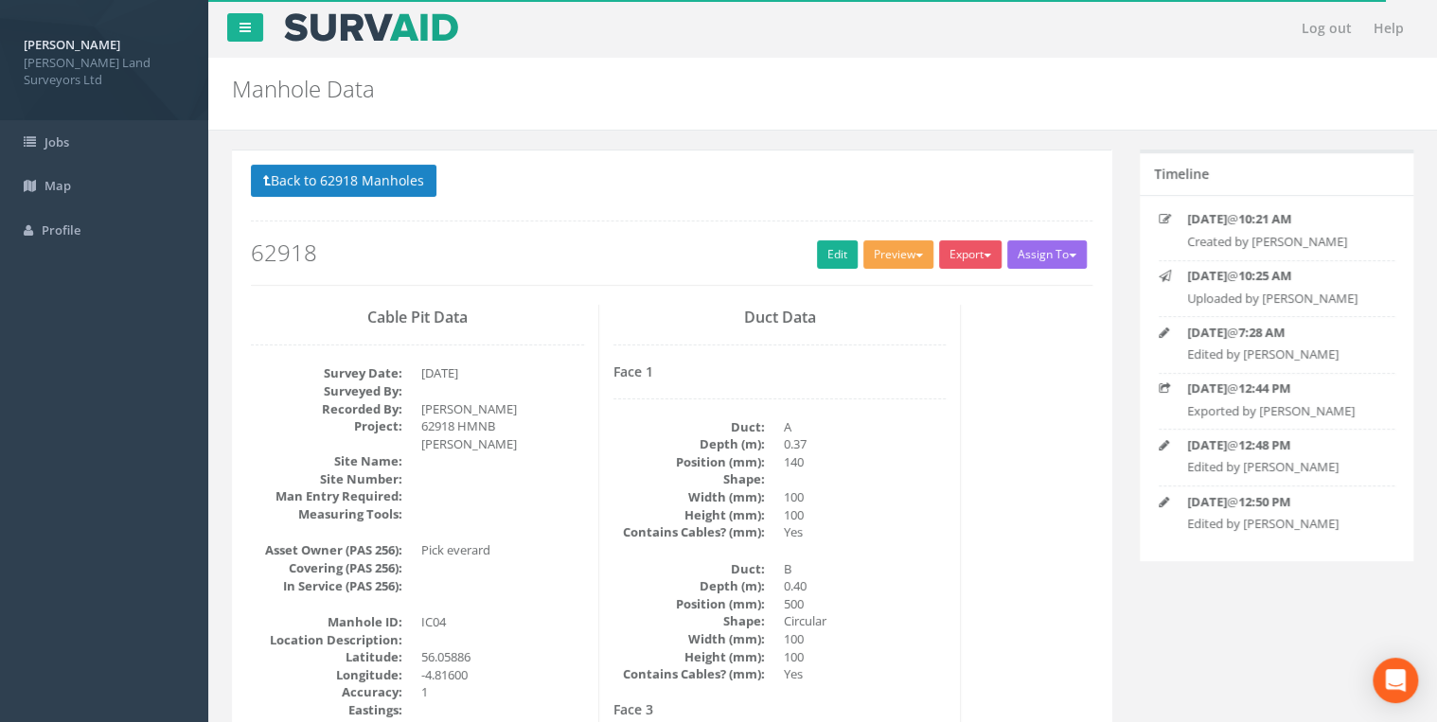
click at [888, 261] on button "Preview" at bounding box center [898, 254] width 70 height 28
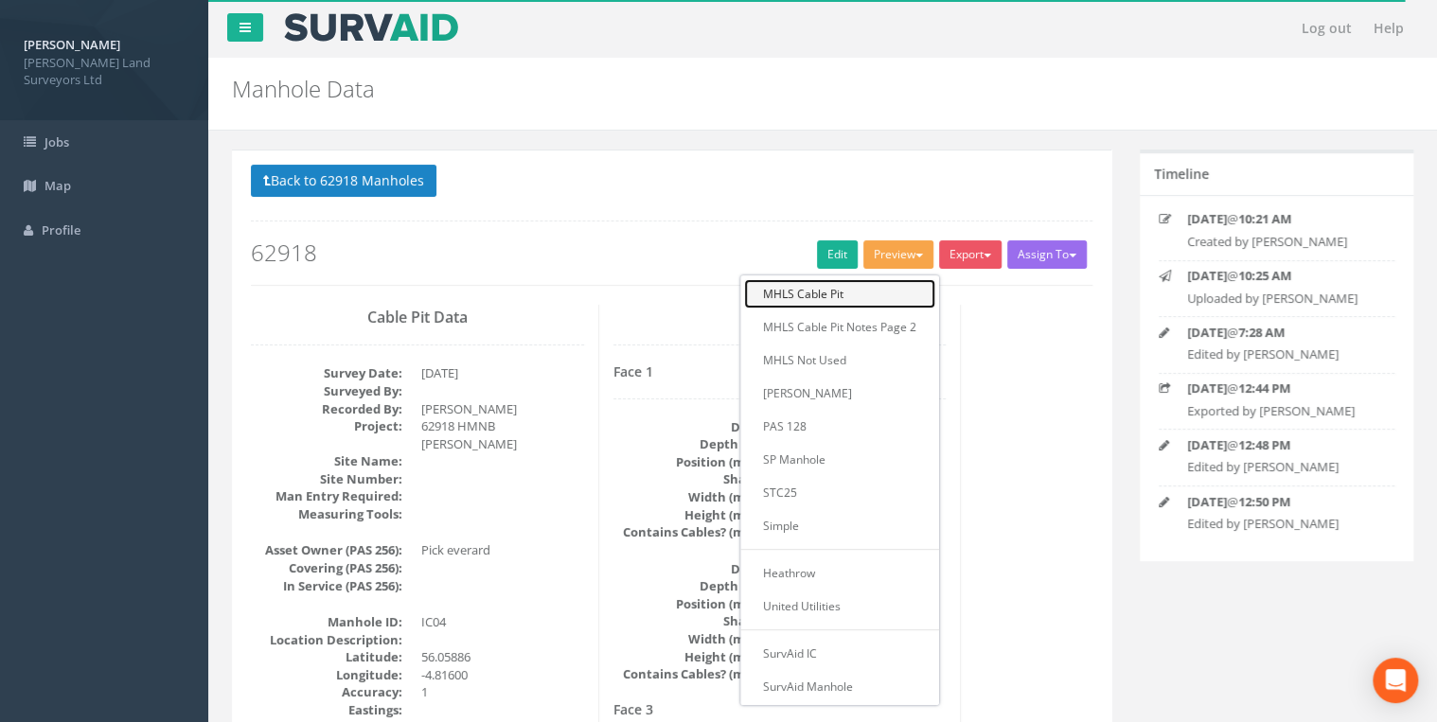
click at [857, 299] on link "MHLS Cable Pit" at bounding box center [839, 293] width 191 height 29
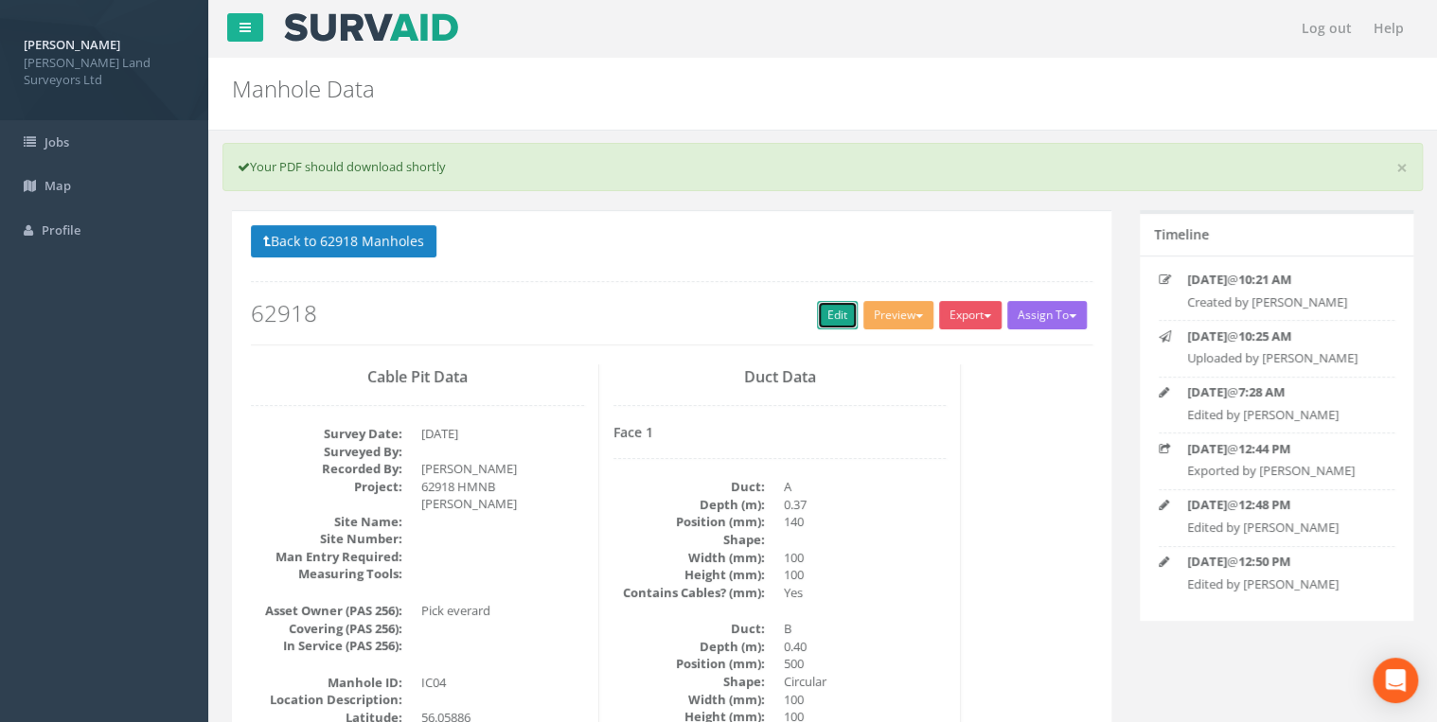
click at [833, 315] on link "Edit" at bounding box center [837, 315] width 41 height 28
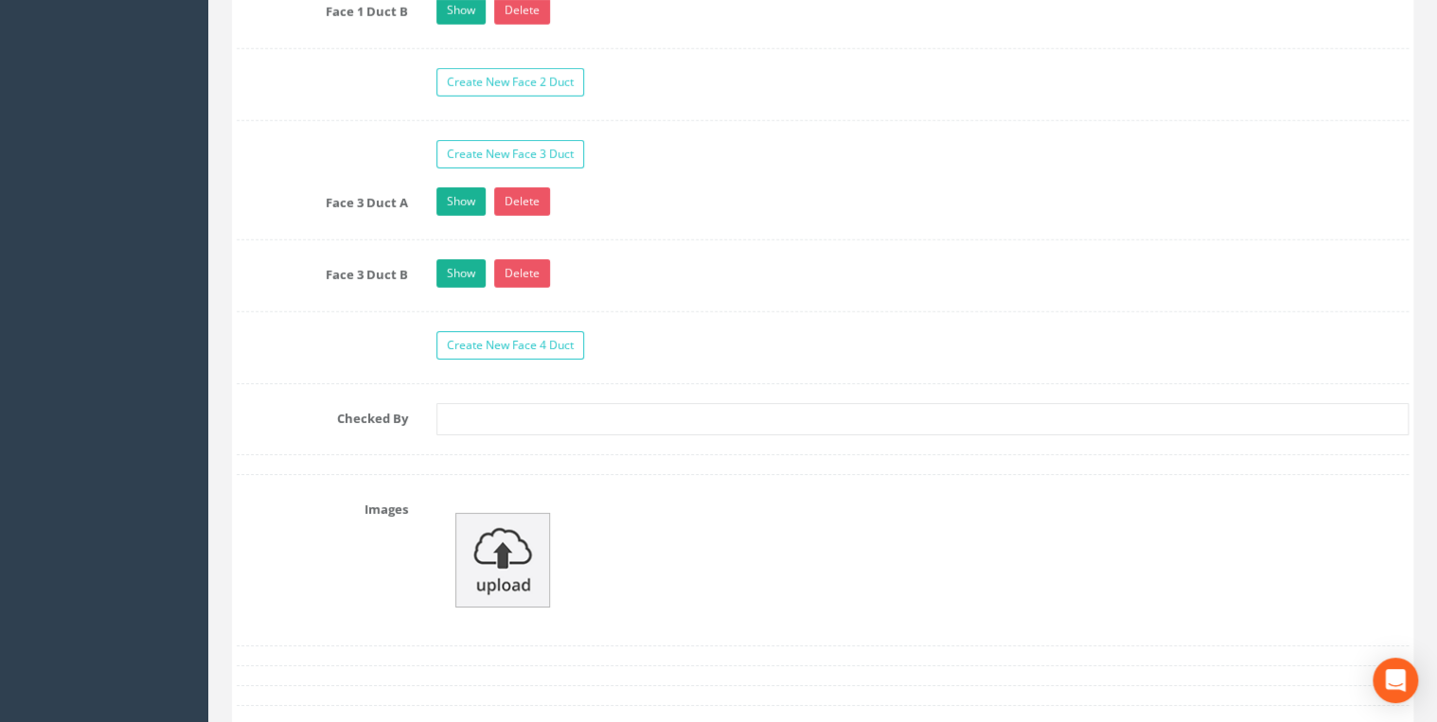
scroll to position [2802, 0]
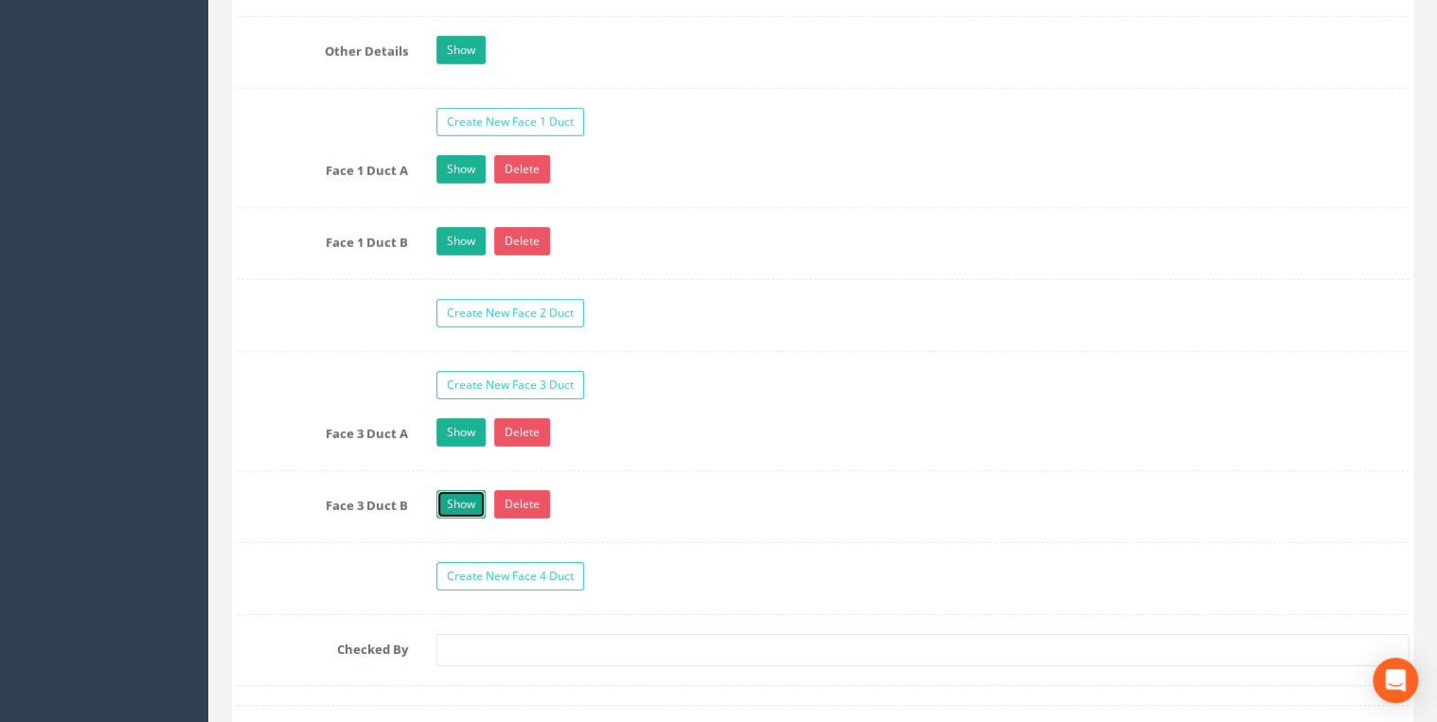
click at [462, 494] on link "Show" at bounding box center [460, 504] width 49 height 28
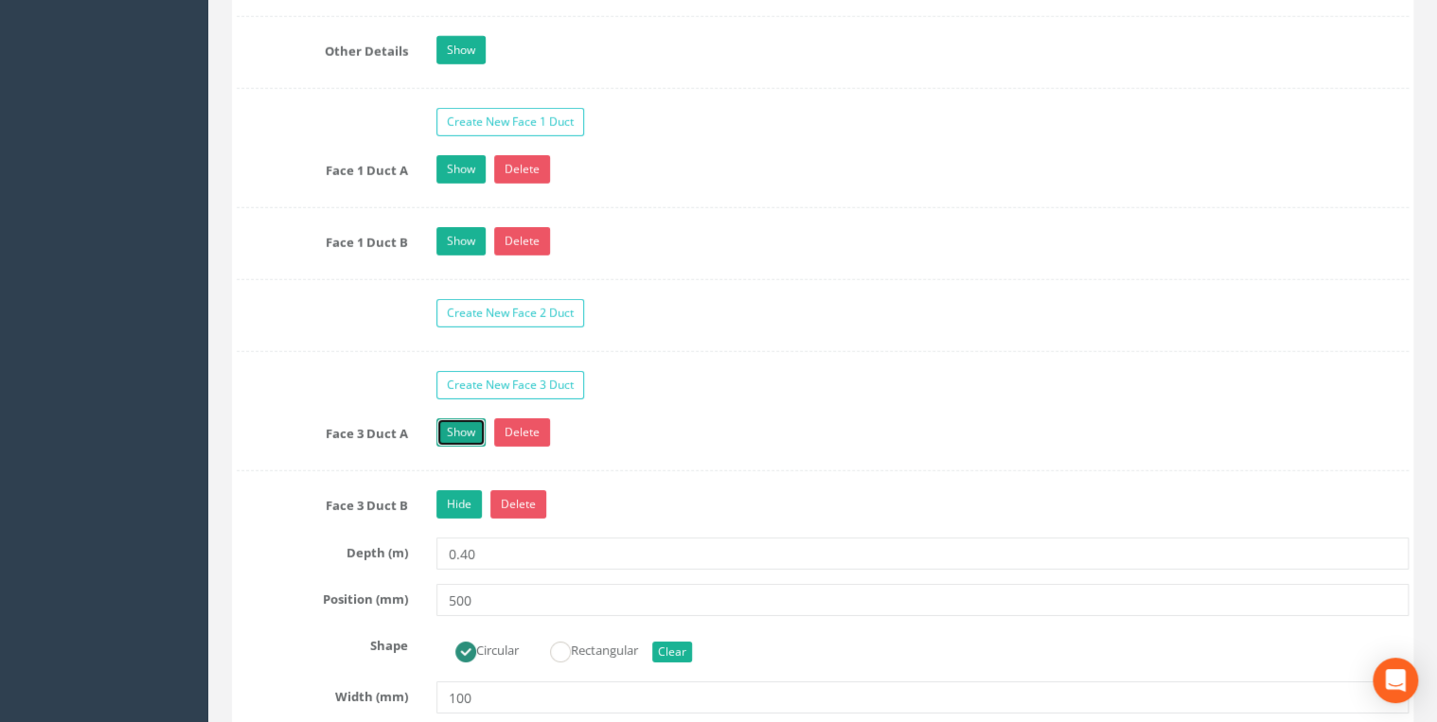
click at [466, 427] on link "Show" at bounding box center [460, 432] width 49 height 28
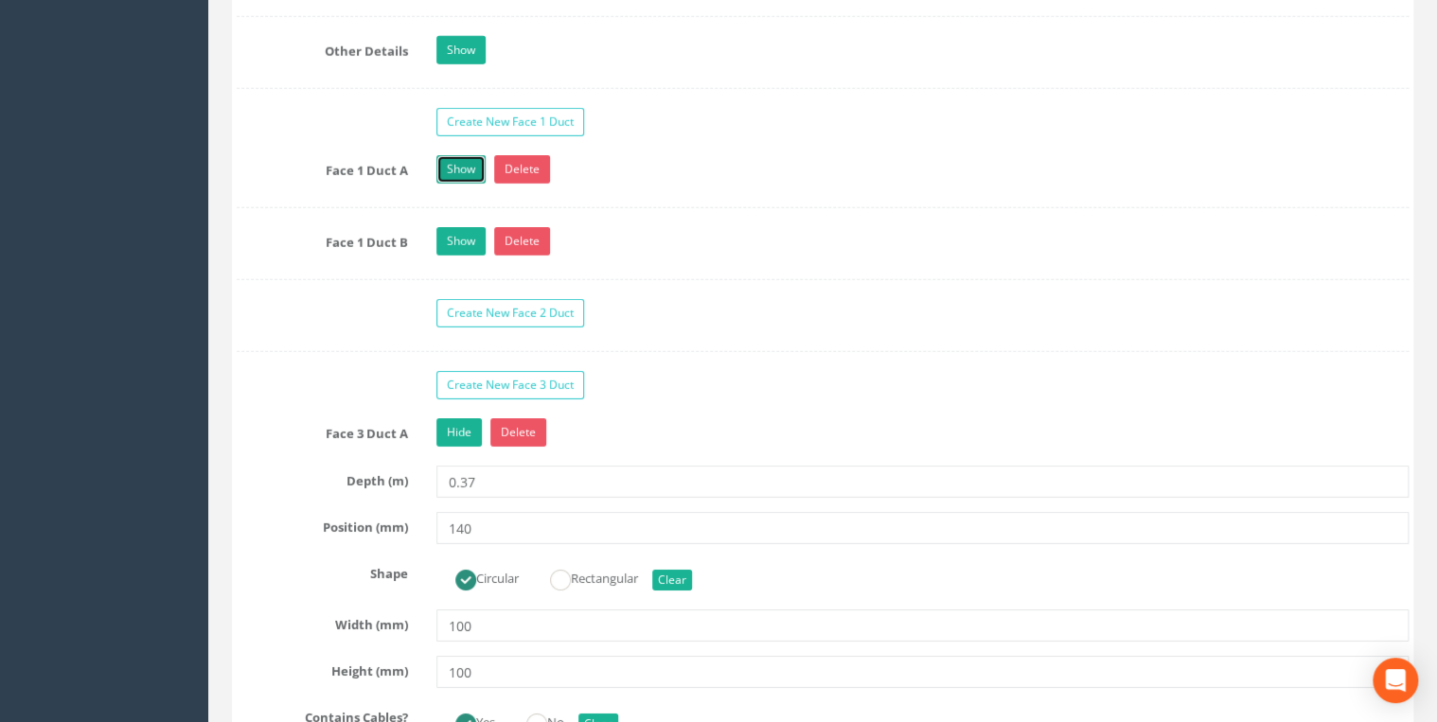
click at [450, 168] on link "Show" at bounding box center [460, 169] width 49 height 28
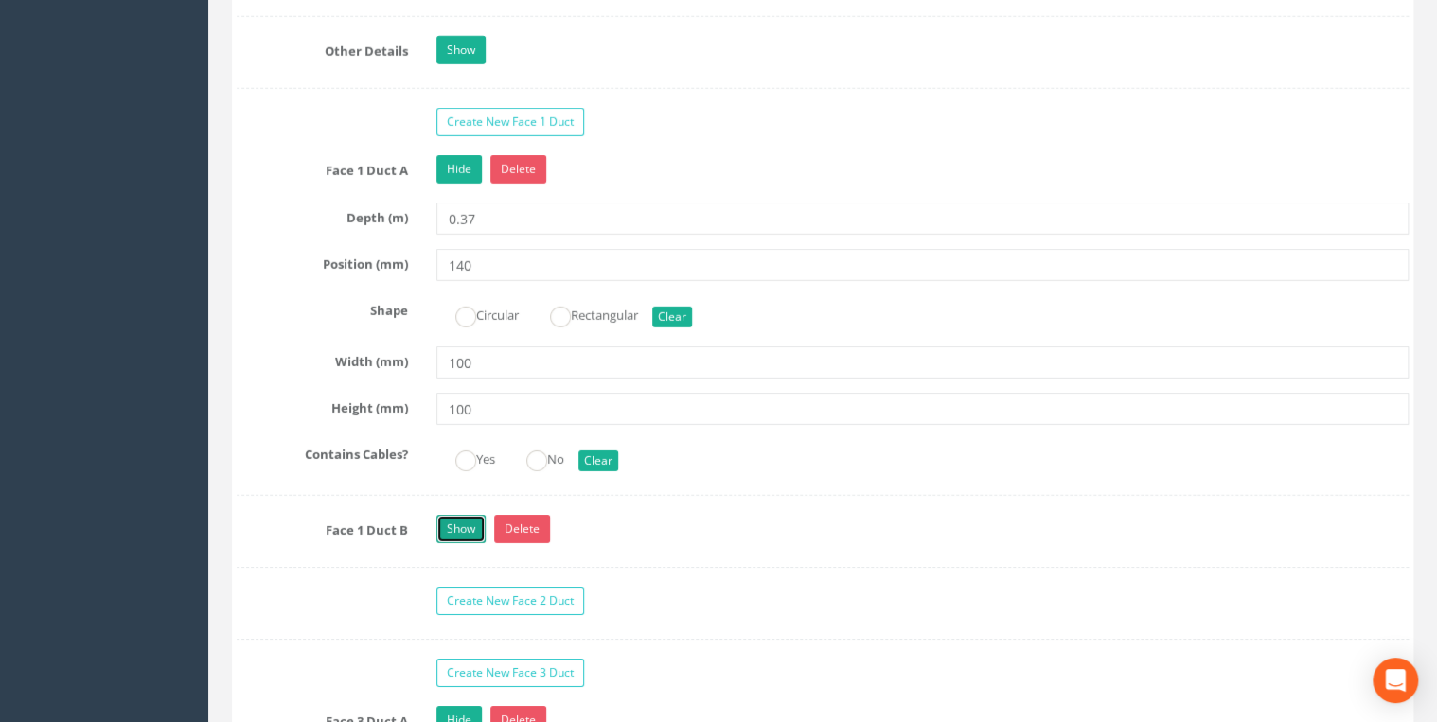
click at [457, 526] on link "Show" at bounding box center [460, 529] width 49 height 28
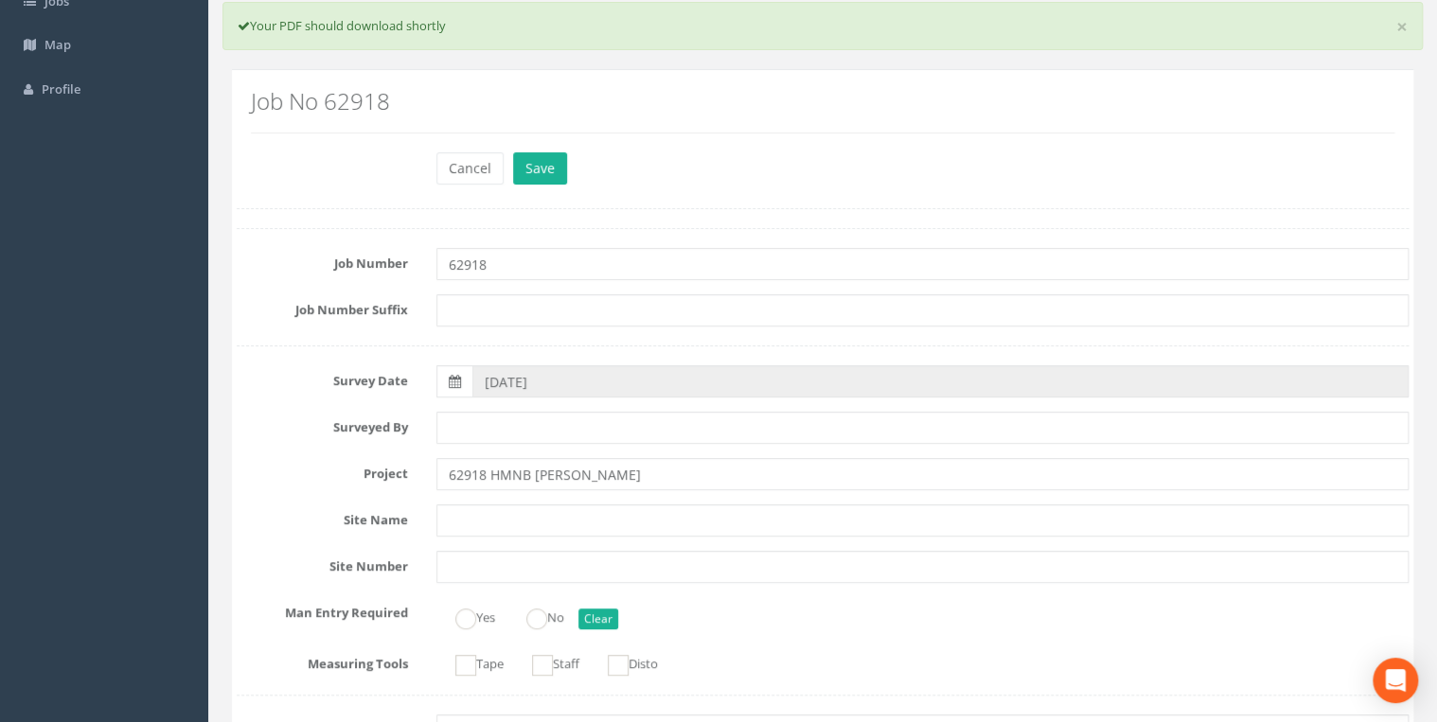
scroll to position [0, 0]
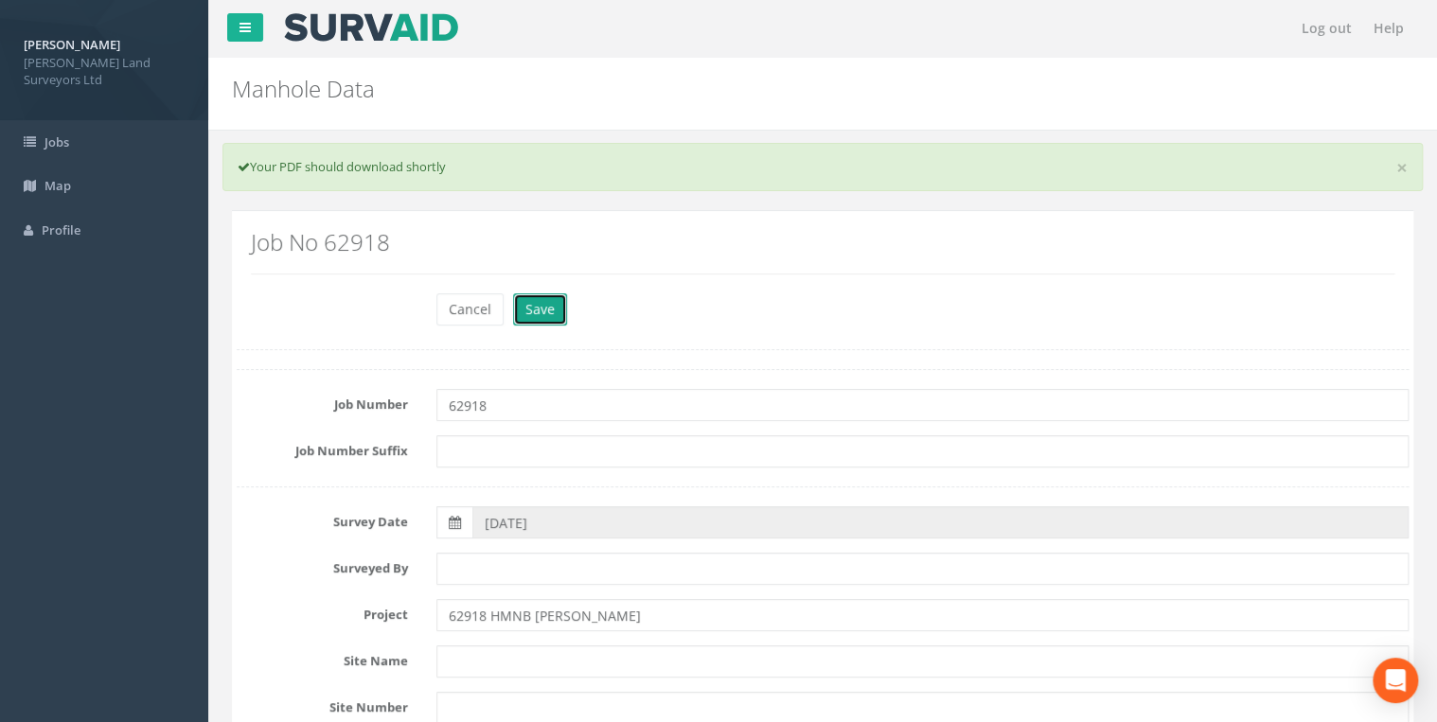
click at [558, 307] on button "Save" at bounding box center [540, 309] width 54 height 32
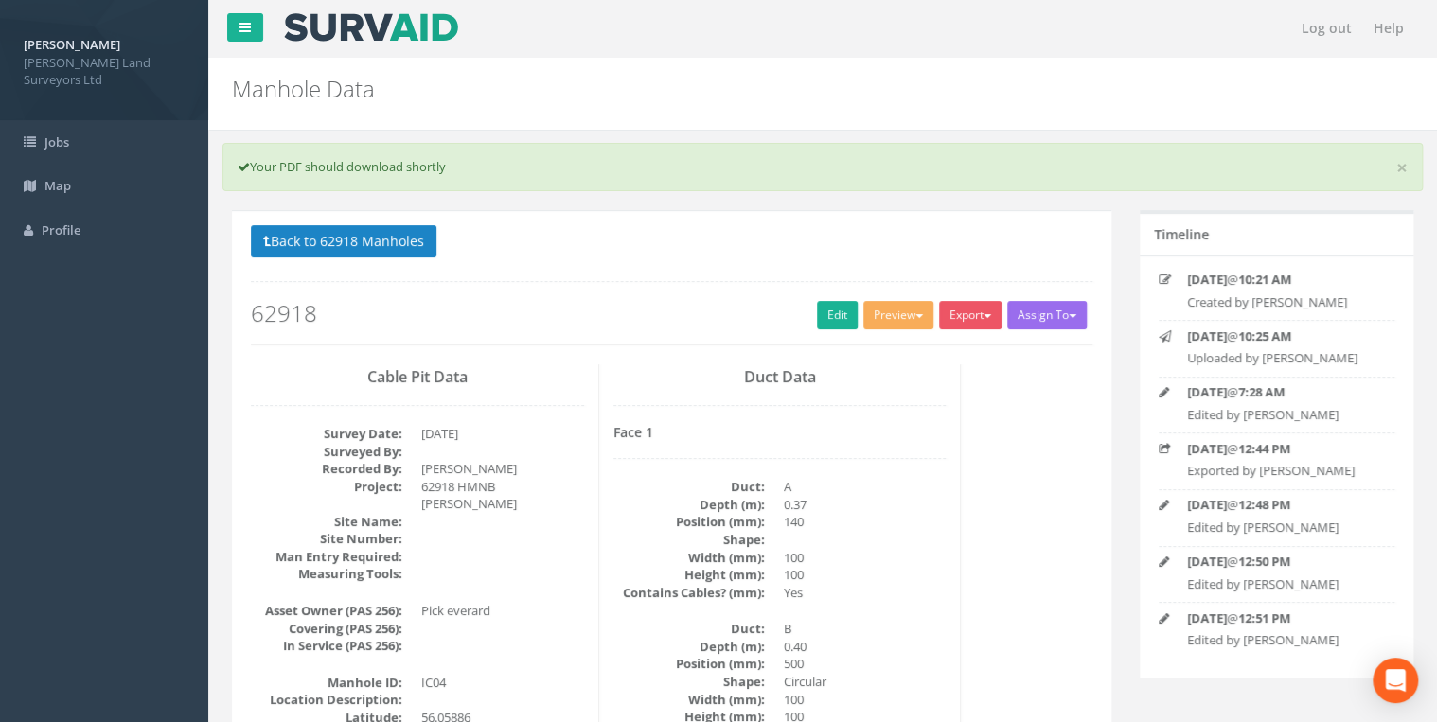
click at [398, 257] on p "Back to 62918 Manholes Back to Map" at bounding box center [672, 243] width 842 height 37
click at [390, 244] on button "Back to 62918 Manholes" at bounding box center [344, 241] width 186 height 32
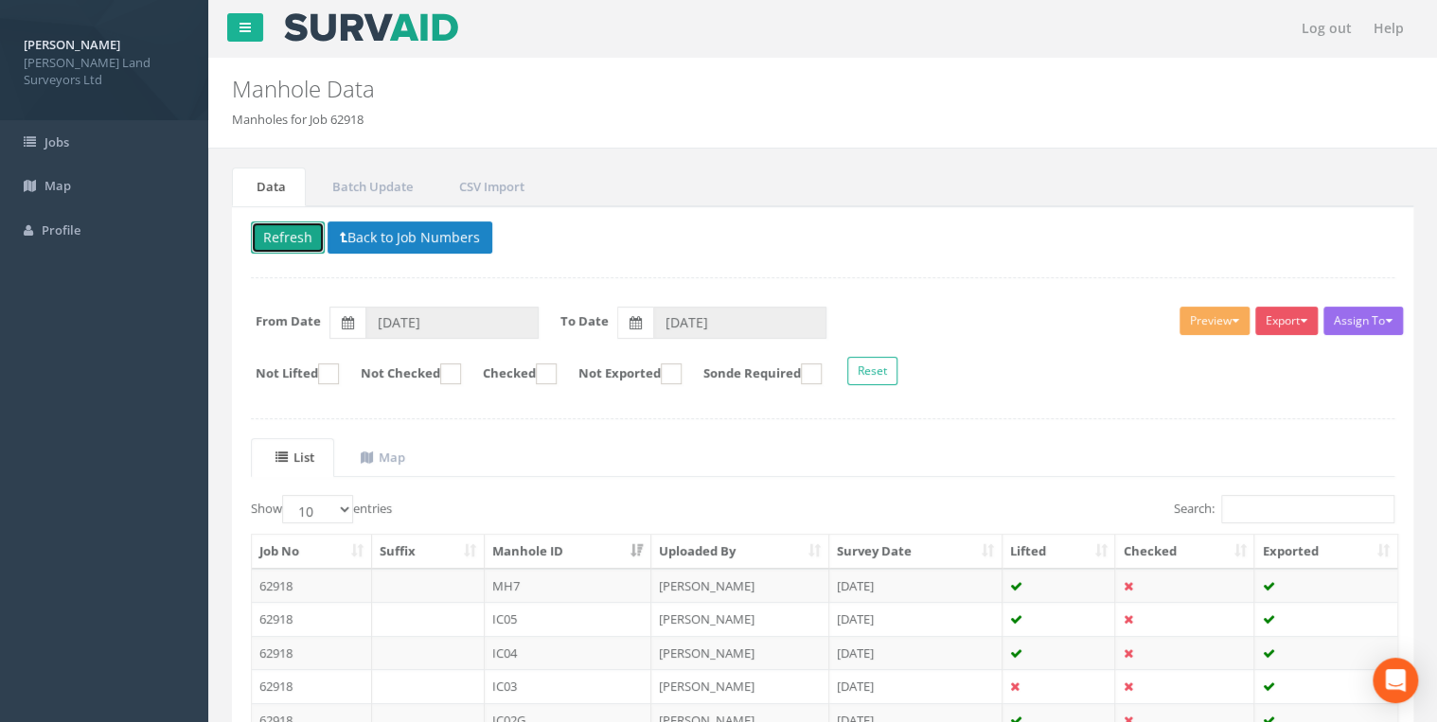
click at [310, 246] on button "Refresh" at bounding box center [288, 238] width 74 height 32
click at [302, 245] on button "Refresh" at bounding box center [288, 238] width 74 height 32
click at [559, 536] on th "Manhole ID" at bounding box center [569, 552] width 168 height 34
click at [558, 539] on th "Manhole ID" at bounding box center [569, 552] width 168 height 34
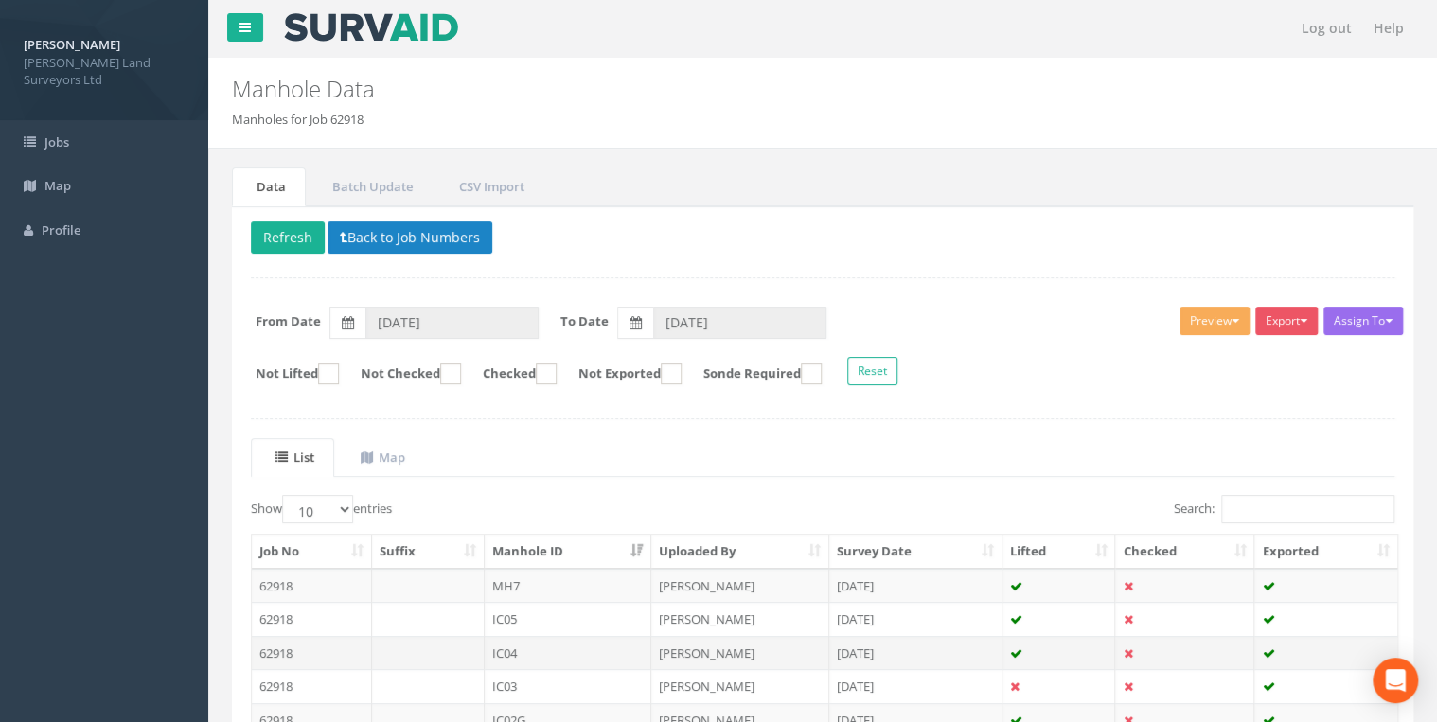
click at [554, 645] on td "IC04" at bounding box center [569, 653] width 168 height 34
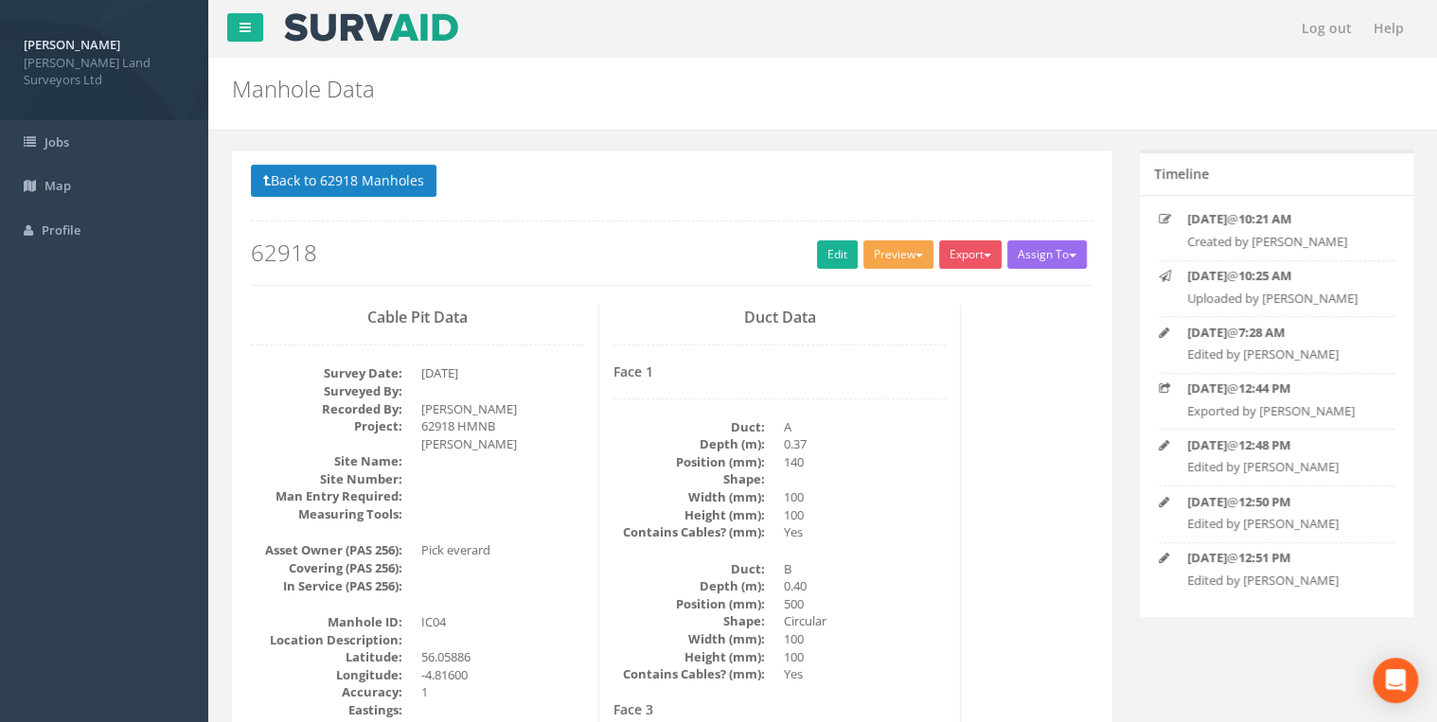
click at [896, 254] on button "Preview" at bounding box center [898, 254] width 70 height 28
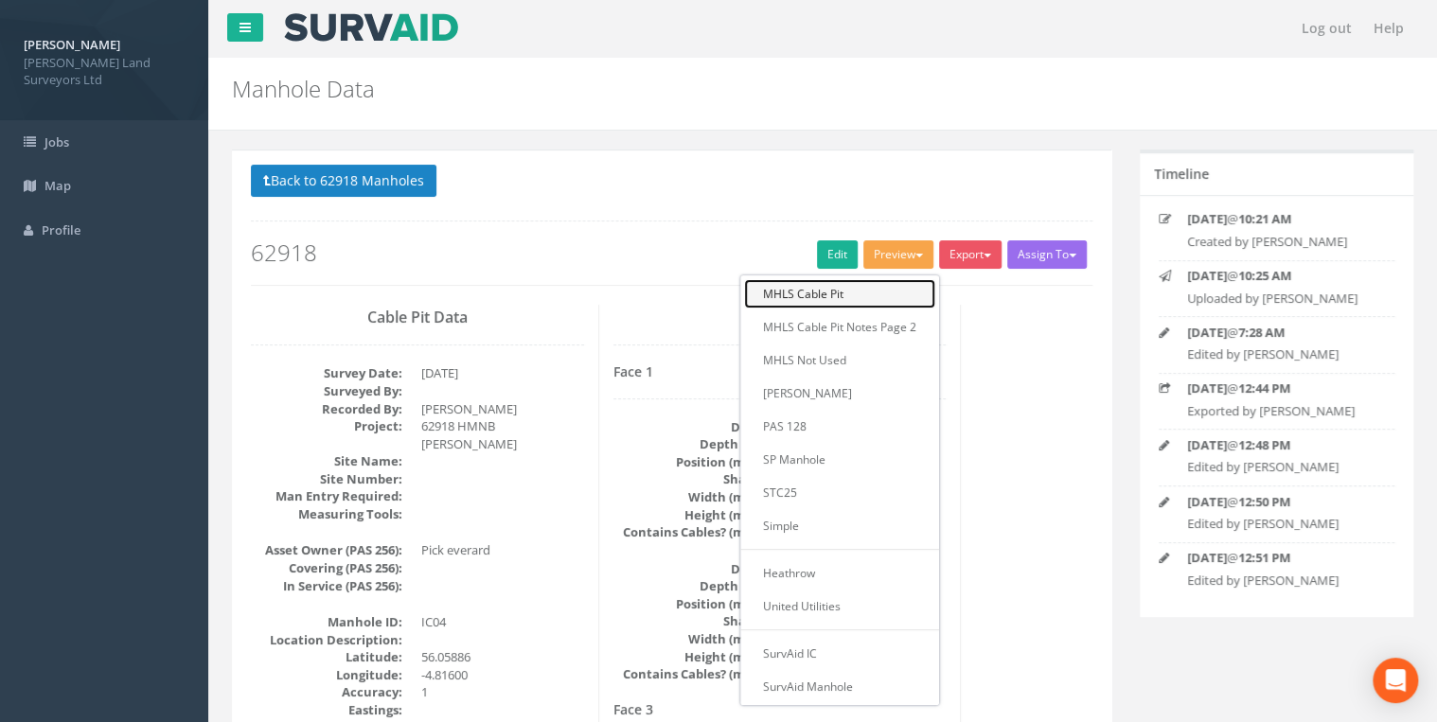
click at [879, 293] on link "MHLS Cable Pit" at bounding box center [839, 293] width 191 height 29
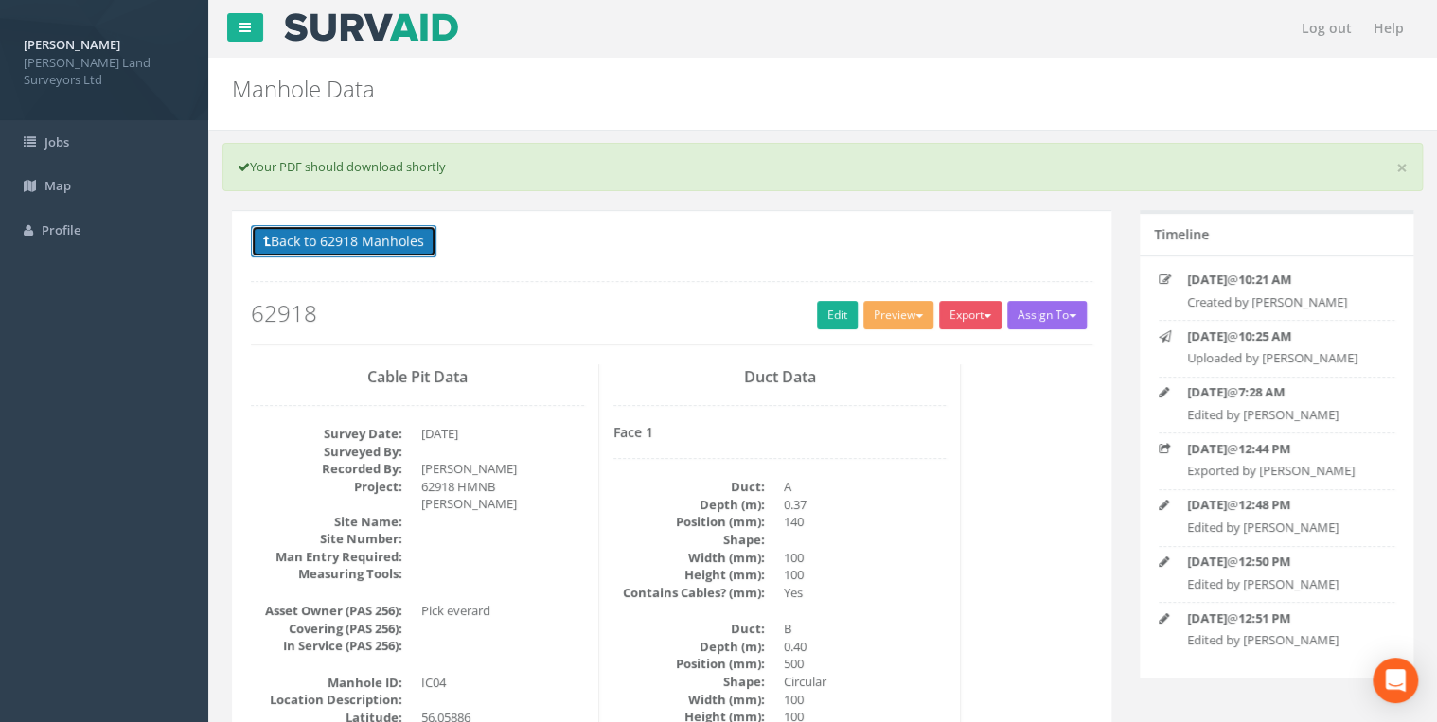
click at [414, 230] on button "Back to 62918 Manholes" at bounding box center [344, 241] width 186 height 32
